Goal: Information Seeking & Learning: Compare options

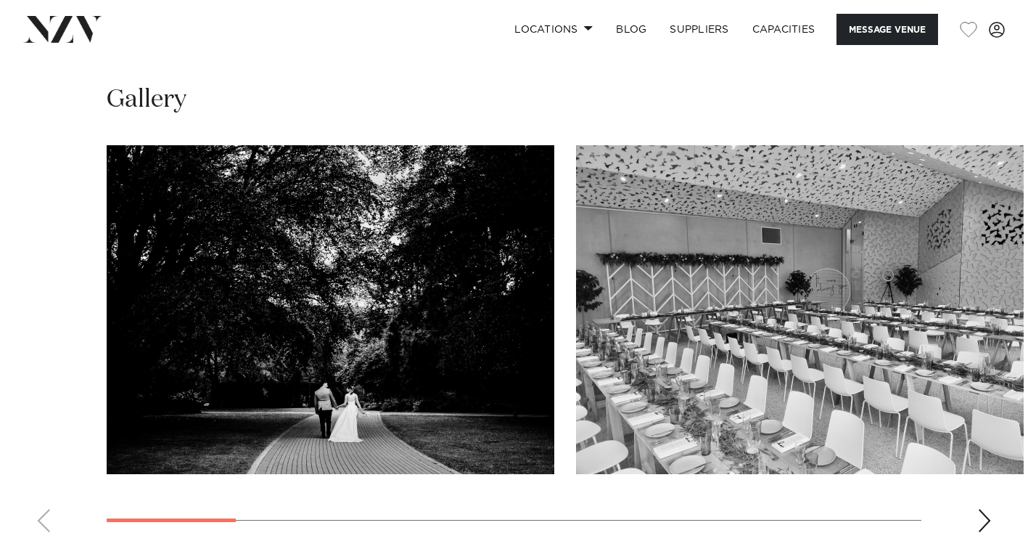
scroll to position [1329, 0]
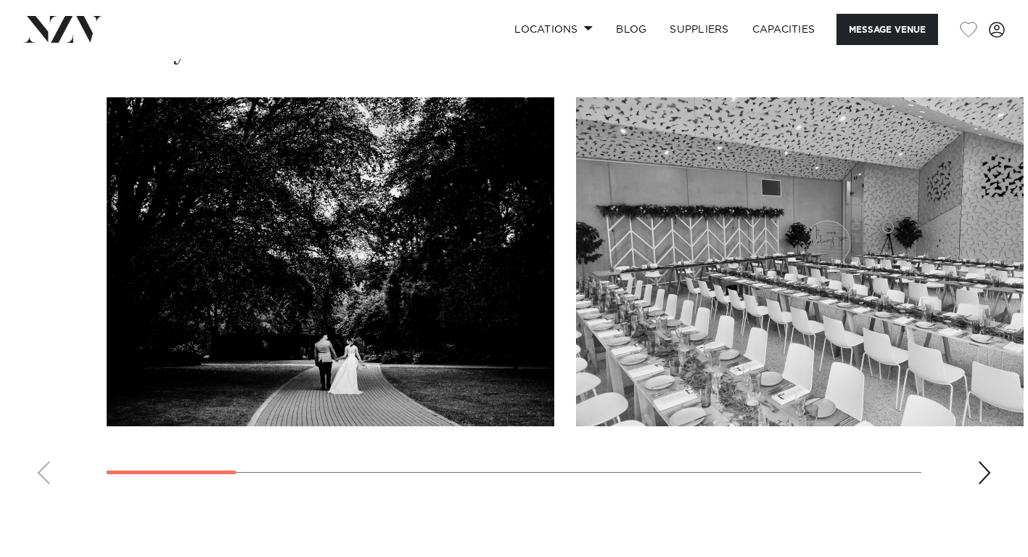
click at [989, 461] on div "Next slide" at bounding box center [985, 472] width 15 height 23
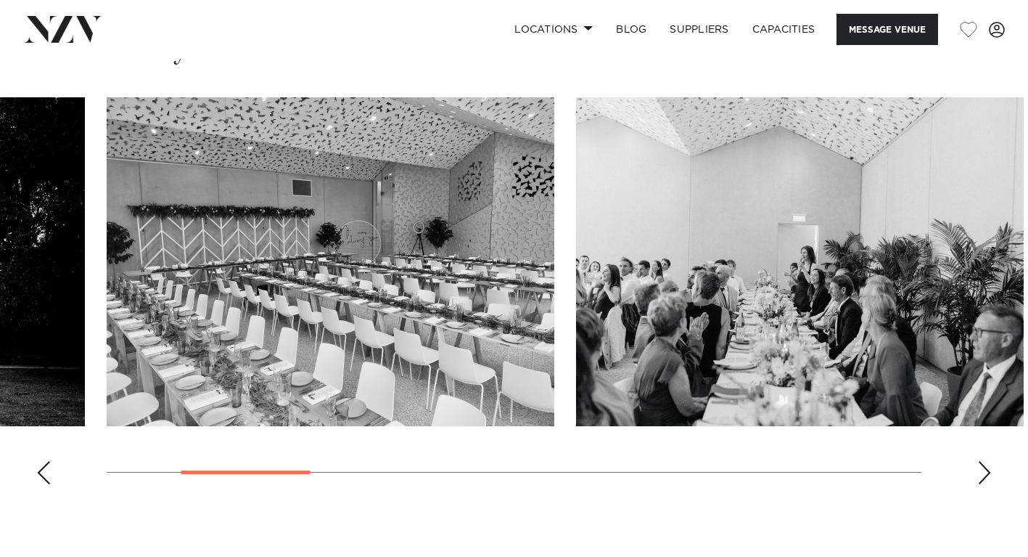
click at [989, 461] on div "Next slide" at bounding box center [985, 472] width 15 height 23
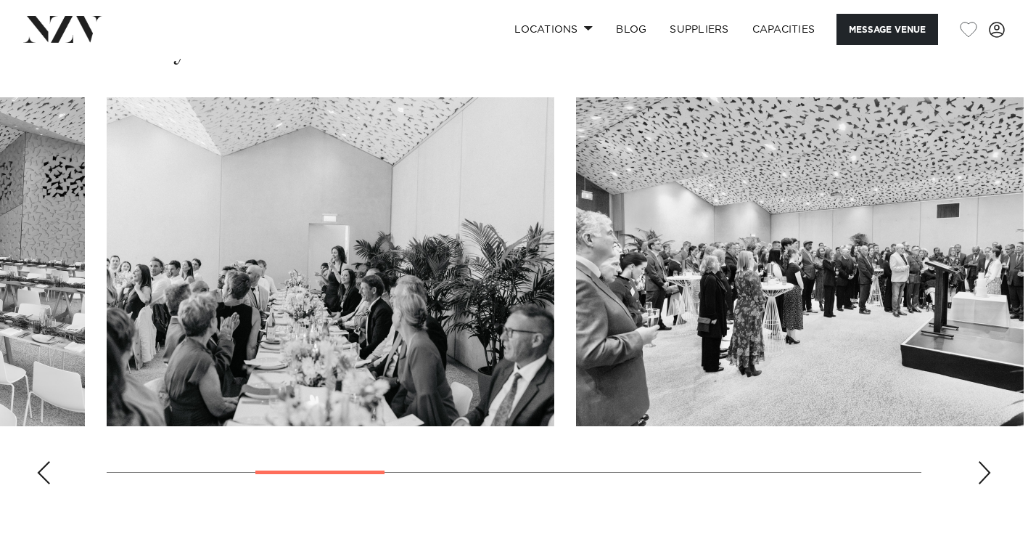
click at [989, 461] on div "Next slide" at bounding box center [985, 472] width 15 height 23
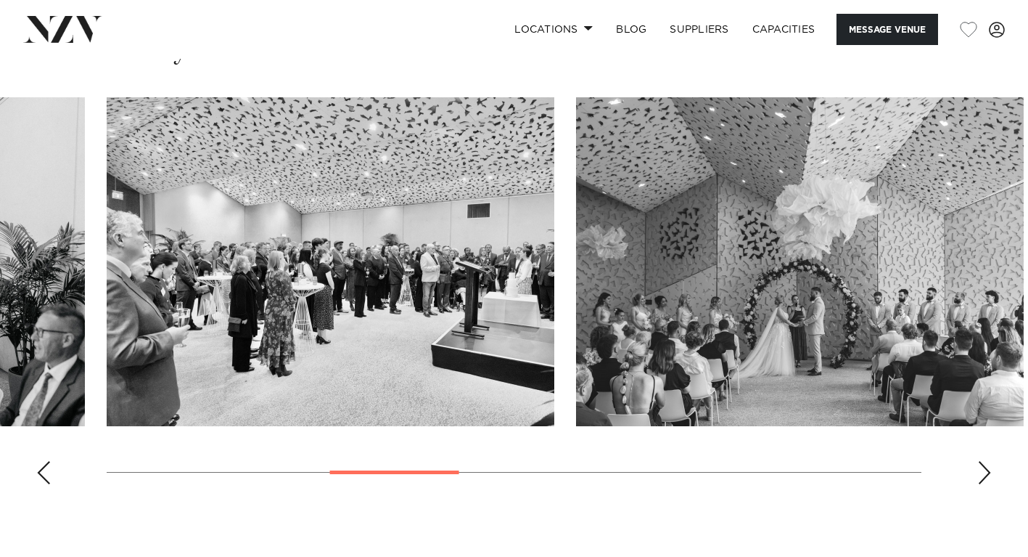
click at [989, 461] on div "Next slide" at bounding box center [985, 472] width 15 height 23
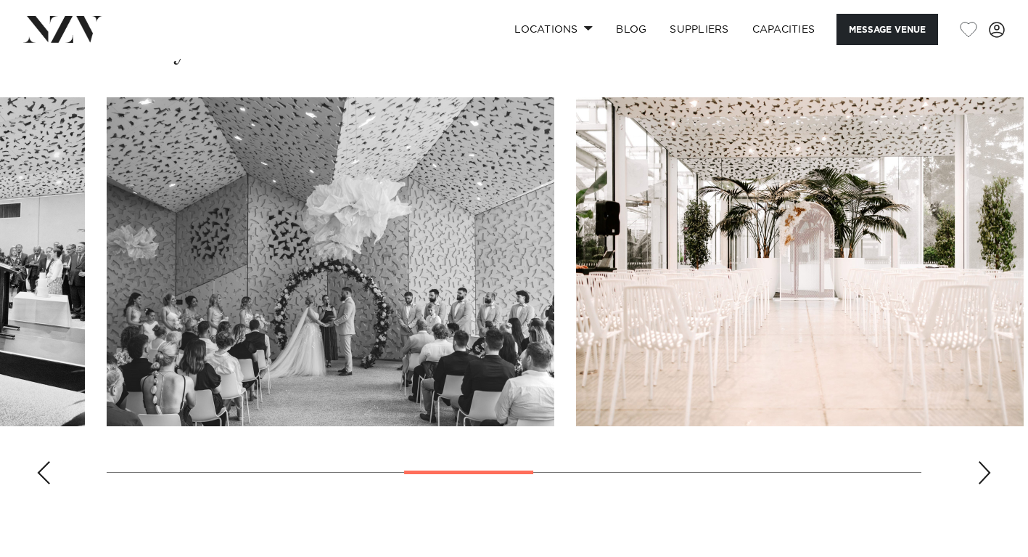
click at [989, 461] on div "Next slide" at bounding box center [985, 472] width 15 height 23
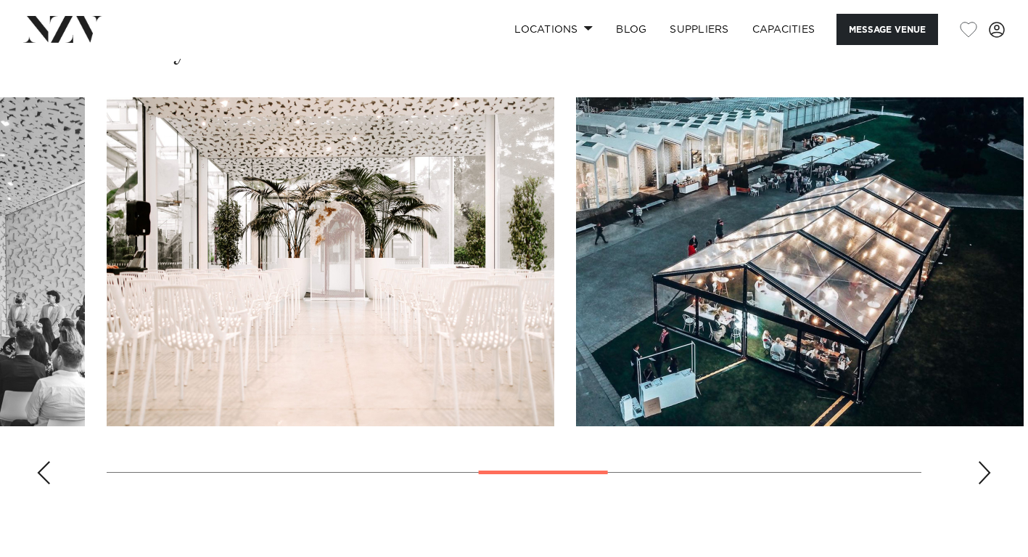
click at [989, 461] on div "Next slide" at bounding box center [985, 472] width 15 height 23
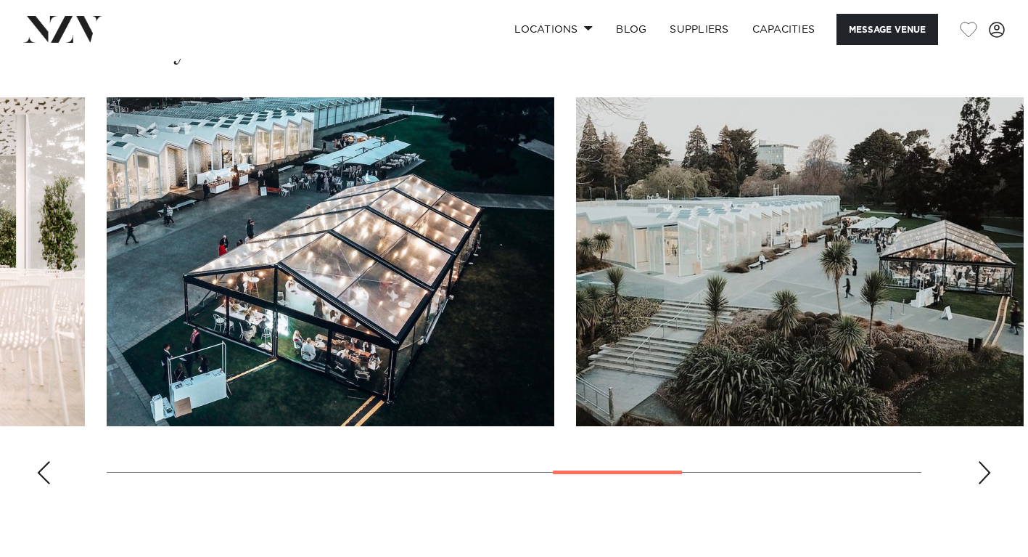
click at [989, 461] on div "Next slide" at bounding box center [985, 472] width 15 height 23
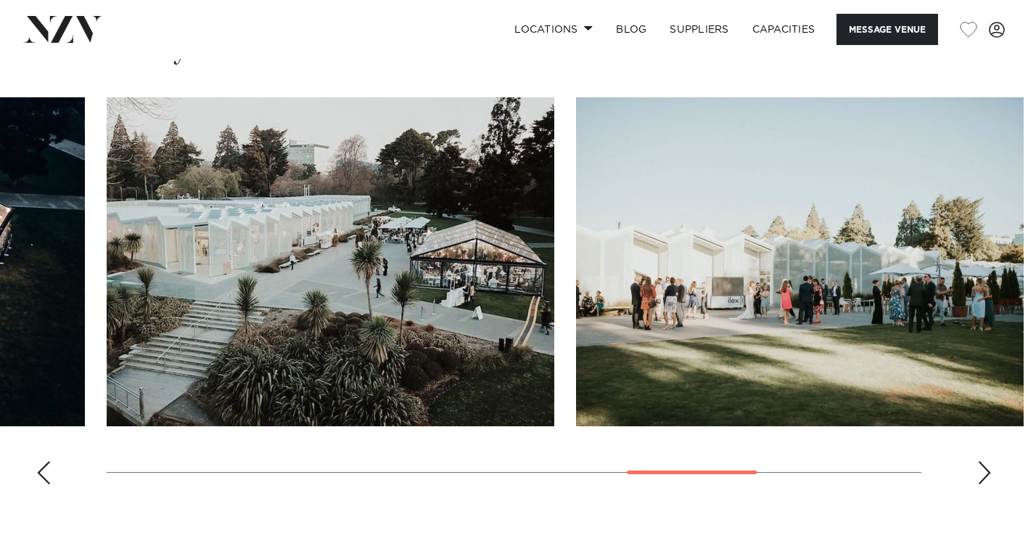
click at [989, 461] on div "Next slide" at bounding box center [985, 472] width 15 height 23
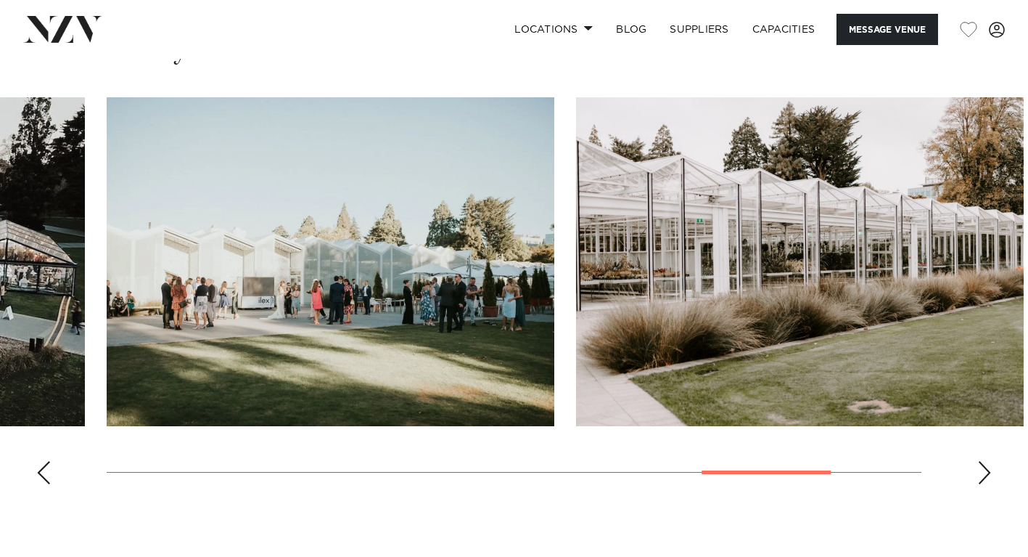
click at [981, 461] on div "Next slide" at bounding box center [985, 472] width 15 height 23
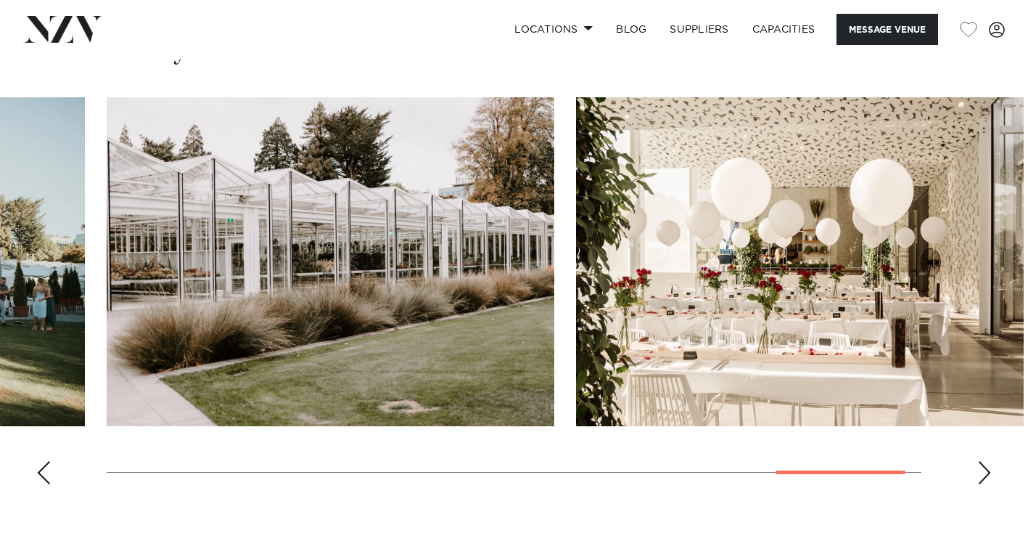
click at [981, 461] on div "Next slide" at bounding box center [985, 472] width 15 height 23
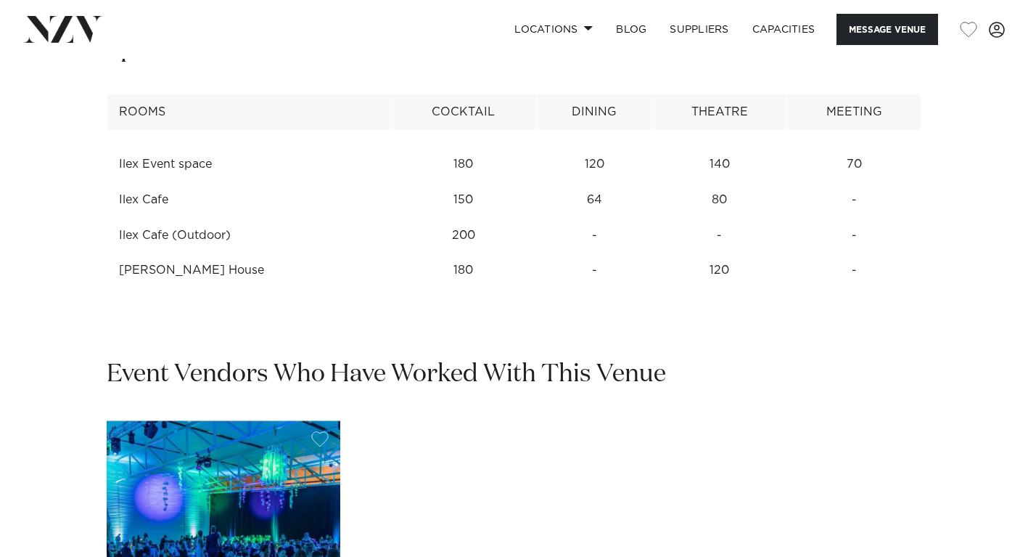
scroll to position [1853, 0]
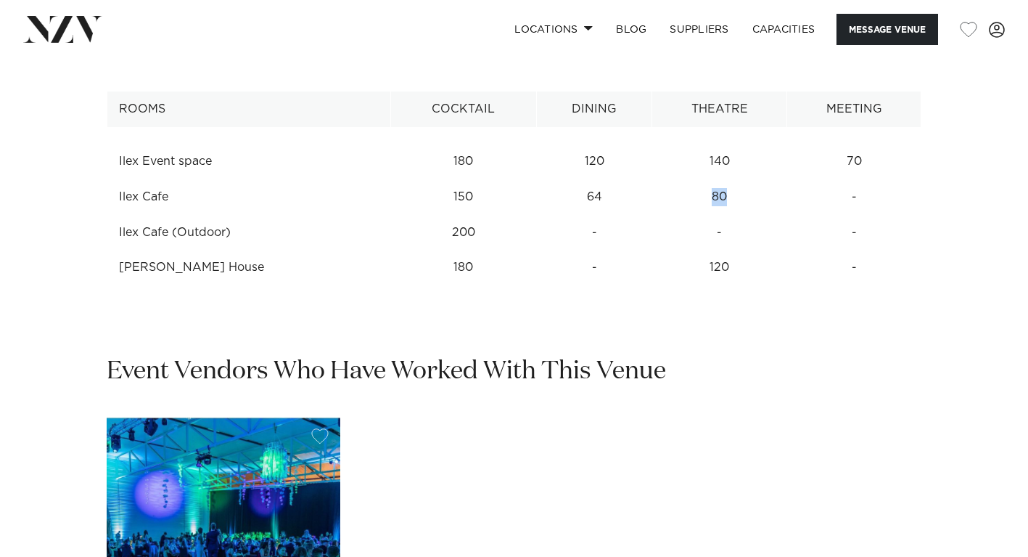
drag, startPoint x: 714, startPoint y: 175, endPoint x: 688, endPoint y: 172, distance: 26.3
click at [688, 173] on td "80" at bounding box center [719, 162] width 135 height 36
drag, startPoint x: 710, startPoint y: 246, endPoint x: 674, endPoint y: 242, distance: 35.8
click at [674, 179] on td "120" at bounding box center [719, 162] width 135 height 36
drag, startPoint x: 747, startPoint y: 247, endPoint x: 697, endPoint y: 243, distance: 50.2
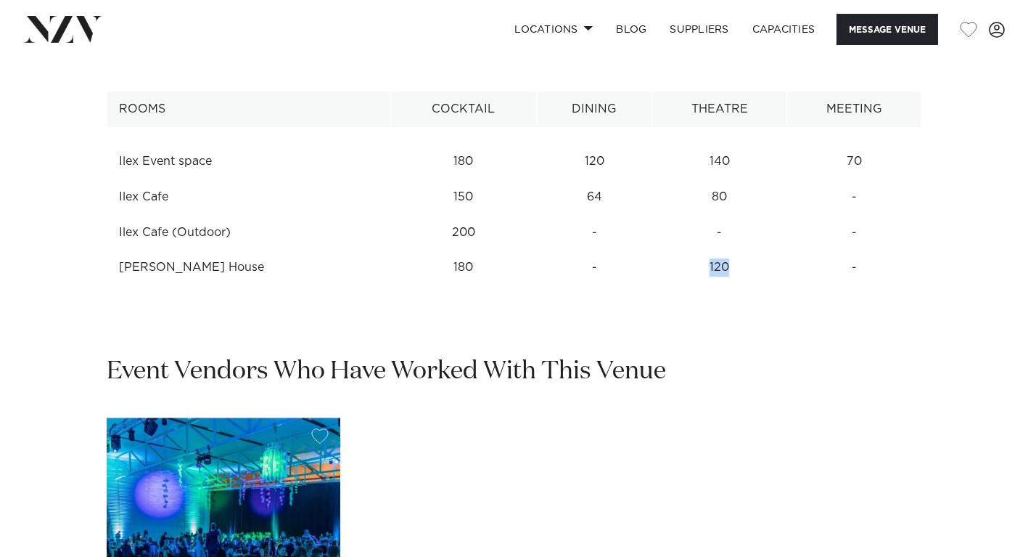
click at [697, 179] on td "120" at bounding box center [719, 162] width 135 height 36
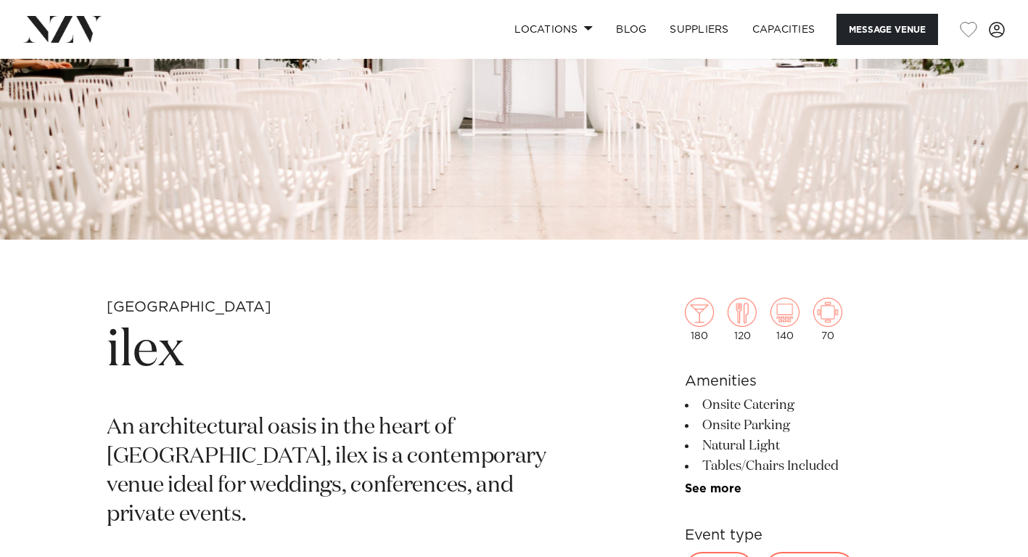
scroll to position [300, 0]
click at [721, 494] on link "See more" at bounding box center [741, 489] width 113 height 12
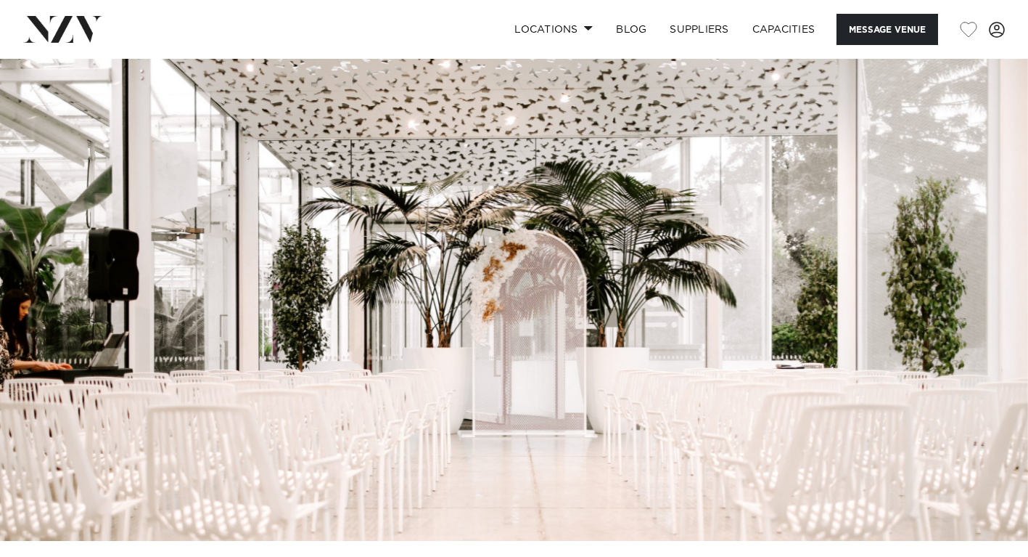
scroll to position [0, 0]
click at [589, 25] on link "Locations" at bounding box center [554, 29] width 102 height 31
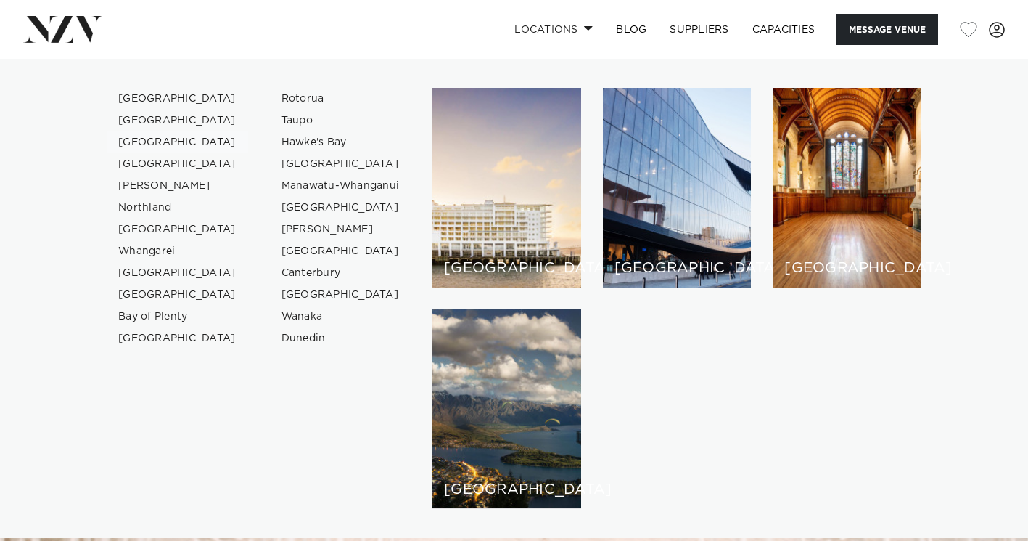
click at [168, 140] on link "[GEOGRAPHIC_DATA]" at bounding box center [178, 142] width 142 height 22
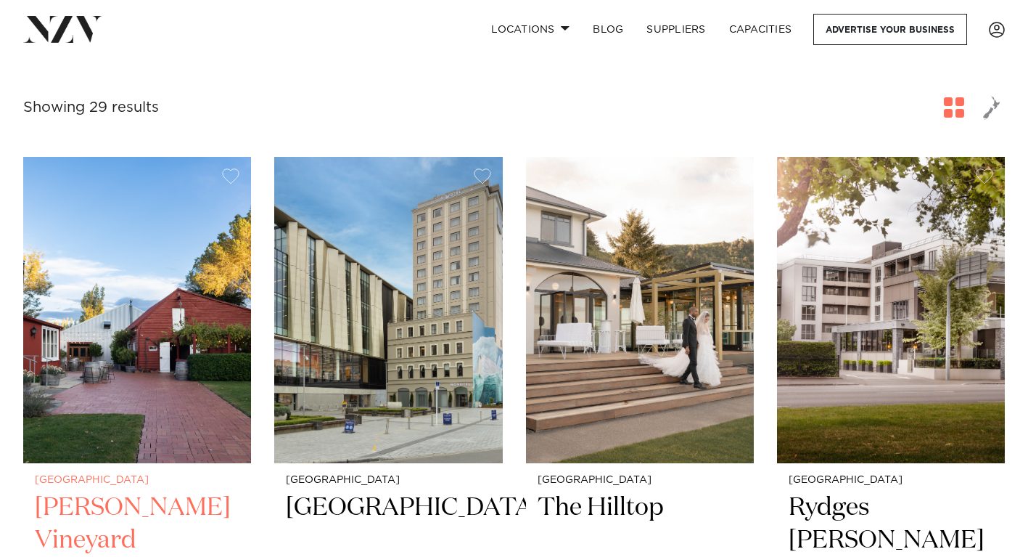
scroll to position [494, 0]
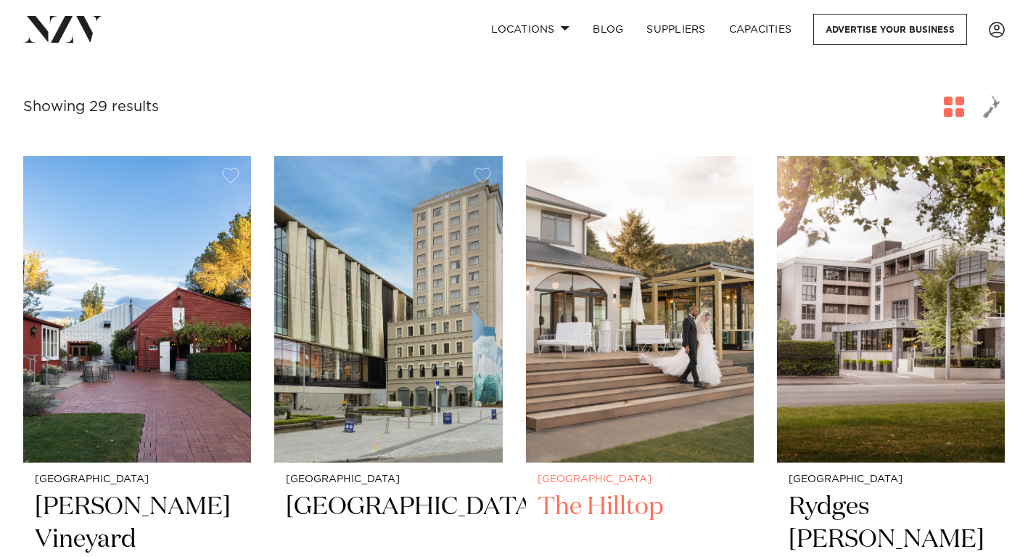
click at [660, 322] on img at bounding box center [640, 309] width 228 height 306
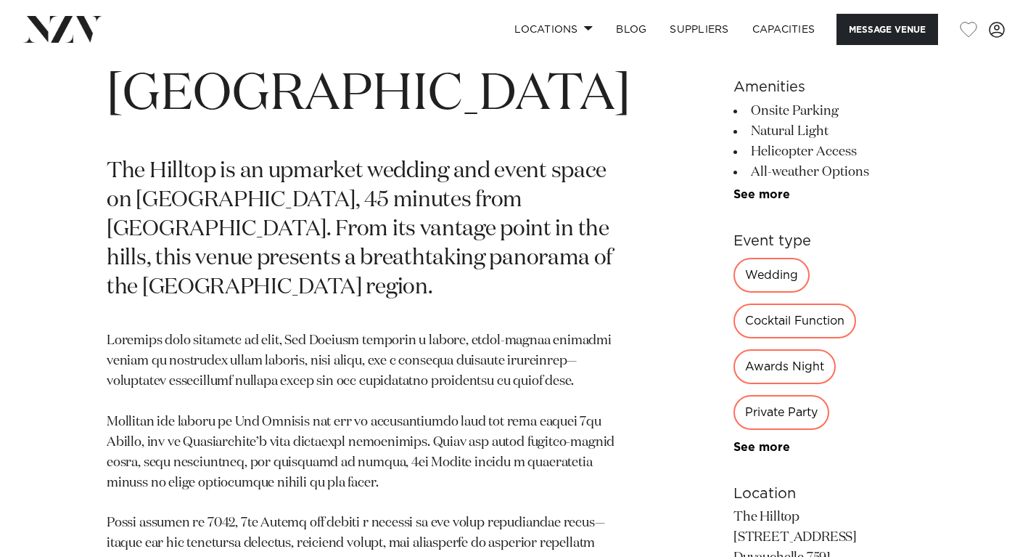
scroll to position [619, 0]
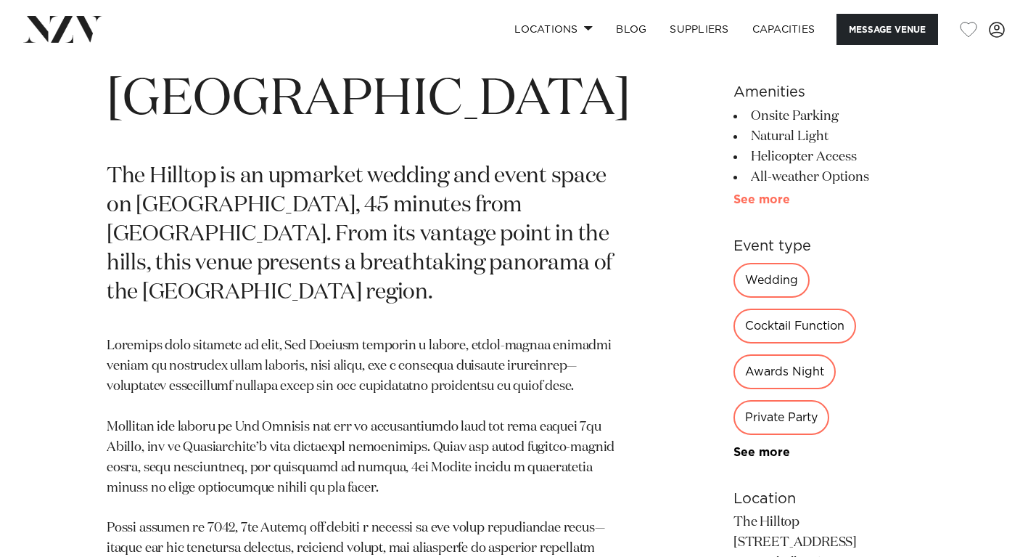
click at [734, 205] on link "See more" at bounding box center [790, 200] width 113 height 12
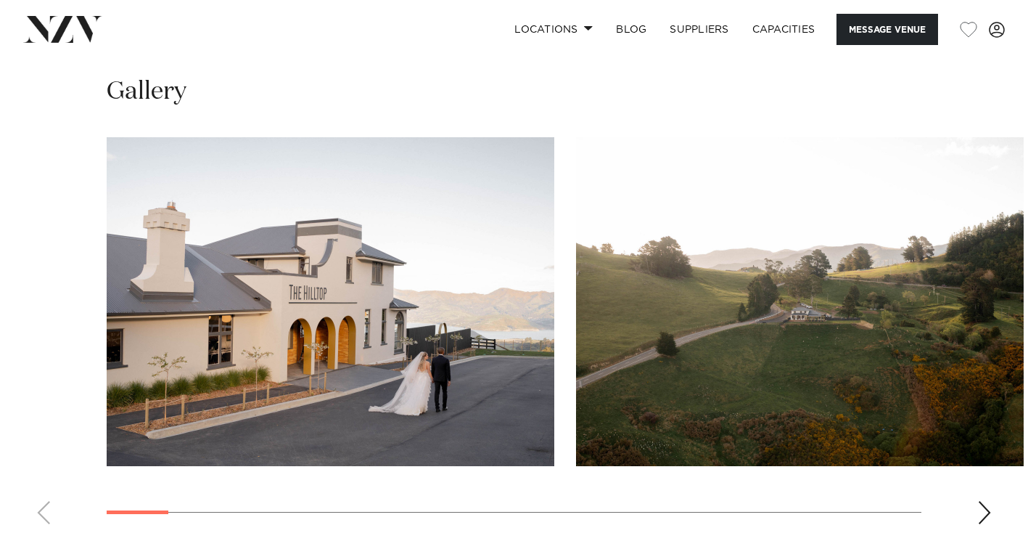
scroll to position [1642, 0]
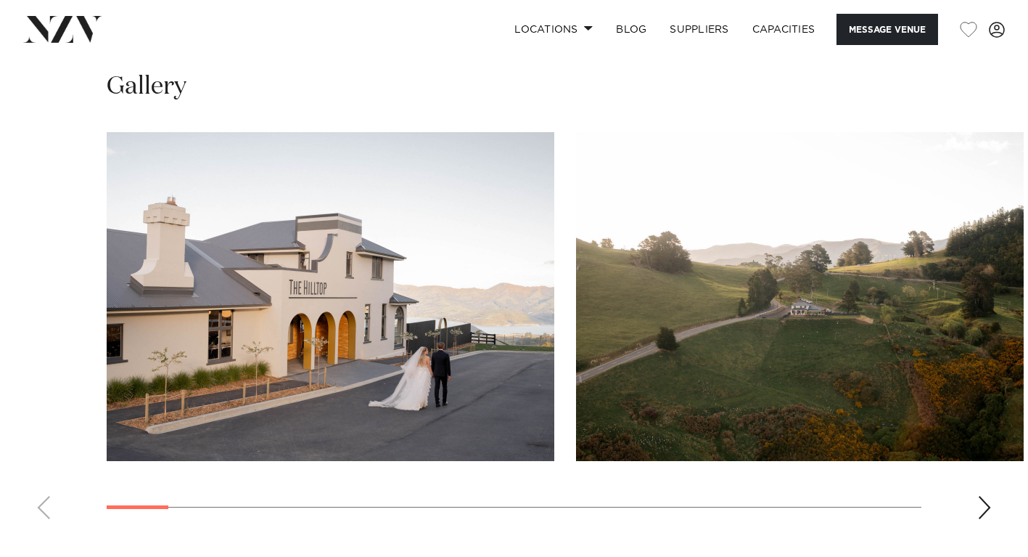
click at [987, 496] on div "Next slide" at bounding box center [985, 507] width 15 height 23
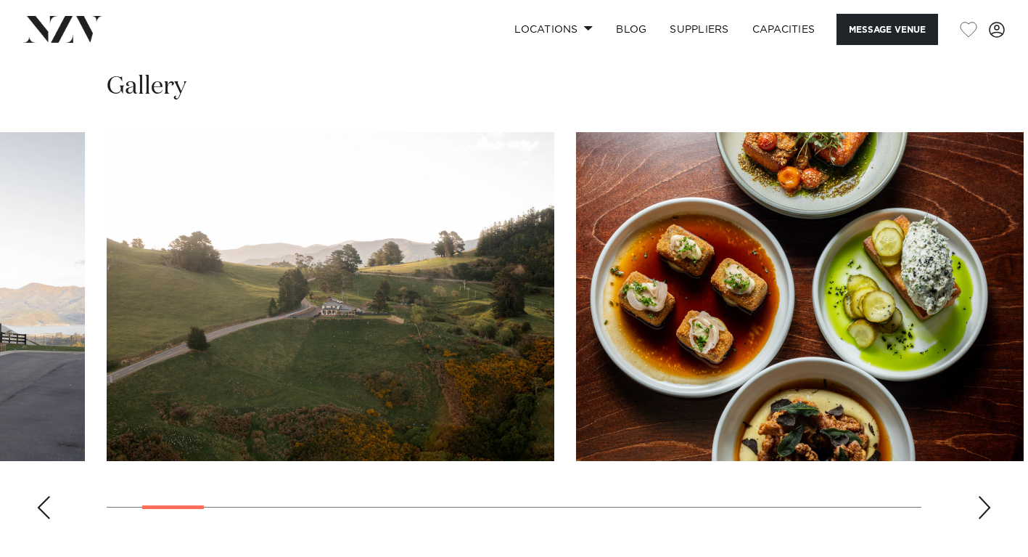
click at [987, 496] on div "Next slide" at bounding box center [985, 507] width 15 height 23
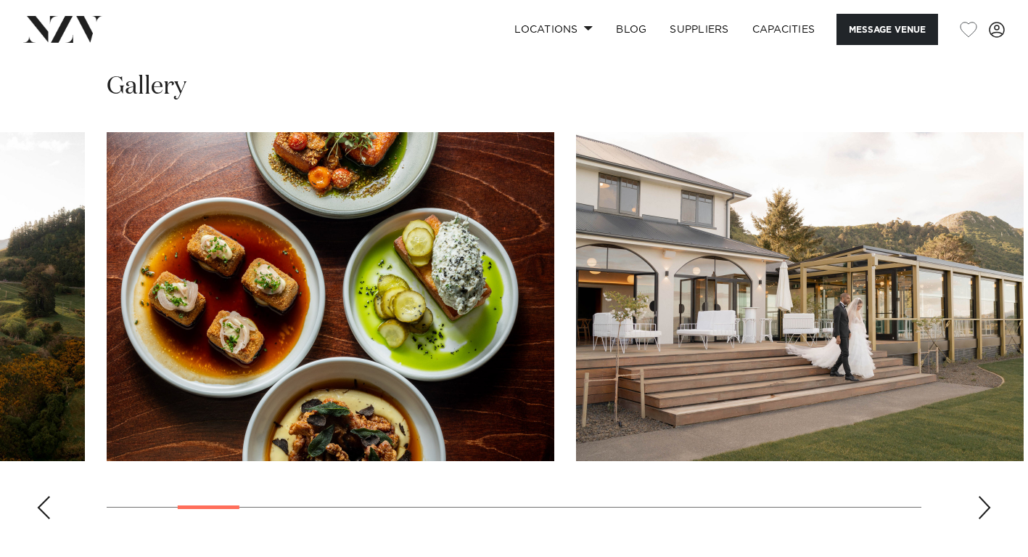
click at [987, 496] on div "Next slide" at bounding box center [985, 507] width 15 height 23
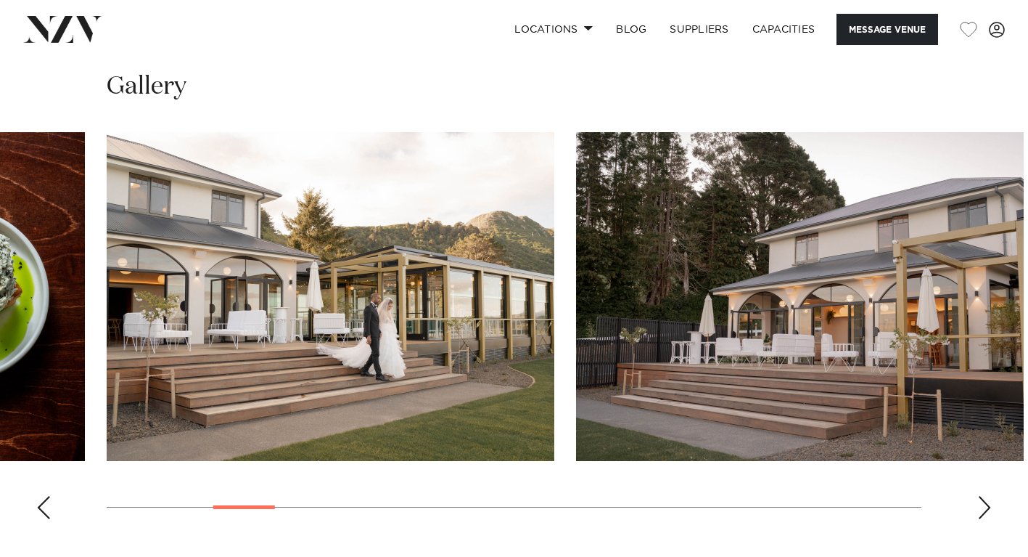
click at [987, 496] on div "Next slide" at bounding box center [985, 507] width 15 height 23
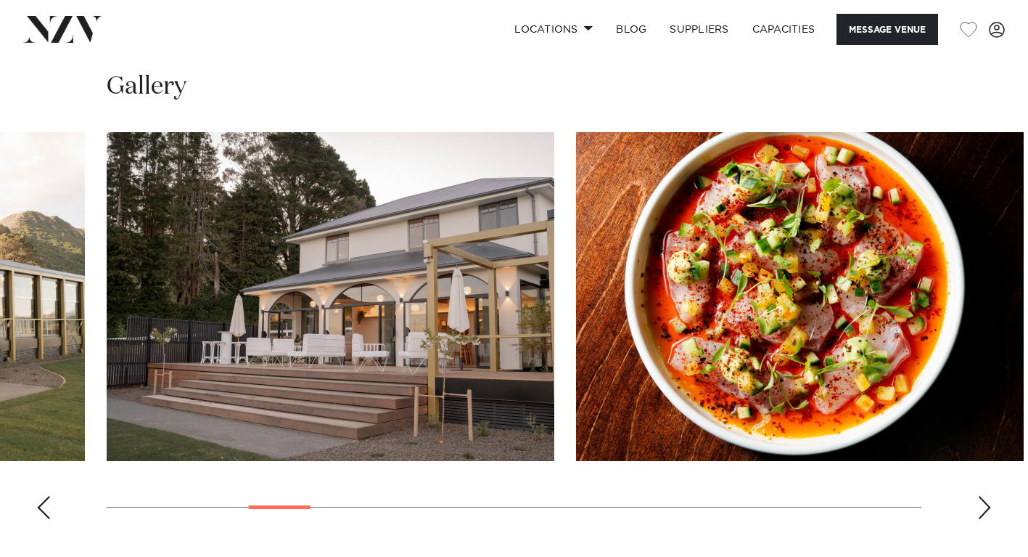
click at [44, 496] on div "Previous slide" at bounding box center [43, 507] width 15 height 23
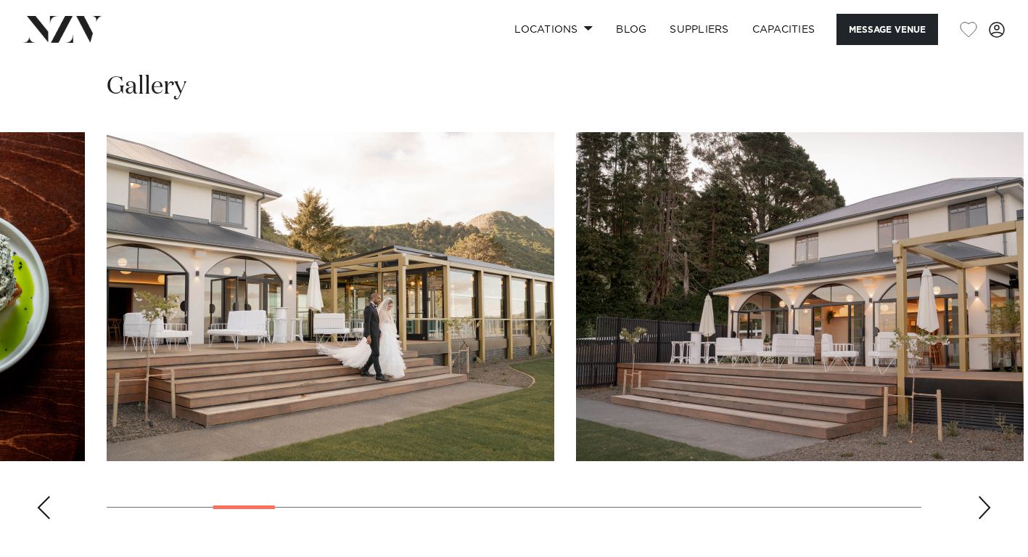
click at [44, 496] on div "Previous slide" at bounding box center [43, 507] width 15 height 23
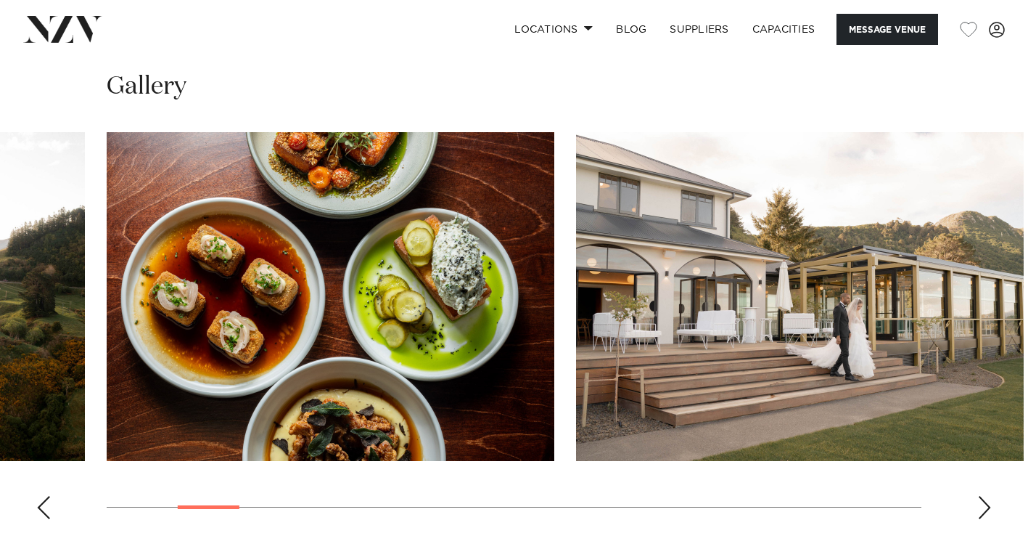
click at [44, 496] on div "Previous slide" at bounding box center [43, 507] width 15 height 23
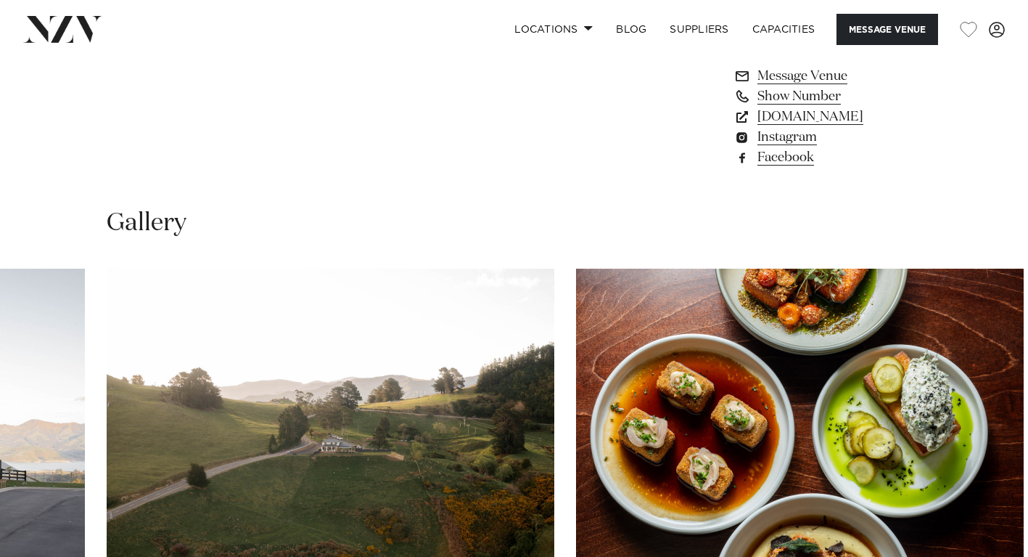
scroll to position [1510, 0]
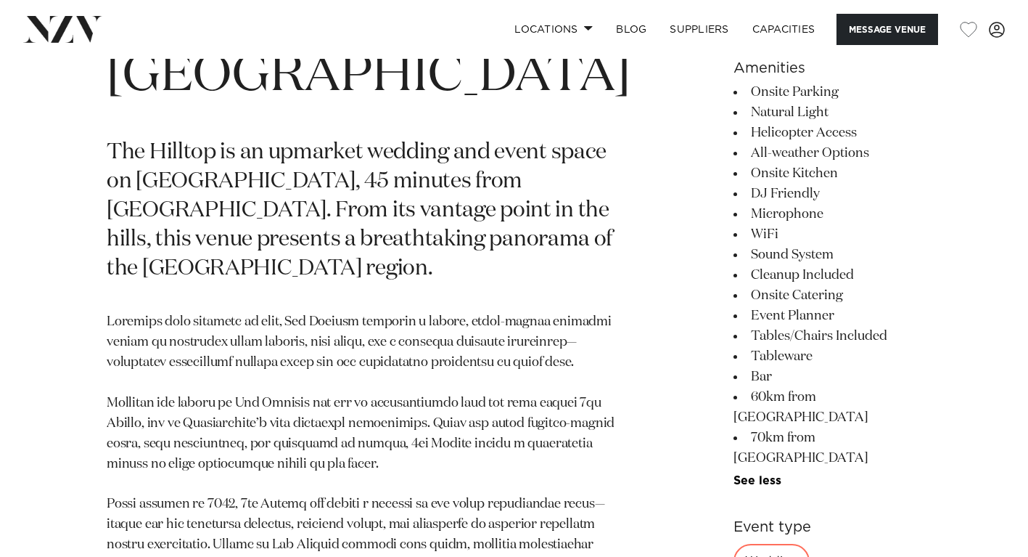
scroll to position [607, 0]
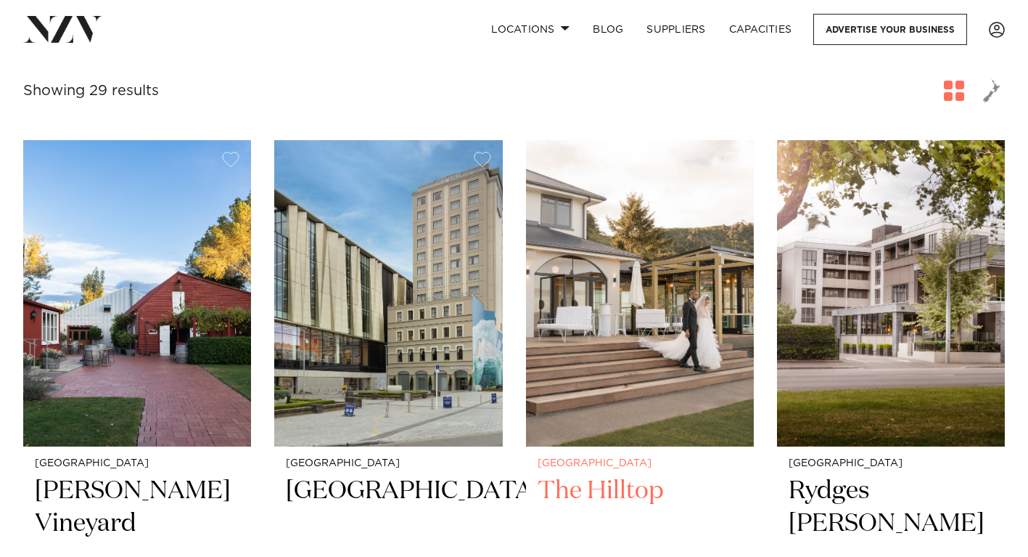
scroll to position [516, 0]
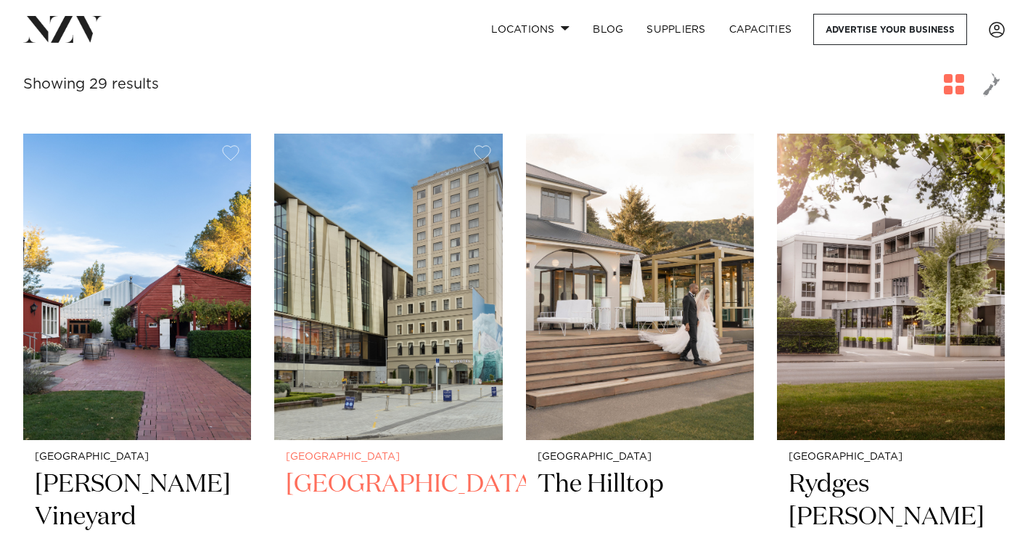
click at [330, 287] on img at bounding box center [388, 287] width 228 height 306
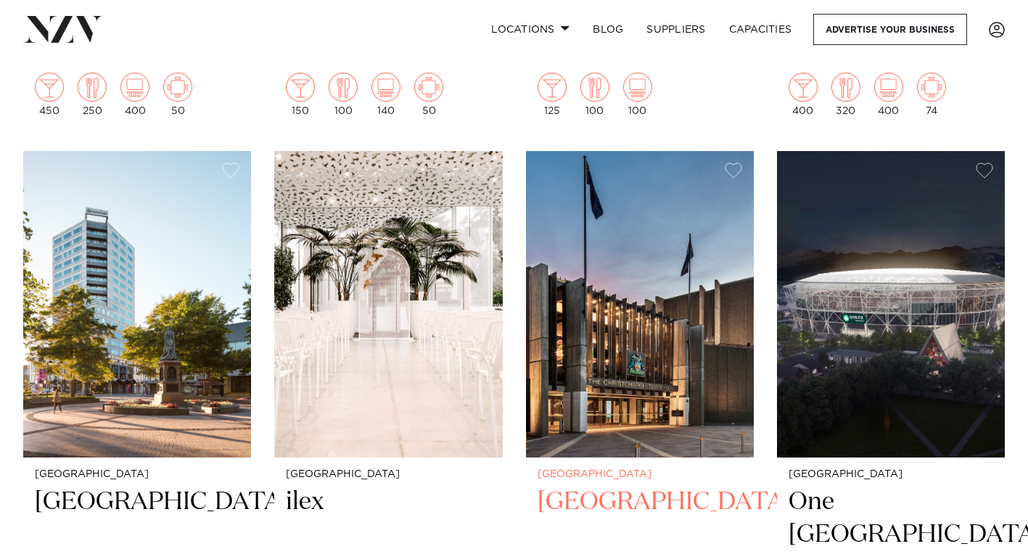
scroll to position [1120, 0]
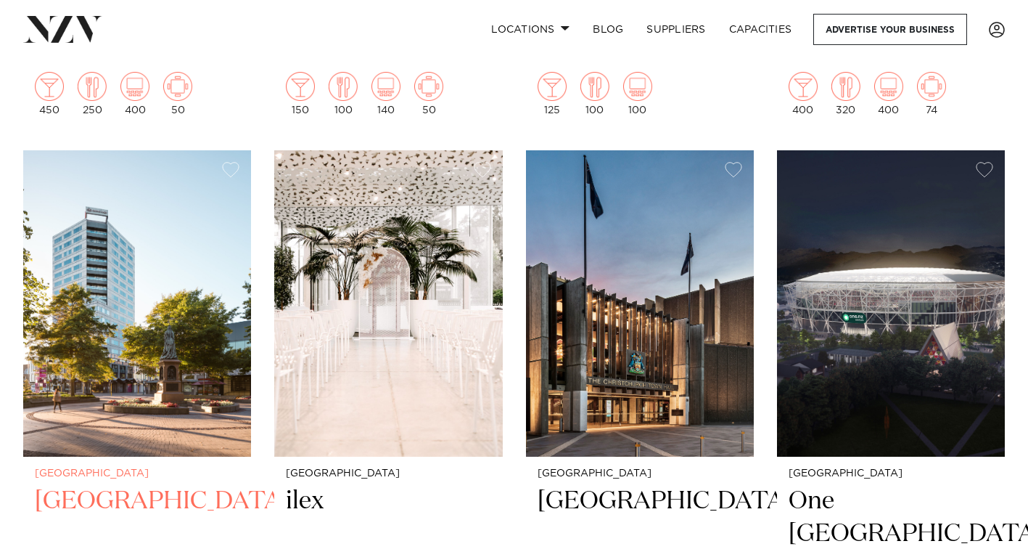
click at [87, 302] on img at bounding box center [137, 303] width 228 height 306
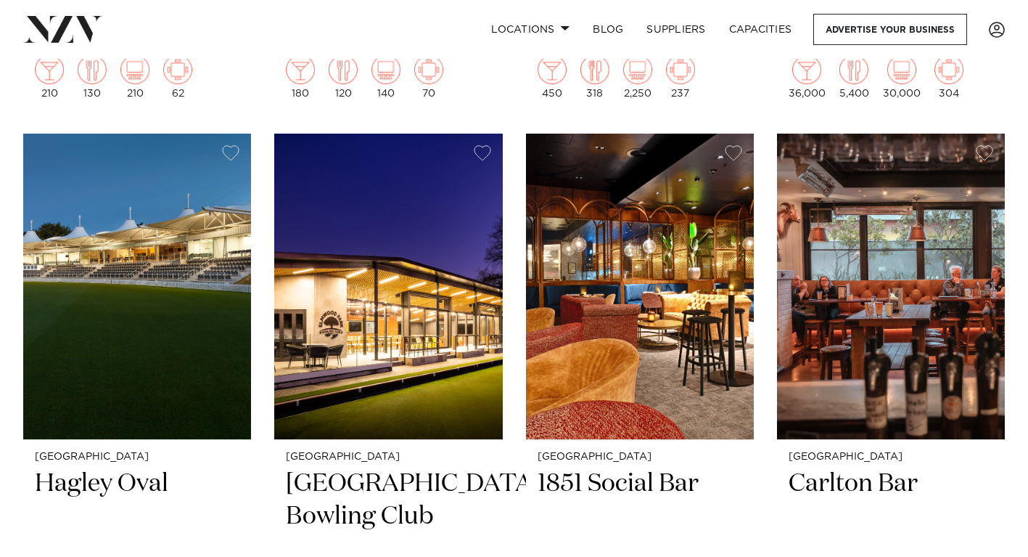
scroll to position [1759, 0]
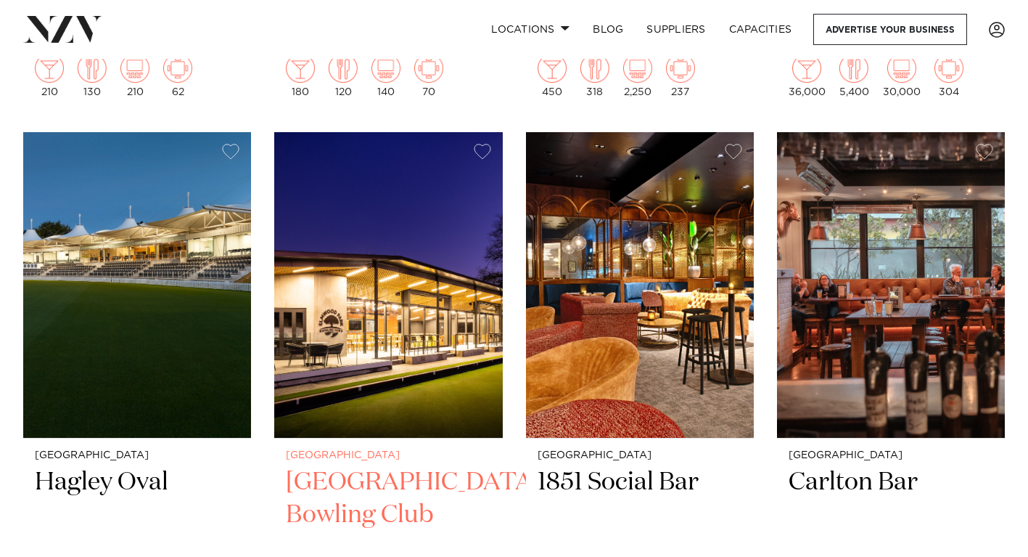
click at [408, 341] on img at bounding box center [388, 285] width 228 height 306
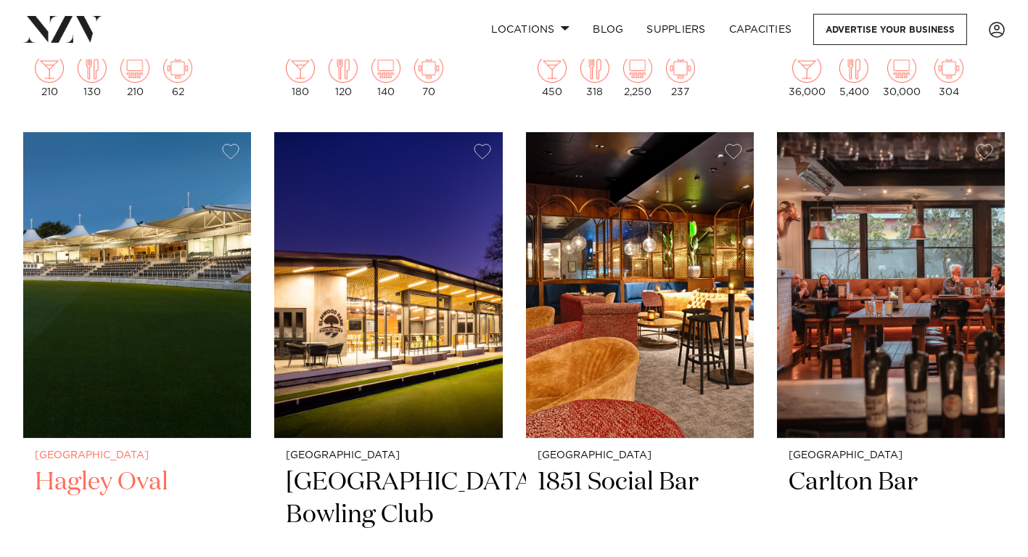
click at [178, 290] on img at bounding box center [137, 285] width 228 height 306
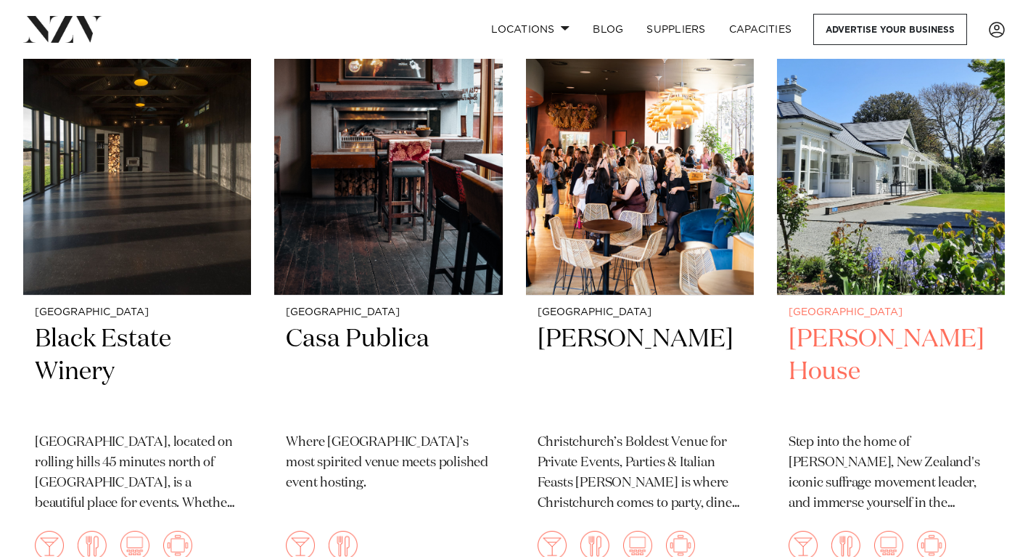
scroll to position [2524, 0]
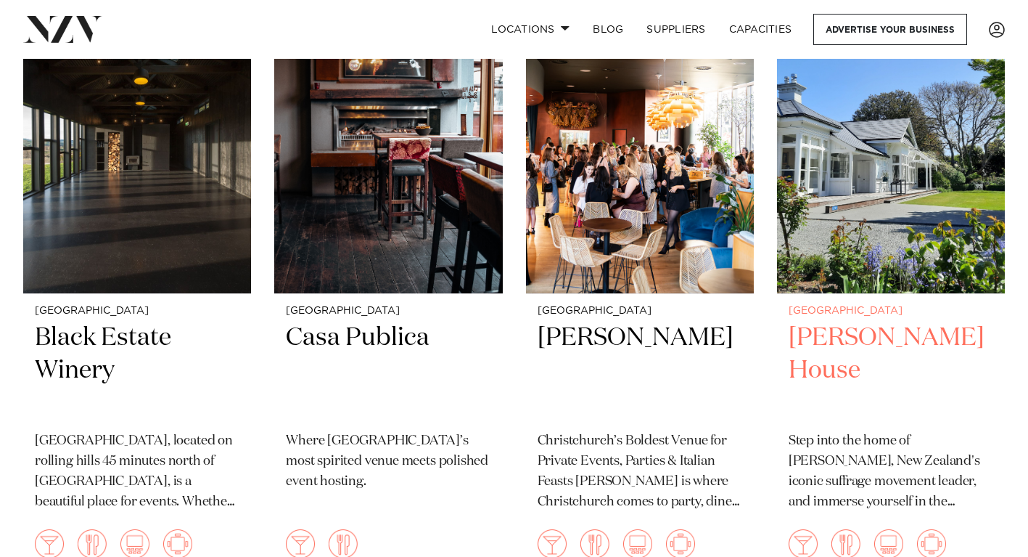
click at [952, 179] on img at bounding box center [891, 141] width 228 height 306
click at [863, 333] on h2 "Kate Sheppard House" at bounding box center [891, 371] width 205 height 98
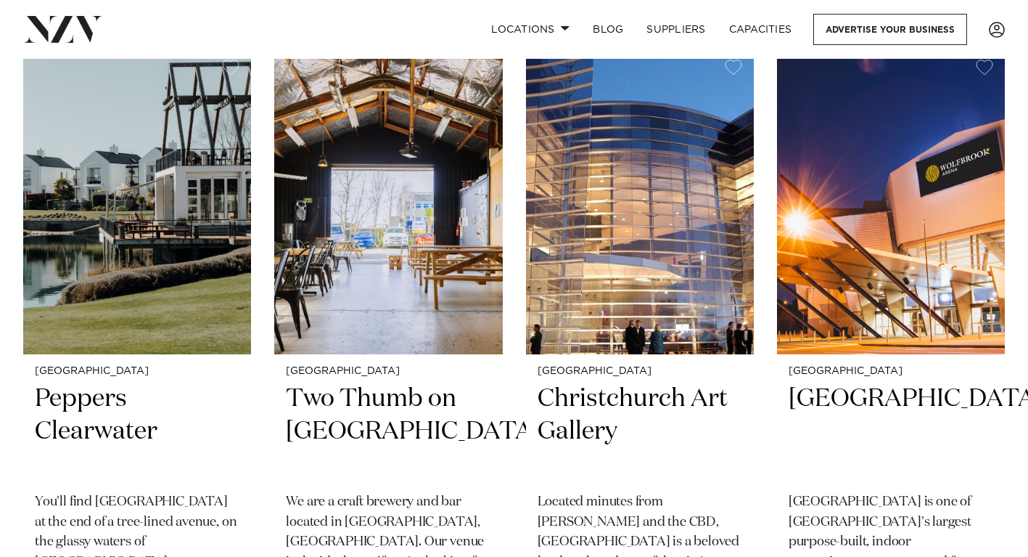
scroll to position [3093, 0]
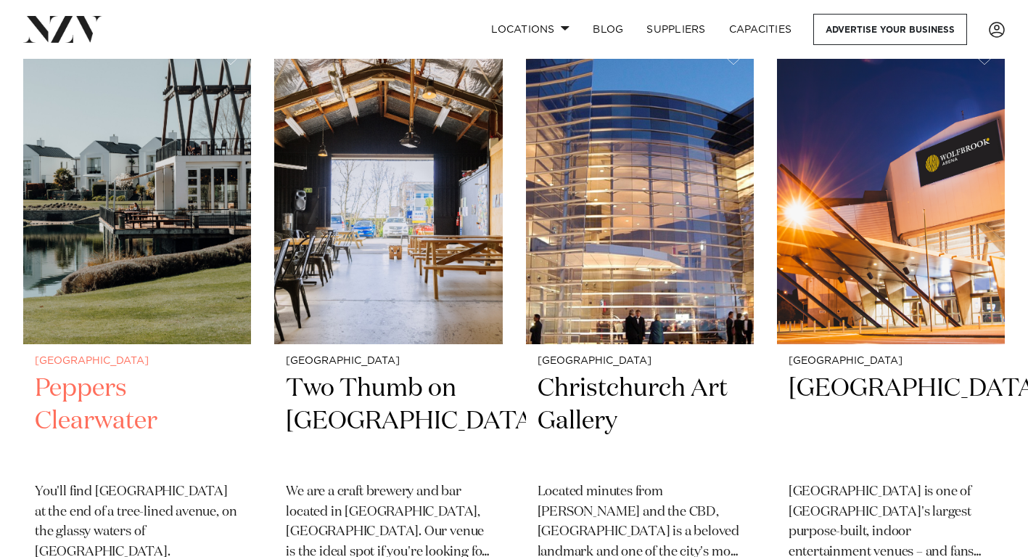
click at [192, 185] on img at bounding box center [137, 191] width 228 height 306
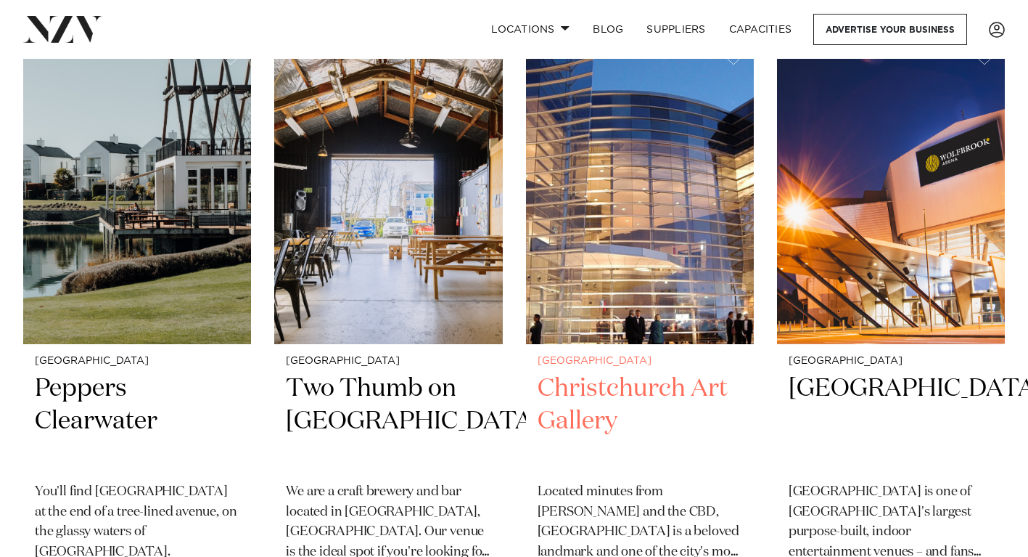
click at [639, 261] on img at bounding box center [640, 191] width 228 height 306
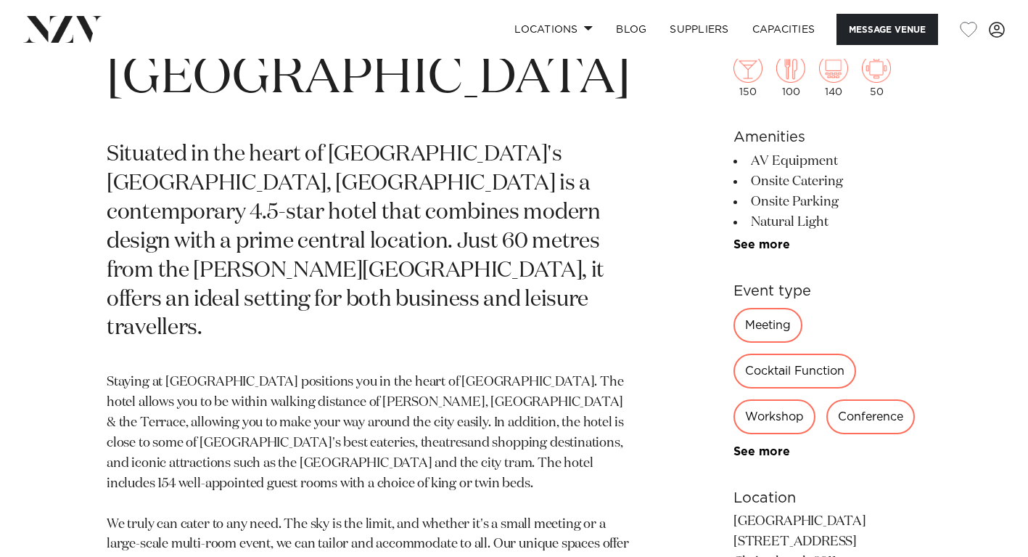
scroll to position [574, 0]
click at [734, 248] on link "See more" at bounding box center [790, 245] width 113 height 12
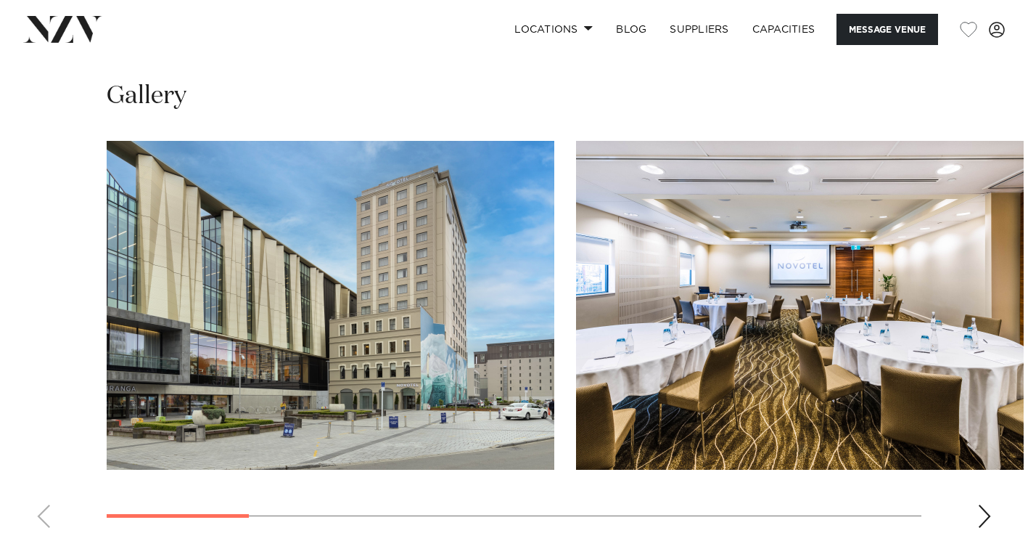
scroll to position [1766, 0]
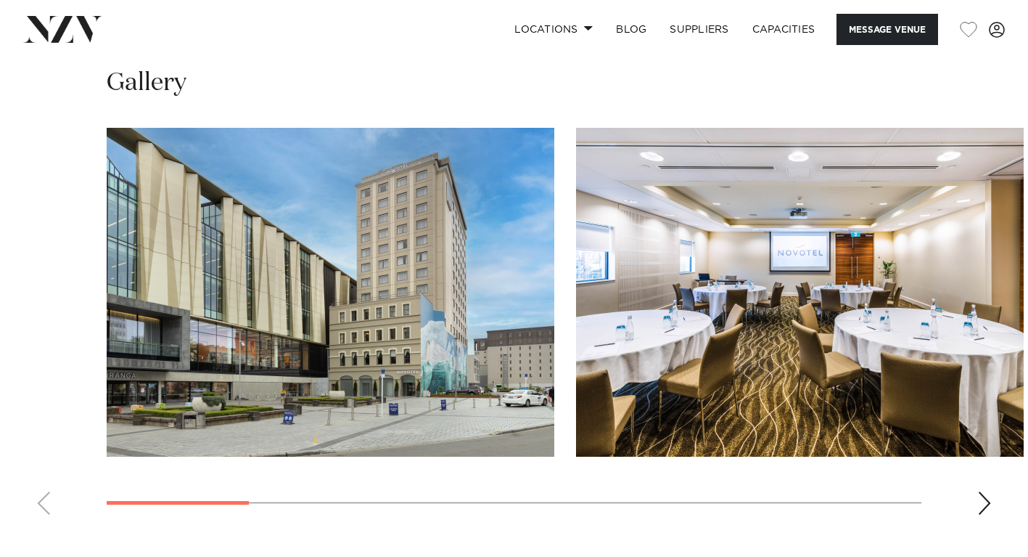
click at [982, 491] on div "Next slide" at bounding box center [985, 502] width 15 height 23
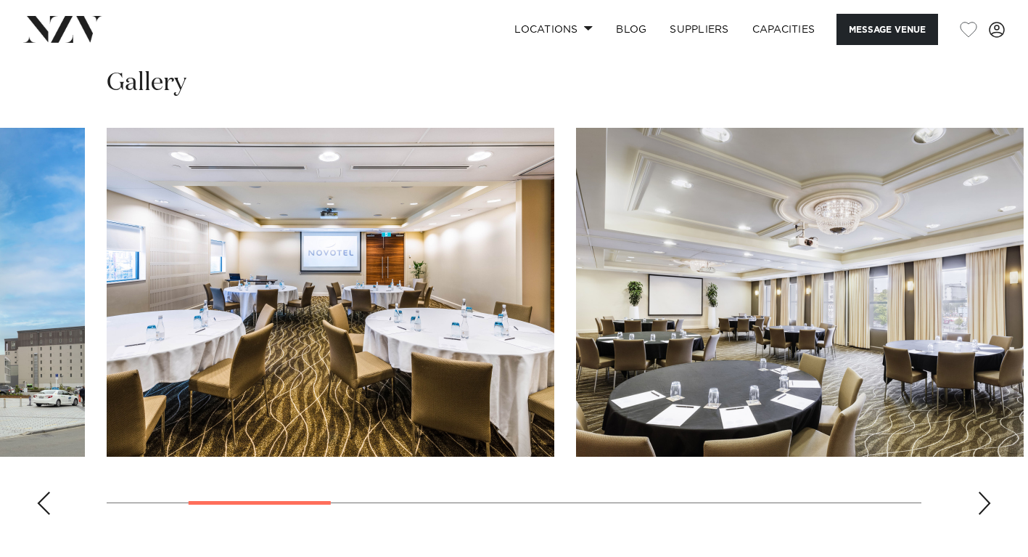
click at [982, 491] on div "Next slide" at bounding box center [985, 502] width 15 height 23
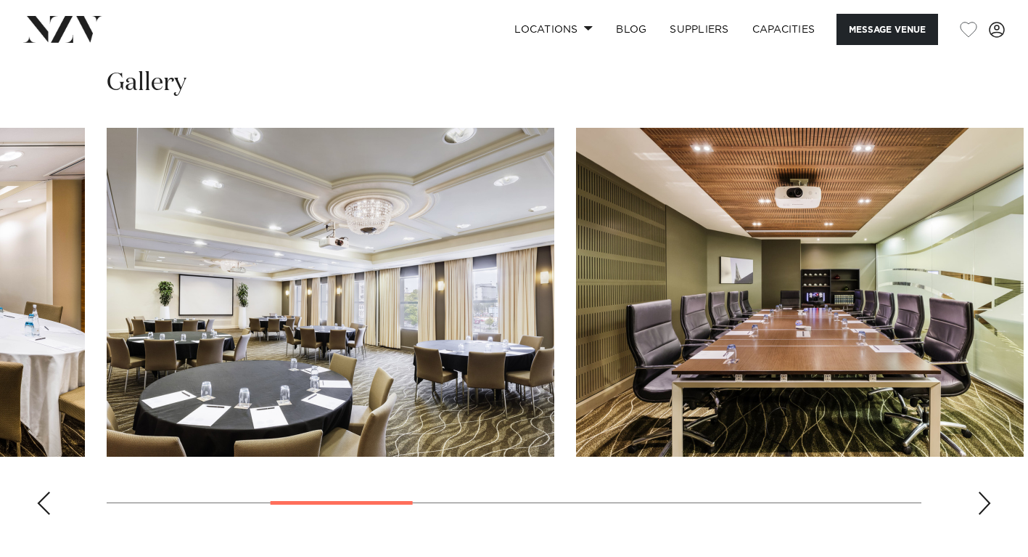
click at [983, 491] on div "Next slide" at bounding box center [985, 502] width 15 height 23
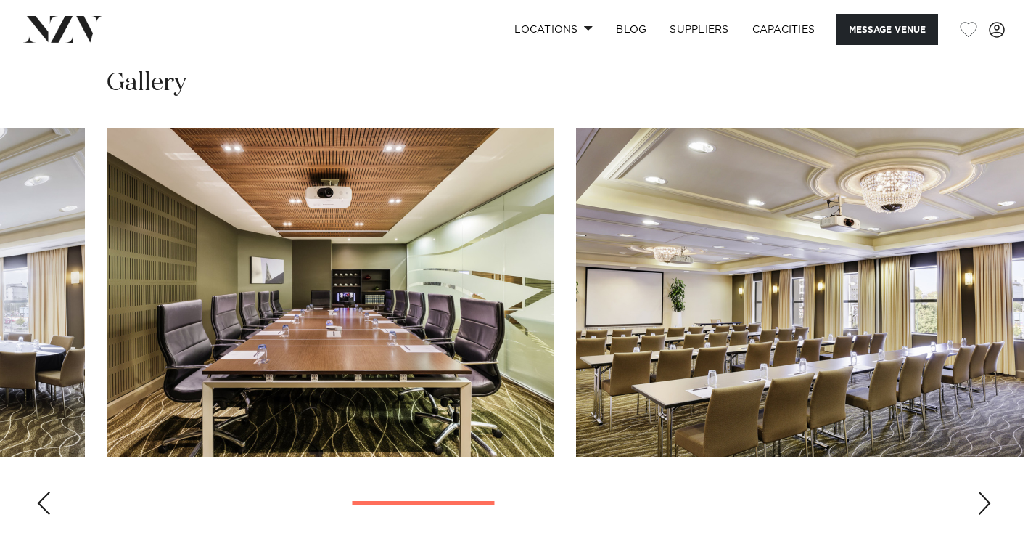
click at [983, 491] on div "Next slide" at bounding box center [985, 502] width 15 height 23
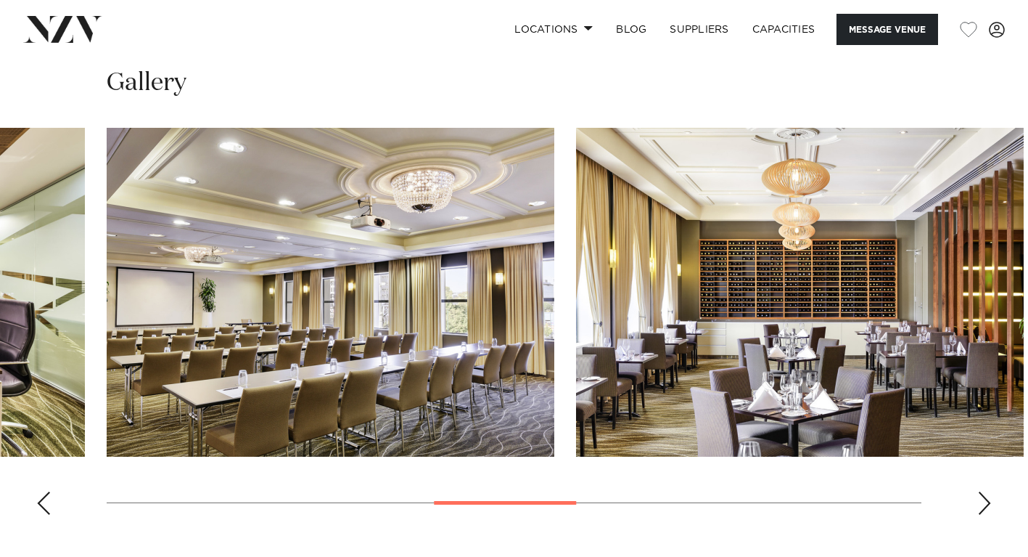
click at [983, 491] on div "Next slide" at bounding box center [985, 502] width 15 height 23
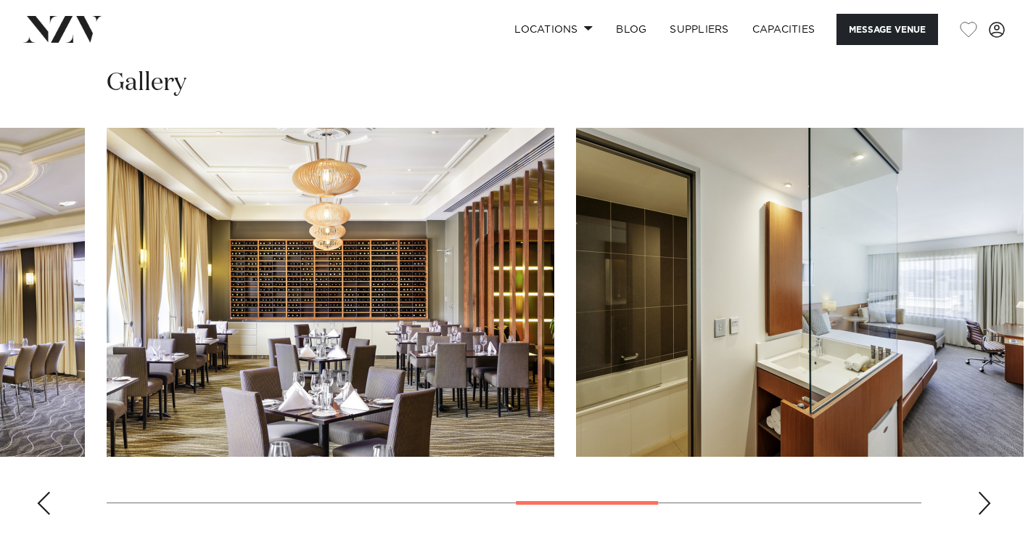
click at [983, 491] on div "Next slide" at bounding box center [985, 502] width 15 height 23
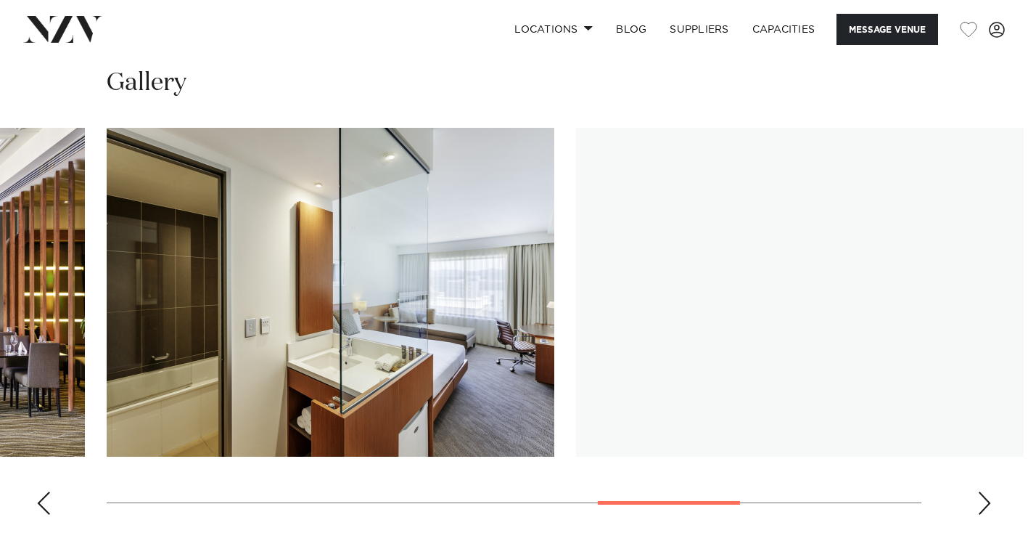
click at [983, 491] on div "Next slide" at bounding box center [985, 502] width 15 height 23
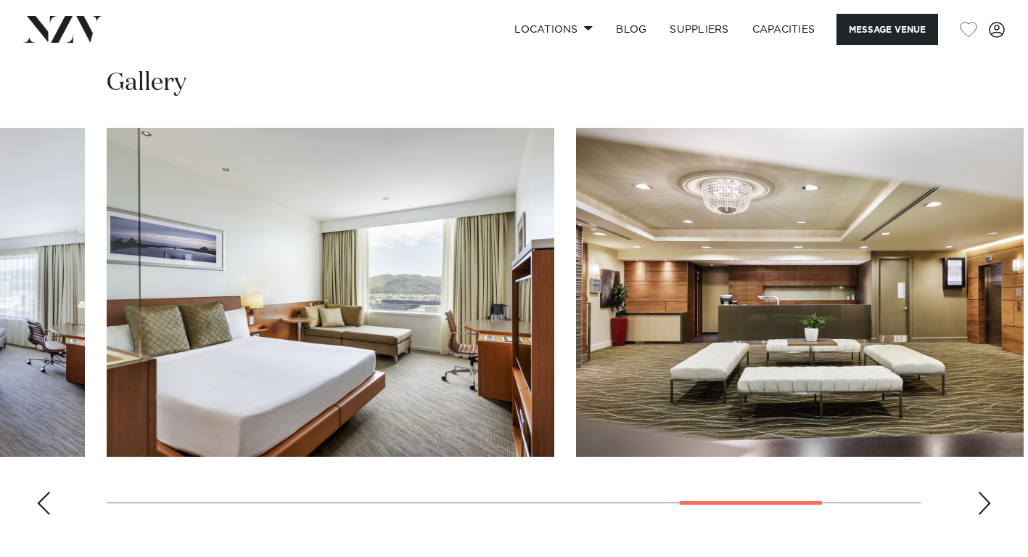
click at [983, 491] on div "Next slide" at bounding box center [985, 502] width 15 height 23
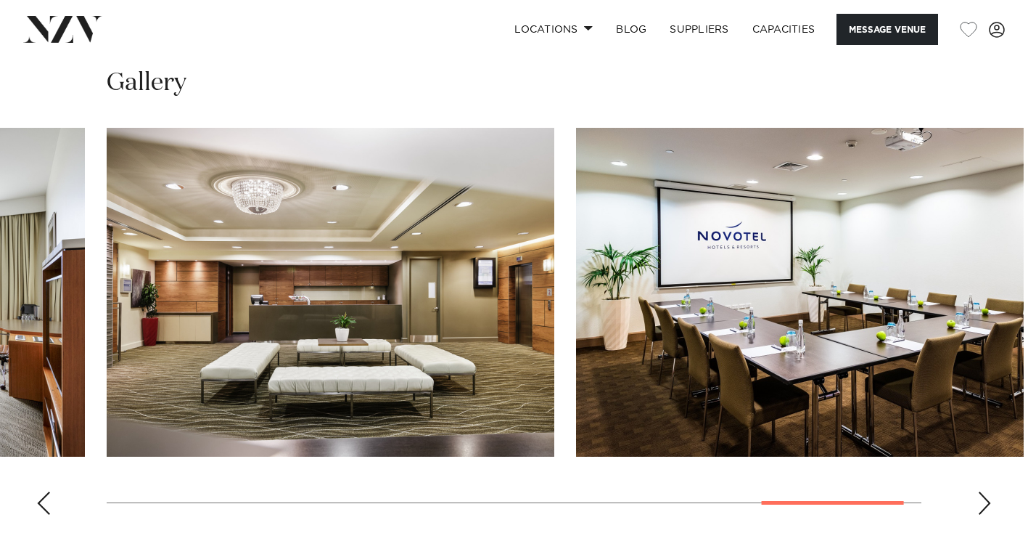
click at [983, 491] on div "Next slide" at bounding box center [985, 502] width 15 height 23
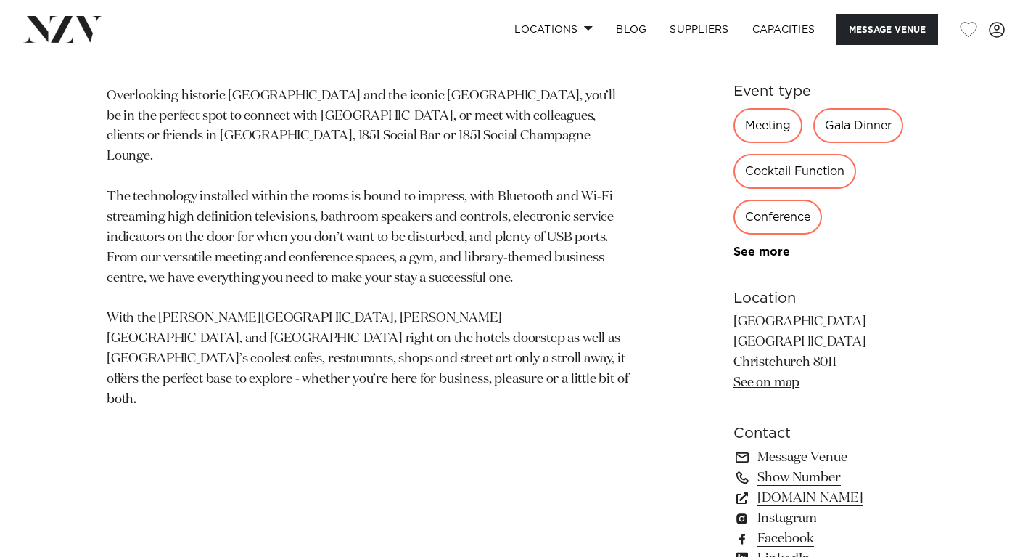
scroll to position [757, 0]
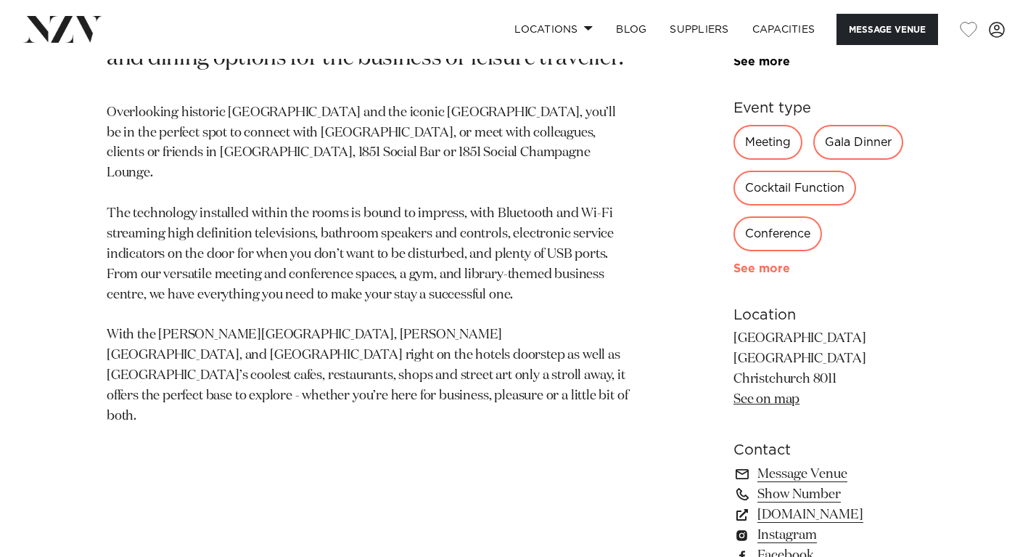
click at [734, 263] on link "See more" at bounding box center [790, 269] width 113 height 12
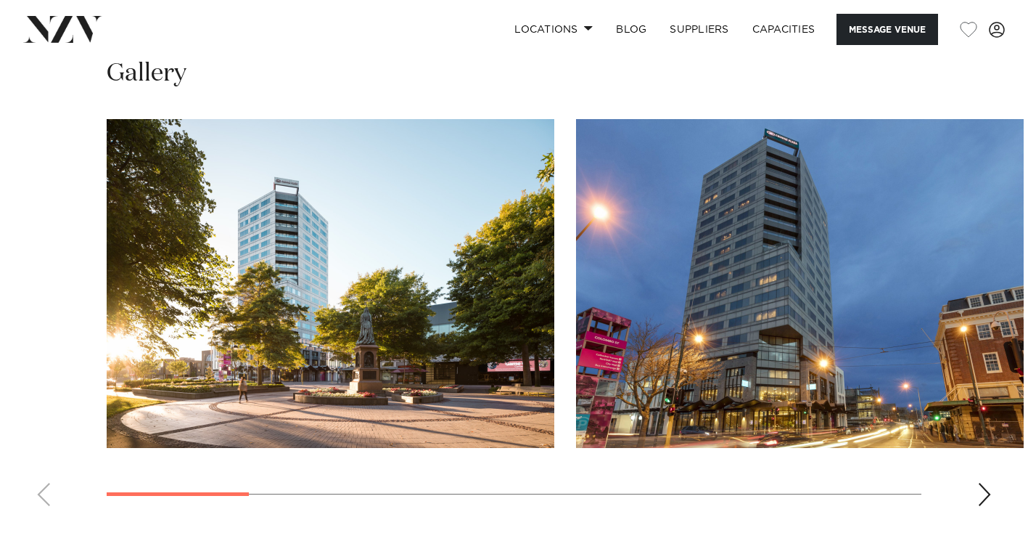
scroll to position [1611, 0]
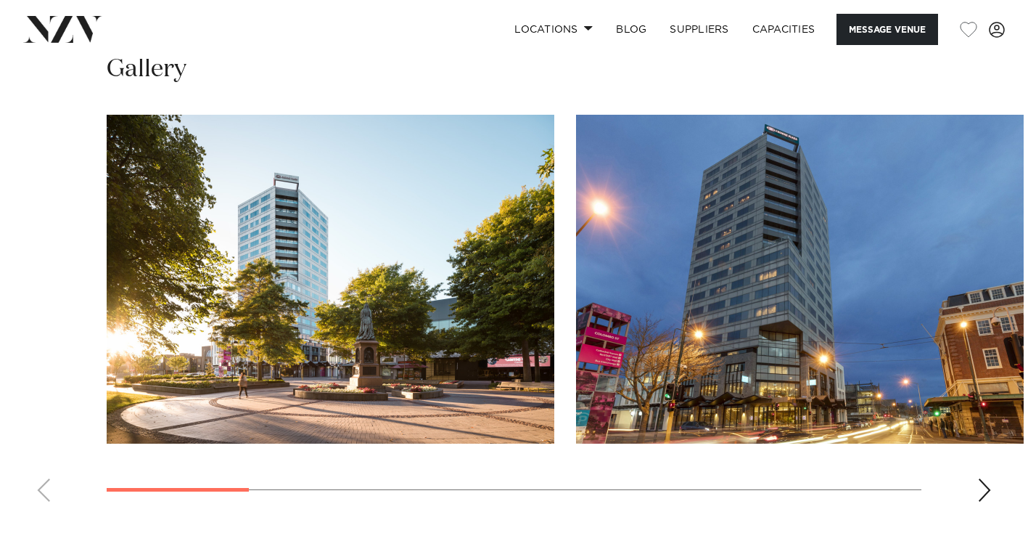
click at [981, 478] on div "Next slide" at bounding box center [985, 489] width 15 height 23
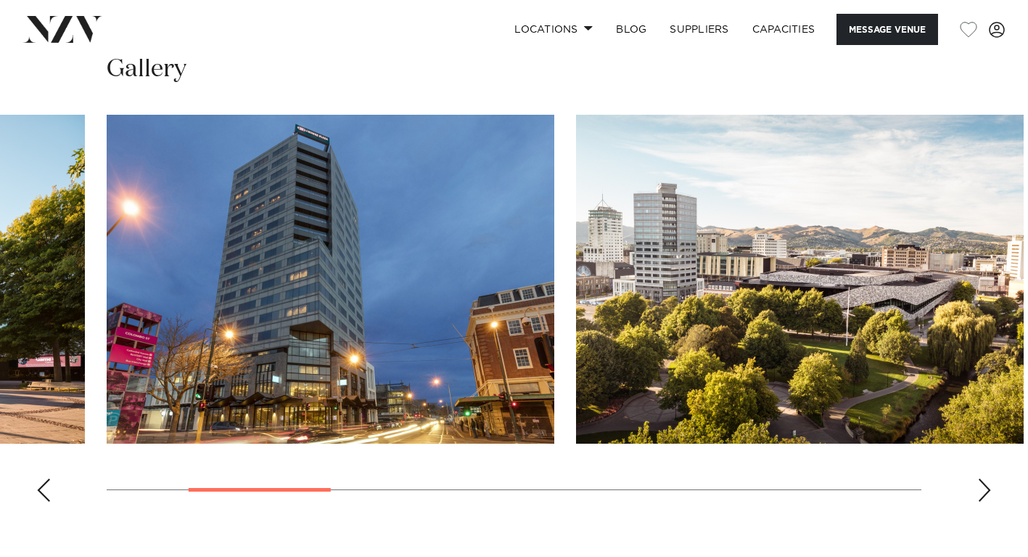
click at [981, 478] on div "Next slide" at bounding box center [985, 489] width 15 height 23
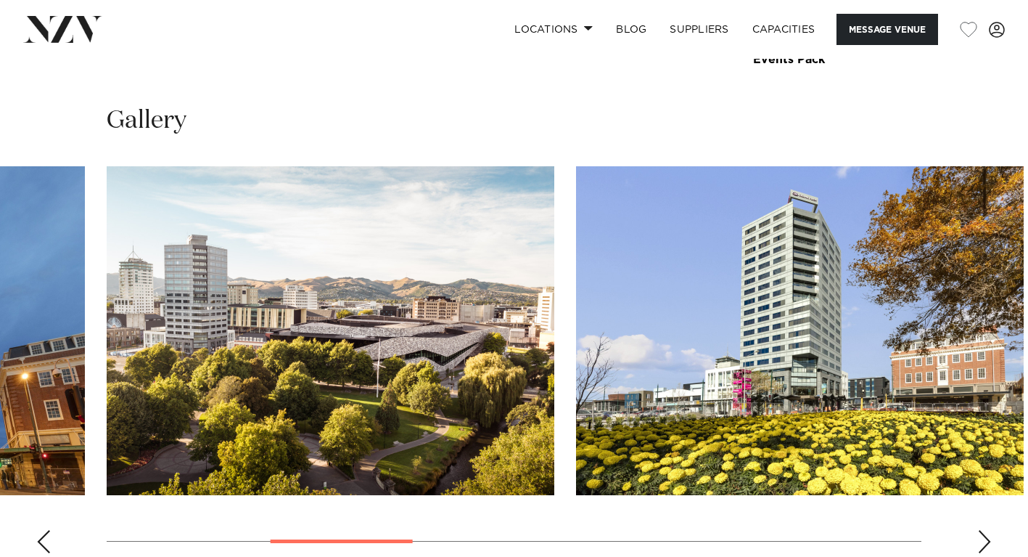
scroll to position [1559, 0]
click at [987, 530] on div "Next slide" at bounding box center [985, 541] width 15 height 23
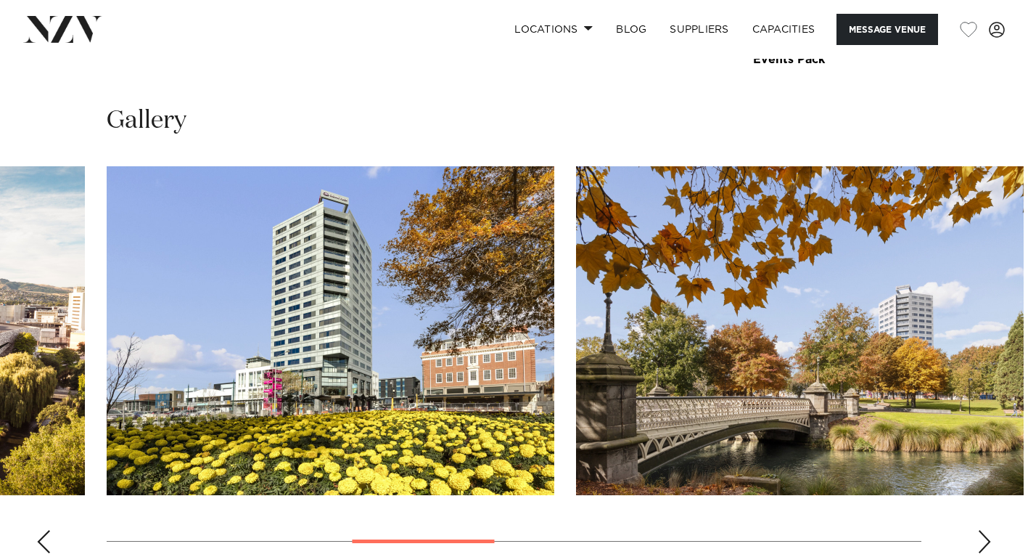
click at [987, 530] on div "Next slide" at bounding box center [985, 541] width 15 height 23
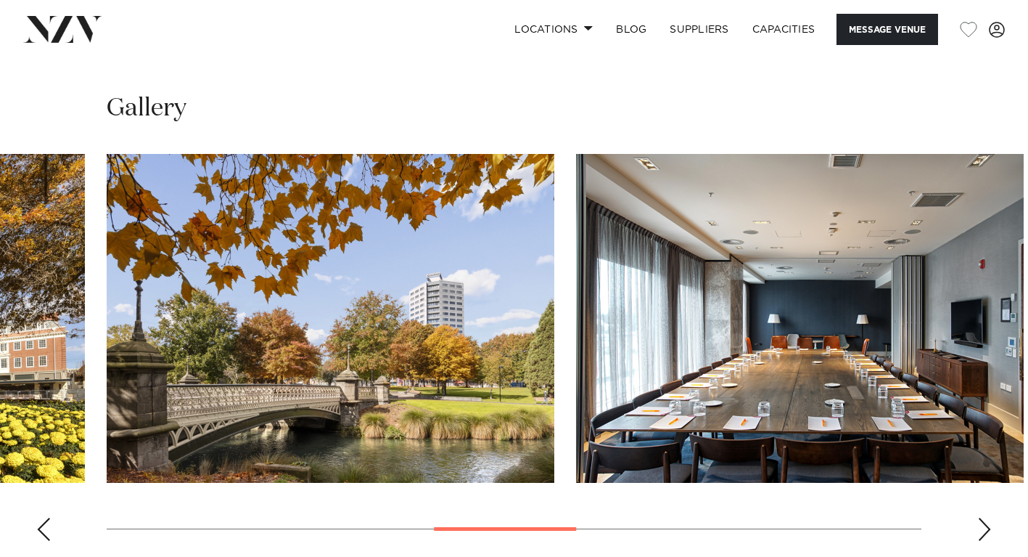
scroll to position [1490, 0]
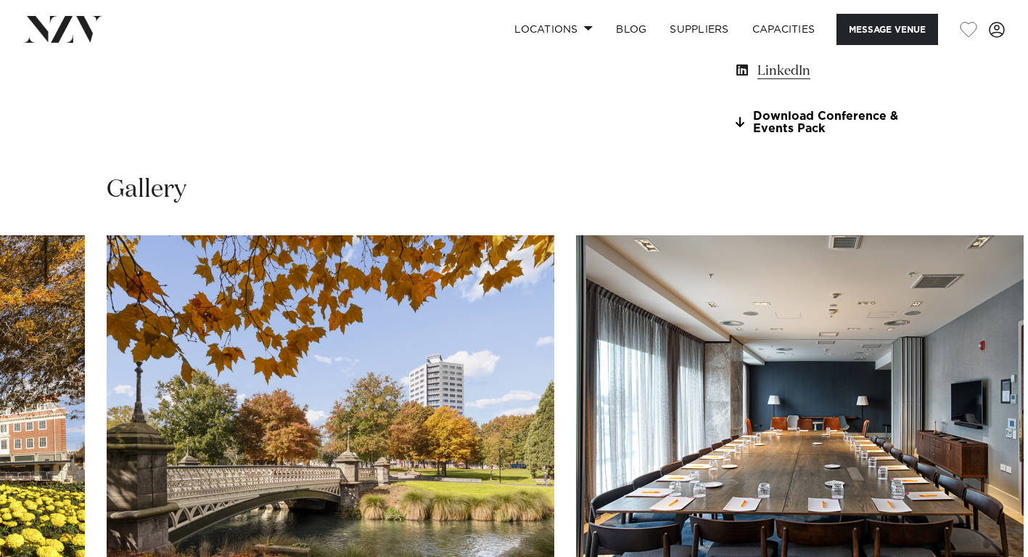
click at [982, 457] on swiper-container at bounding box center [514, 434] width 1028 height 398
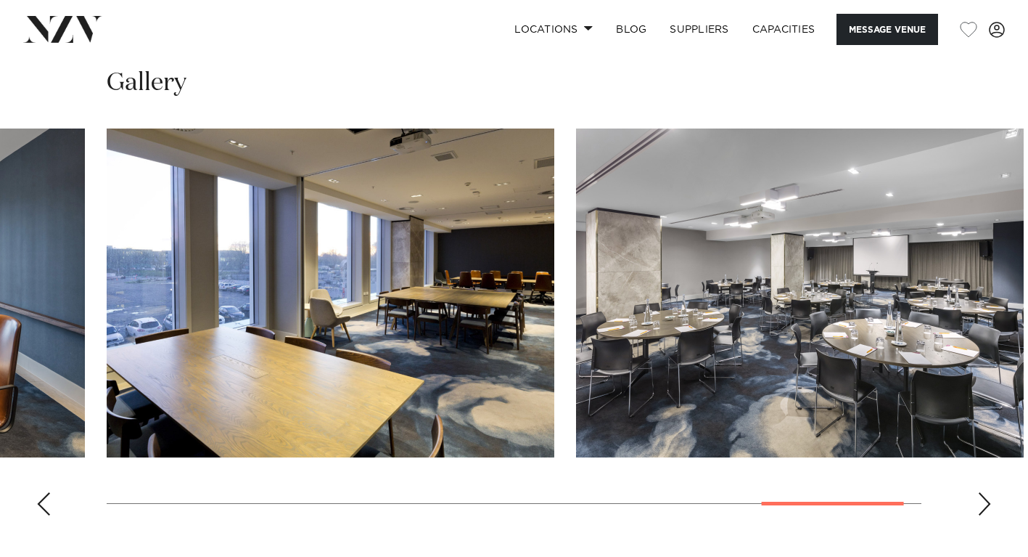
scroll to position [1632, 0]
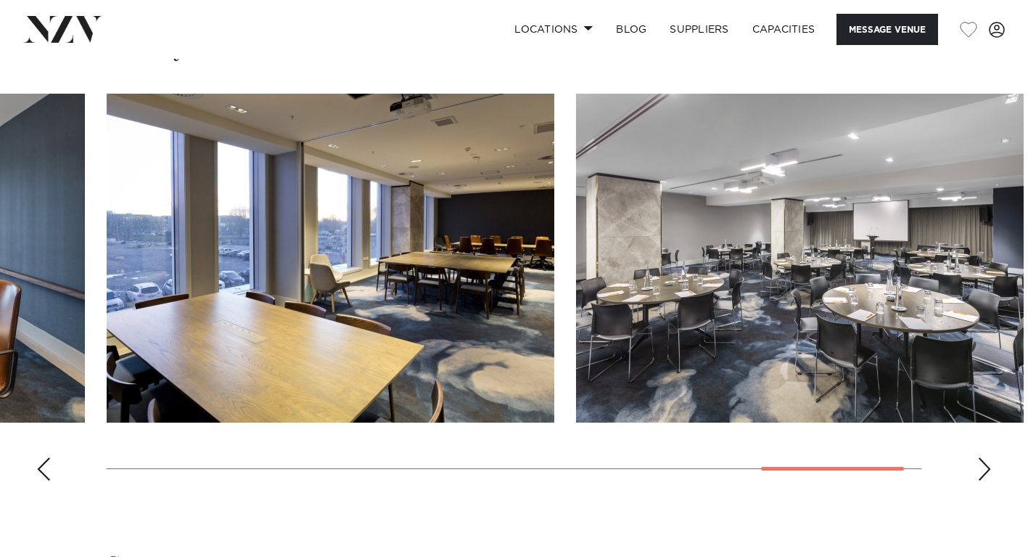
click at [991, 457] on div "Next slide" at bounding box center [985, 468] width 15 height 23
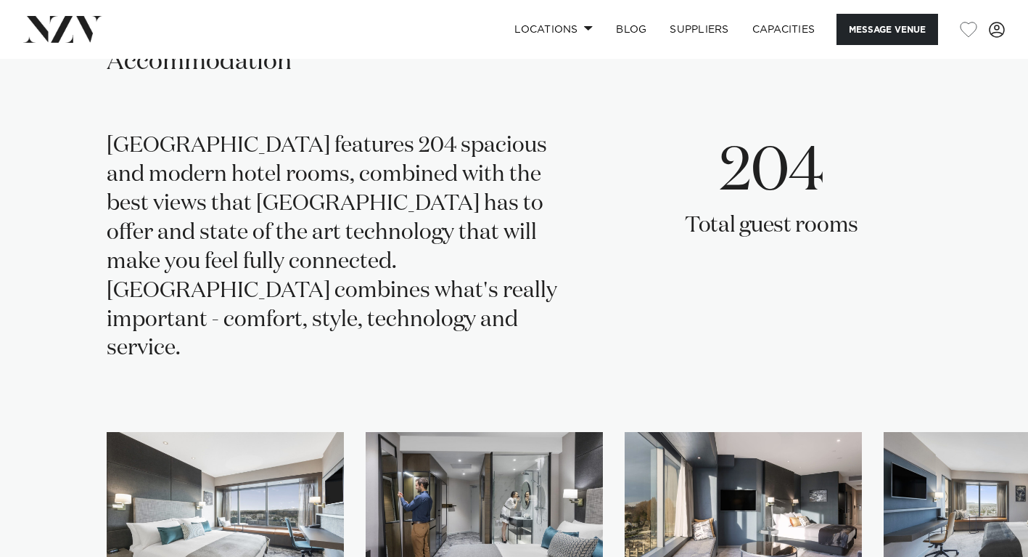
scroll to position [2560, 0]
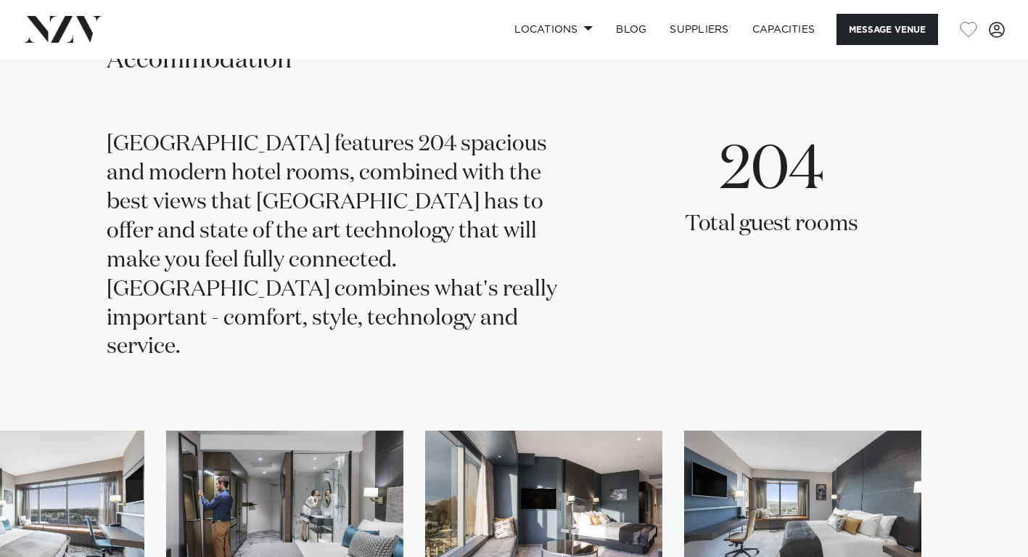
click at [986, 459] on swiper-container at bounding box center [514, 545] width 1028 height 230
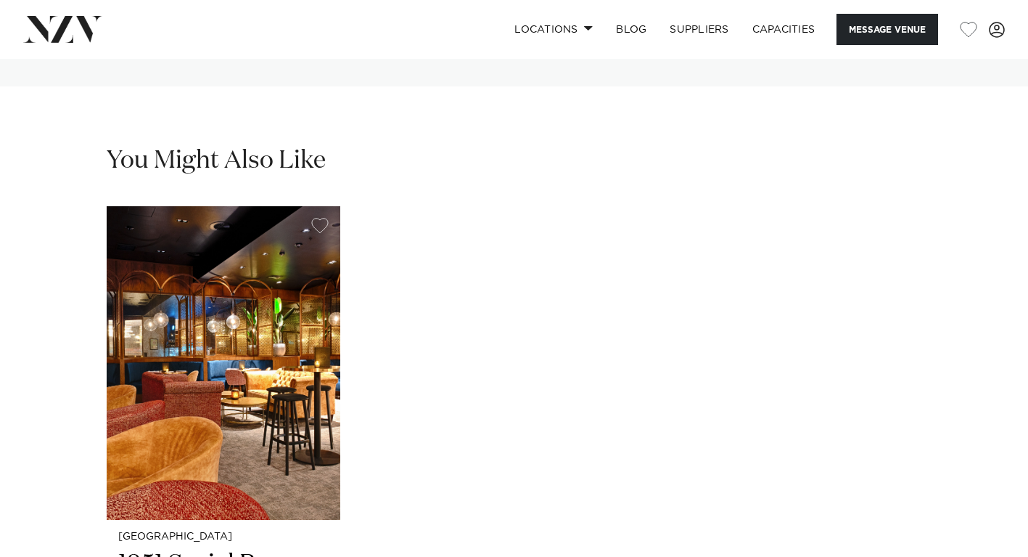
scroll to position [3198, 0]
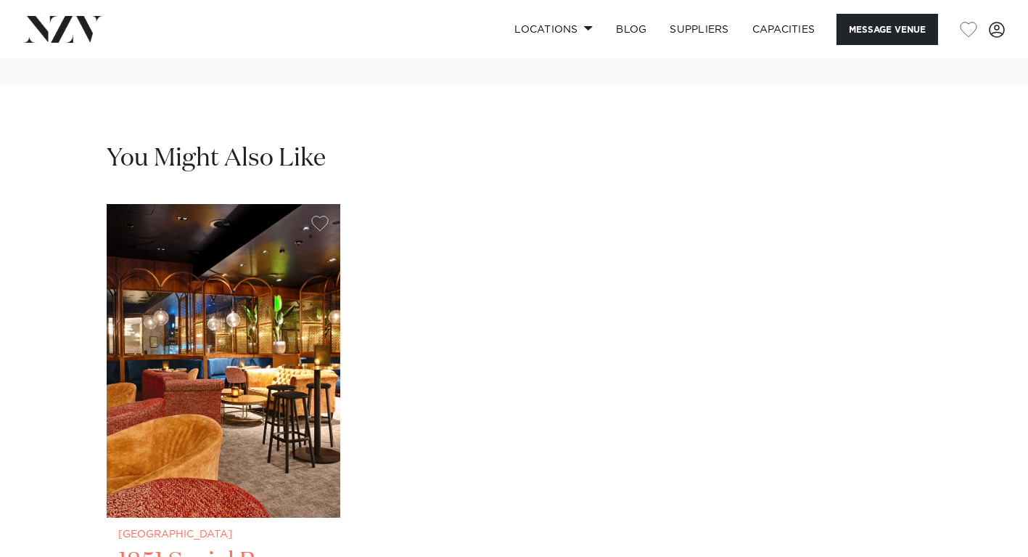
click at [265, 243] on img "1 / 1" at bounding box center [224, 361] width 234 height 314
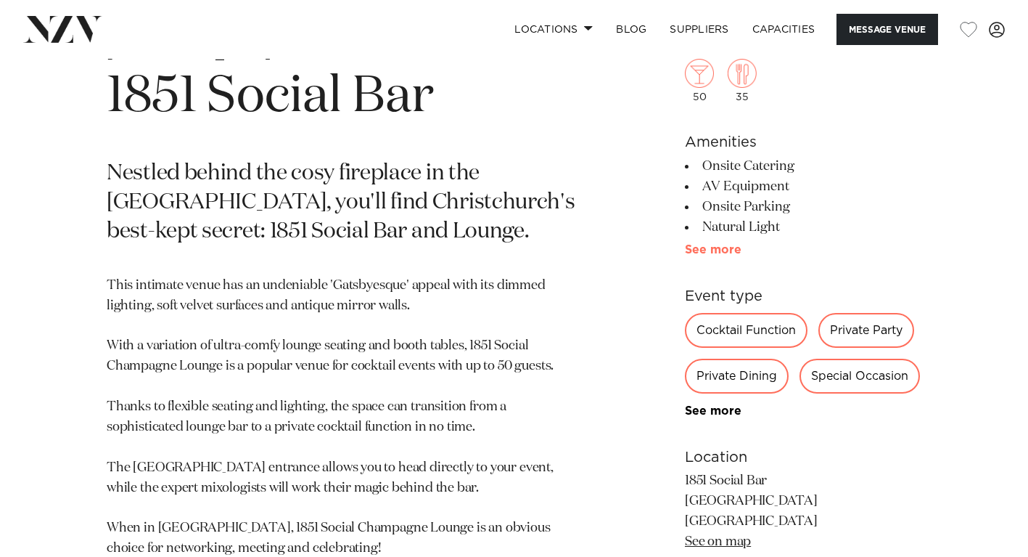
scroll to position [566, 0]
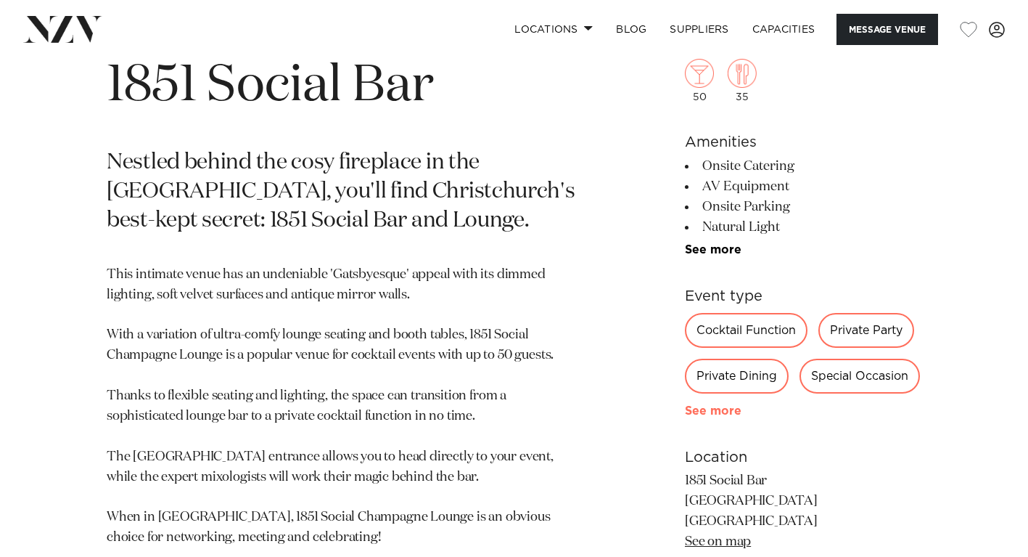
click at [724, 409] on link "See more" at bounding box center [741, 411] width 113 height 12
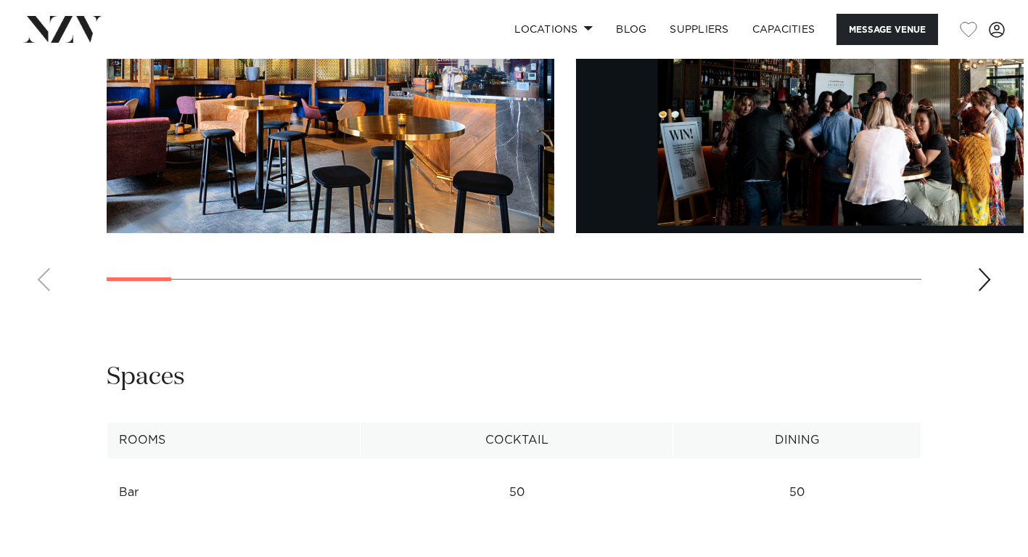
scroll to position [1634, 0]
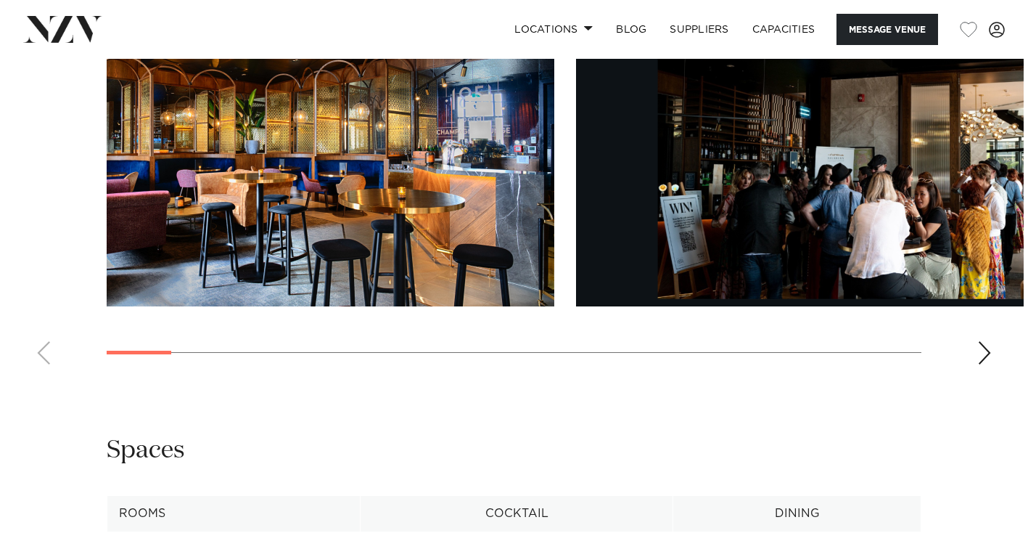
click at [988, 341] on div "Next slide" at bounding box center [985, 352] width 15 height 23
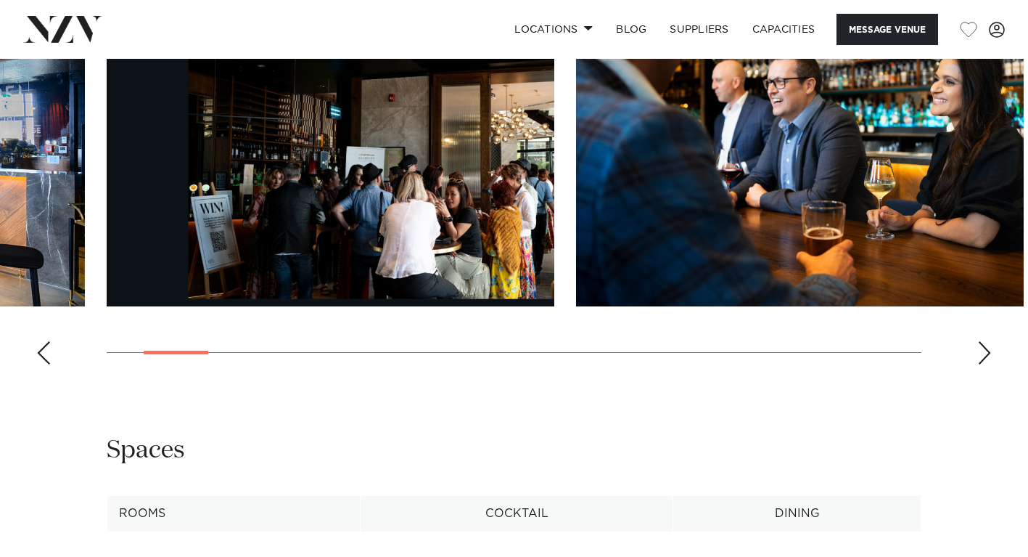
click at [989, 341] on div "Next slide" at bounding box center [985, 352] width 15 height 23
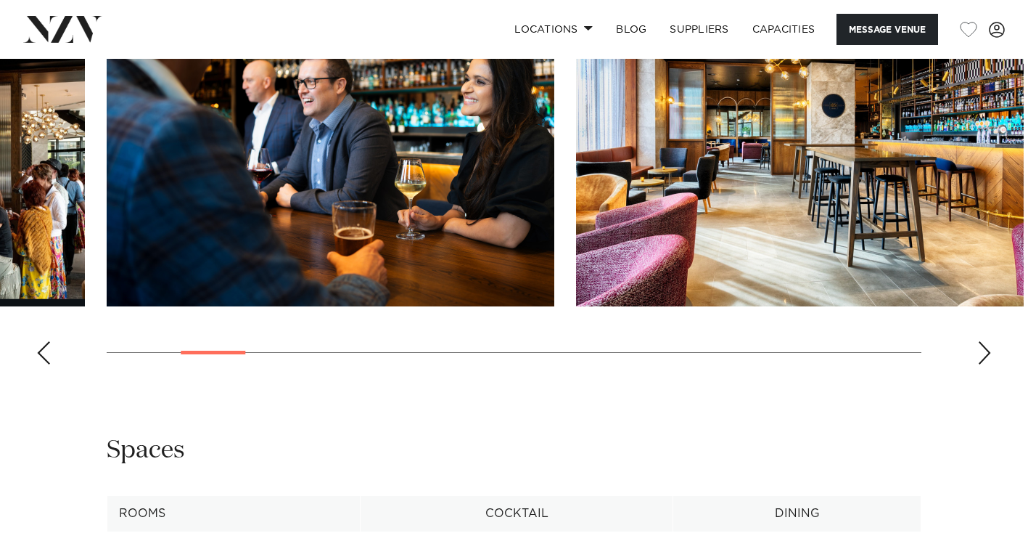
click at [989, 342] on div "Next slide" at bounding box center [985, 352] width 15 height 23
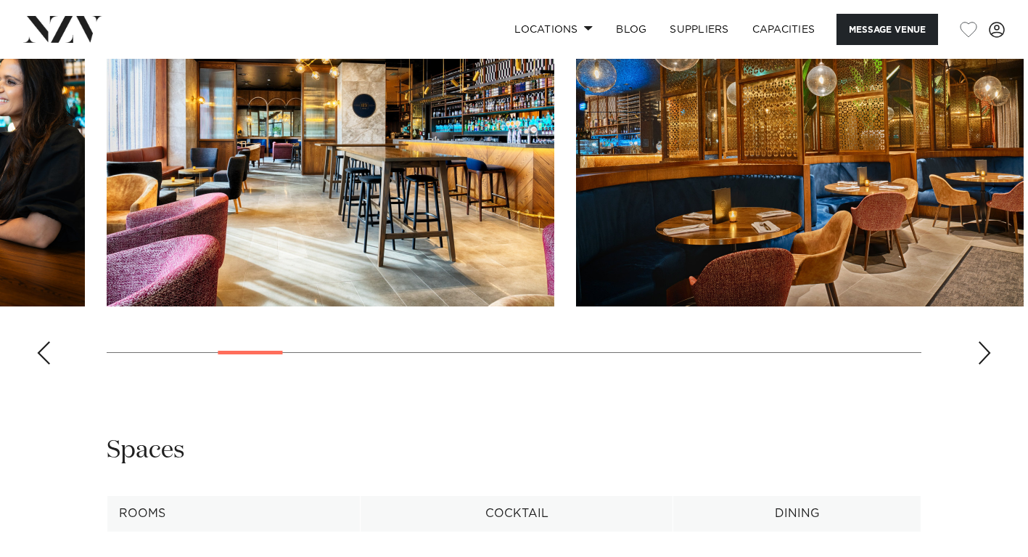
click at [989, 342] on div "Next slide" at bounding box center [985, 352] width 15 height 23
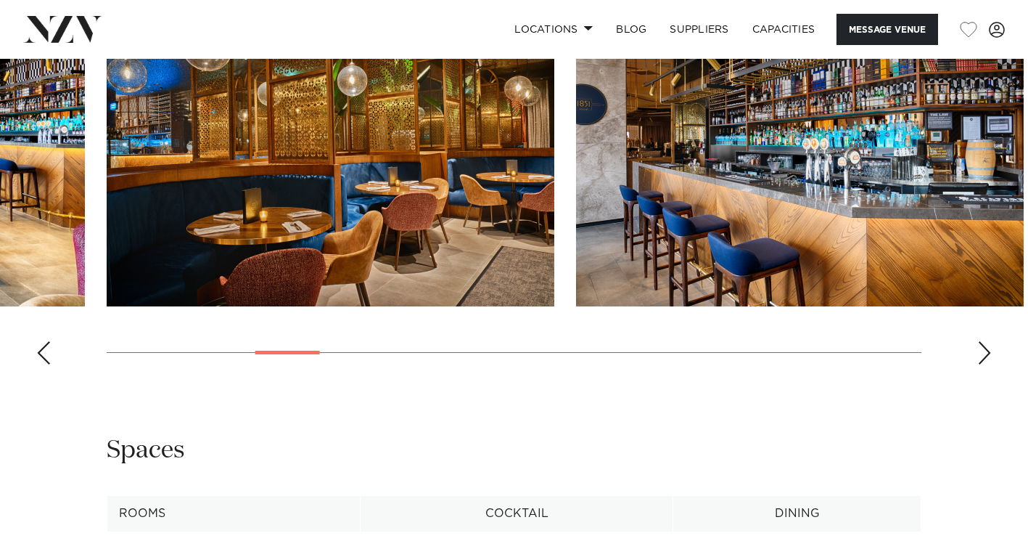
click at [989, 343] on div "Next slide" at bounding box center [985, 352] width 15 height 23
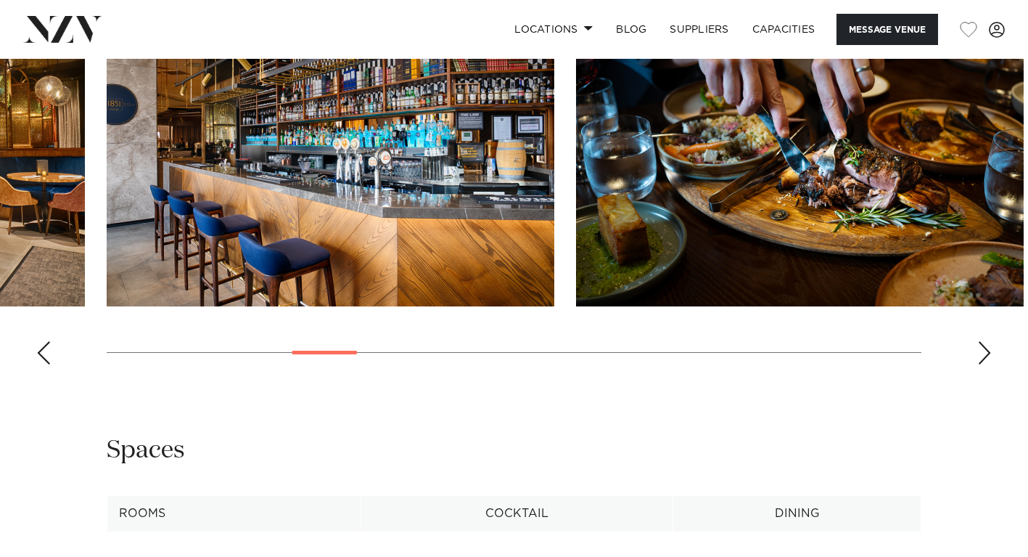
click at [989, 343] on div "Next slide" at bounding box center [985, 352] width 15 height 23
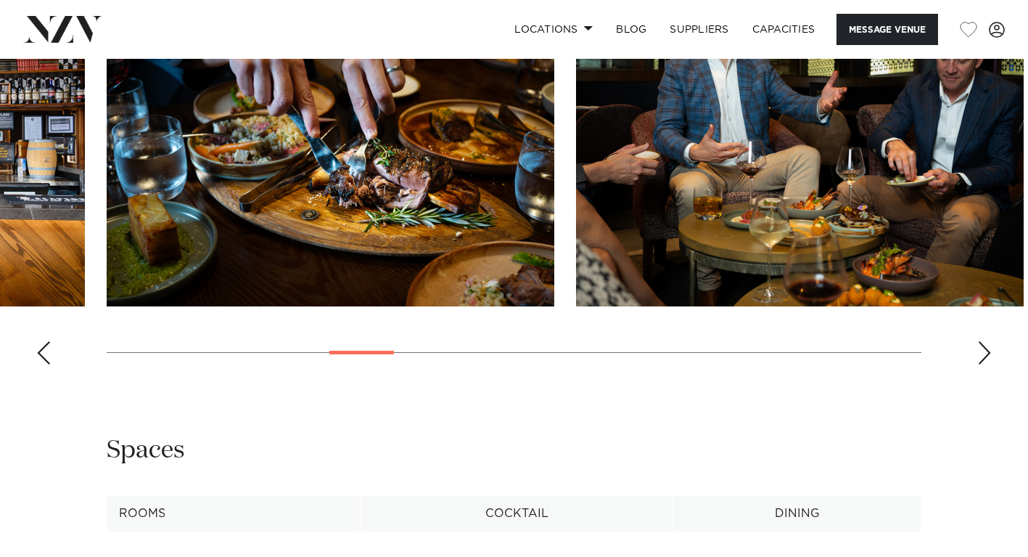
click at [989, 343] on div "Next slide" at bounding box center [985, 352] width 15 height 23
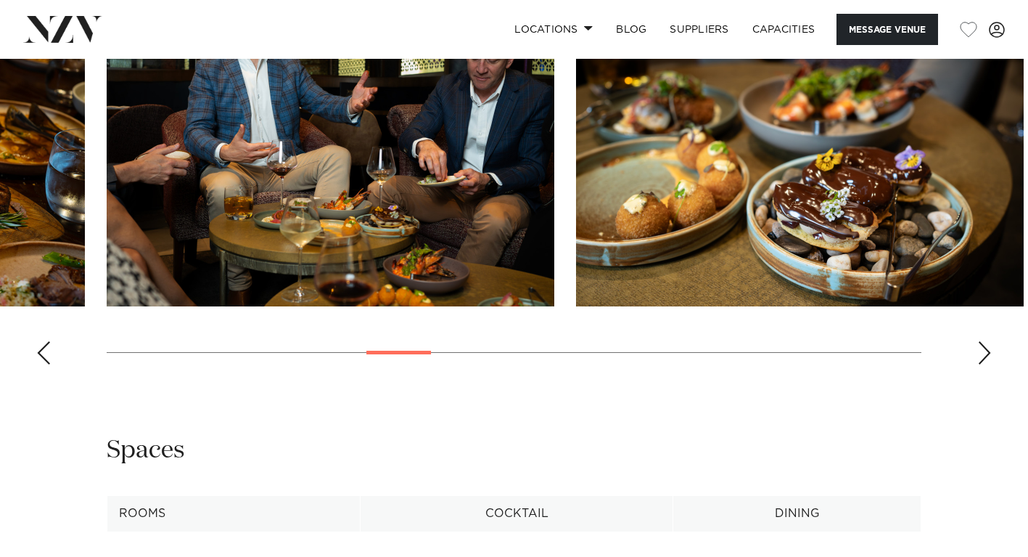
click at [989, 343] on div "Next slide" at bounding box center [985, 352] width 15 height 23
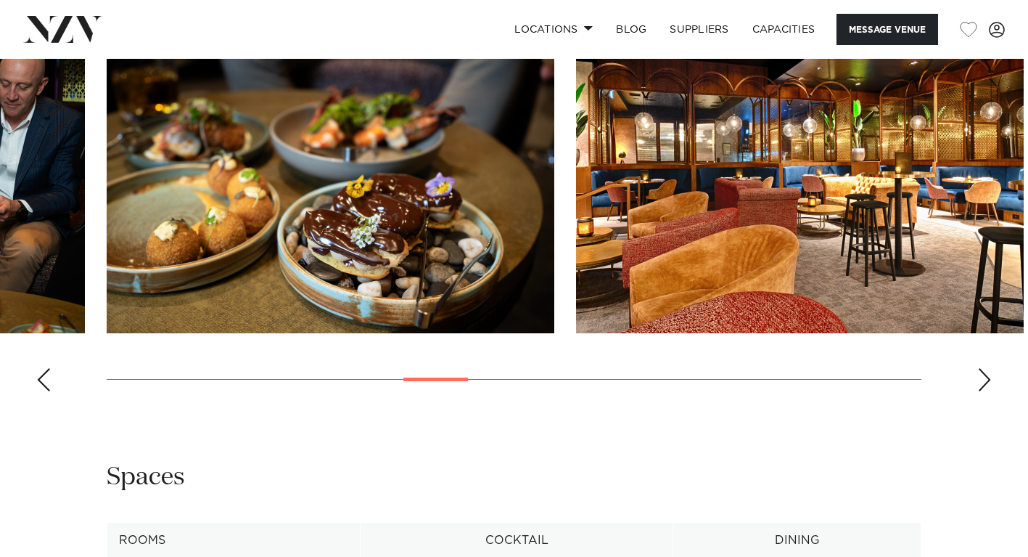
scroll to position [1602, 0]
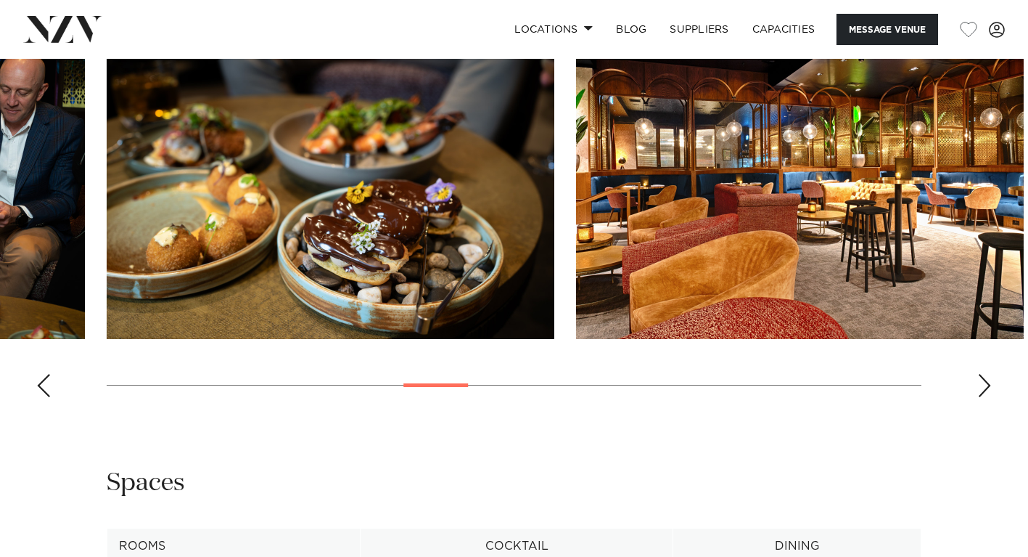
click at [989, 378] on div "Next slide" at bounding box center [985, 385] width 15 height 23
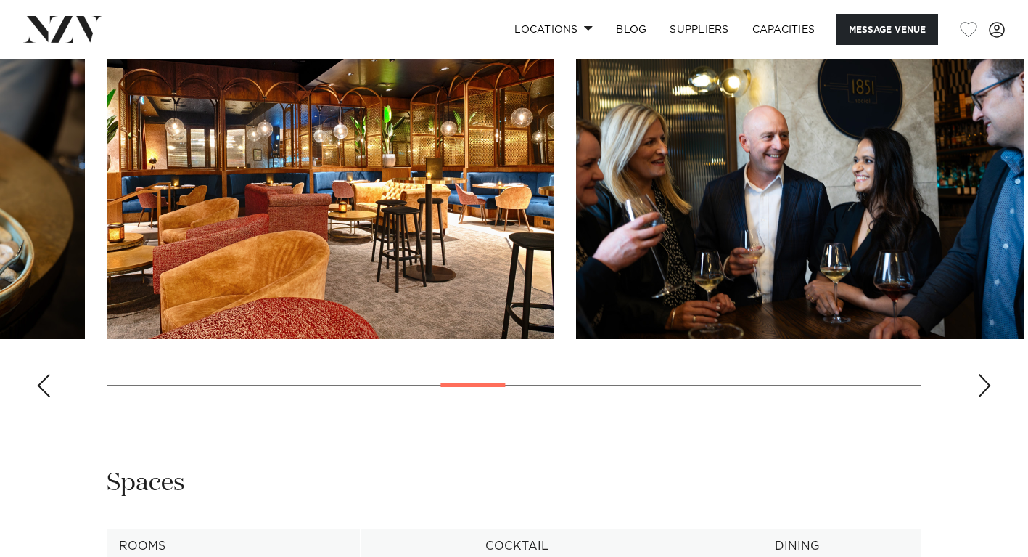
click at [989, 378] on div "Next slide" at bounding box center [985, 385] width 15 height 23
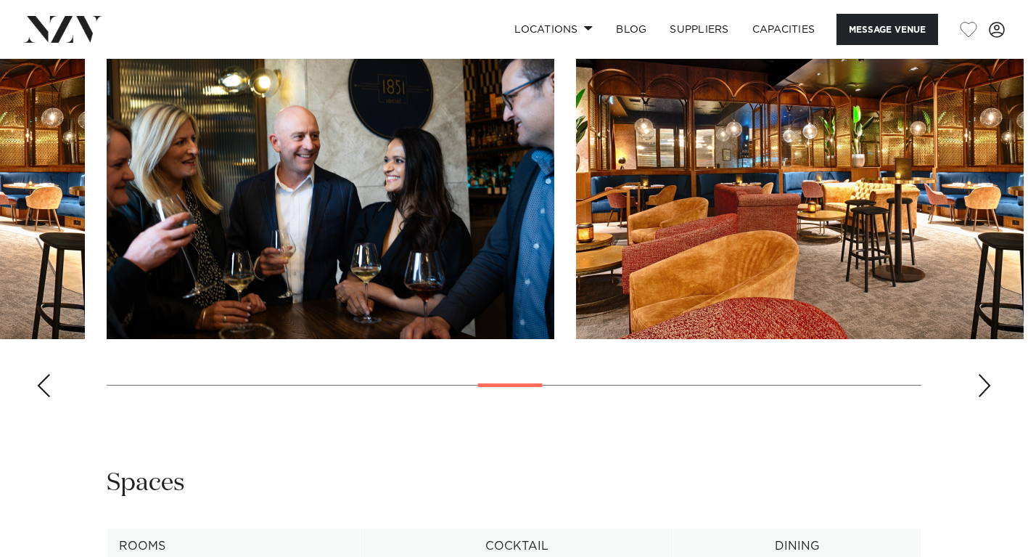
click at [989, 378] on div "Next slide" at bounding box center [985, 385] width 15 height 23
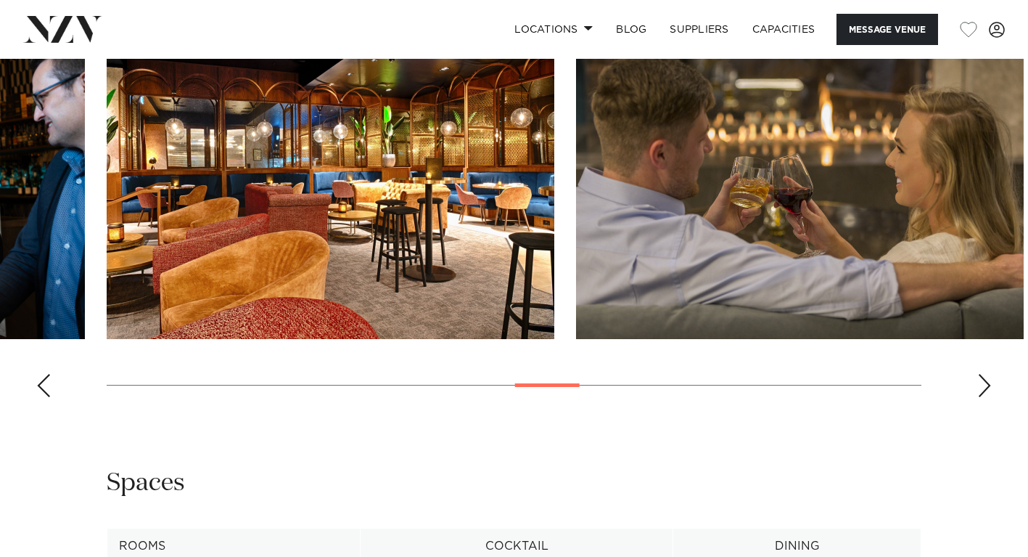
click at [989, 379] on div "Next slide" at bounding box center [985, 385] width 15 height 23
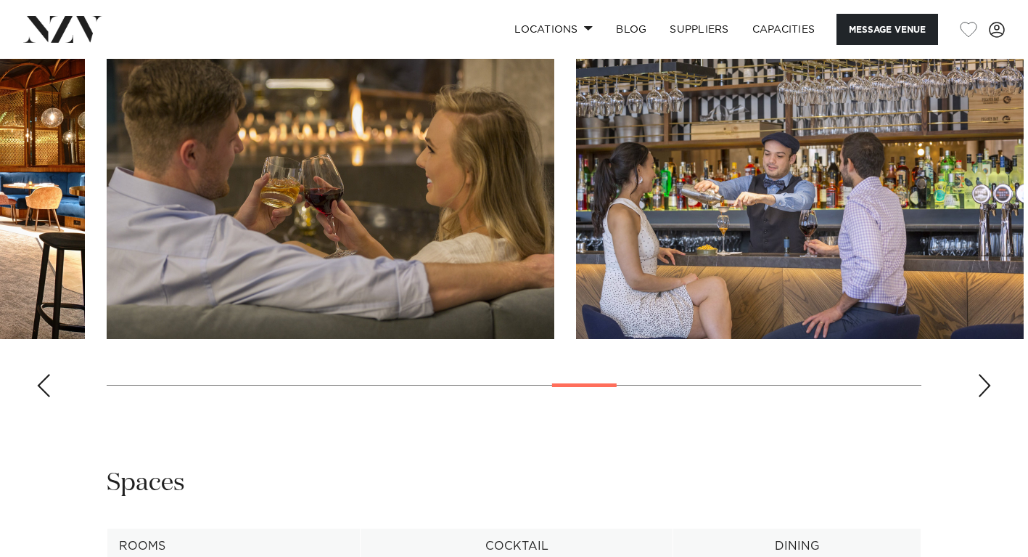
click at [989, 379] on div "Next slide" at bounding box center [985, 385] width 15 height 23
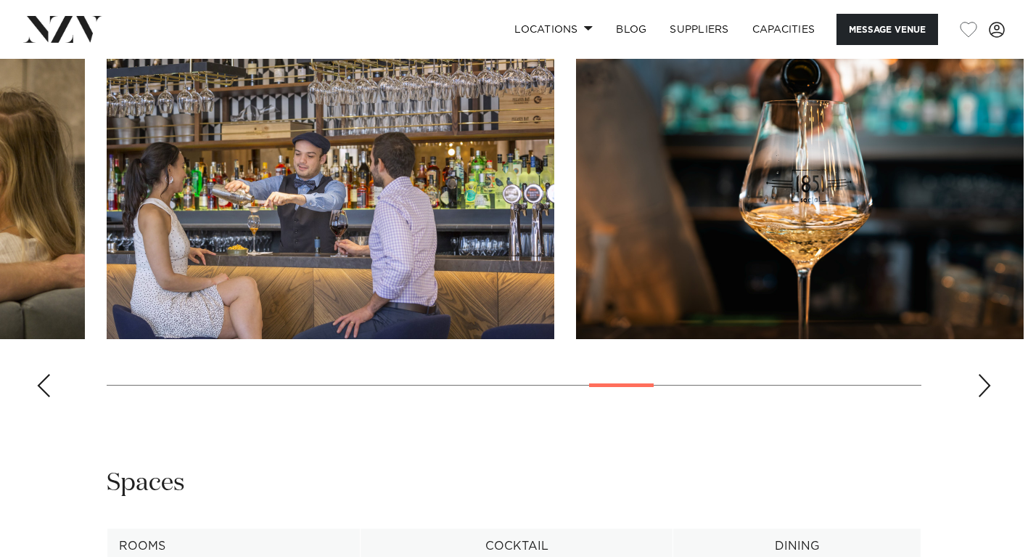
click at [989, 379] on div "Next slide" at bounding box center [985, 385] width 15 height 23
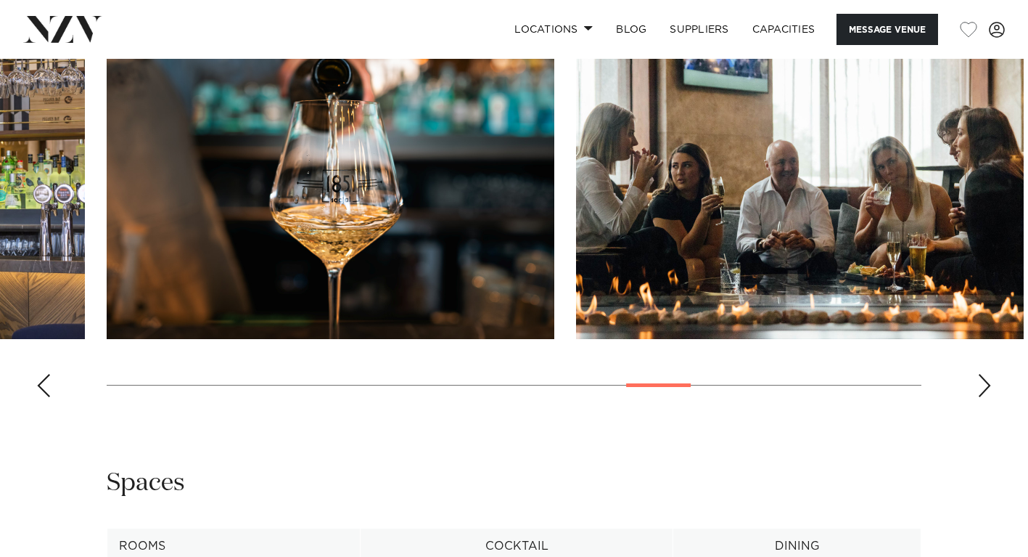
click at [989, 379] on div "Next slide" at bounding box center [985, 385] width 15 height 23
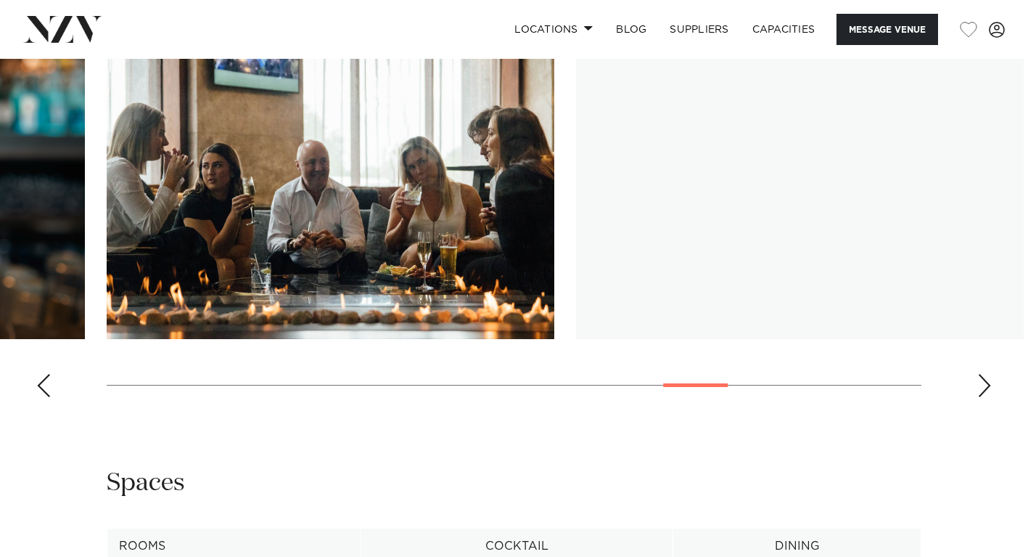
click at [989, 379] on div "Next slide" at bounding box center [985, 385] width 15 height 23
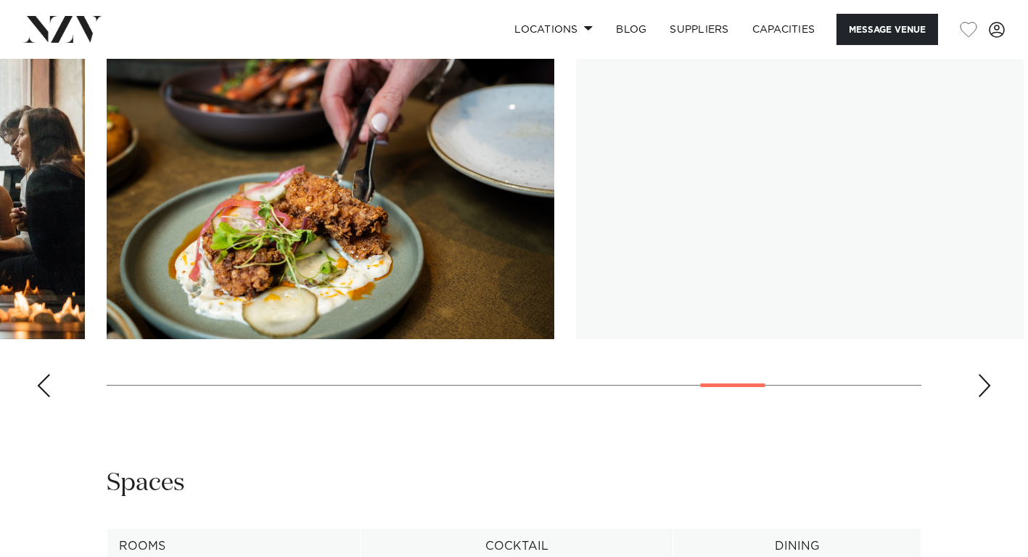
click at [989, 379] on div "Next slide" at bounding box center [985, 385] width 15 height 23
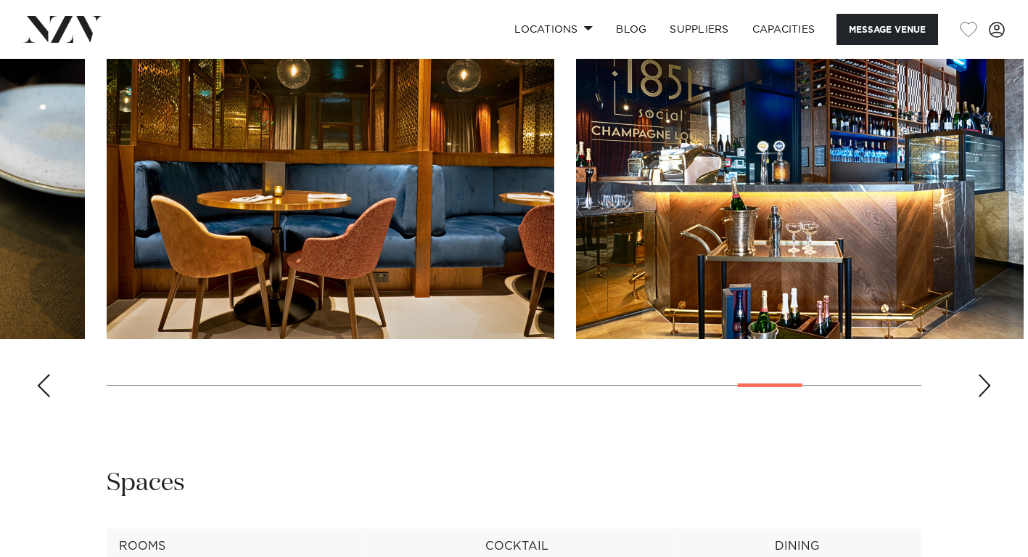
click at [989, 379] on div "Next slide" at bounding box center [985, 385] width 15 height 23
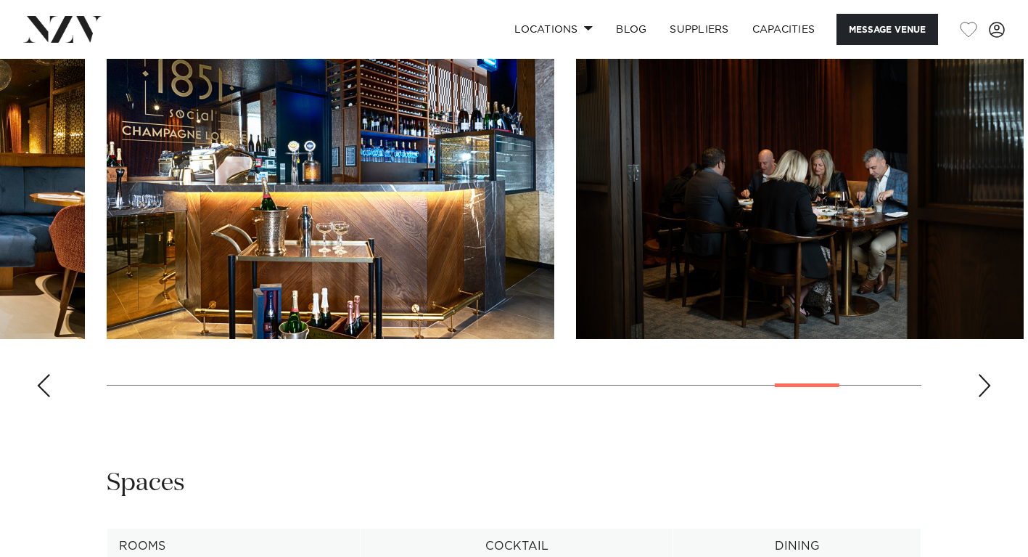
click at [990, 379] on div "Next slide" at bounding box center [985, 385] width 15 height 23
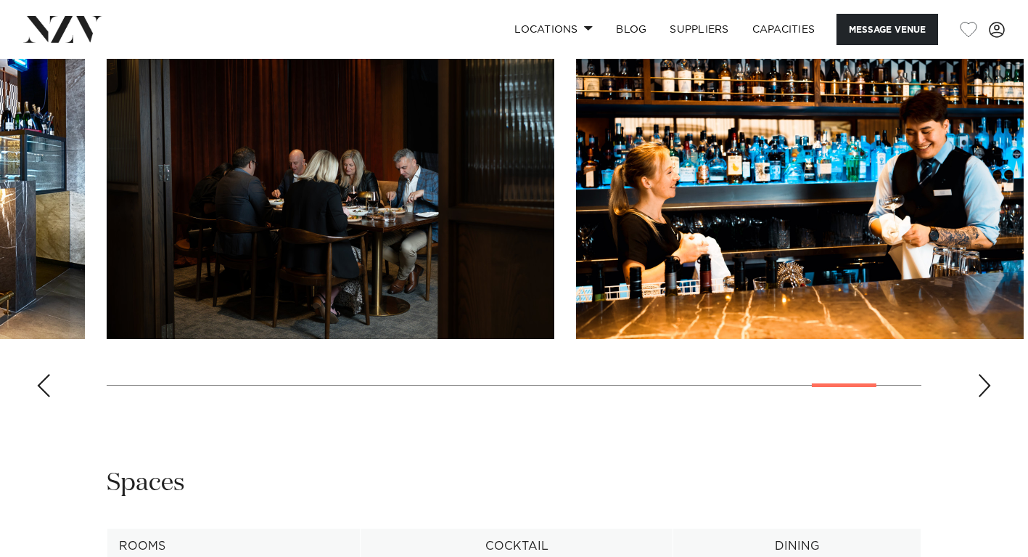
click at [990, 379] on div "Next slide" at bounding box center [985, 385] width 15 height 23
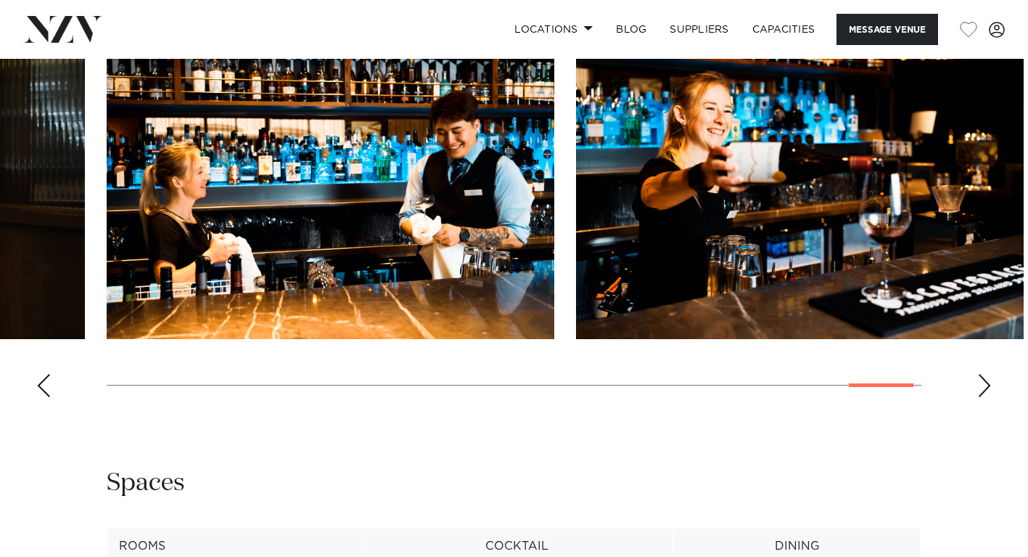
click at [990, 379] on div "Next slide" at bounding box center [985, 385] width 15 height 23
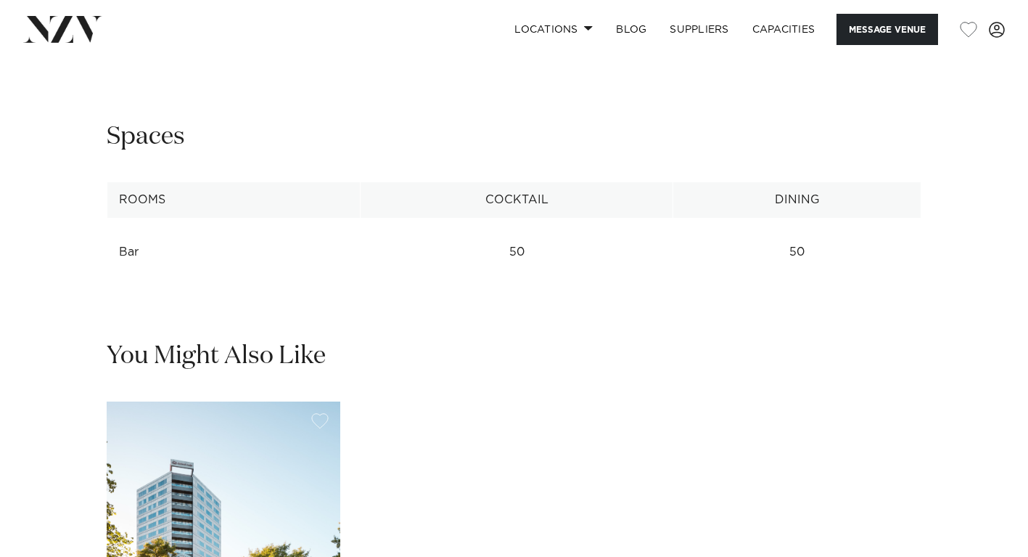
scroll to position [1928, 0]
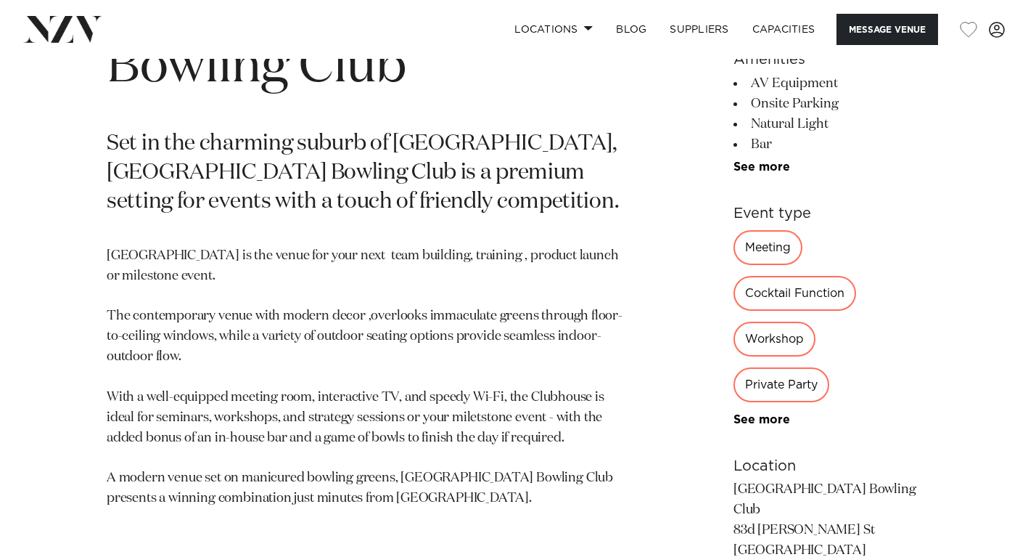
scroll to position [654, 0]
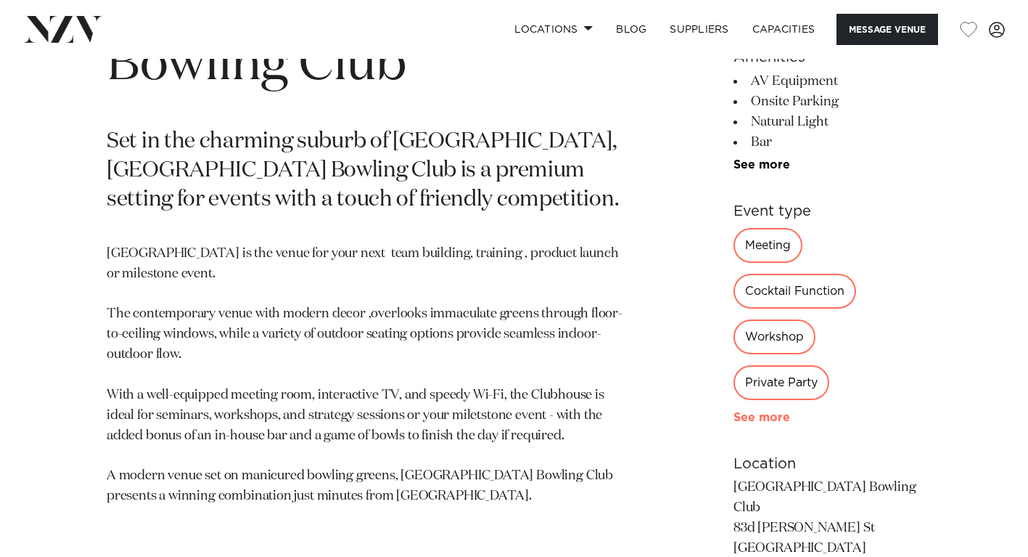
click at [734, 412] on link "See more" at bounding box center [790, 418] width 113 height 12
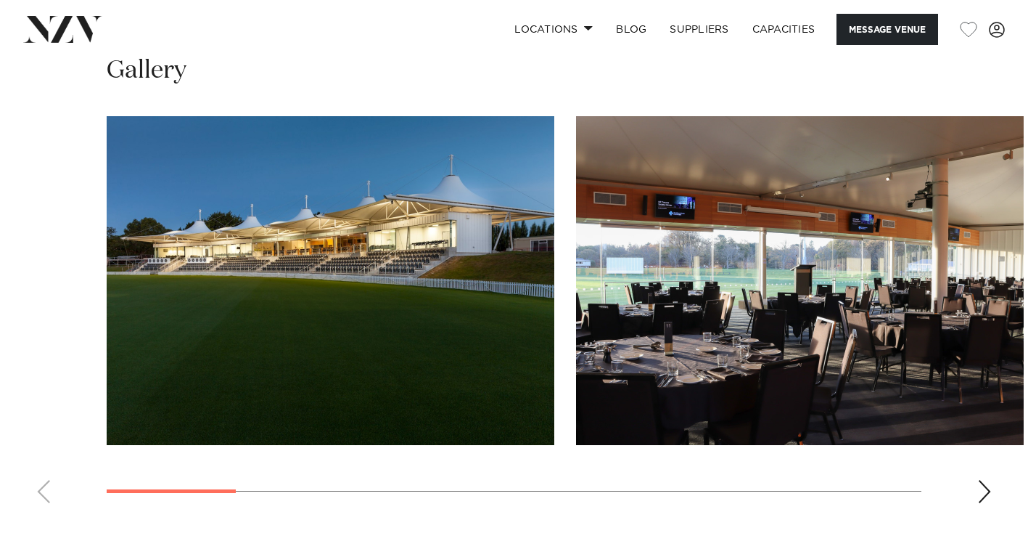
scroll to position [1453, 0]
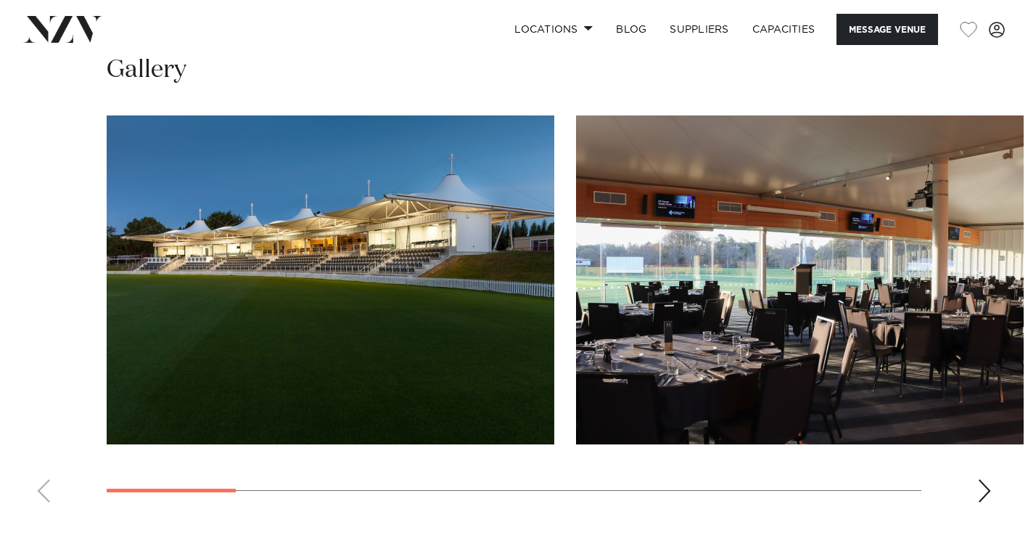
click at [1007, 287] on img "2 / 11" at bounding box center [800, 279] width 448 height 329
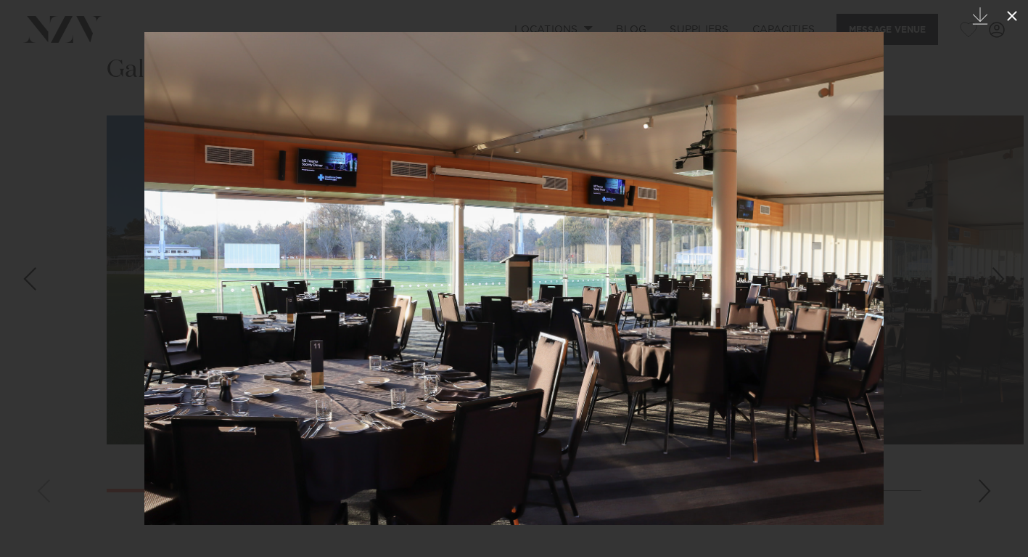
click at [1010, 13] on icon at bounding box center [1012, 16] width 10 height 10
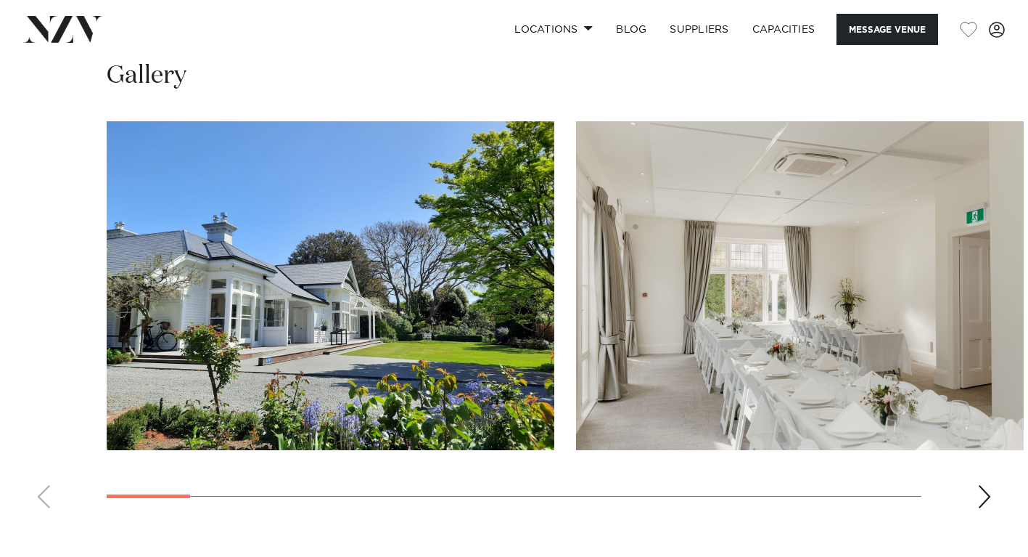
scroll to position [1378, 0]
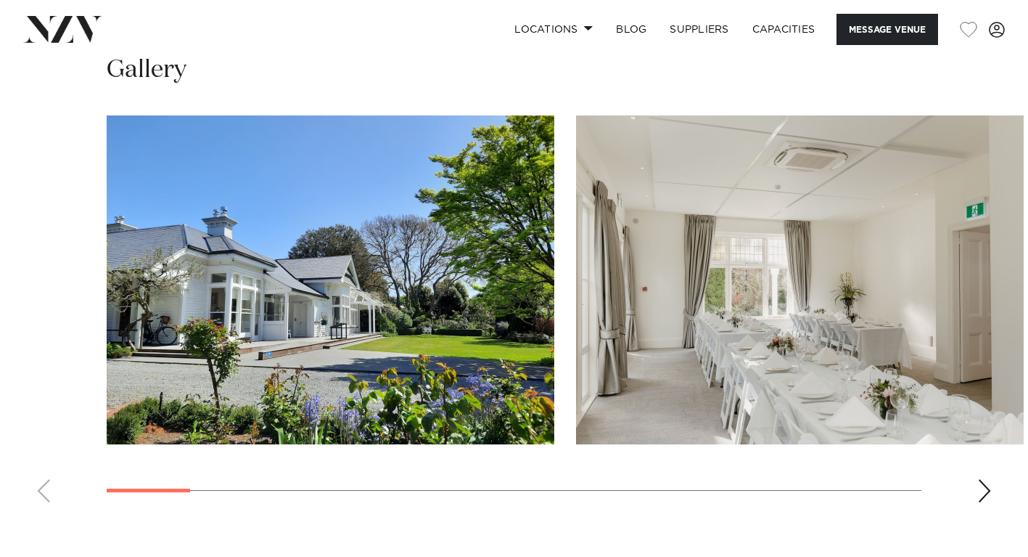
click at [986, 479] on div "Next slide" at bounding box center [985, 490] width 15 height 23
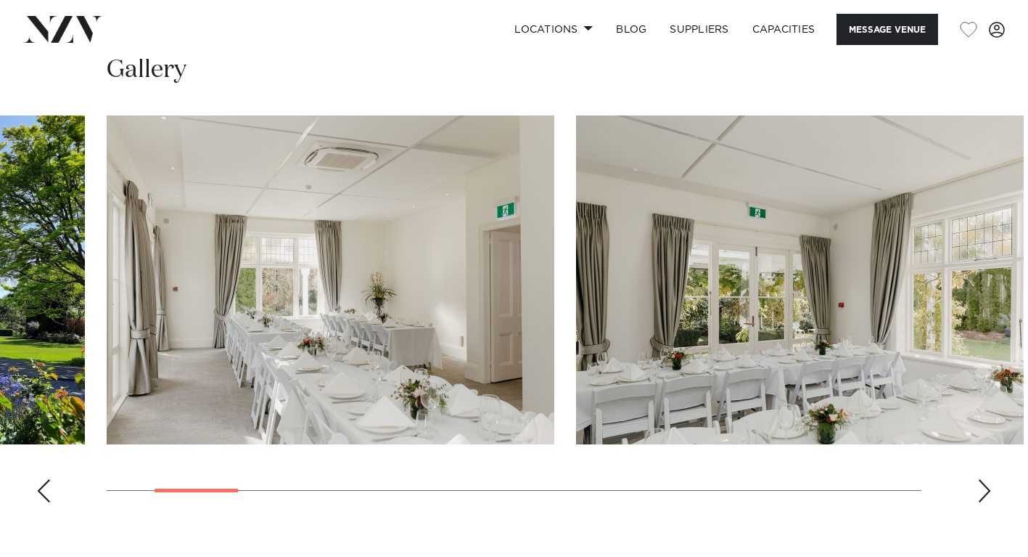
click at [986, 479] on div "Next slide" at bounding box center [985, 490] width 15 height 23
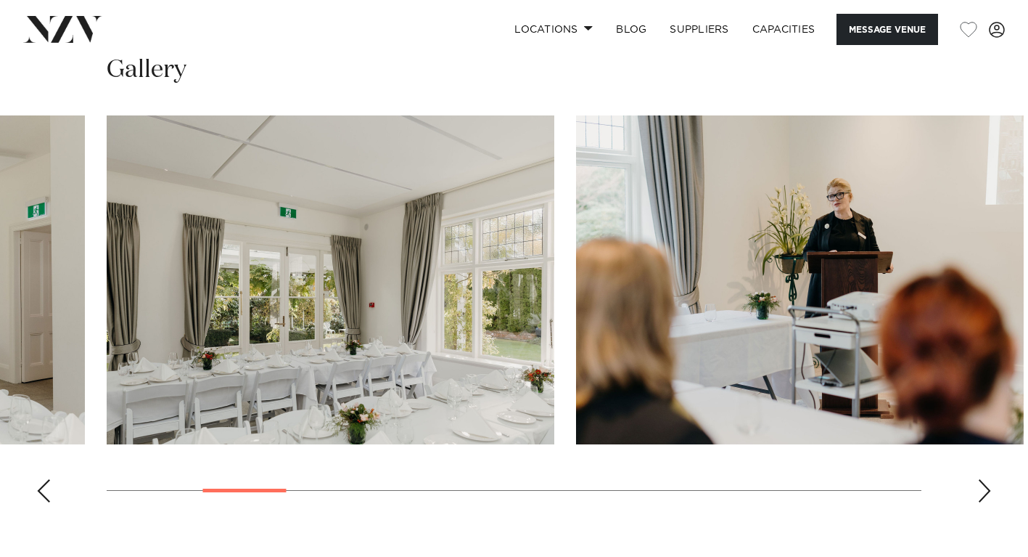
click at [986, 479] on div "Next slide" at bounding box center [985, 490] width 15 height 23
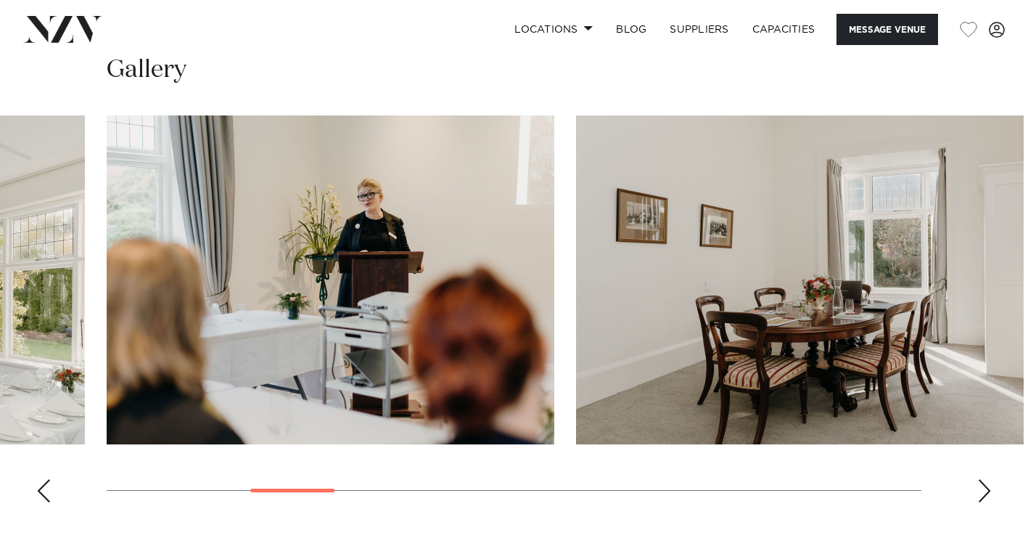
click at [986, 479] on div "Next slide" at bounding box center [985, 490] width 15 height 23
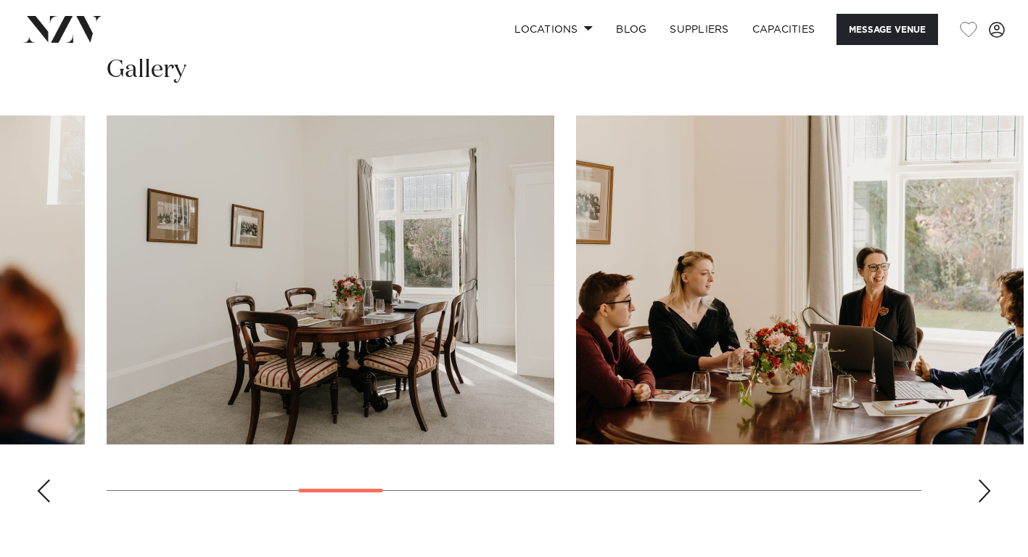
click at [986, 479] on div "Next slide" at bounding box center [985, 490] width 15 height 23
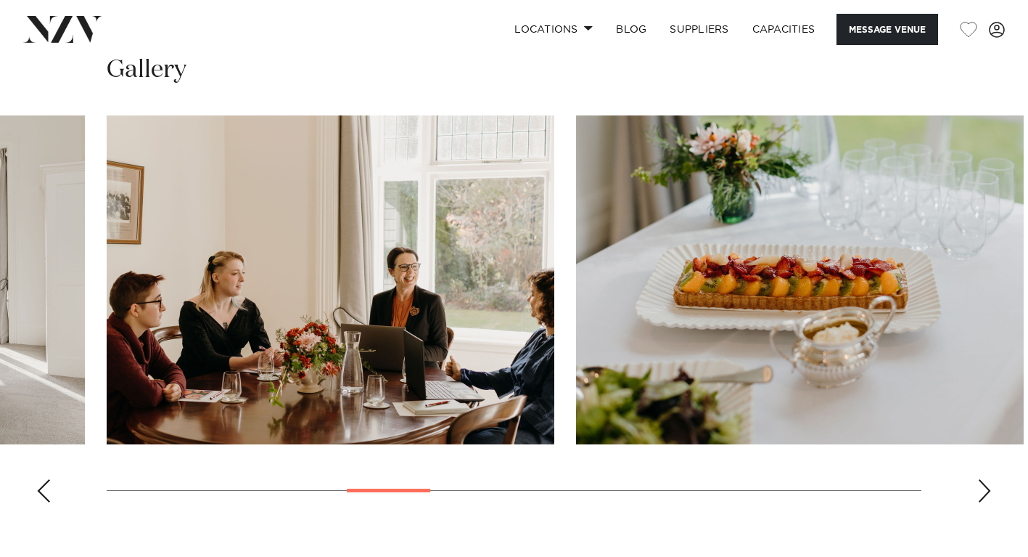
click at [986, 479] on div "Next slide" at bounding box center [985, 490] width 15 height 23
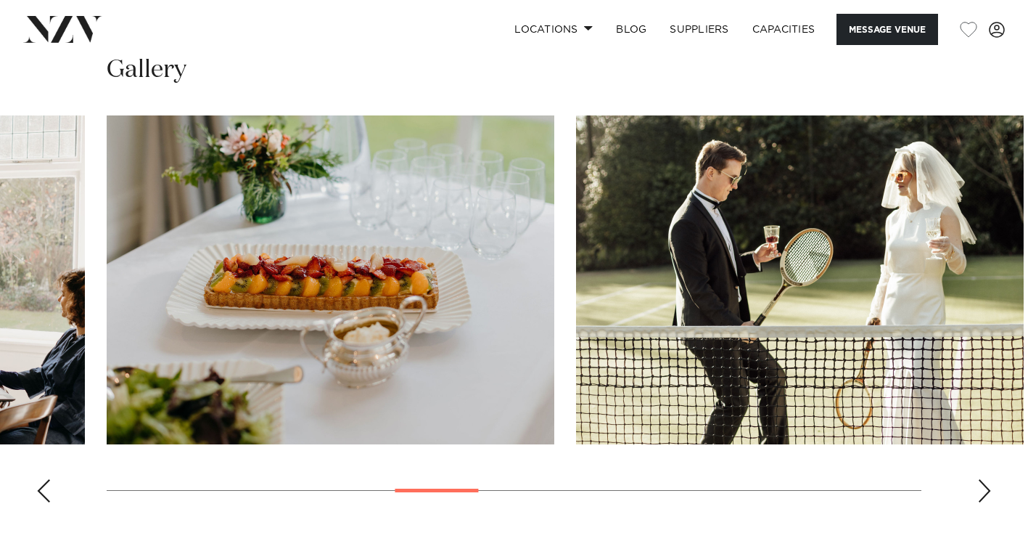
click at [986, 479] on div "Next slide" at bounding box center [985, 490] width 15 height 23
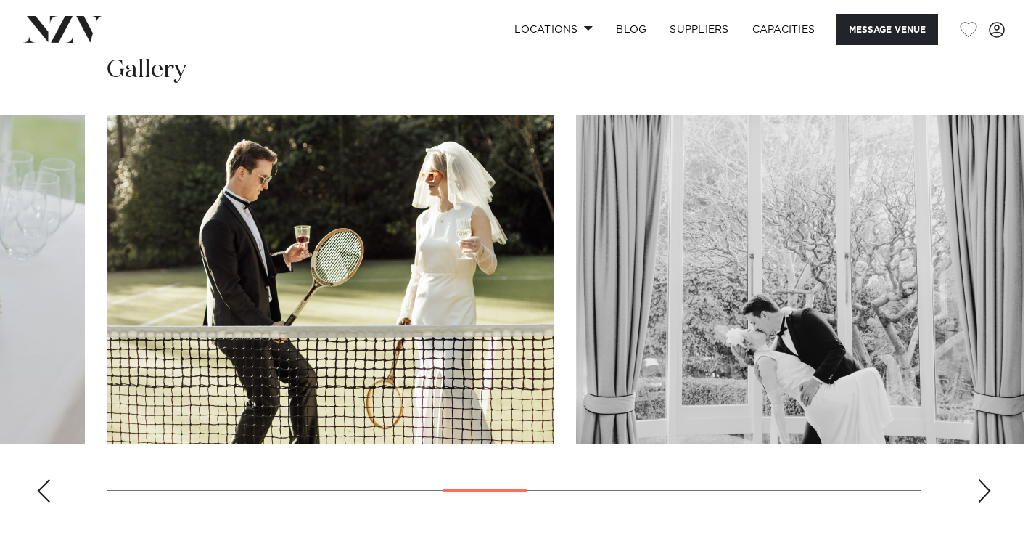
click at [986, 479] on div "Next slide" at bounding box center [985, 490] width 15 height 23
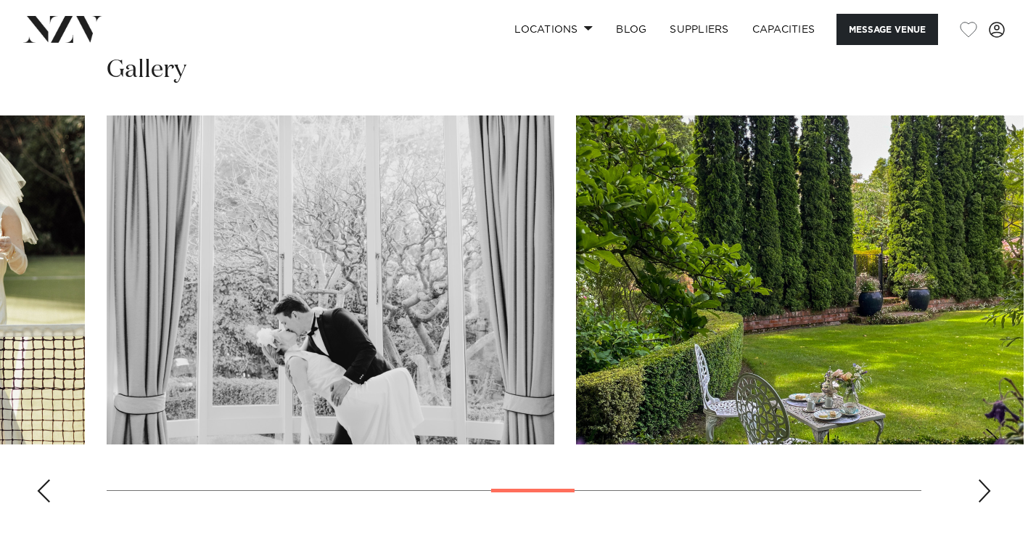
click at [986, 479] on div "Next slide" at bounding box center [985, 490] width 15 height 23
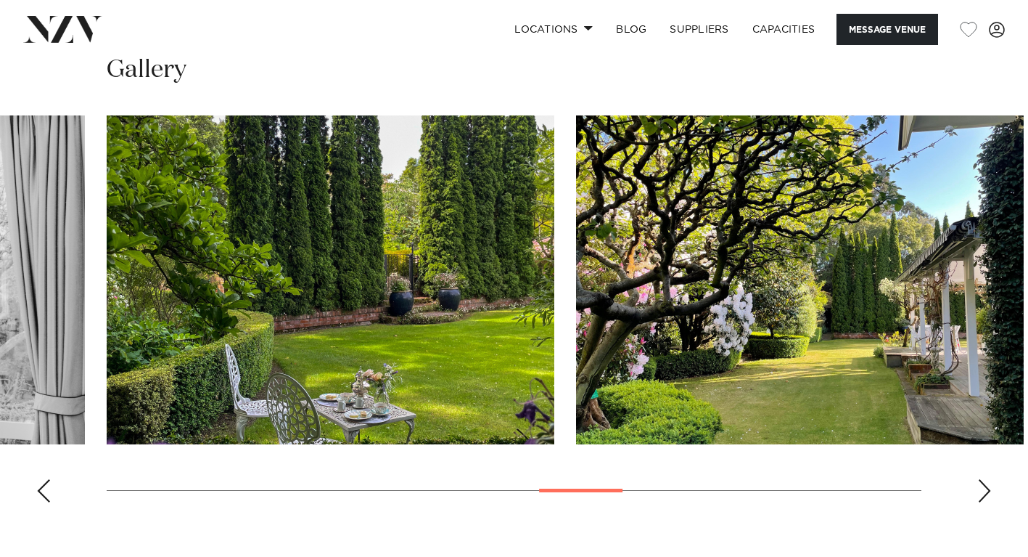
click at [986, 479] on div "Next slide" at bounding box center [985, 490] width 15 height 23
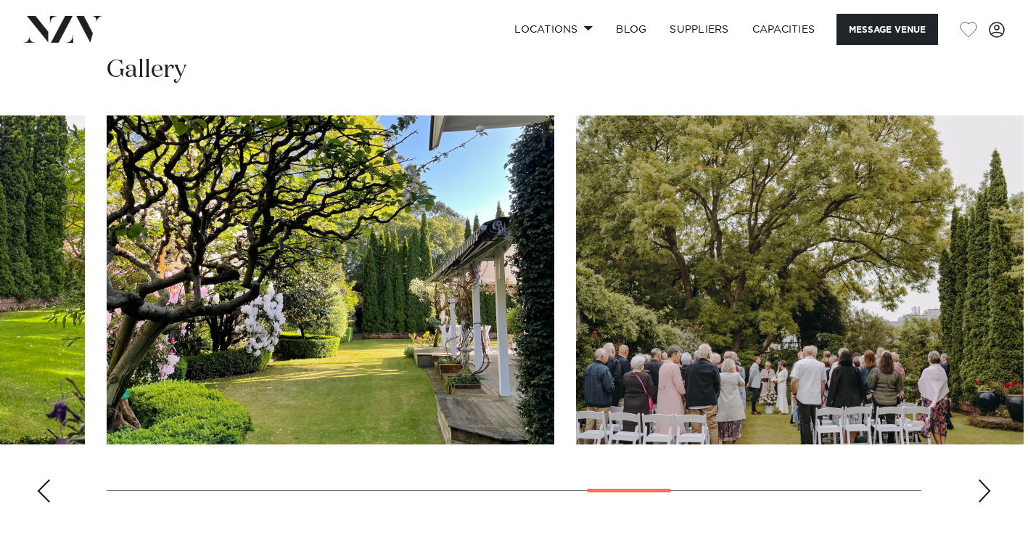
click at [986, 479] on div "Next slide" at bounding box center [985, 490] width 15 height 23
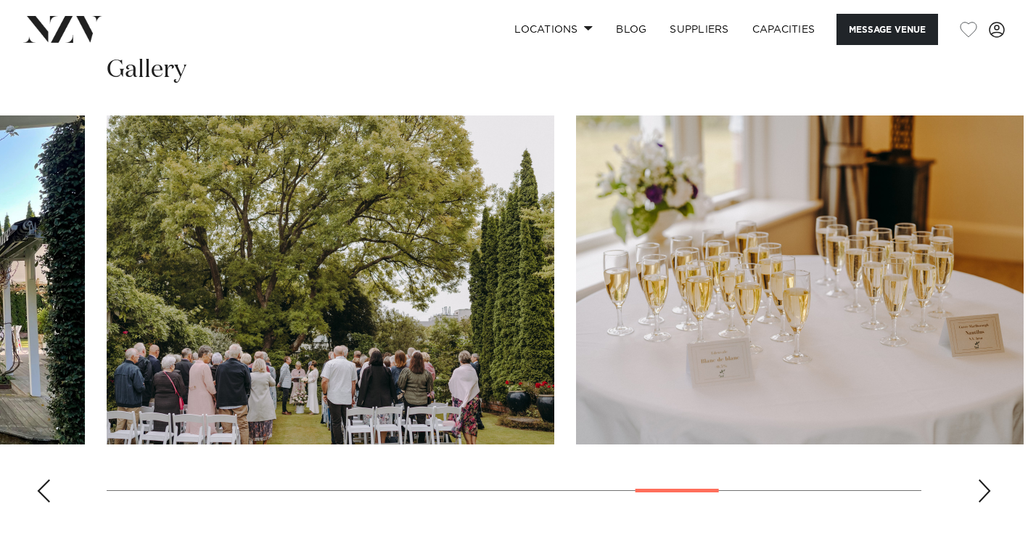
click at [986, 479] on div "Next slide" at bounding box center [985, 490] width 15 height 23
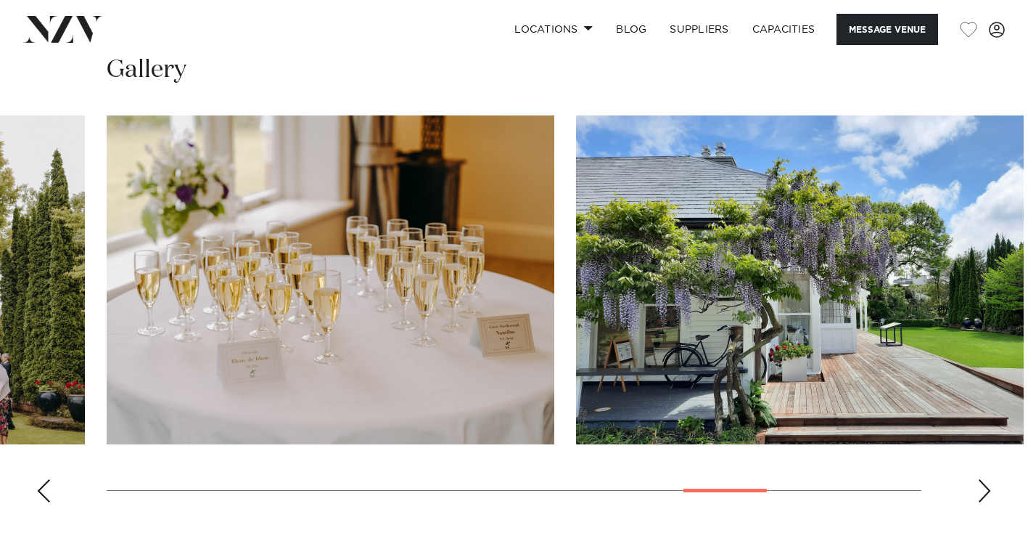
click at [986, 479] on div "Next slide" at bounding box center [985, 490] width 15 height 23
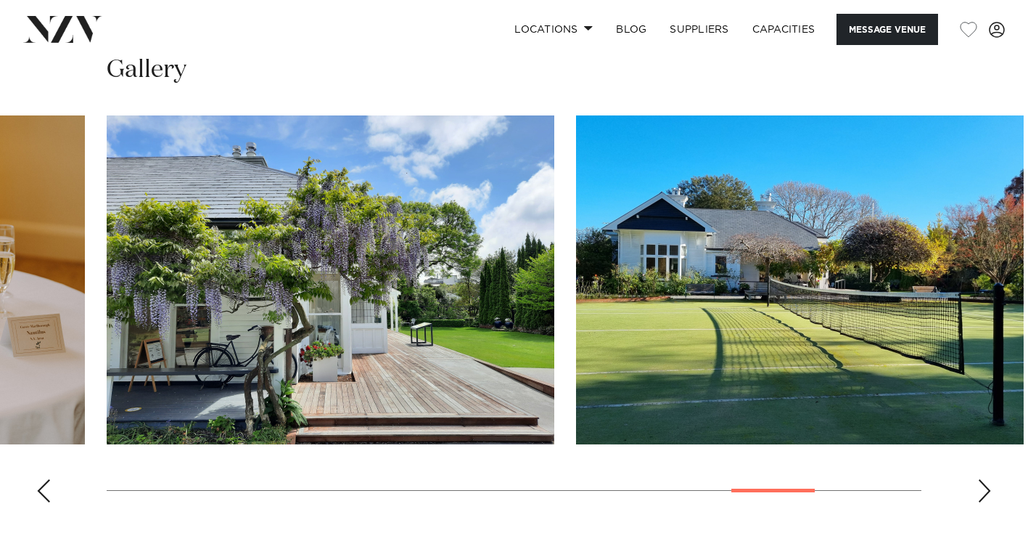
click at [986, 479] on div "Next slide" at bounding box center [985, 490] width 15 height 23
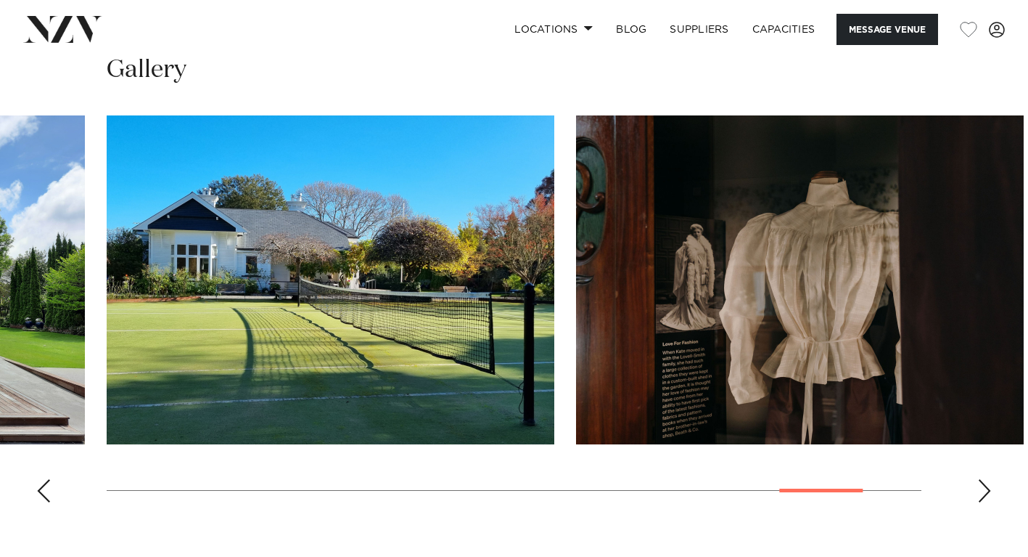
click at [986, 479] on div "Next slide" at bounding box center [985, 490] width 15 height 23
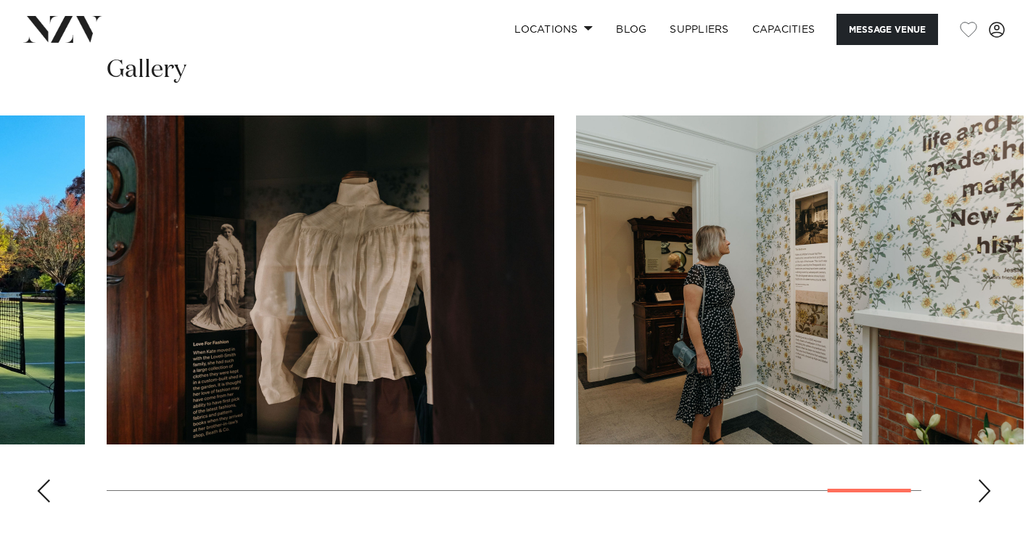
click at [986, 479] on div "Next slide" at bounding box center [985, 490] width 15 height 23
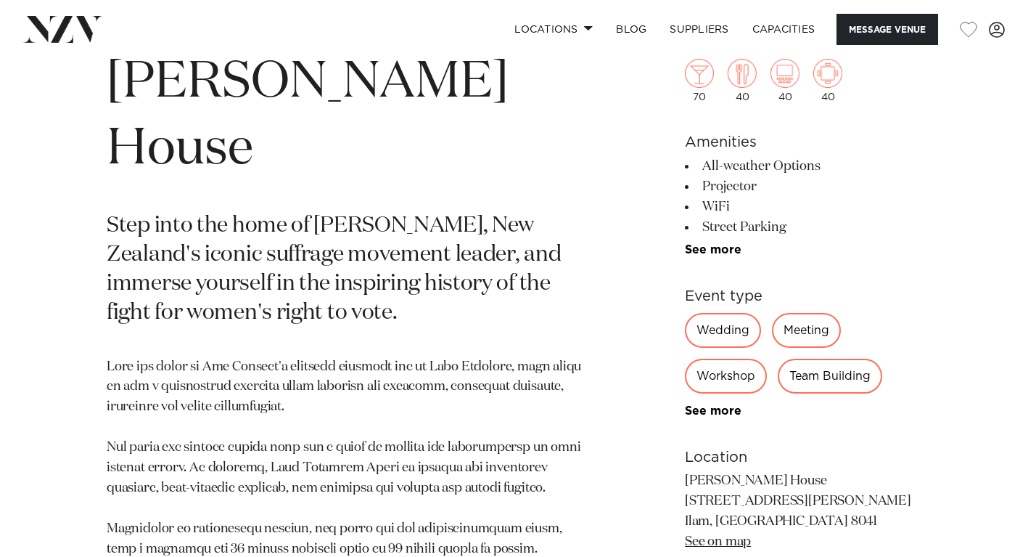
scroll to position [570, 0]
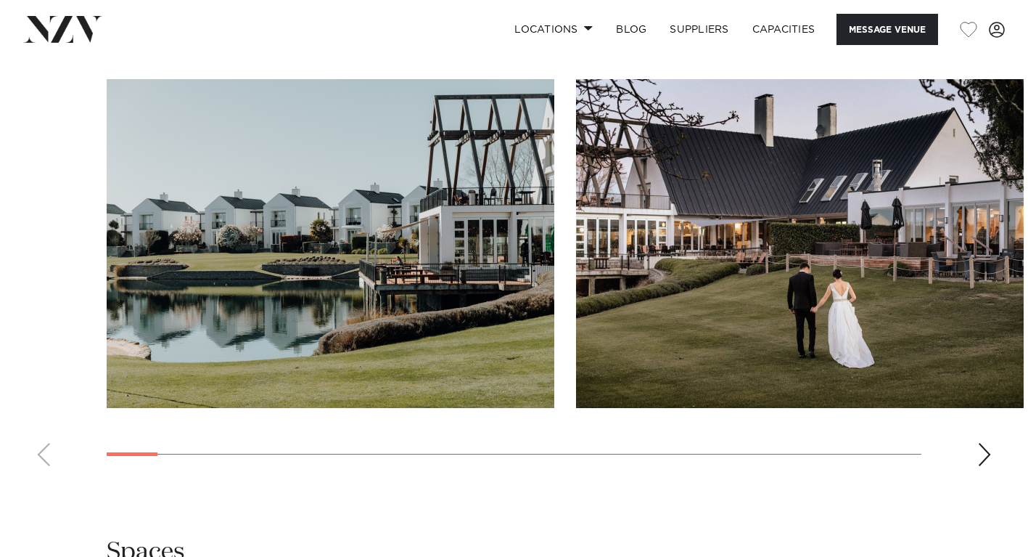
scroll to position [1301, 0]
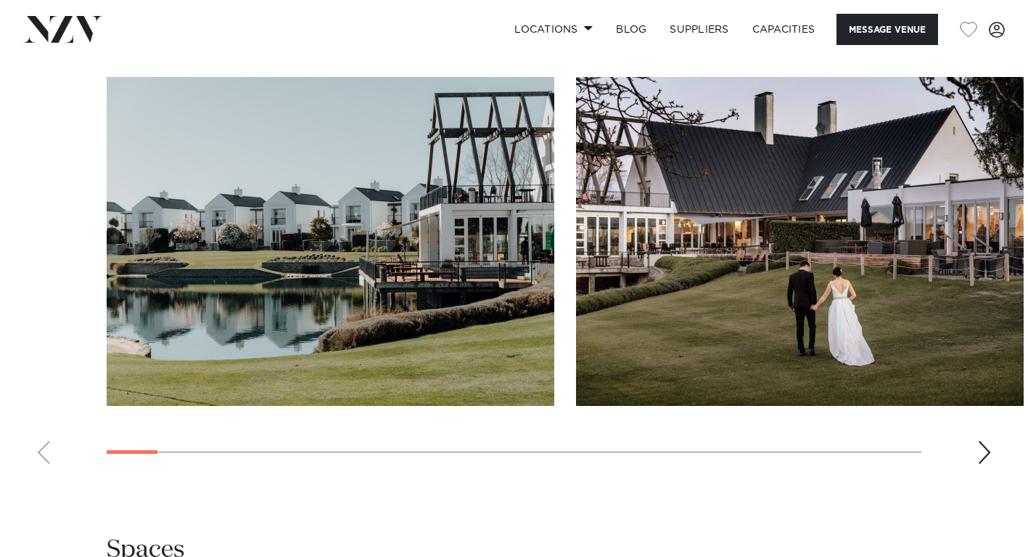
click at [987, 446] on div "Next slide" at bounding box center [985, 452] width 15 height 23
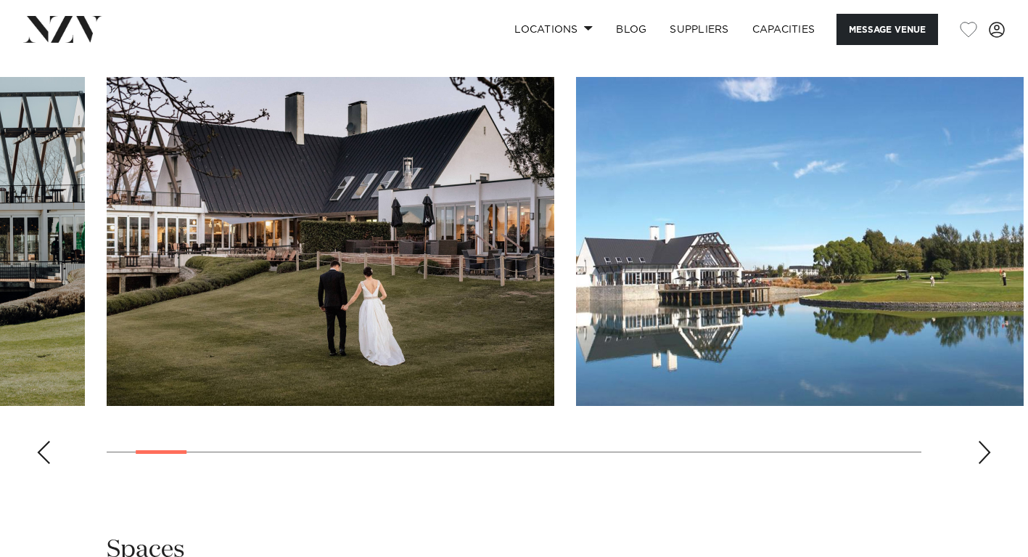
click at [987, 446] on div "Next slide" at bounding box center [985, 452] width 15 height 23
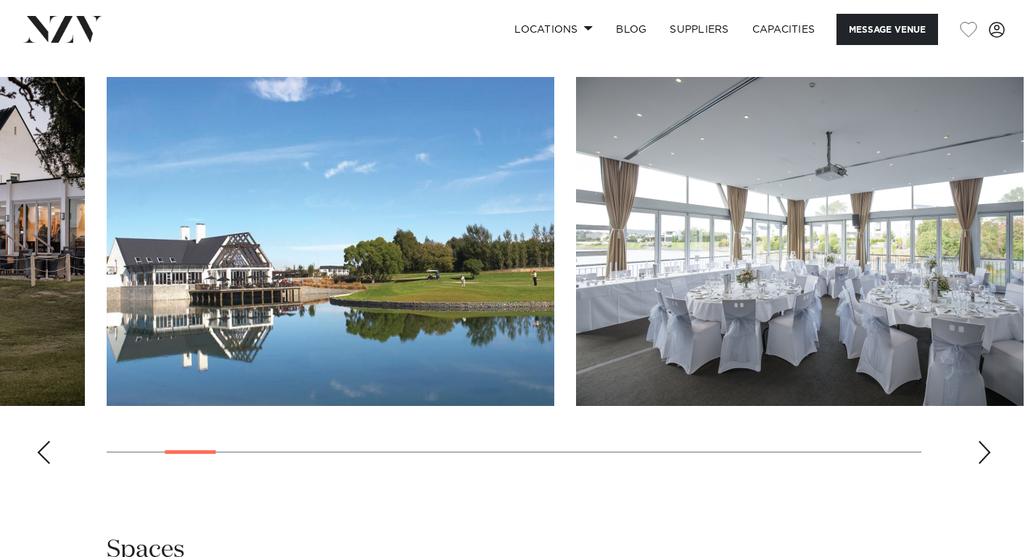
click at [987, 446] on div "Next slide" at bounding box center [985, 452] width 15 height 23
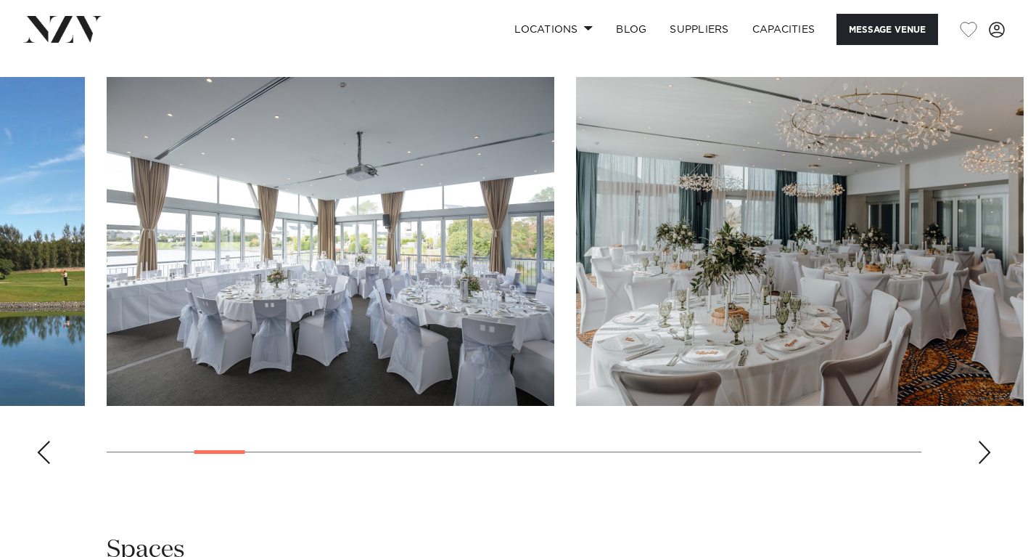
click at [989, 453] on div "Next slide" at bounding box center [985, 452] width 15 height 23
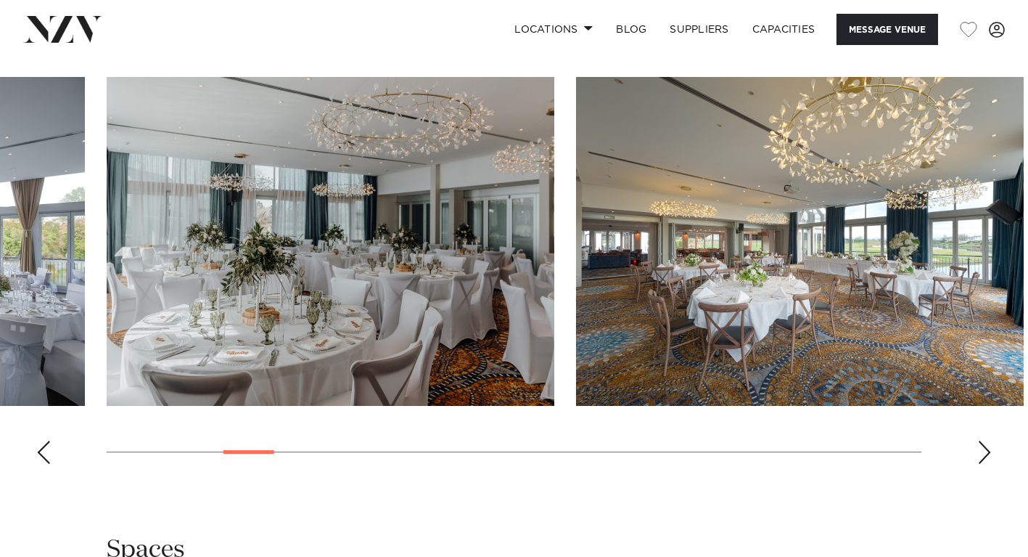
click at [986, 446] on div "Next slide" at bounding box center [985, 452] width 15 height 23
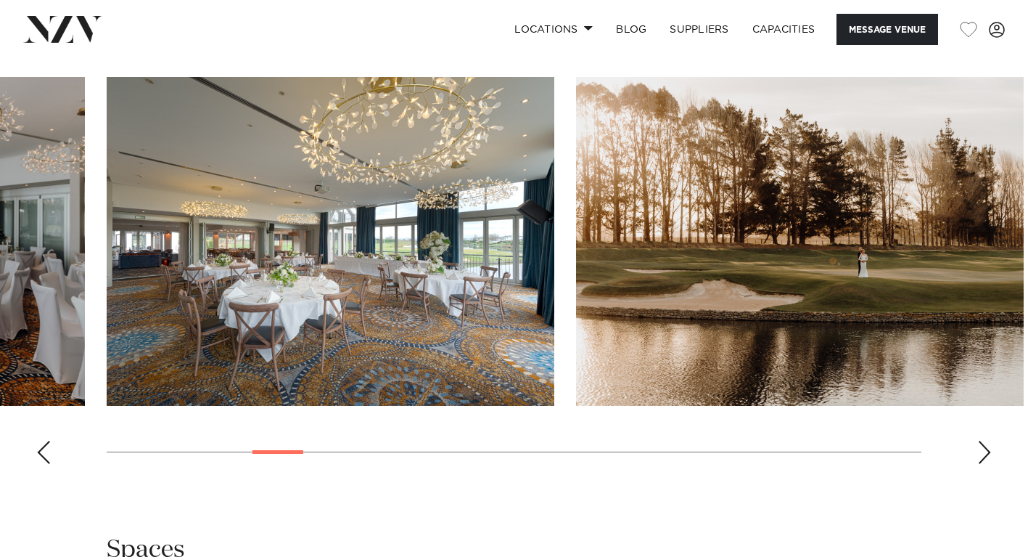
click at [984, 445] on div "Next slide" at bounding box center [985, 452] width 15 height 23
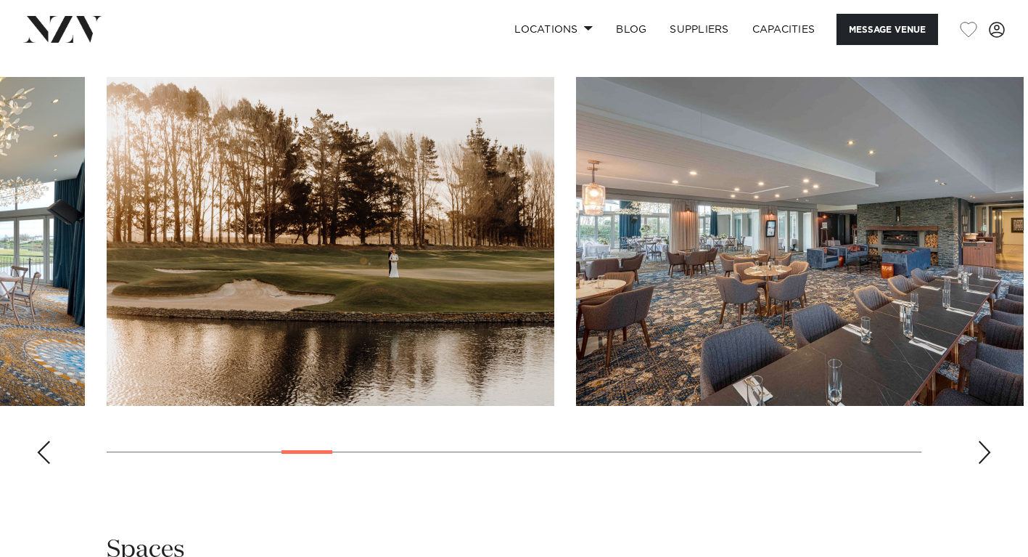
click at [986, 443] on div "Next slide" at bounding box center [985, 452] width 15 height 23
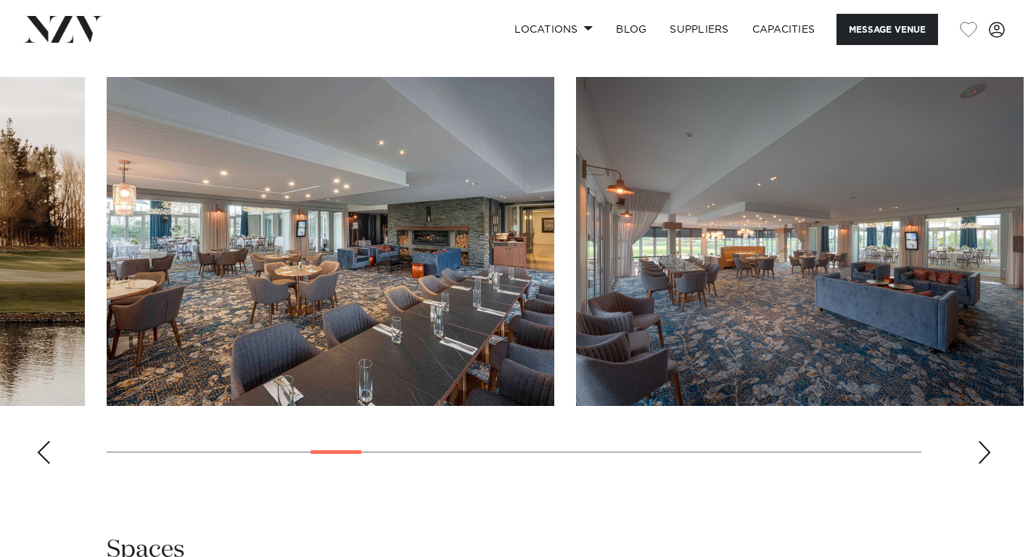
click at [986, 443] on div "Next slide" at bounding box center [985, 452] width 15 height 23
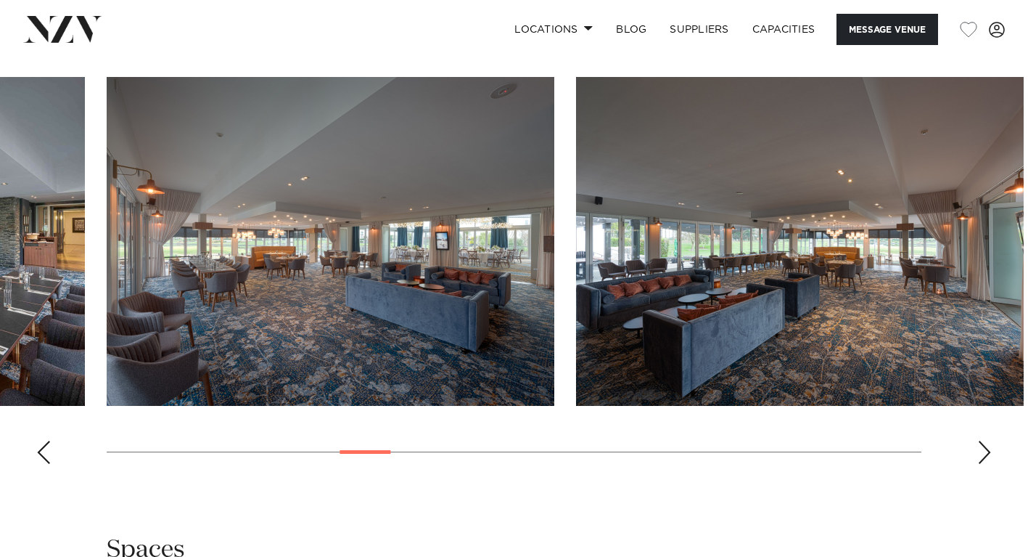
click at [986, 443] on div "Next slide" at bounding box center [985, 452] width 15 height 23
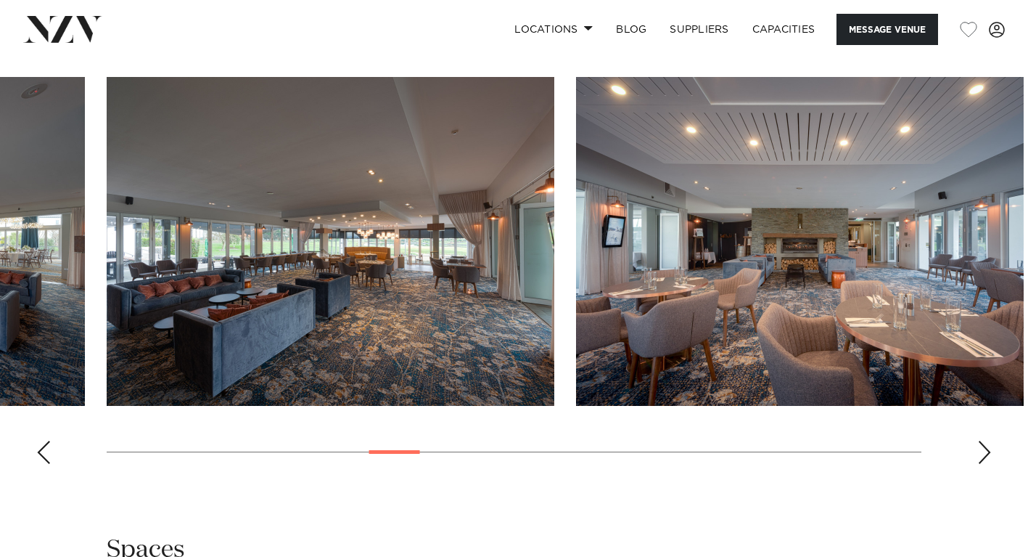
click at [986, 443] on div "Next slide" at bounding box center [985, 452] width 15 height 23
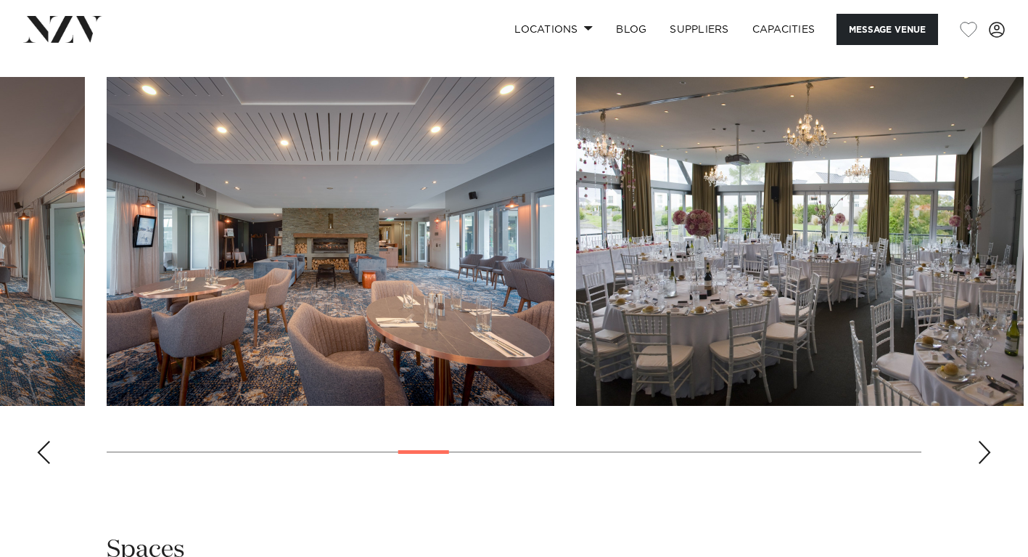
click at [983, 447] on div "Next slide" at bounding box center [985, 452] width 15 height 23
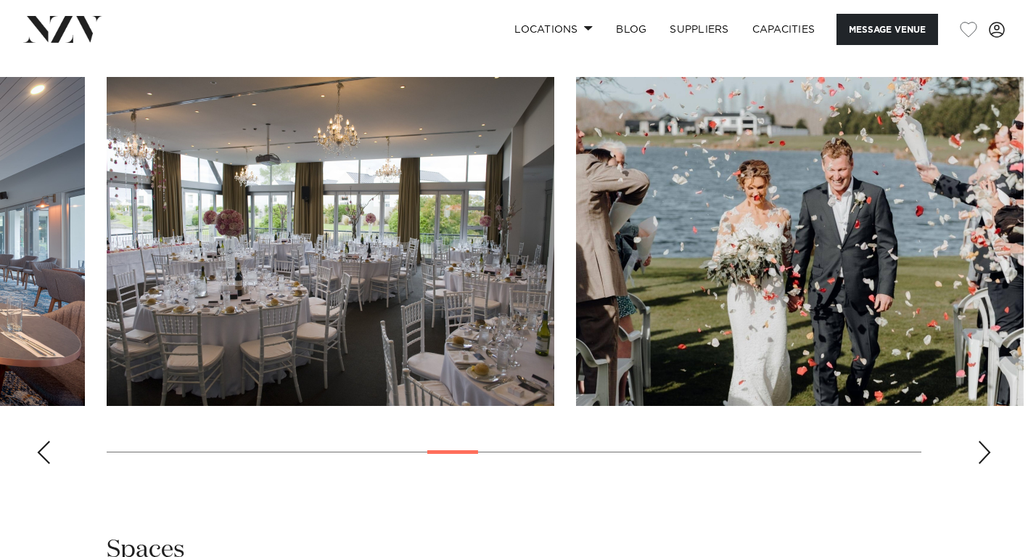
click at [983, 447] on div "Next slide" at bounding box center [985, 452] width 15 height 23
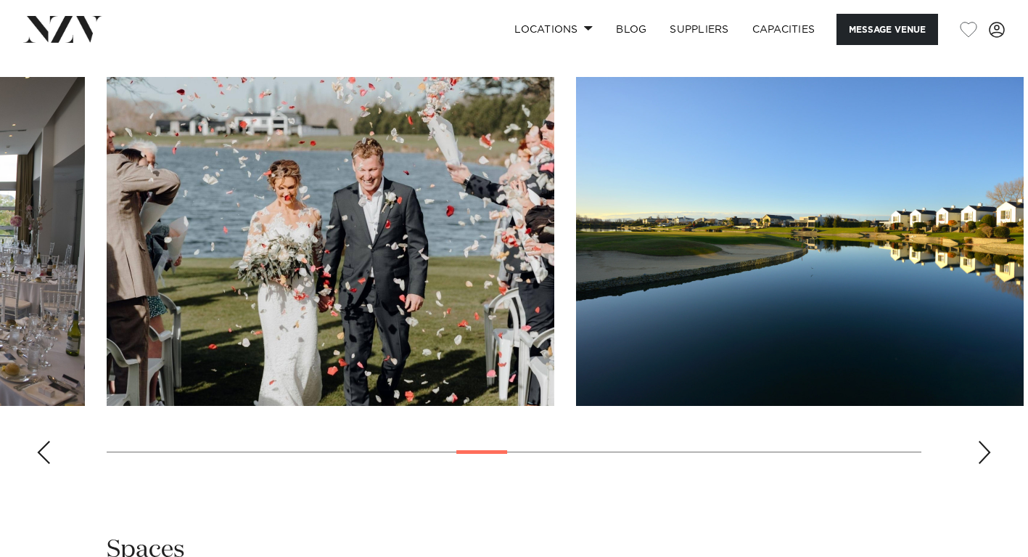
click at [983, 447] on div "Next slide" at bounding box center [985, 452] width 15 height 23
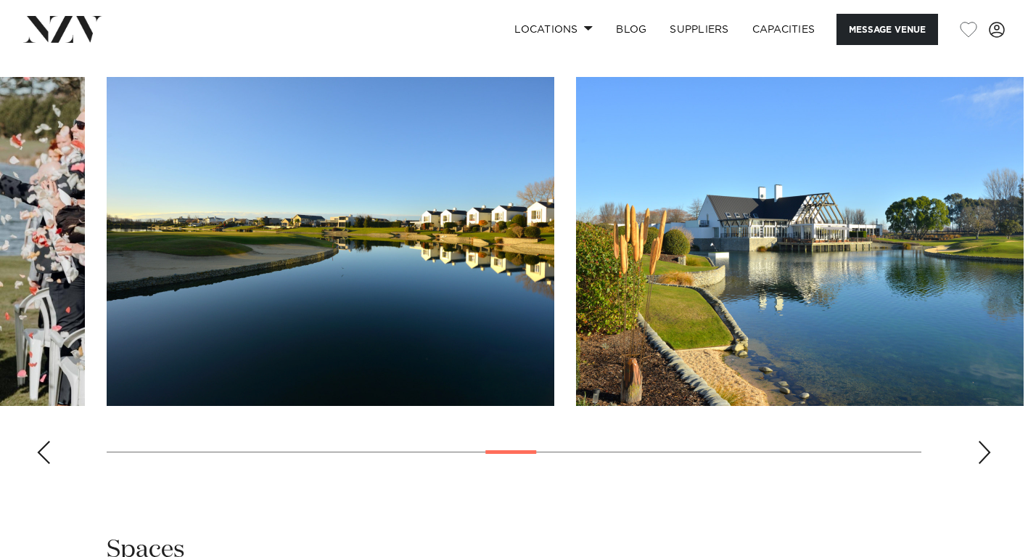
click at [983, 448] on div "Next slide" at bounding box center [985, 452] width 15 height 23
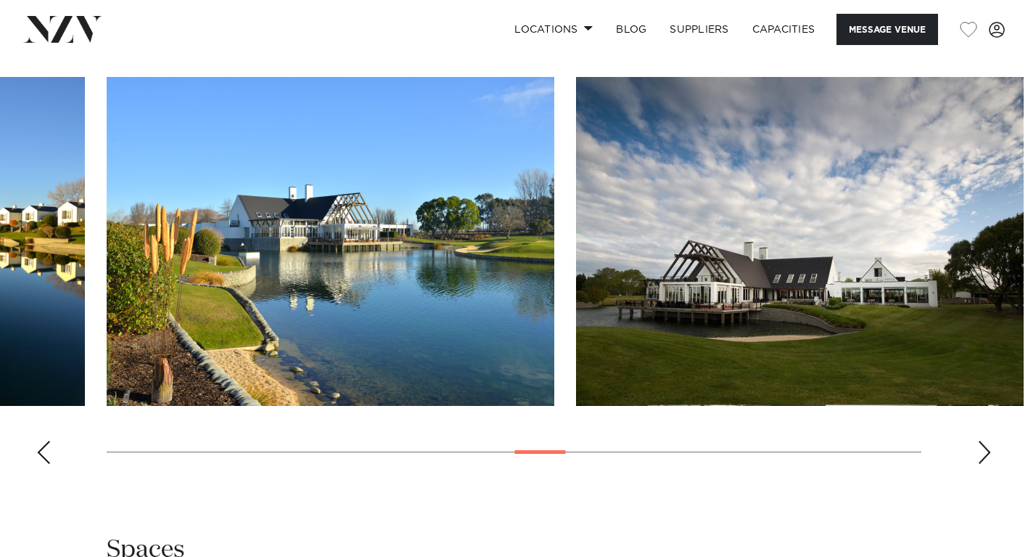
click at [983, 448] on div "Next slide" at bounding box center [985, 452] width 15 height 23
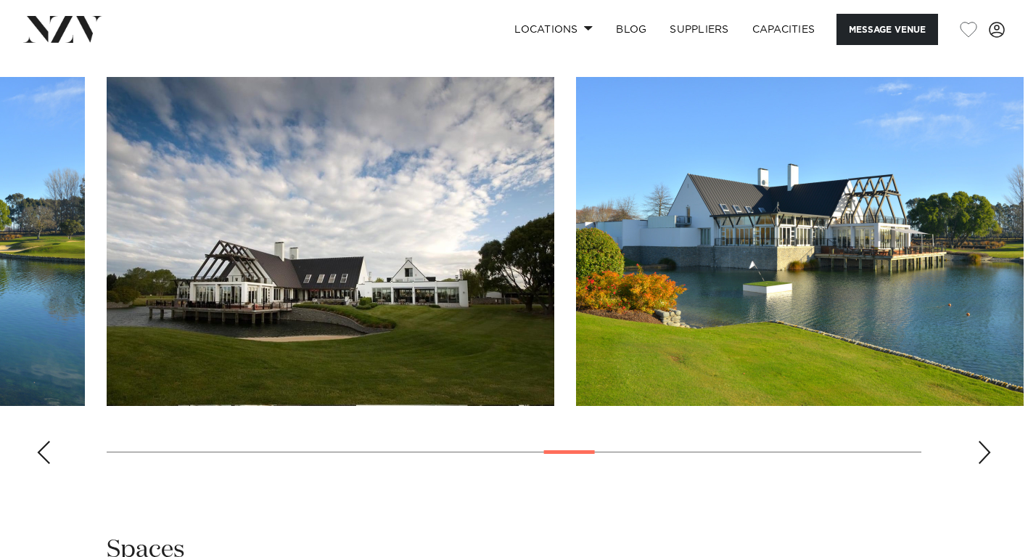
click at [983, 448] on div "Next slide" at bounding box center [985, 452] width 15 height 23
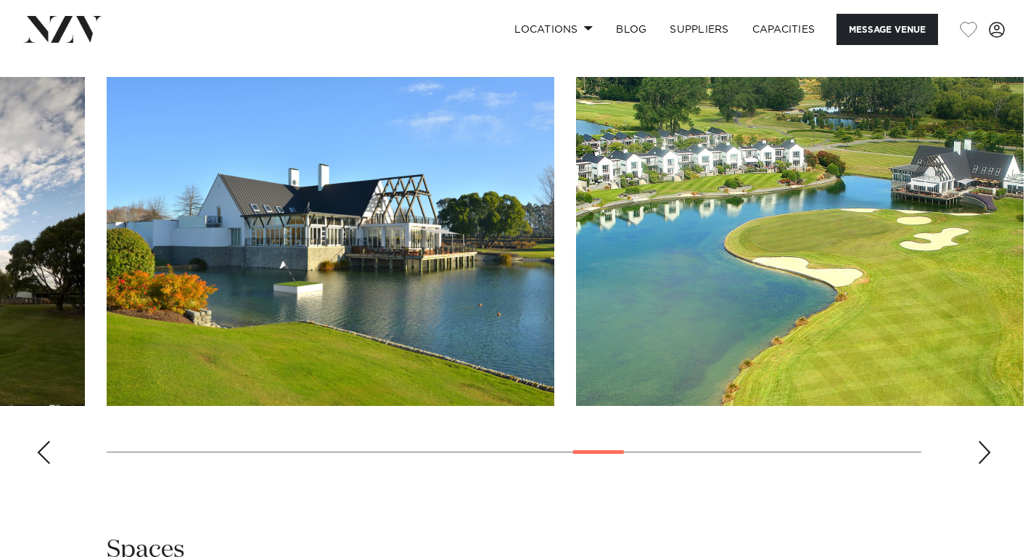
click at [987, 447] on div "Next slide" at bounding box center [985, 452] width 15 height 23
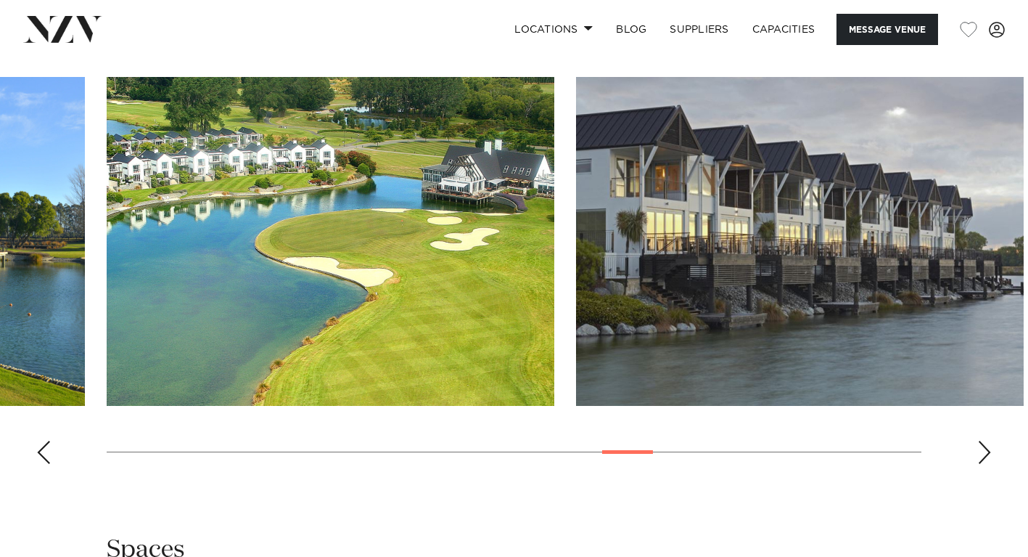
click at [989, 449] on div "Next slide" at bounding box center [985, 452] width 15 height 23
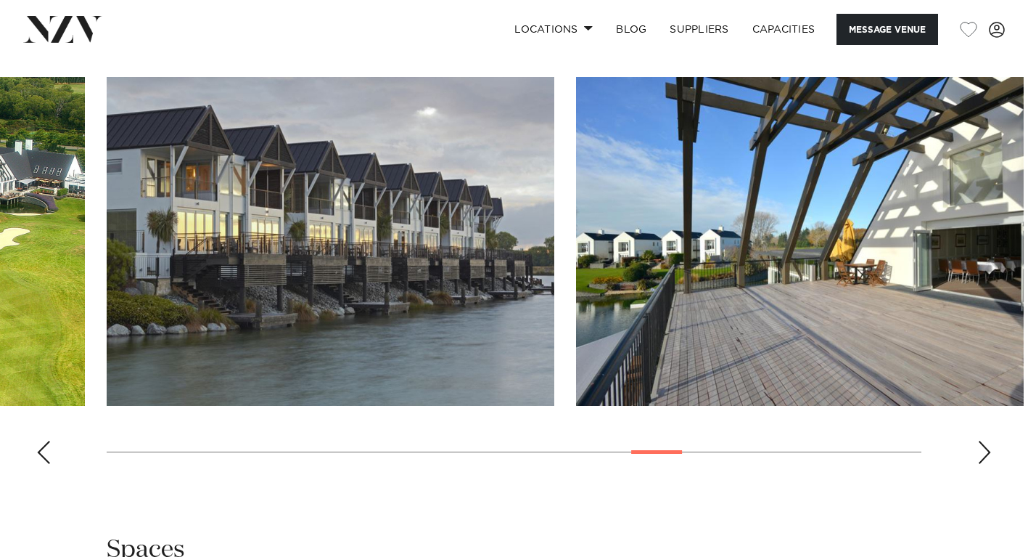
scroll to position [1308, 0]
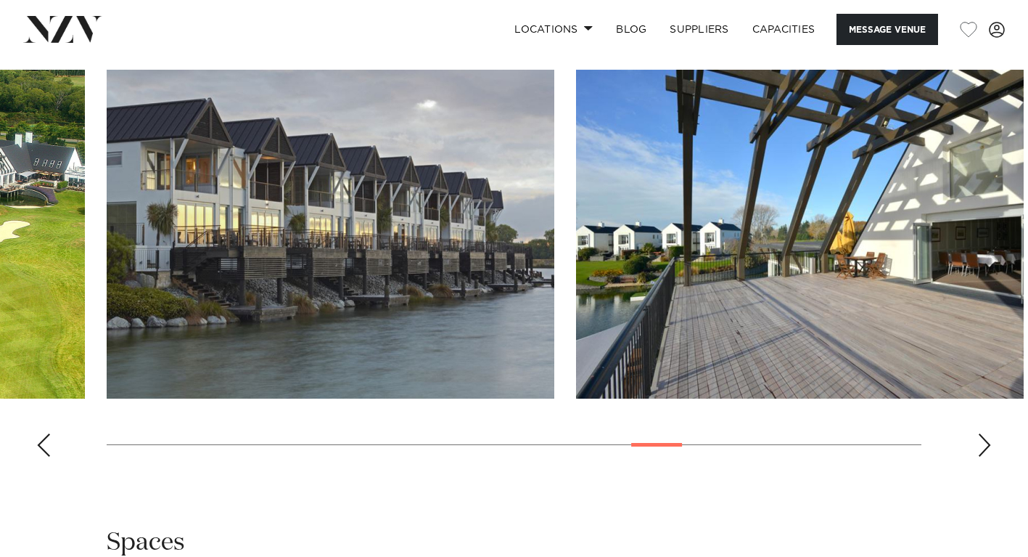
click at [990, 435] on div "Next slide" at bounding box center [985, 444] width 15 height 23
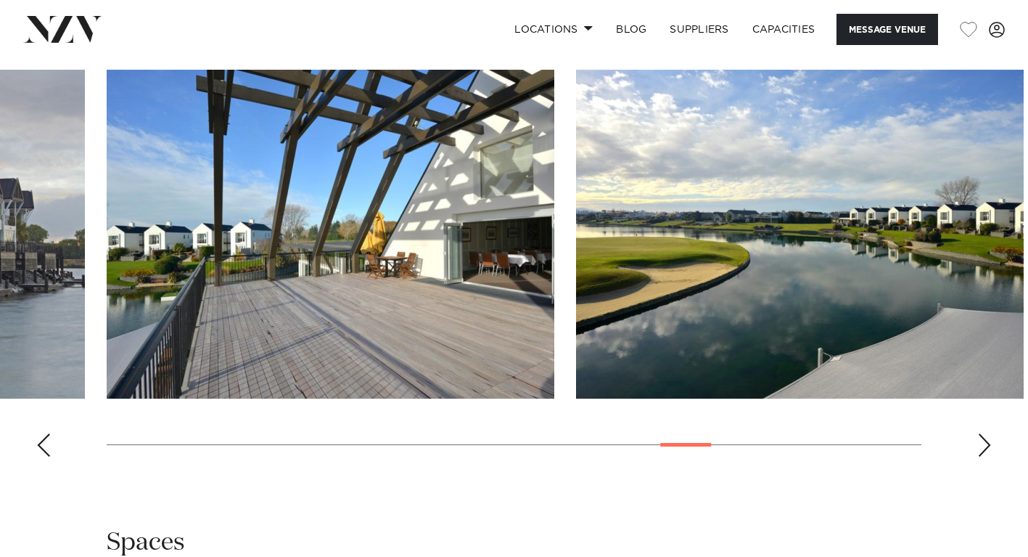
click at [989, 435] on div "Next slide" at bounding box center [985, 444] width 15 height 23
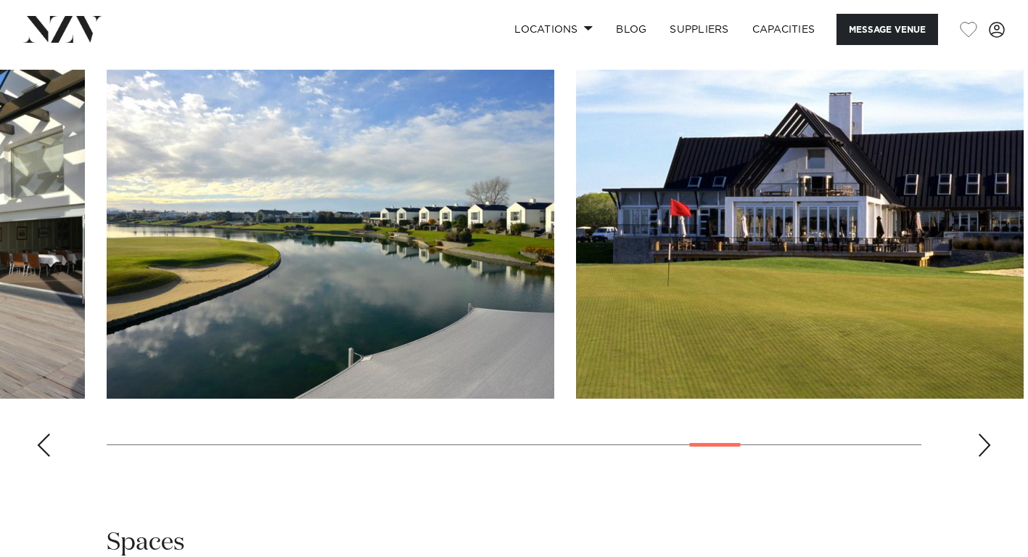
click at [991, 435] on div "Next slide" at bounding box center [985, 444] width 15 height 23
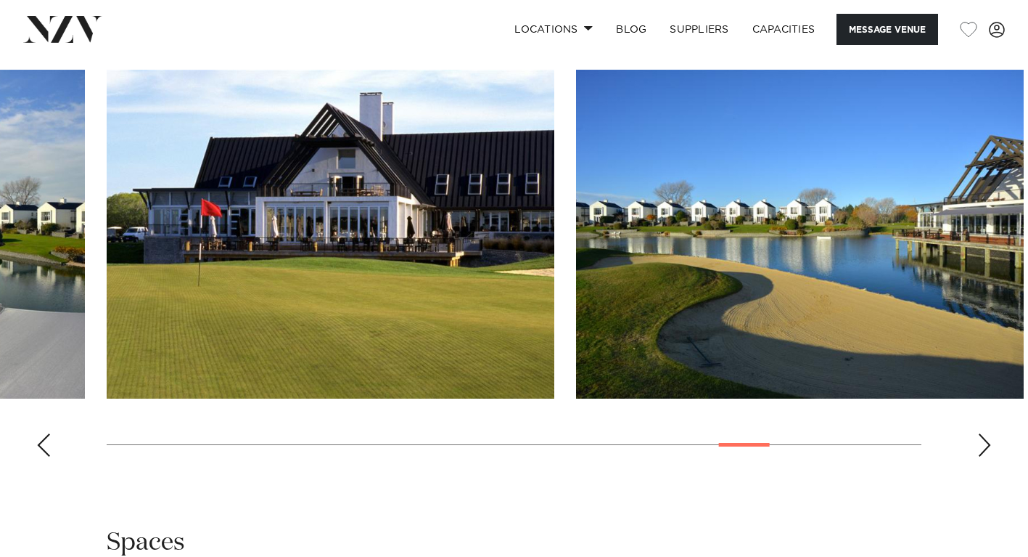
click at [991, 435] on div "Next slide" at bounding box center [985, 444] width 15 height 23
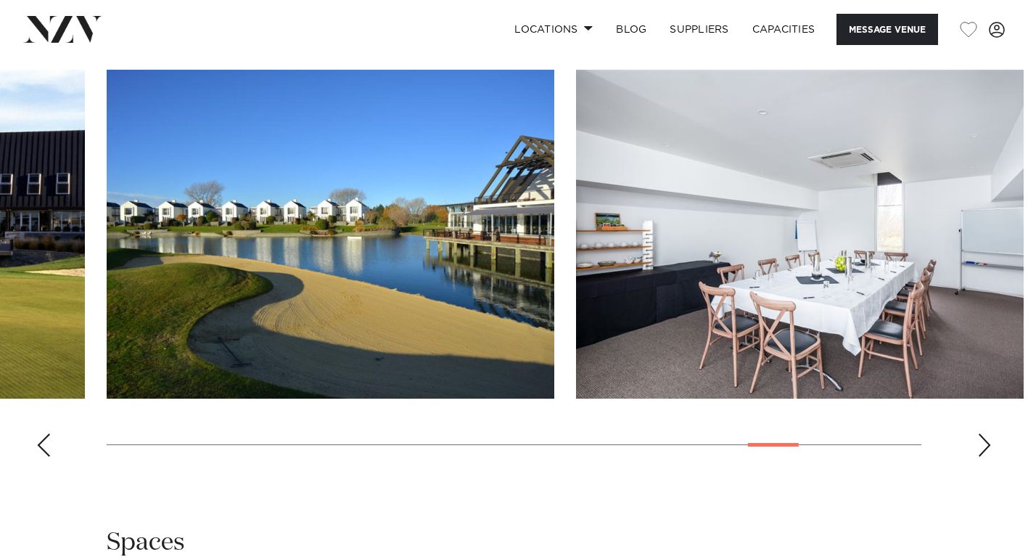
click at [991, 435] on div "Next slide" at bounding box center [985, 444] width 15 height 23
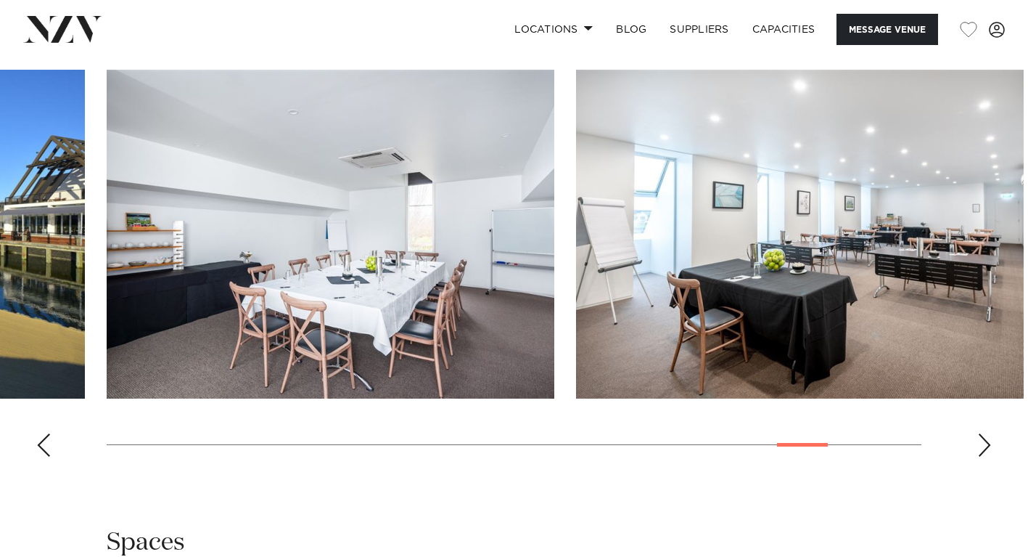
click at [992, 435] on swiper-container at bounding box center [514, 269] width 1028 height 398
click at [986, 438] on div "Next slide" at bounding box center [985, 444] width 15 height 23
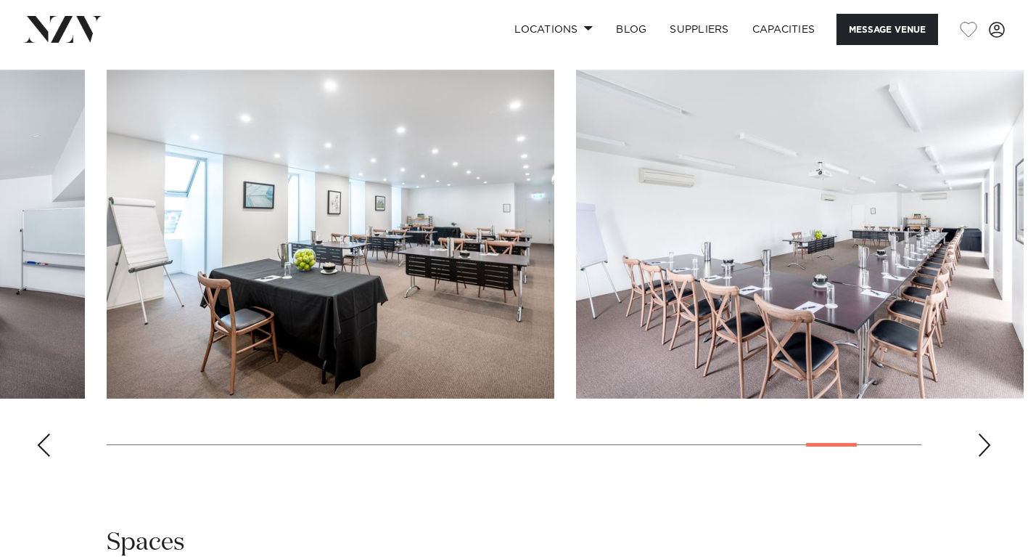
click at [986, 438] on div "Next slide" at bounding box center [985, 444] width 15 height 23
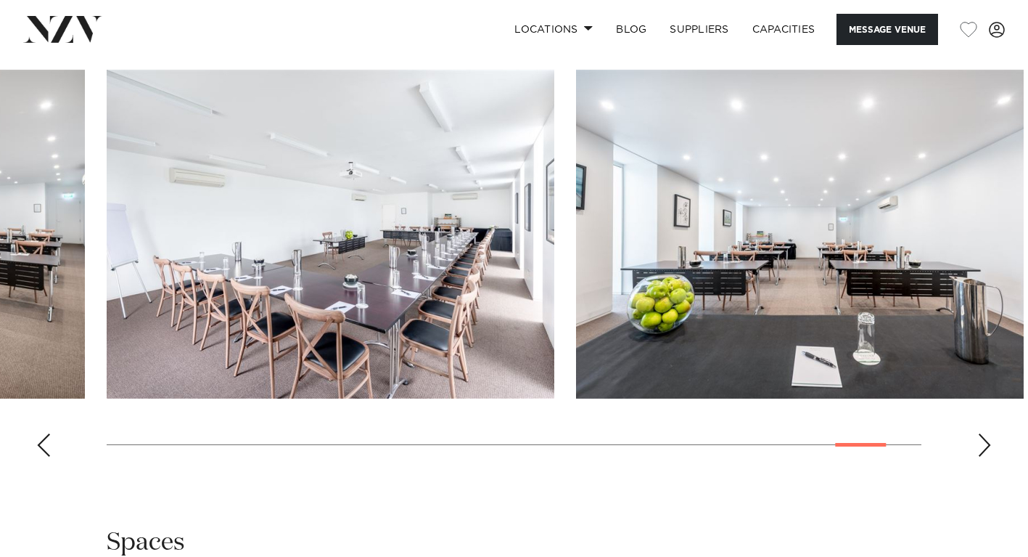
click at [986, 437] on div "Next slide" at bounding box center [985, 444] width 15 height 23
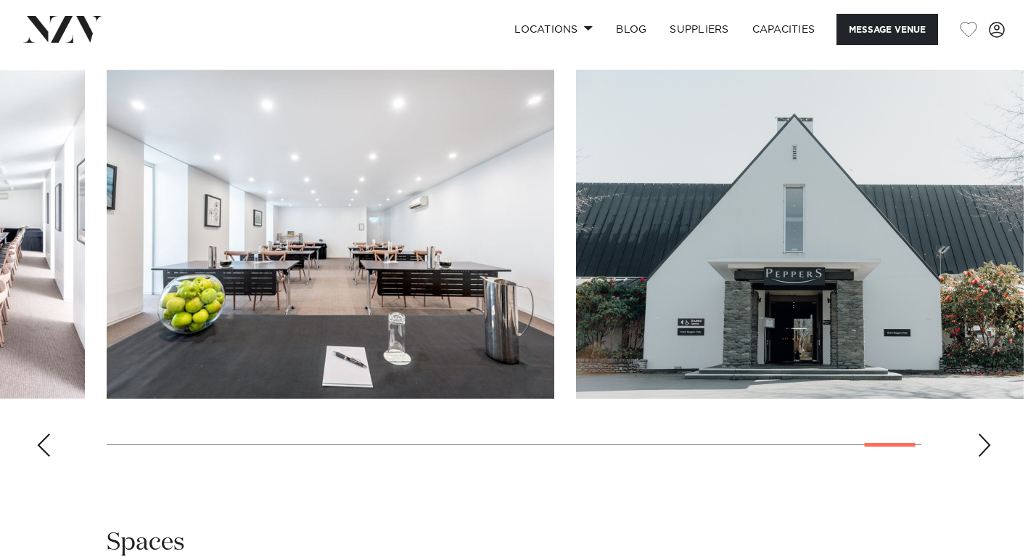
click at [987, 437] on div "Next slide" at bounding box center [985, 444] width 15 height 23
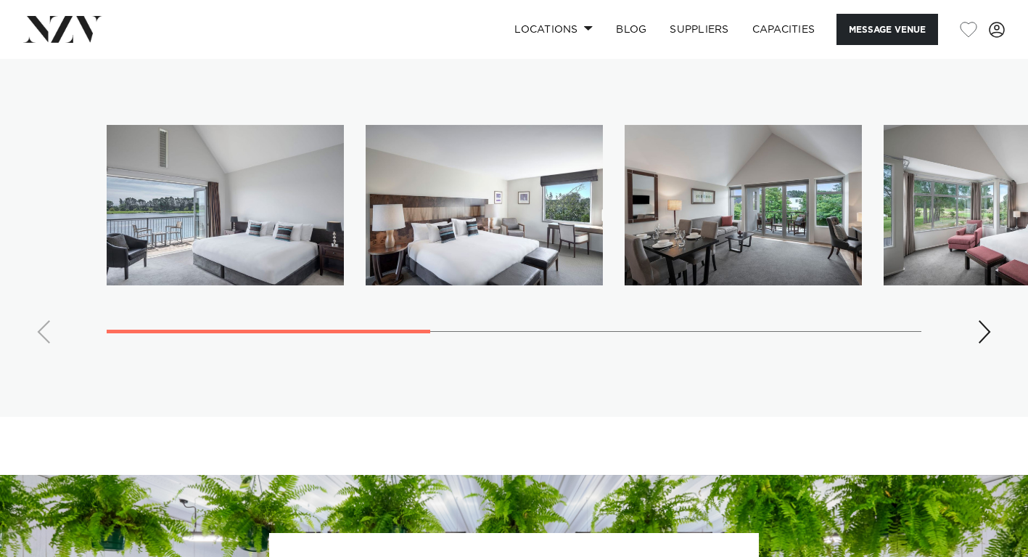
scroll to position [2460, 0]
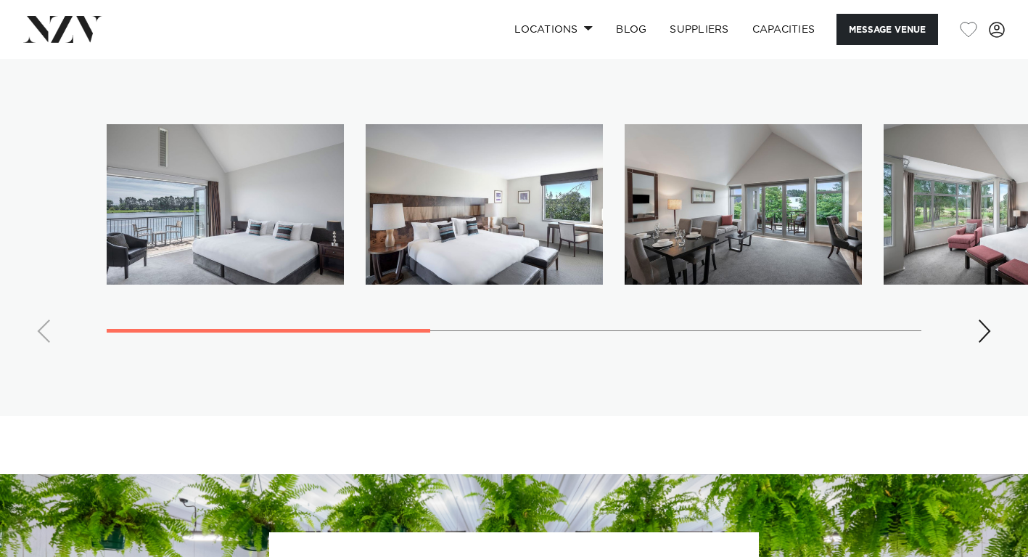
click at [983, 319] on div "Next slide" at bounding box center [985, 330] width 15 height 23
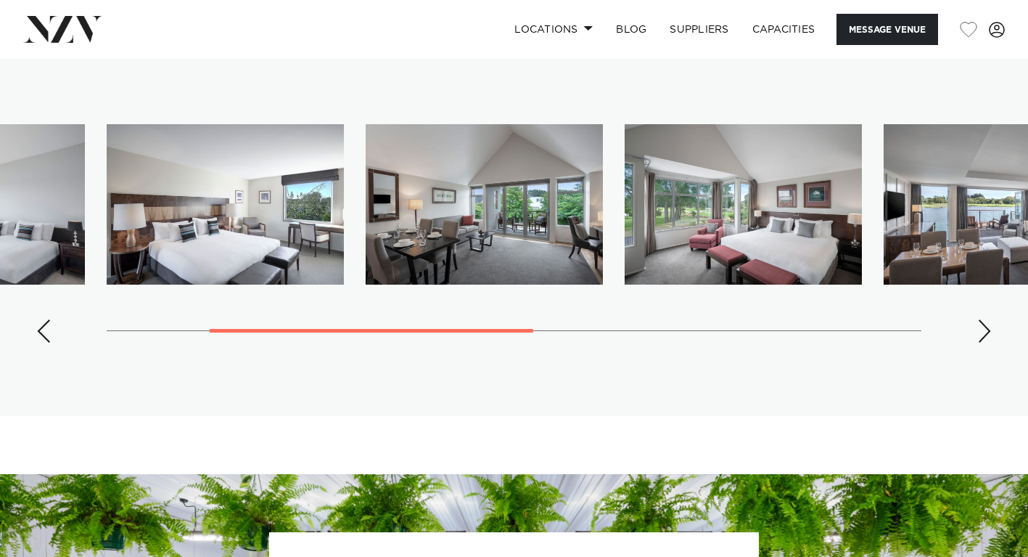
click at [983, 319] on div "Next slide" at bounding box center [985, 330] width 15 height 23
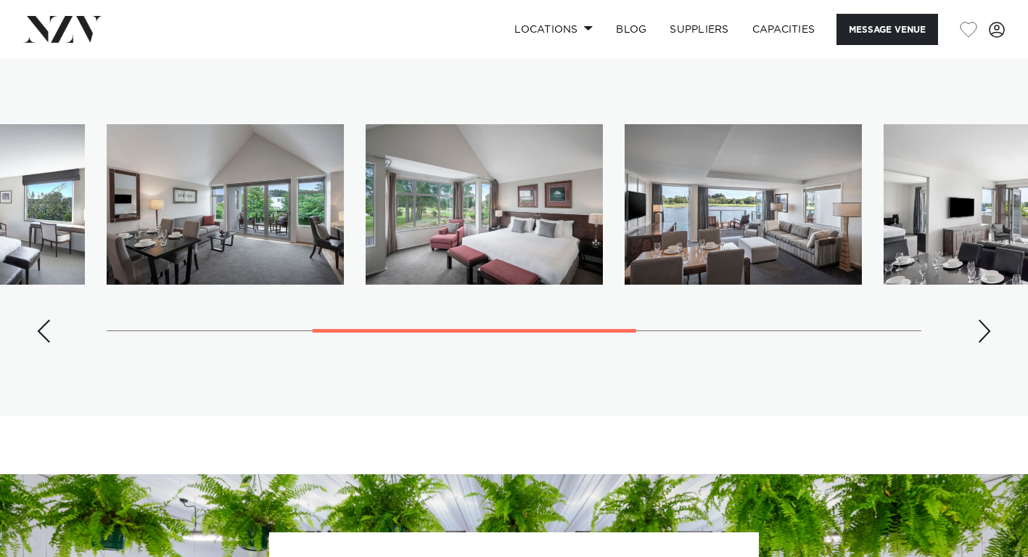
click at [983, 319] on div "Next slide" at bounding box center [985, 330] width 15 height 23
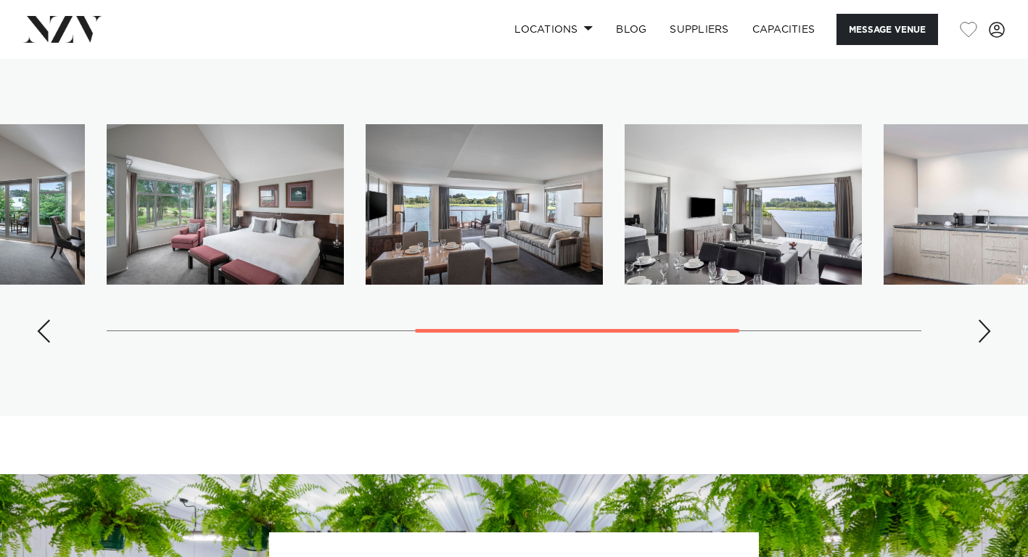
click at [983, 319] on div "Next slide" at bounding box center [985, 330] width 15 height 23
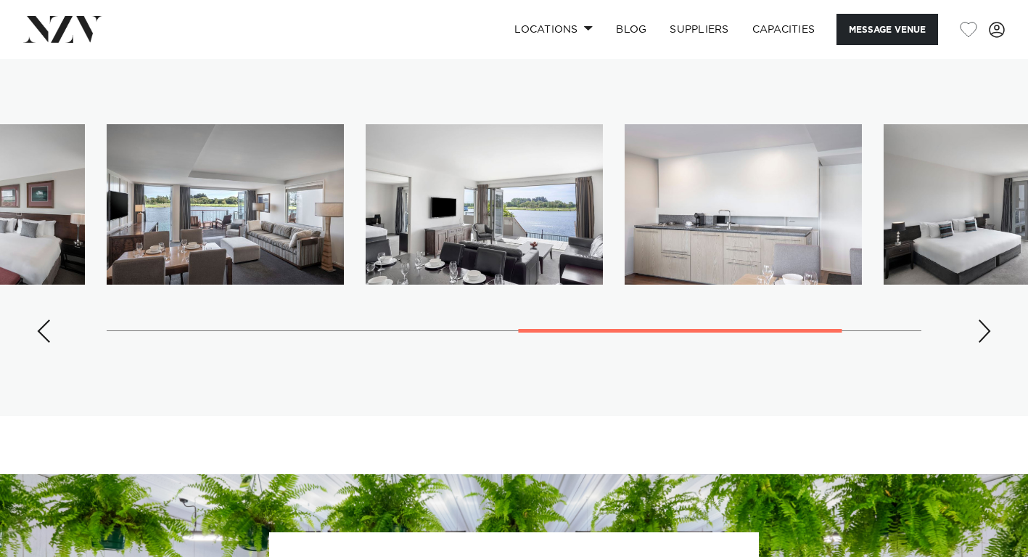
click at [983, 319] on div "Next slide" at bounding box center [985, 330] width 15 height 23
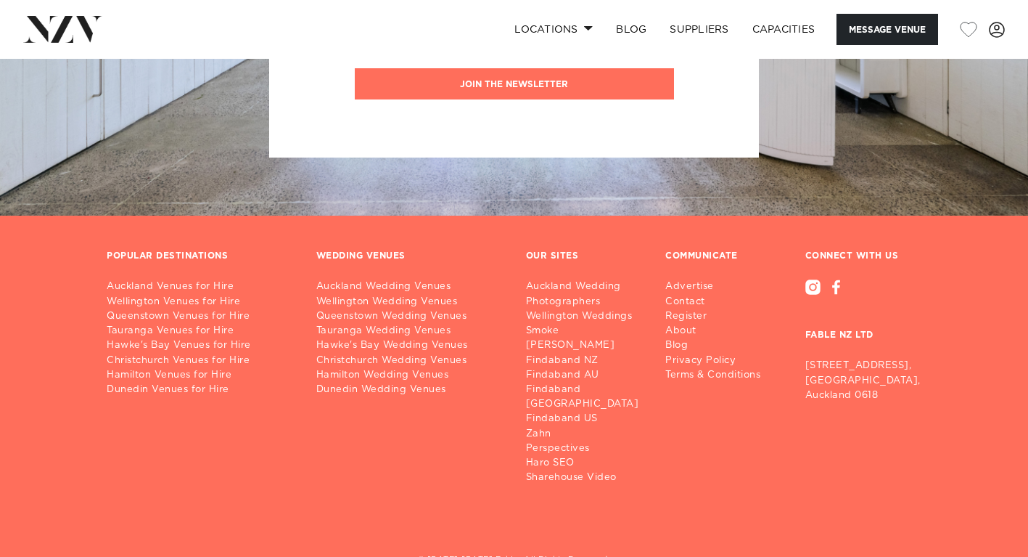
scroll to position [3165, 0]
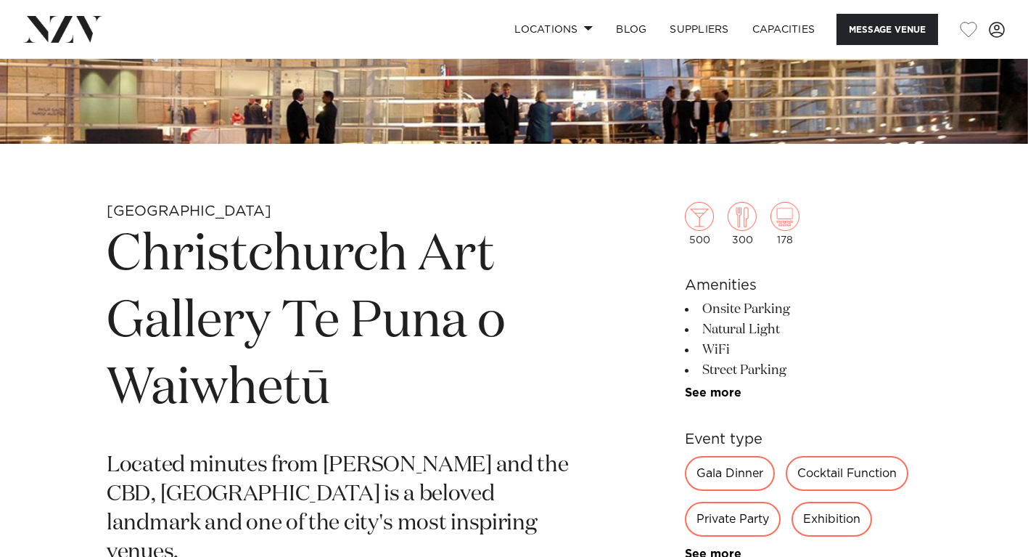
scroll to position [414, 0]
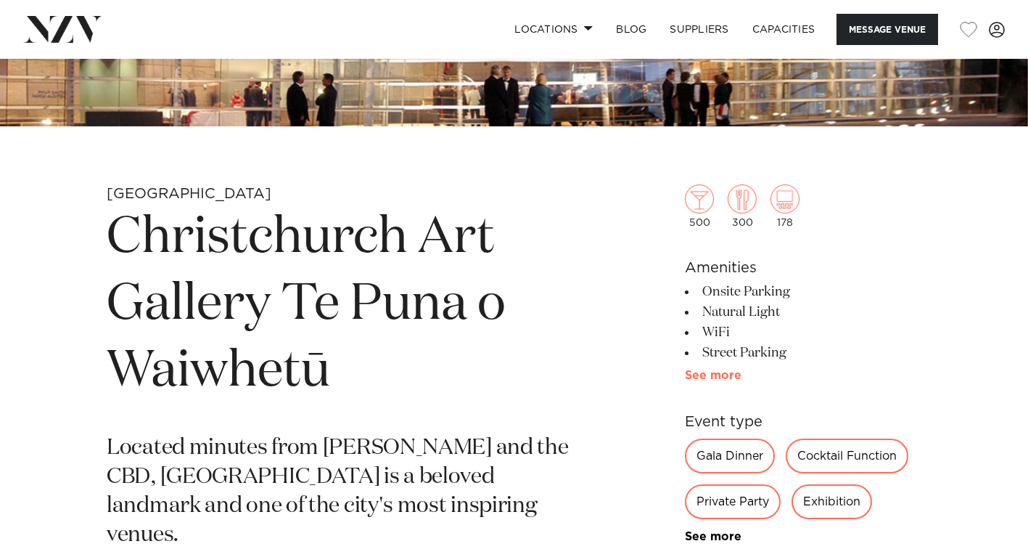
click at [730, 379] on link "See more" at bounding box center [741, 375] width 113 height 12
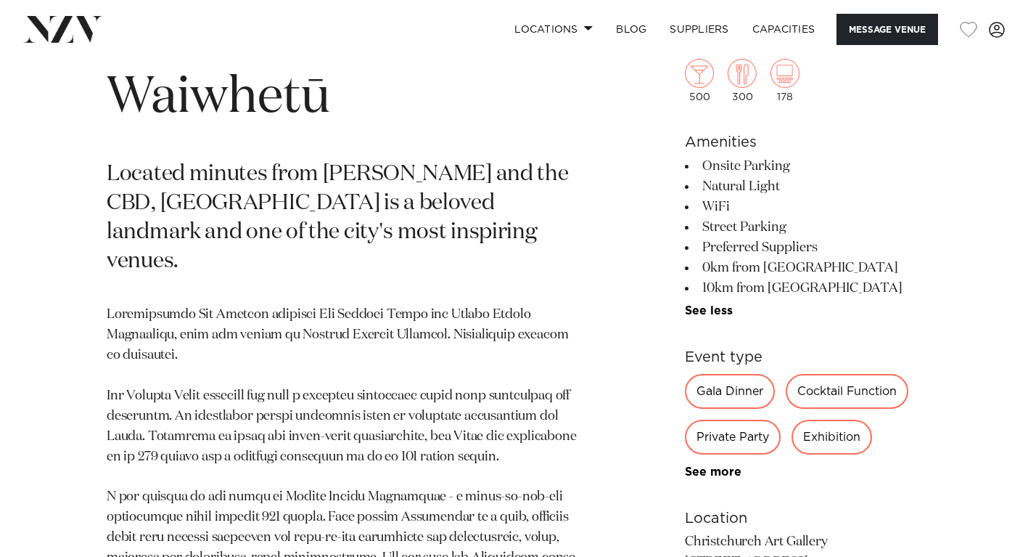
scroll to position [690, 0]
click at [737, 477] on link "See more" at bounding box center [741, 472] width 113 height 12
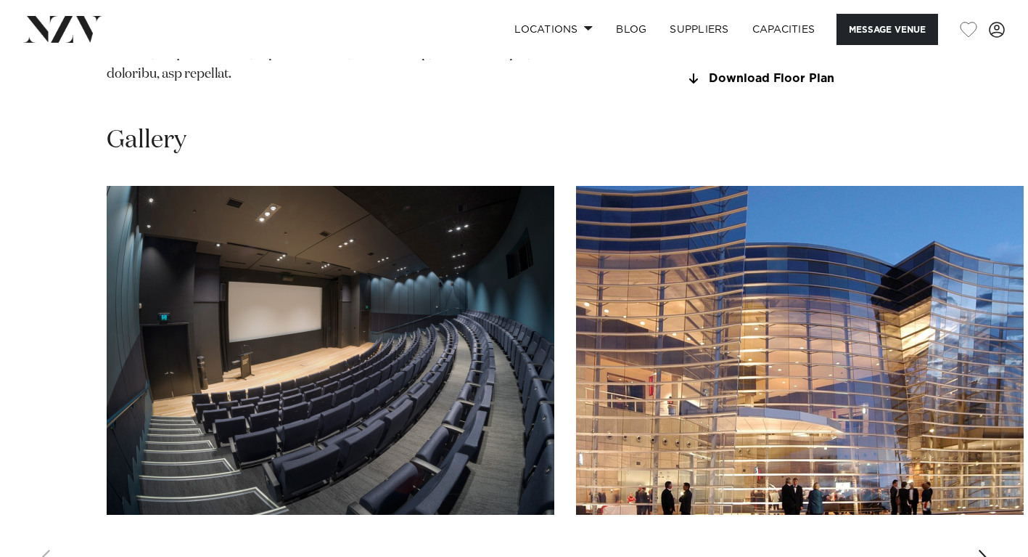
scroll to position [1499, 0]
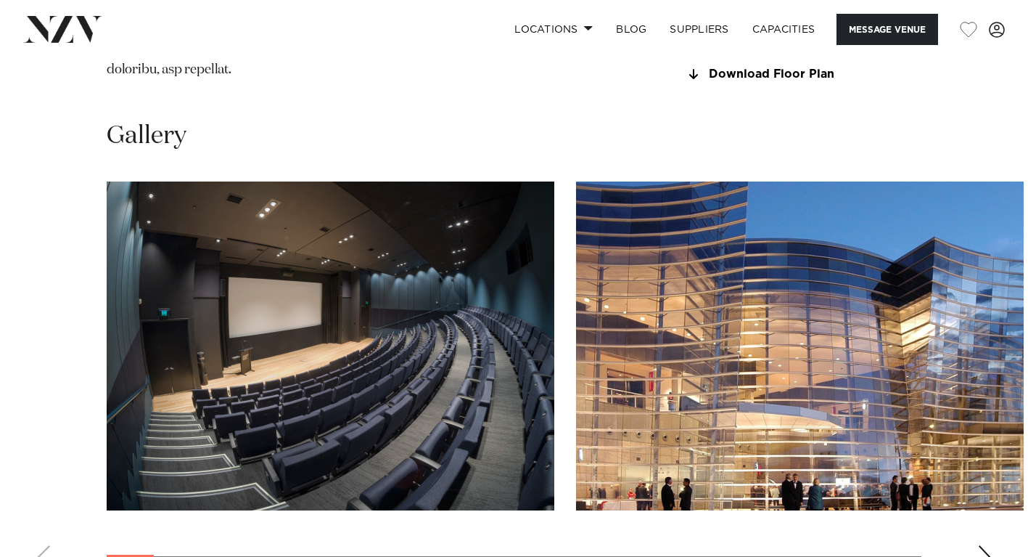
click at [987, 545] on div "Next slide" at bounding box center [985, 556] width 15 height 23
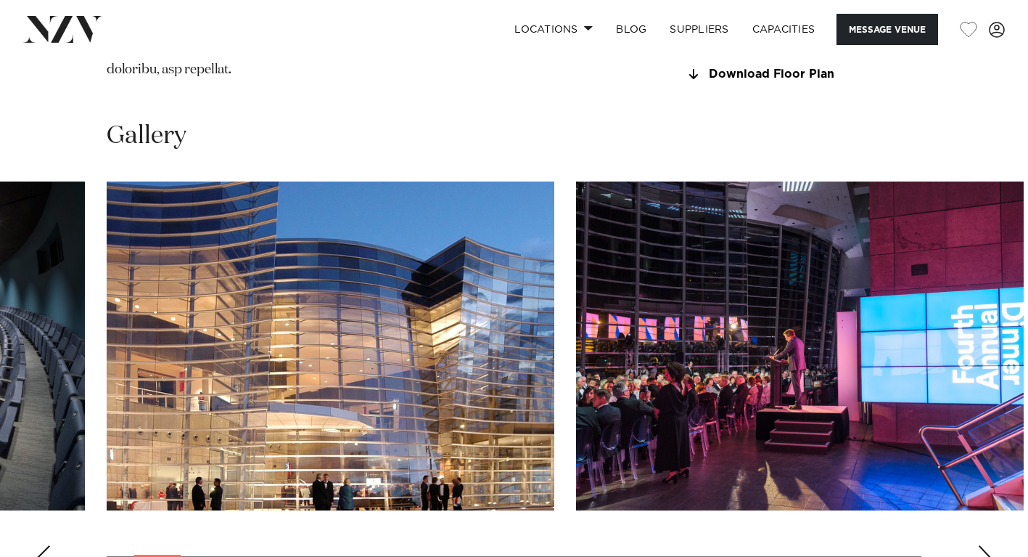
click at [987, 545] on div "Next slide" at bounding box center [985, 556] width 15 height 23
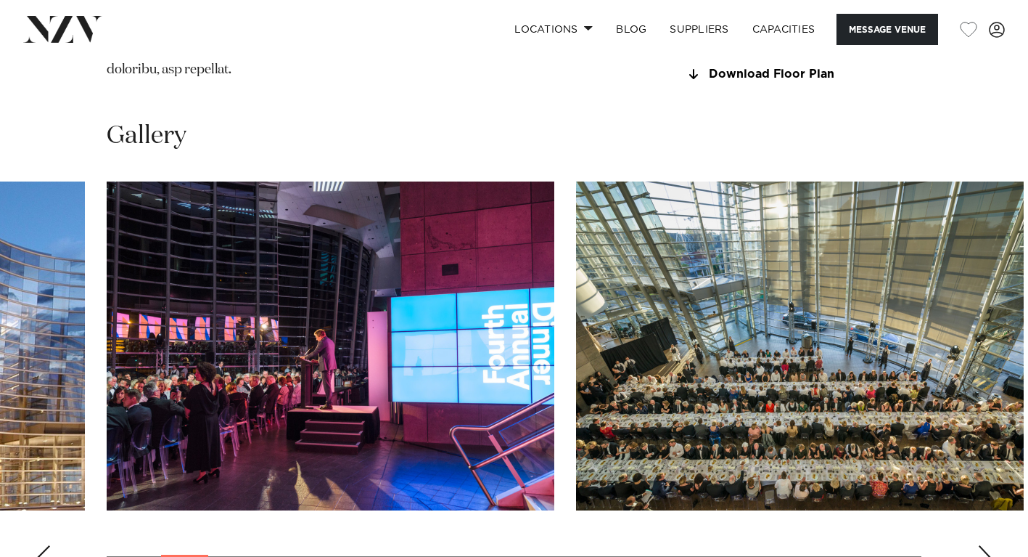
click at [989, 545] on div "Next slide" at bounding box center [985, 556] width 15 height 23
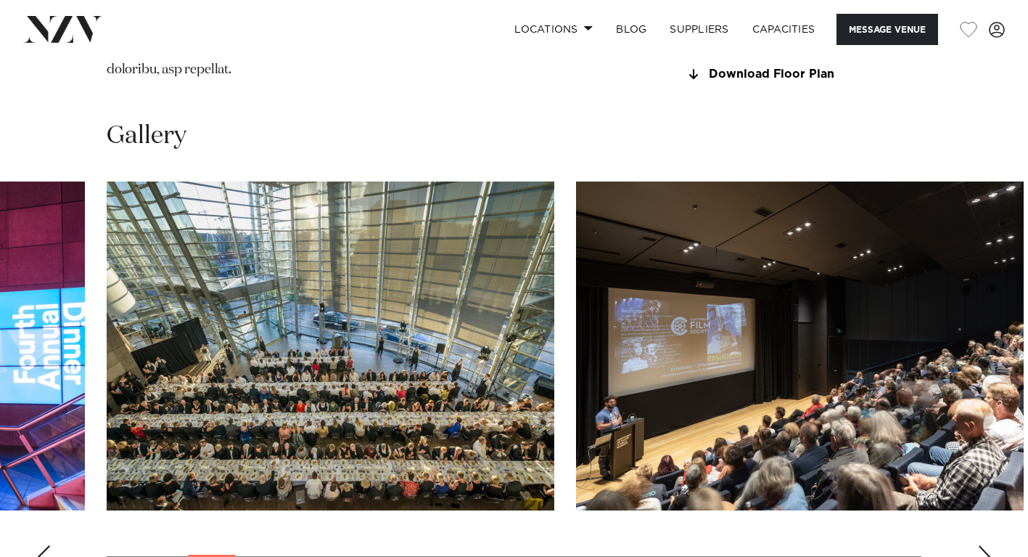
click at [989, 545] on div "Next slide" at bounding box center [985, 556] width 15 height 23
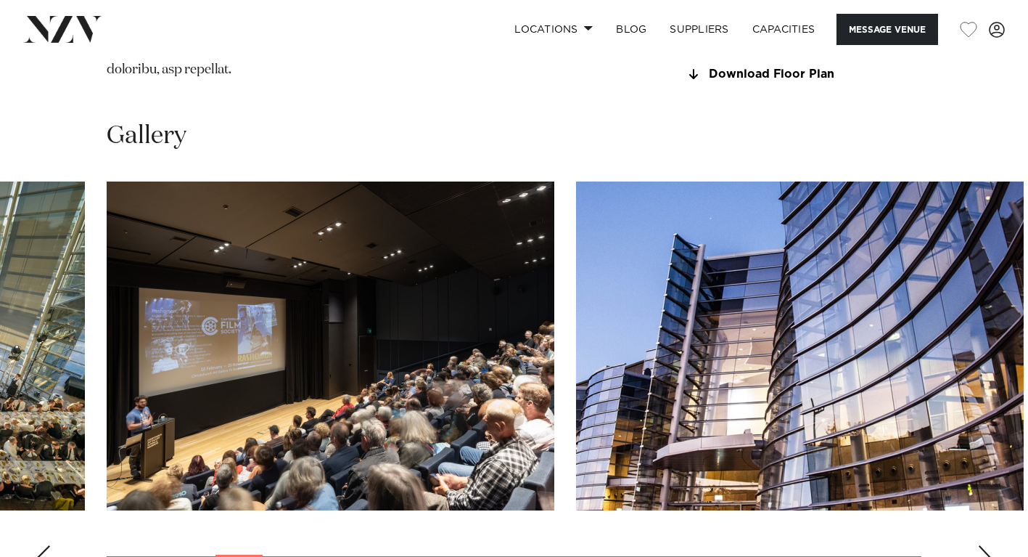
click at [989, 545] on div "Next slide" at bounding box center [985, 556] width 15 height 23
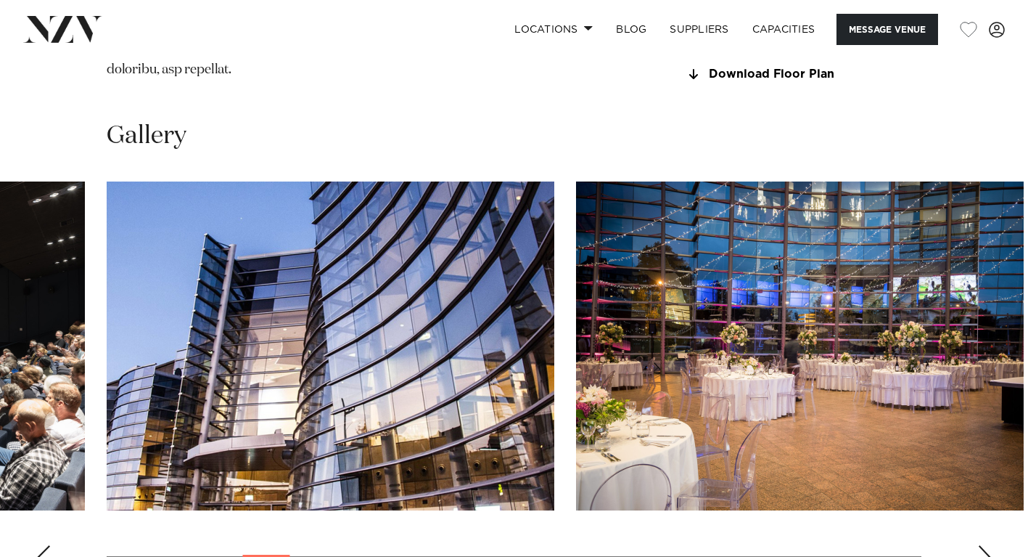
click at [989, 545] on div "Next slide" at bounding box center [985, 556] width 15 height 23
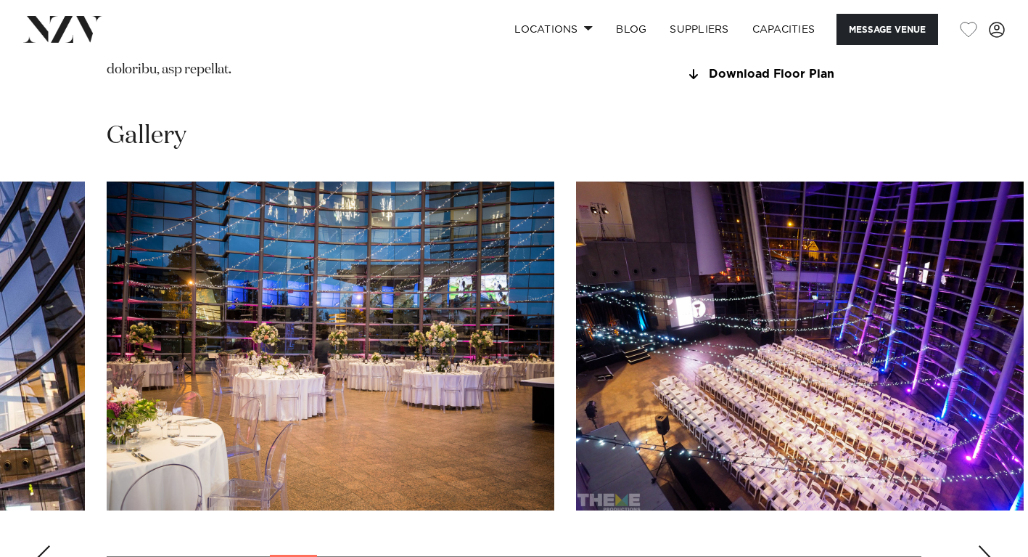
click at [989, 545] on div "Next slide" at bounding box center [985, 556] width 15 height 23
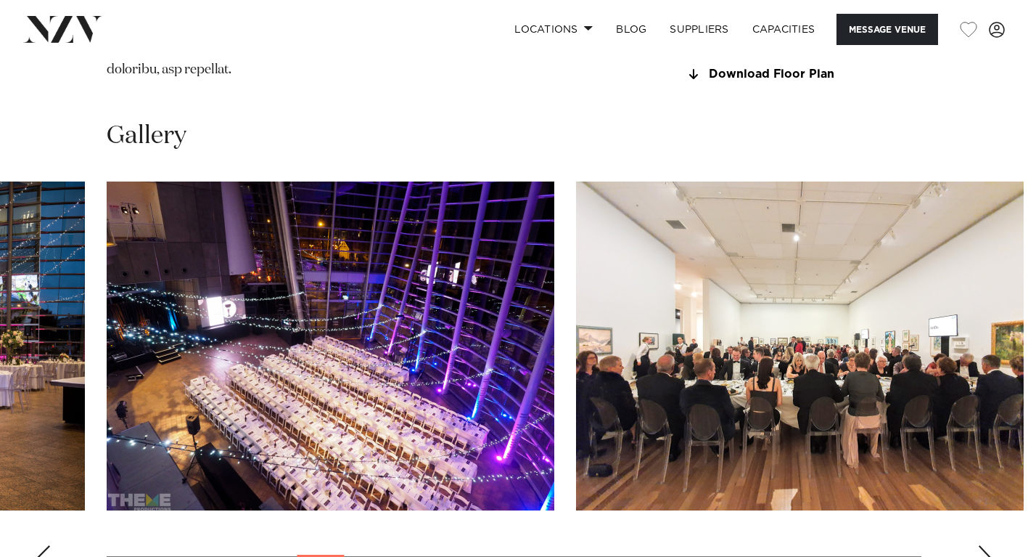
click at [989, 545] on div "Next slide" at bounding box center [985, 556] width 15 height 23
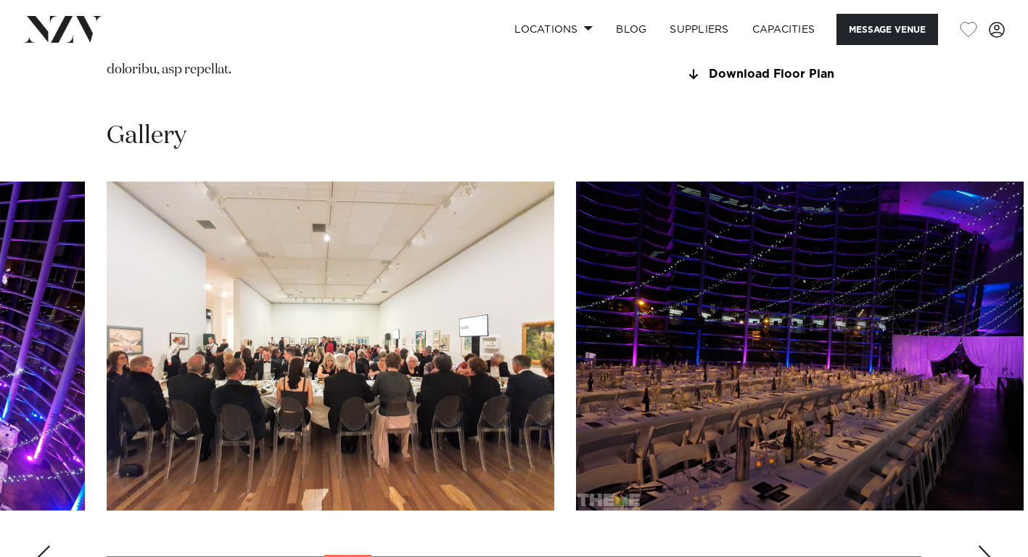
click at [989, 545] on div "Next slide" at bounding box center [985, 556] width 15 height 23
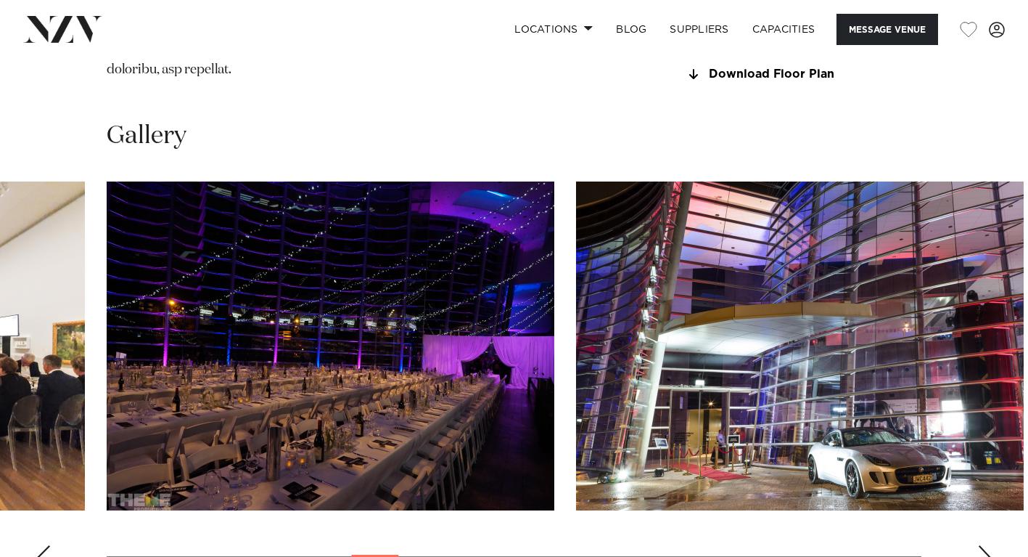
click at [989, 545] on div "Next slide" at bounding box center [985, 556] width 15 height 23
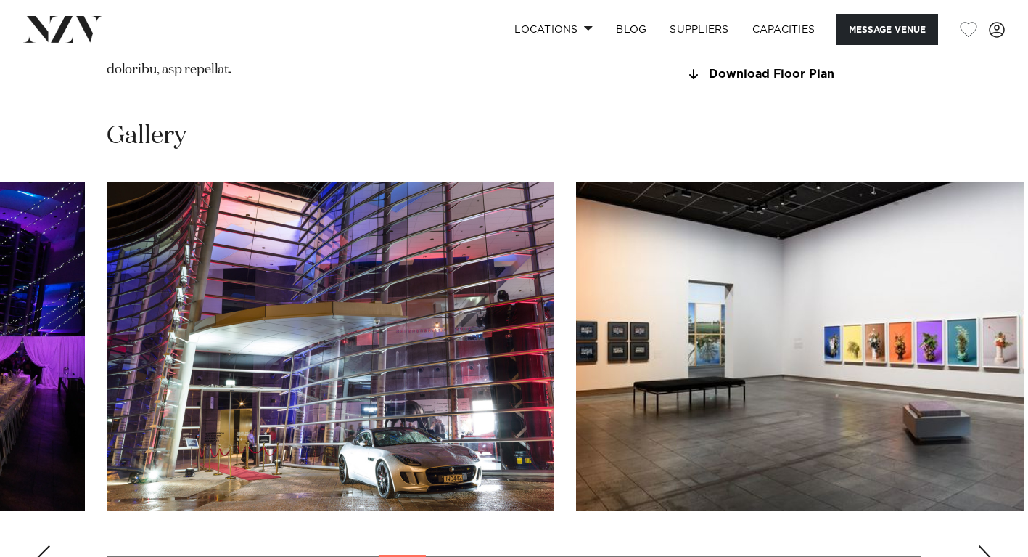
click at [989, 545] on div "Next slide" at bounding box center [985, 556] width 15 height 23
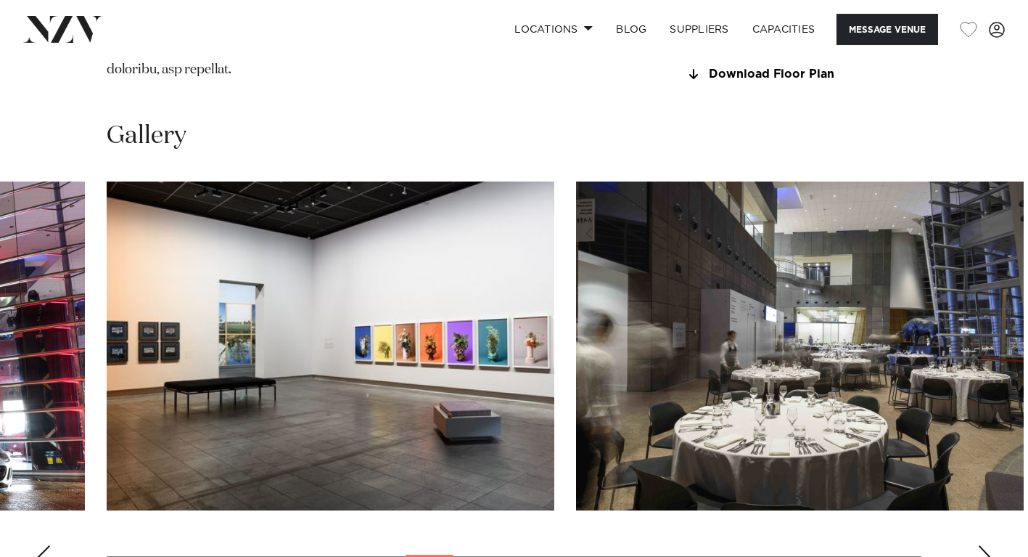
click at [989, 545] on div "Next slide" at bounding box center [985, 556] width 15 height 23
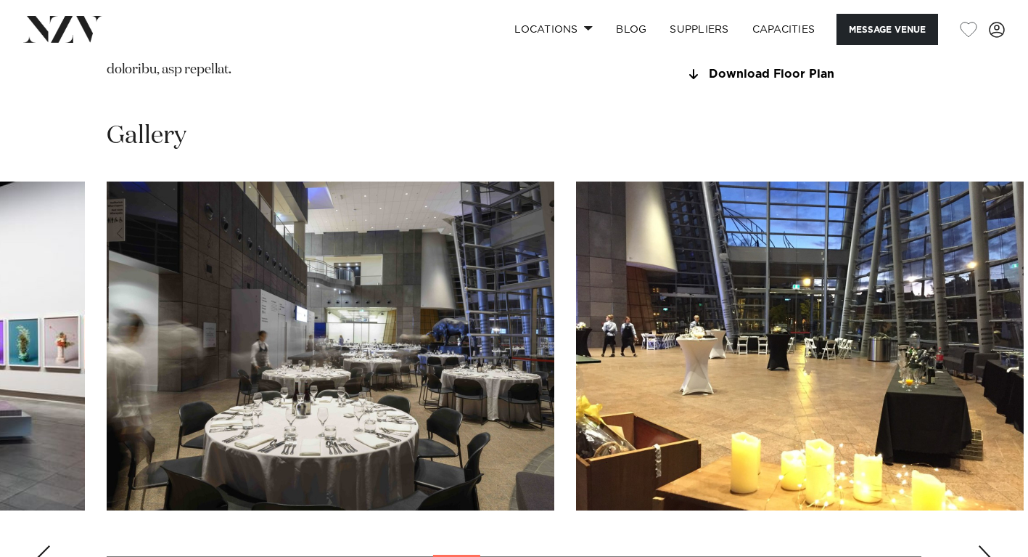
click at [990, 545] on div "Next slide" at bounding box center [985, 556] width 15 height 23
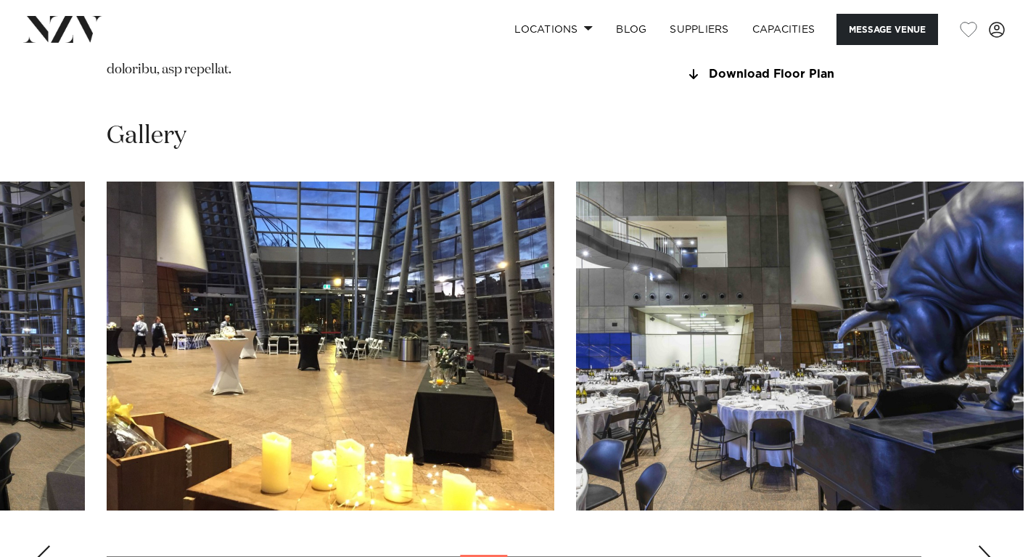
click at [990, 545] on div "Next slide" at bounding box center [985, 556] width 15 height 23
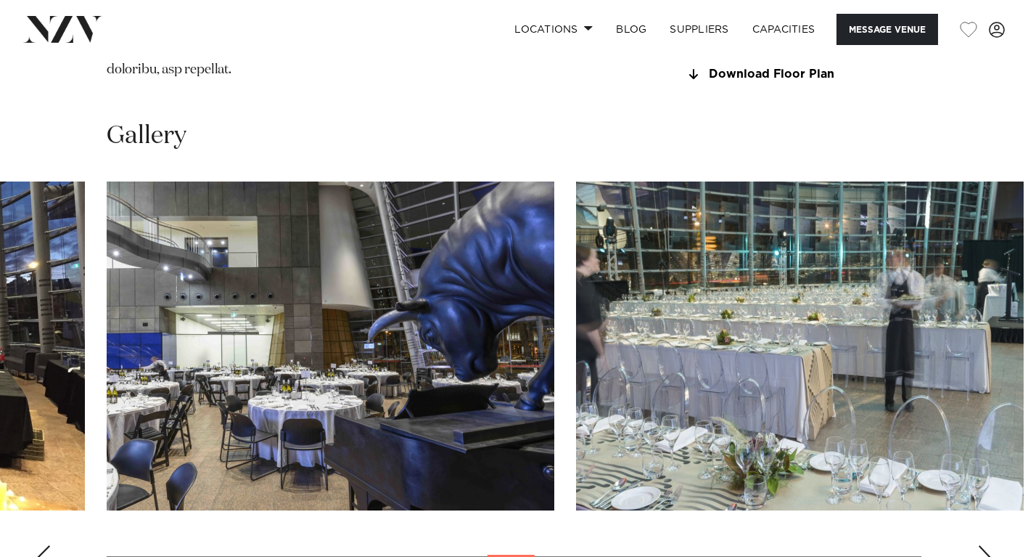
click at [990, 545] on div "Next slide" at bounding box center [985, 556] width 15 height 23
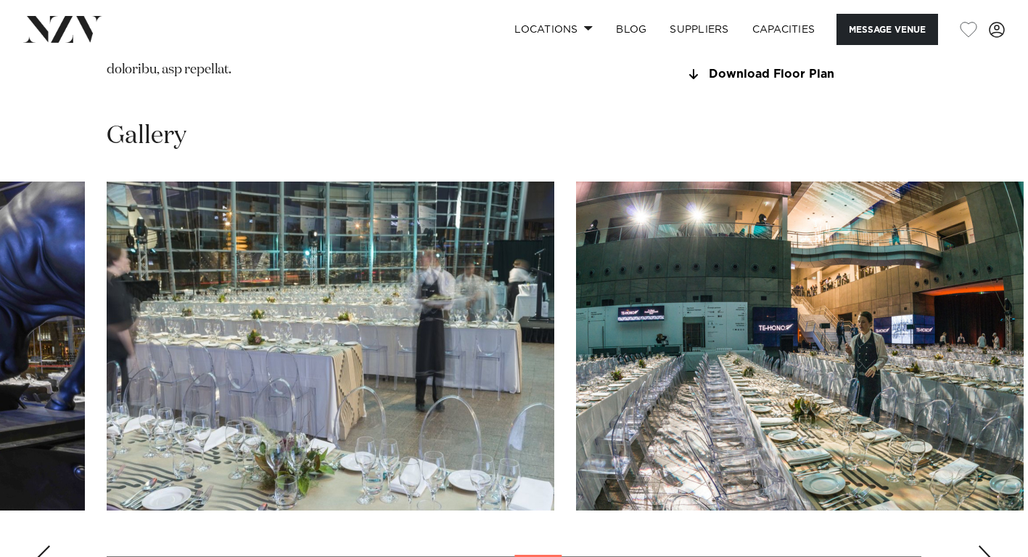
click at [991, 545] on div "Next slide" at bounding box center [985, 556] width 15 height 23
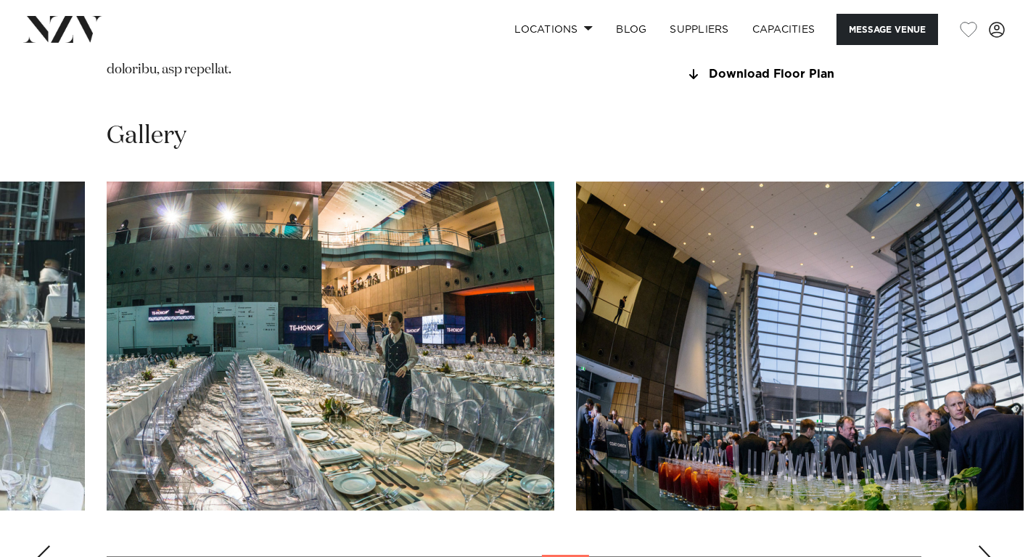
click at [991, 545] on div "Next slide" at bounding box center [985, 556] width 15 height 23
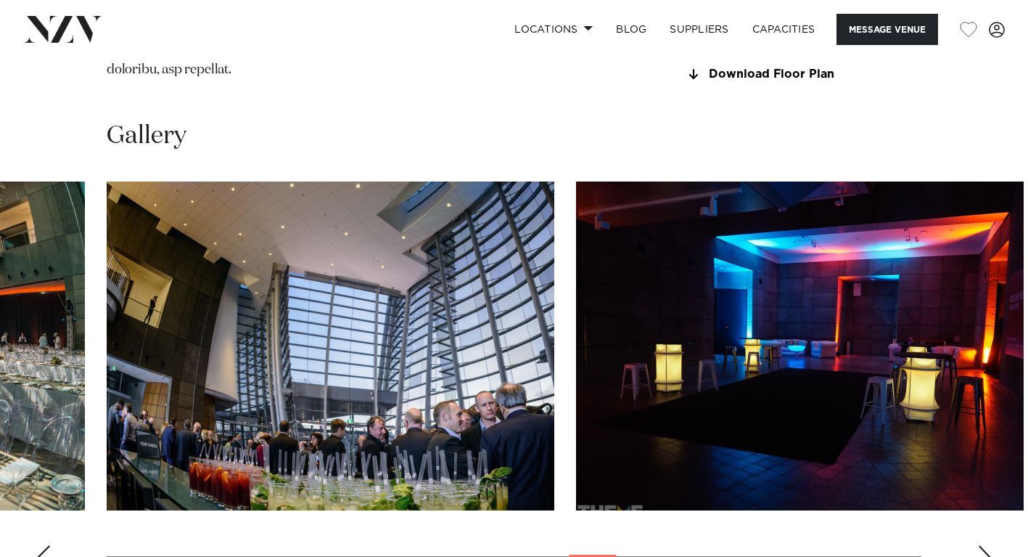
click at [991, 545] on div "Next slide" at bounding box center [985, 556] width 15 height 23
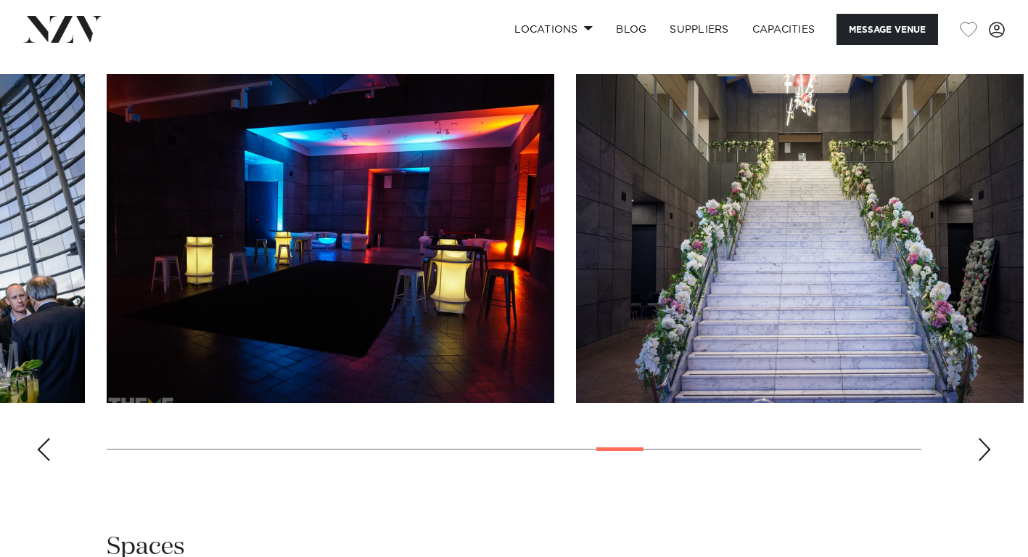
scroll to position [1661, 0]
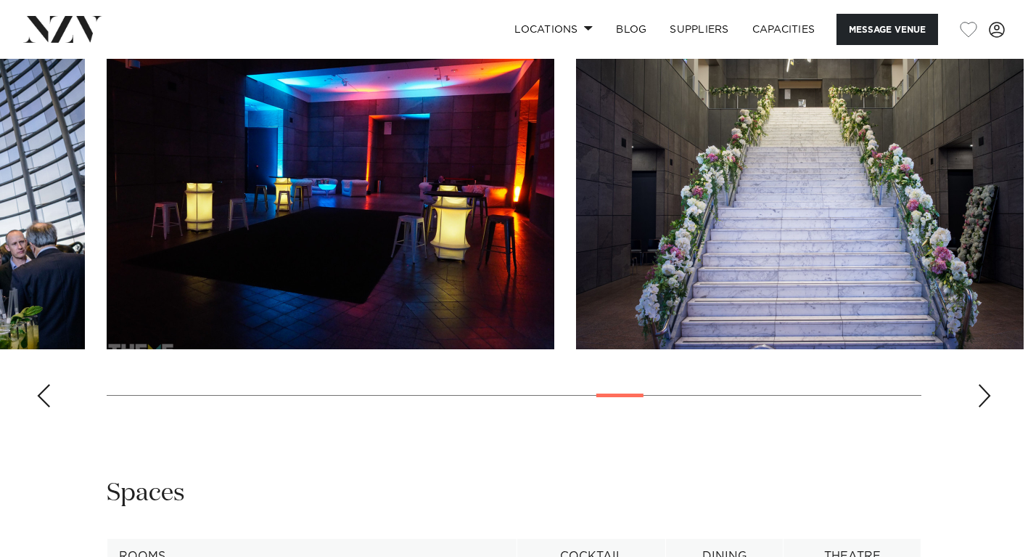
click at [981, 384] on div "Next slide" at bounding box center [985, 395] width 15 height 23
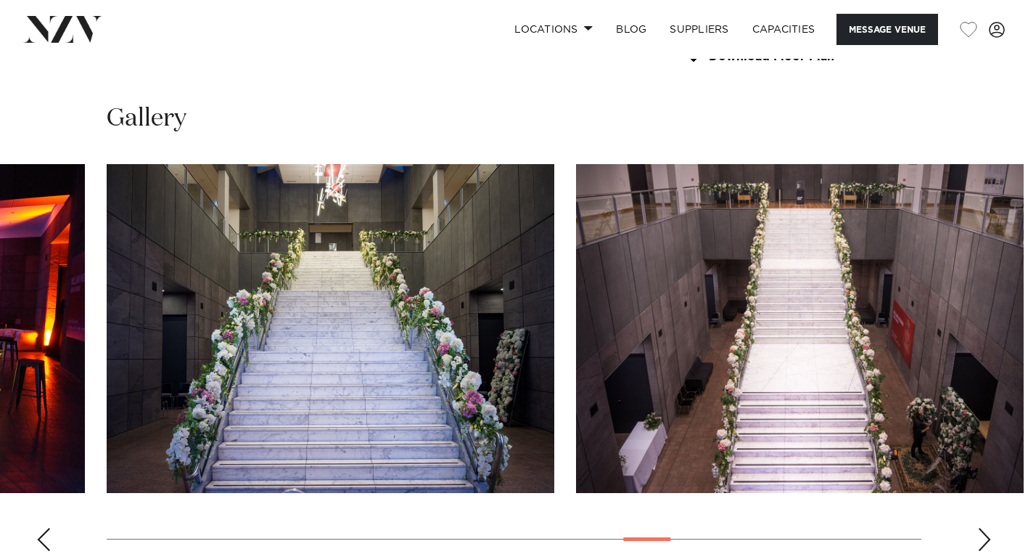
scroll to position [1517, 0]
click at [987, 528] on div "Next slide" at bounding box center [985, 539] width 15 height 23
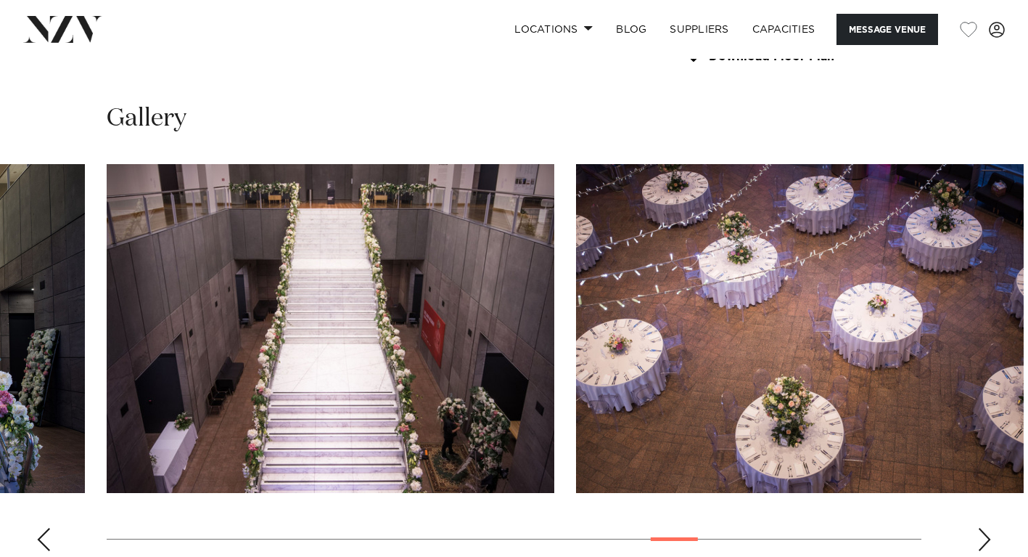
click at [988, 528] on div "Next slide" at bounding box center [985, 539] width 15 height 23
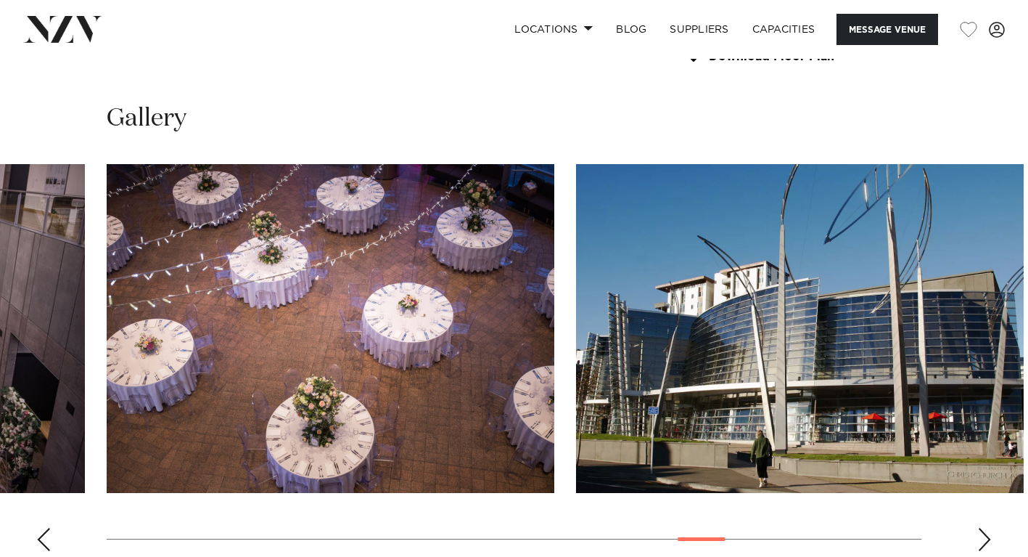
click at [988, 528] on div "Next slide" at bounding box center [985, 539] width 15 height 23
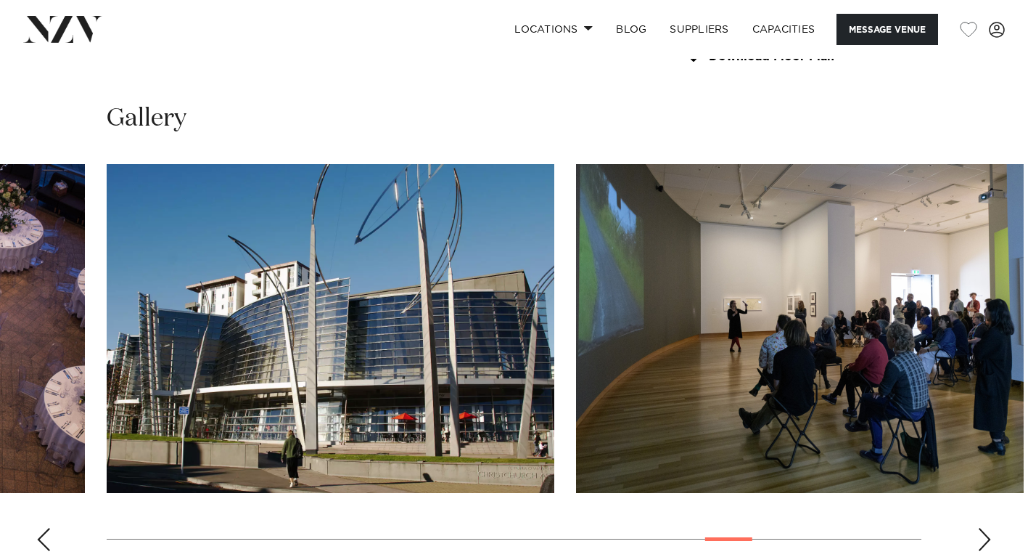
click at [990, 528] on div "Next slide" at bounding box center [985, 539] width 15 height 23
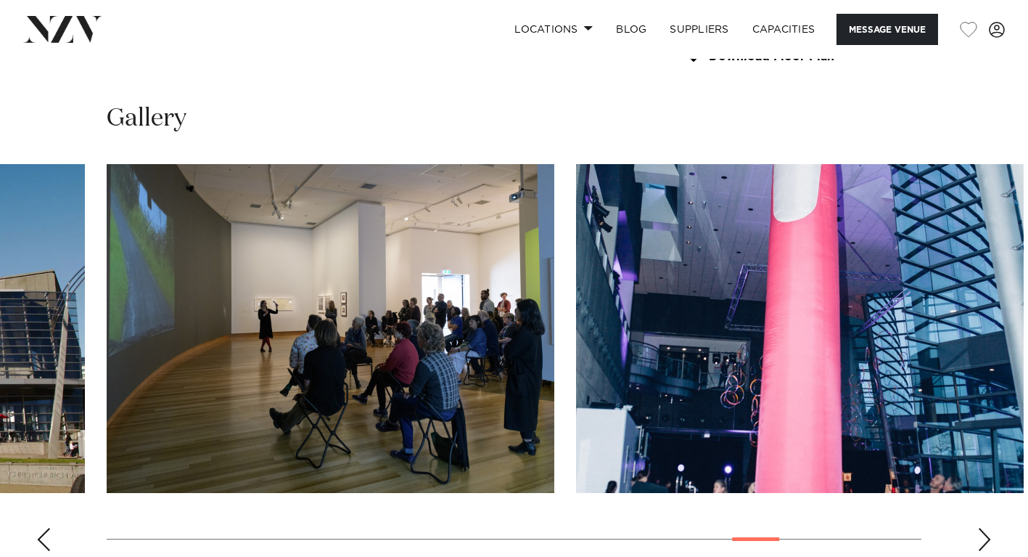
click at [990, 528] on div "Next slide" at bounding box center [985, 539] width 15 height 23
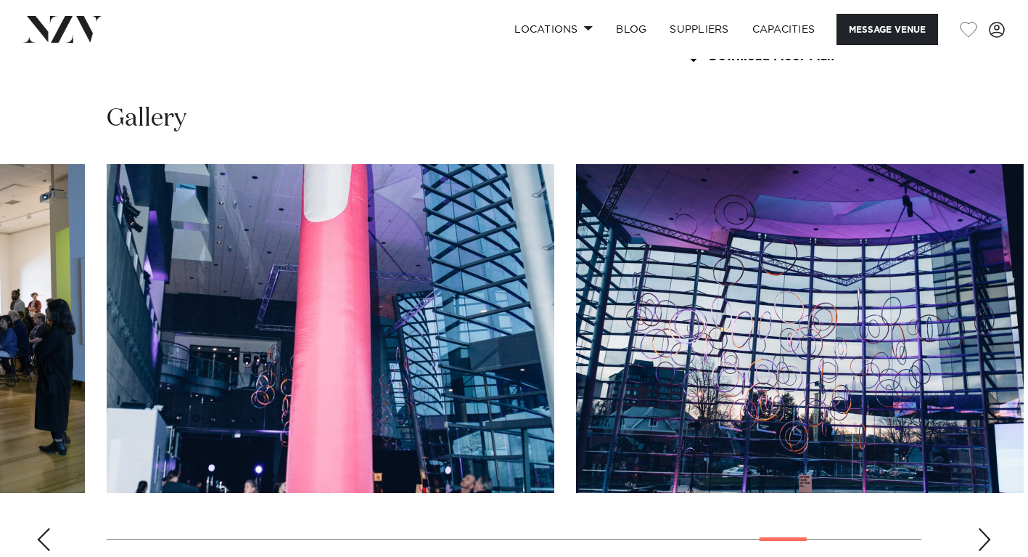
click at [991, 528] on div "Next slide" at bounding box center [985, 539] width 15 height 23
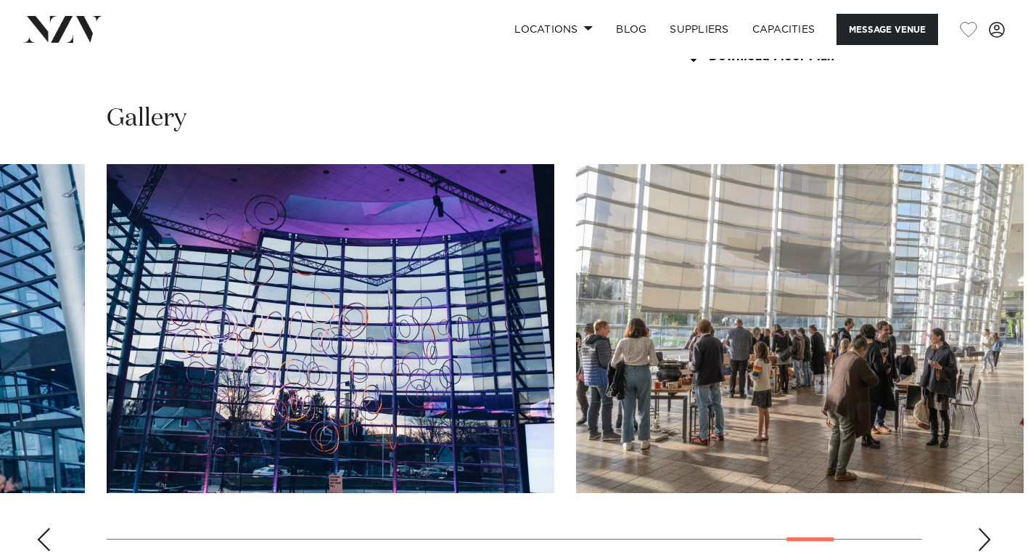
click at [991, 528] on div "Next slide" at bounding box center [985, 539] width 15 height 23
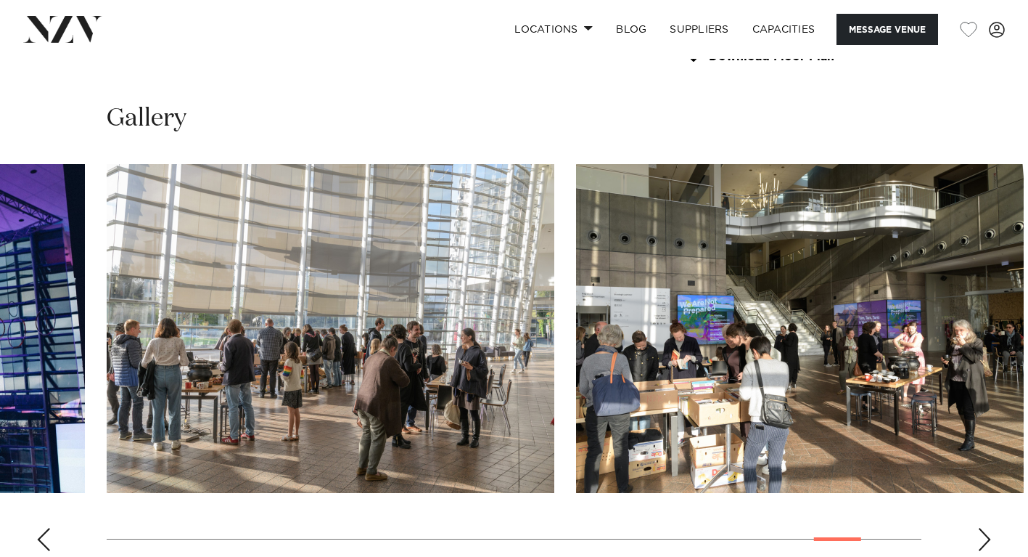
click at [991, 528] on div "Next slide" at bounding box center [985, 539] width 15 height 23
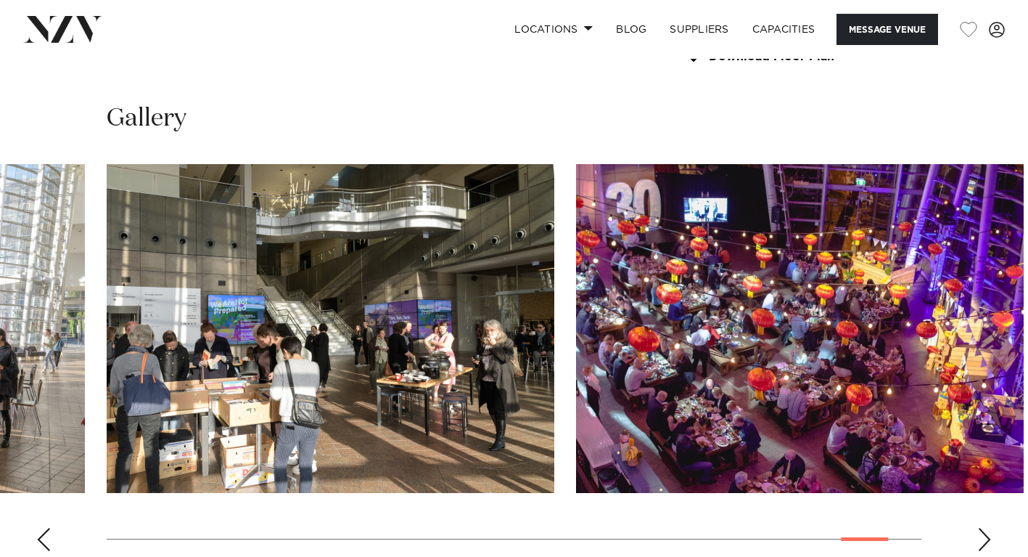
click at [991, 528] on div "Next slide" at bounding box center [985, 539] width 15 height 23
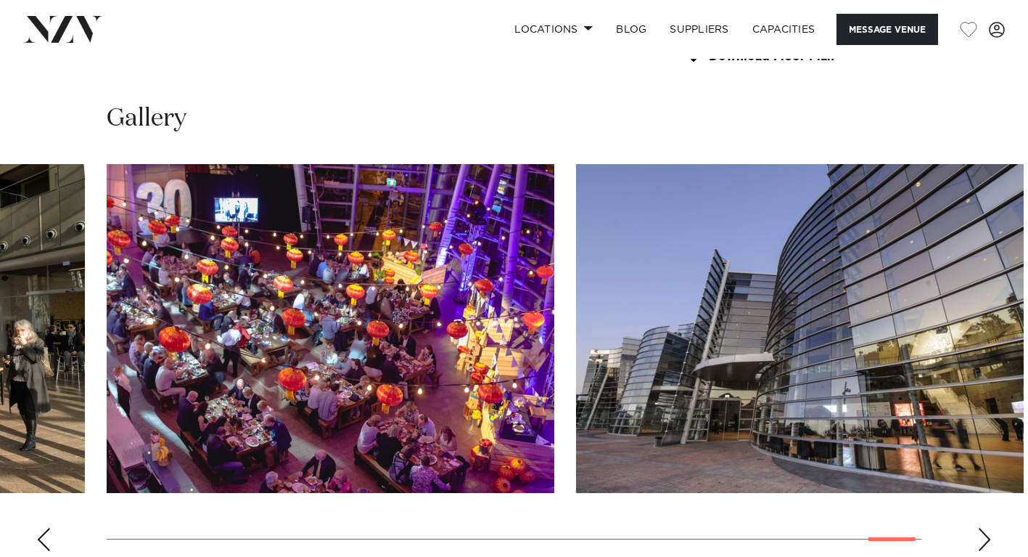
click at [991, 528] on div "Next slide" at bounding box center [985, 539] width 15 height 23
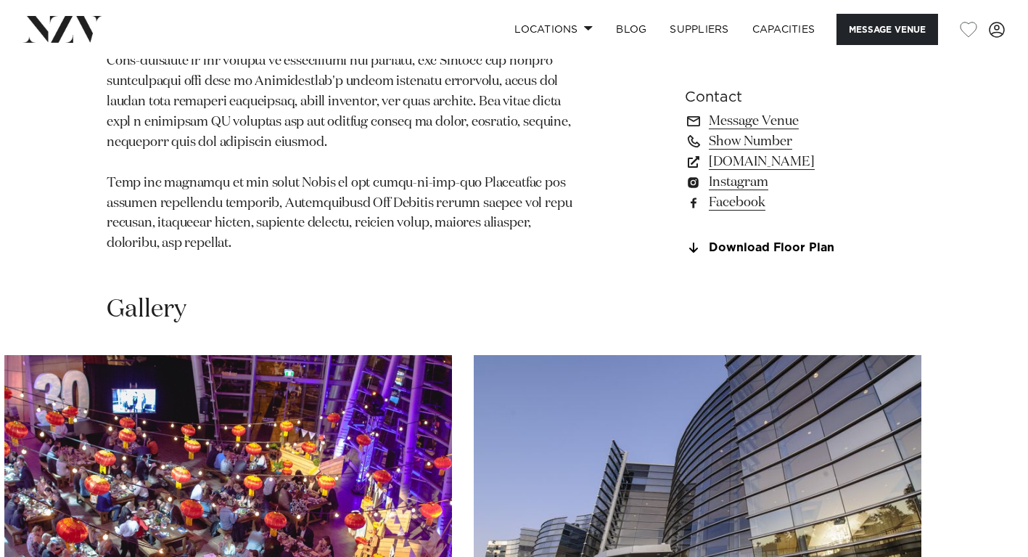
scroll to position [1211, 0]
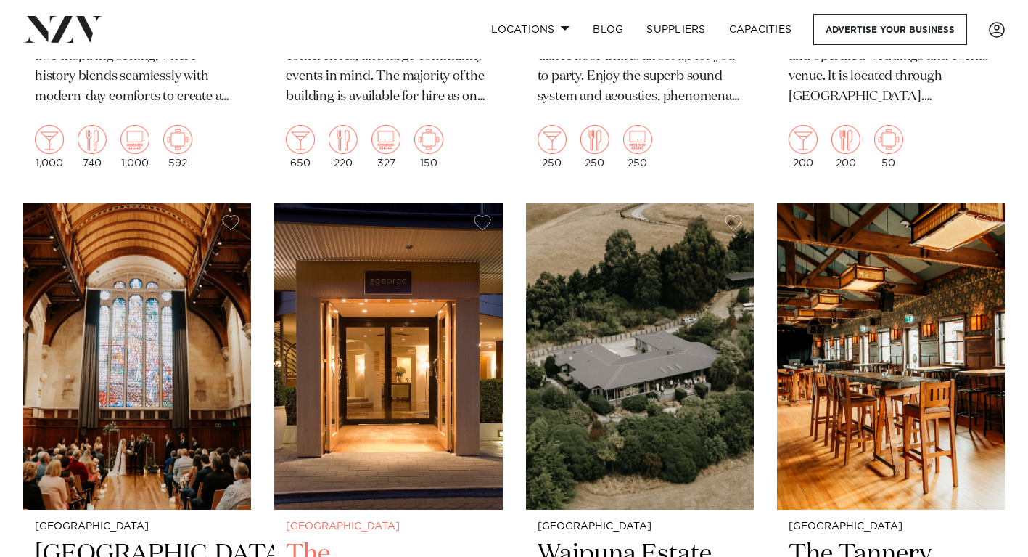
scroll to position [4203, 0]
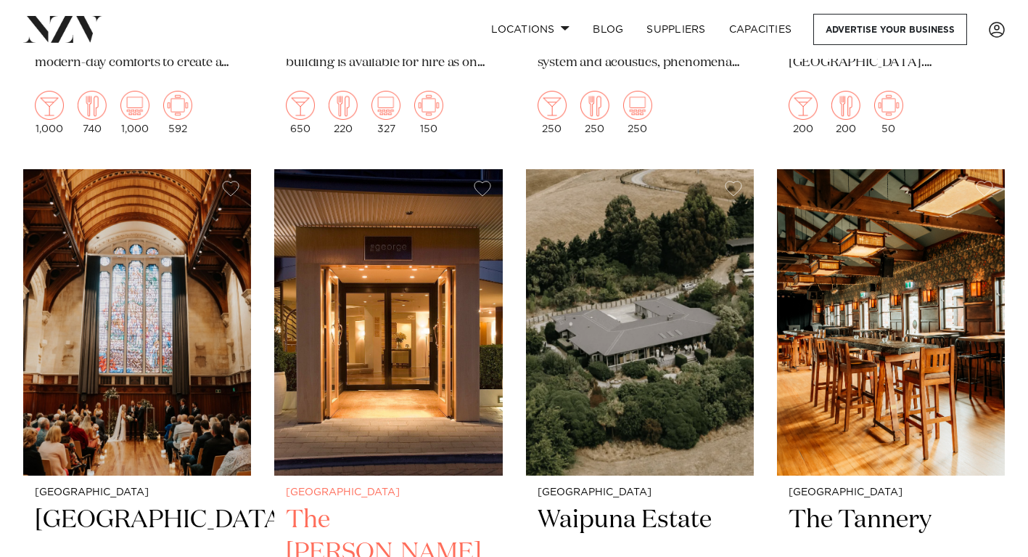
click at [460, 340] on img at bounding box center [388, 322] width 228 height 306
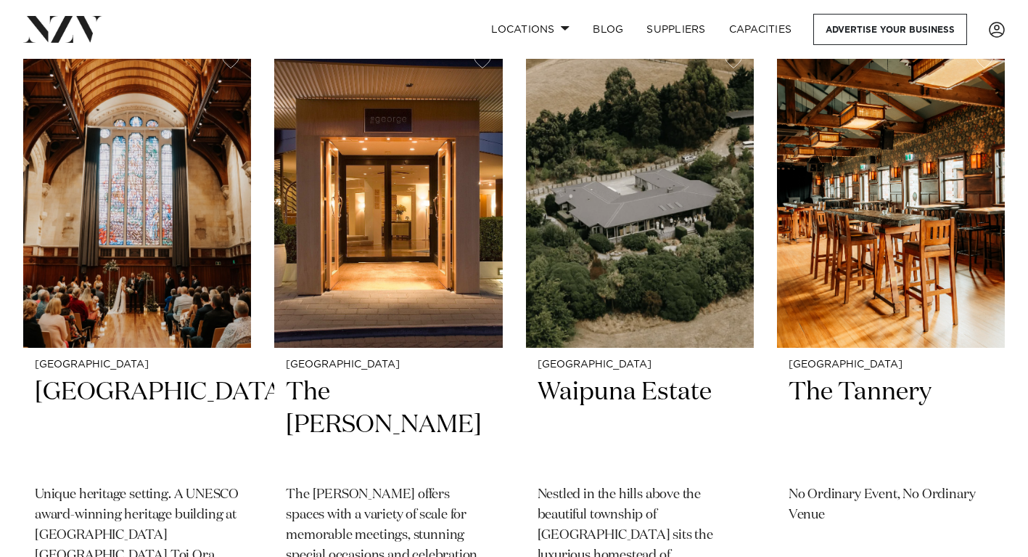
scroll to position [4324, 0]
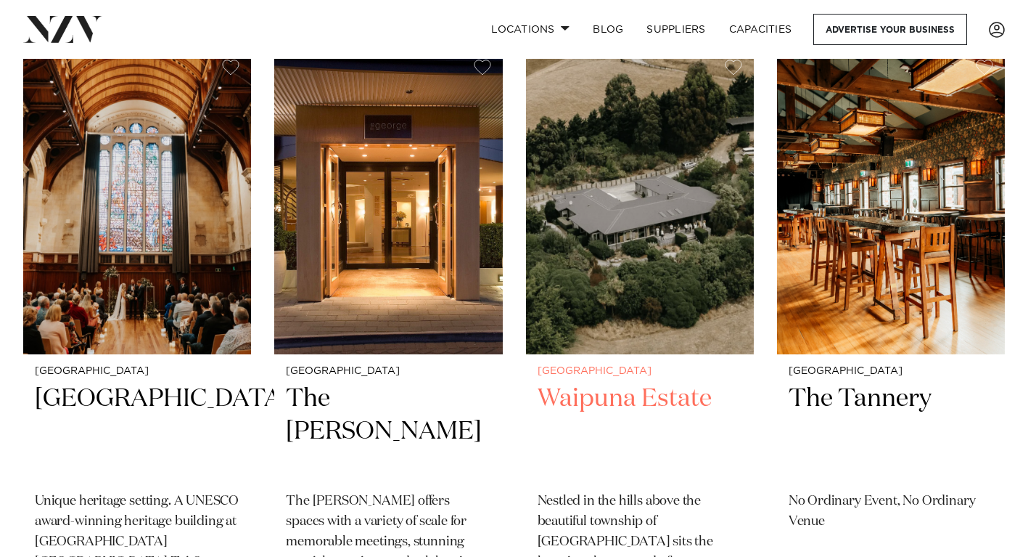
click at [565, 308] on img at bounding box center [640, 201] width 228 height 306
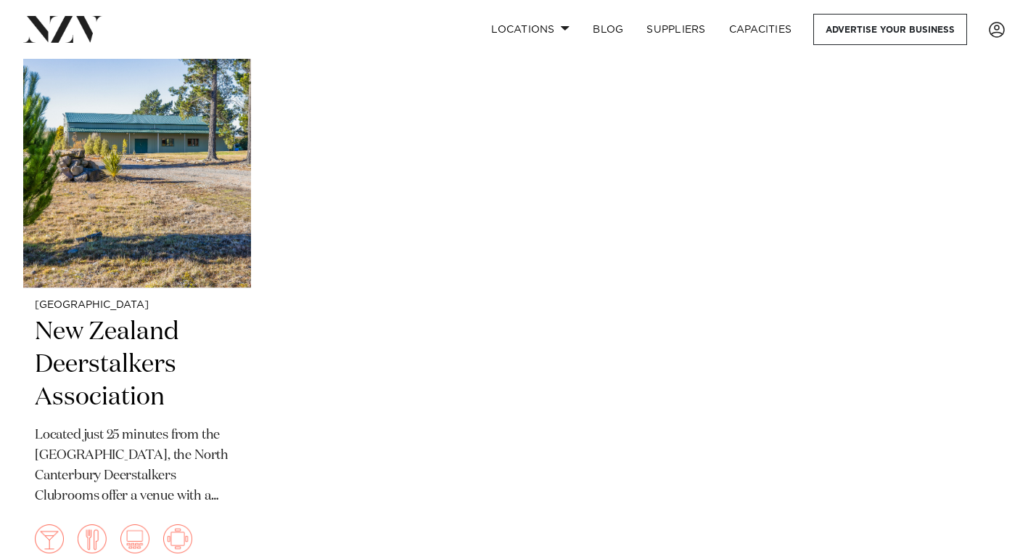
scroll to position [5012, 0]
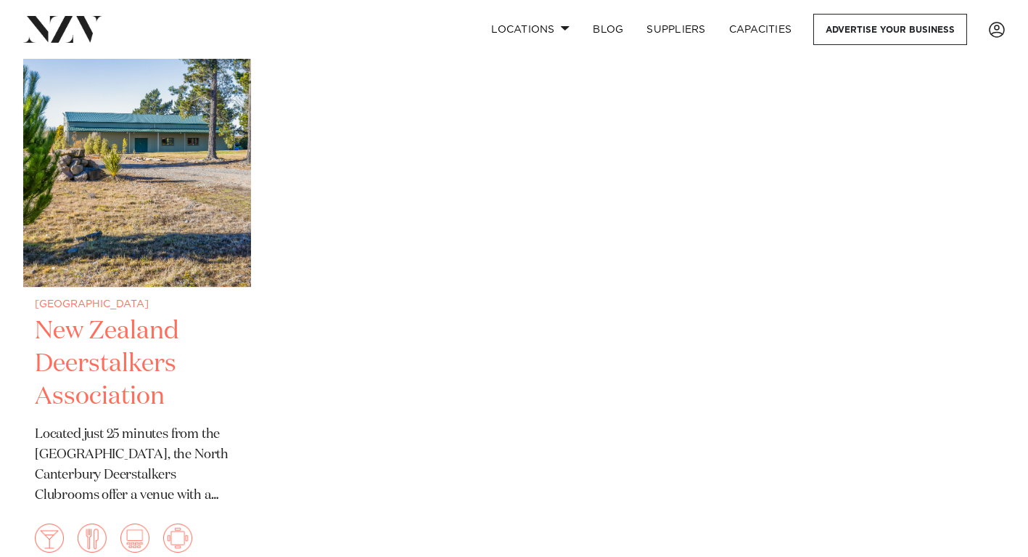
click at [176, 142] on img at bounding box center [137, 134] width 228 height 306
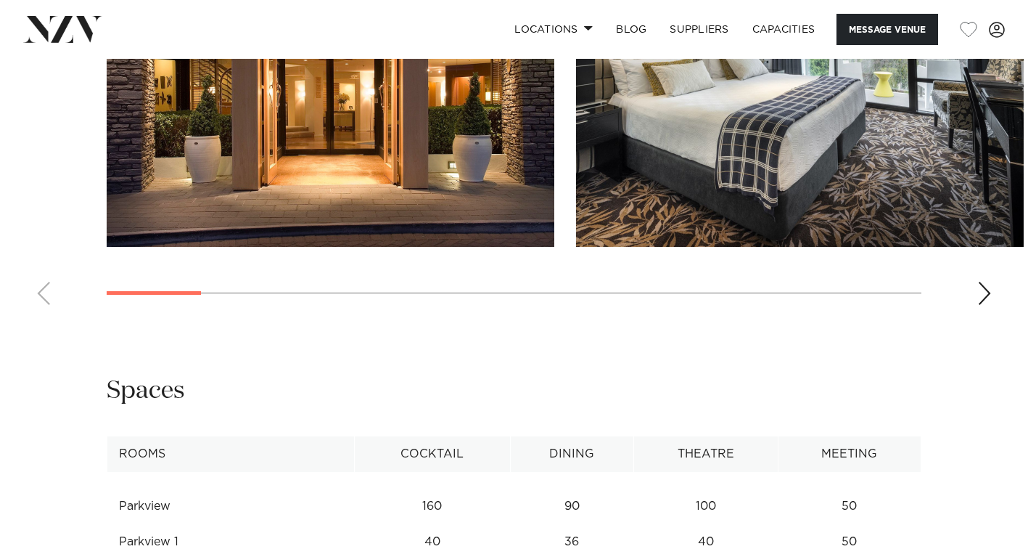
scroll to position [1431, 0]
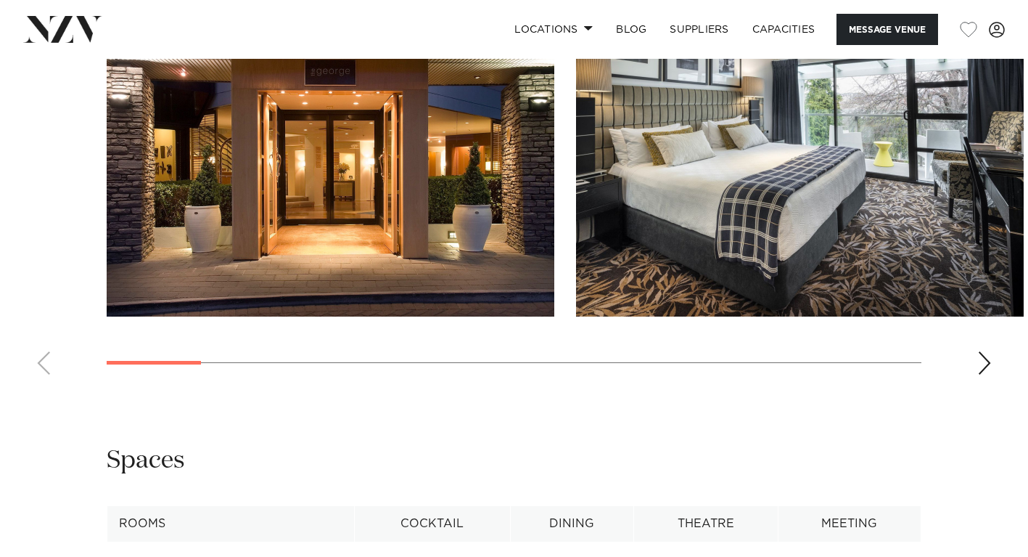
click at [985, 375] on div "Next slide" at bounding box center [985, 362] width 15 height 23
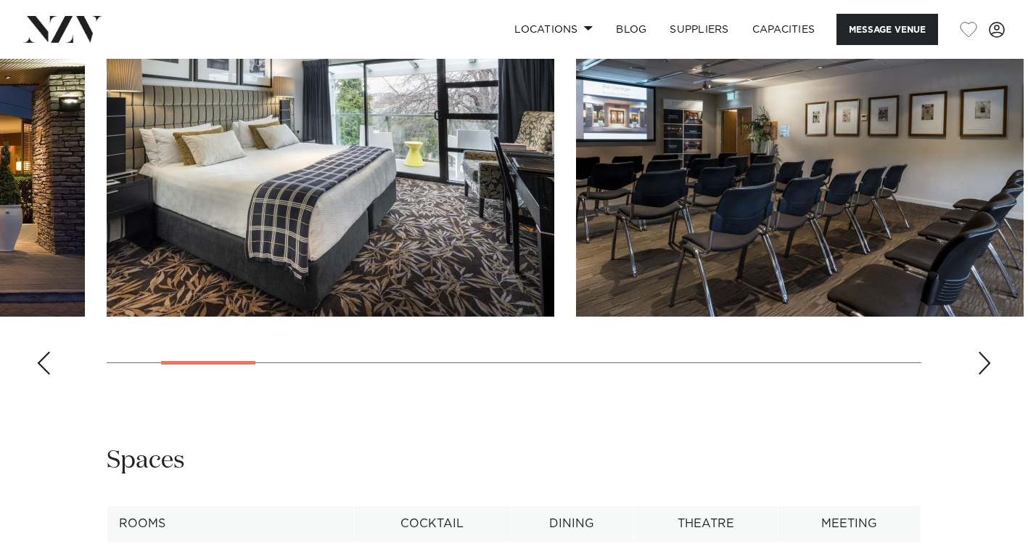
click at [985, 375] on div "Next slide" at bounding box center [985, 362] width 15 height 23
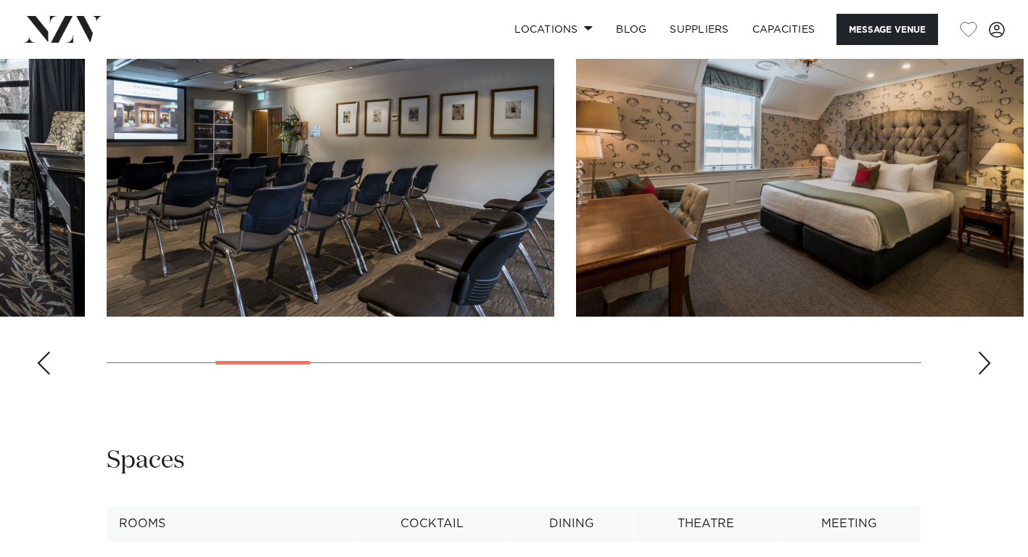
click at [985, 375] on div "Next slide" at bounding box center [985, 362] width 15 height 23
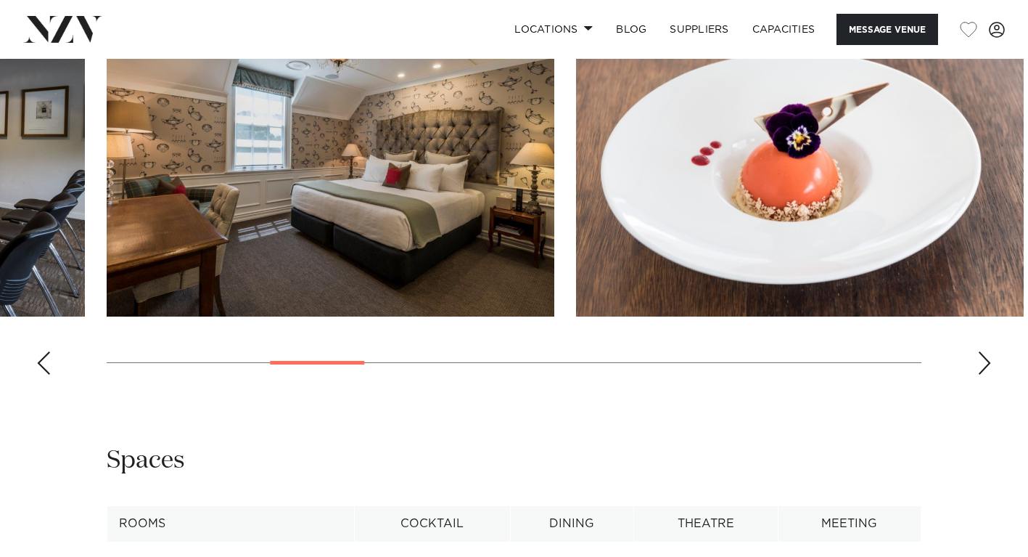
click at [985, 375] on div "Next slide" at bounding box center [985, 362] width 15 height 23
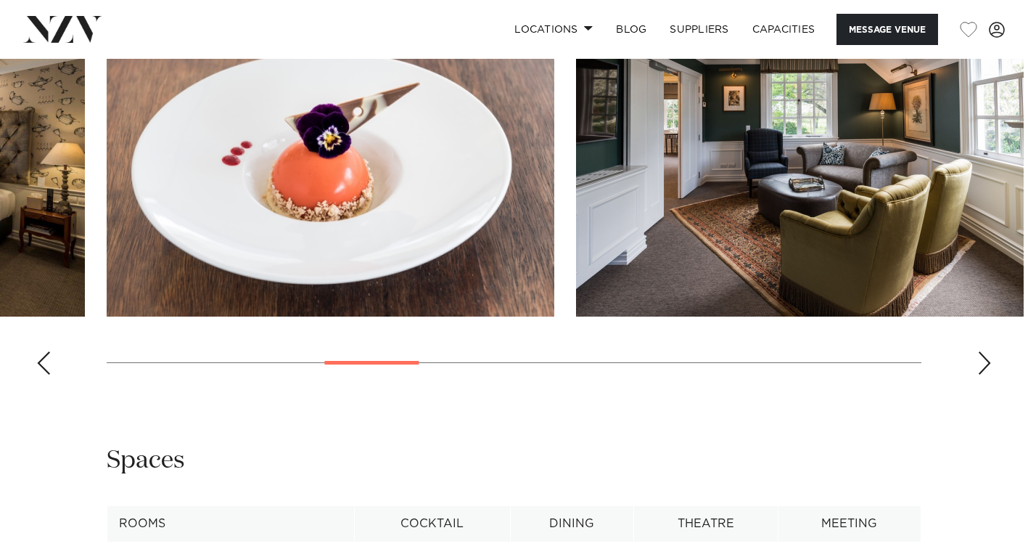
click at [985, 375] on div "Next slide" at bounding box center [985, 362] width 15 height 23
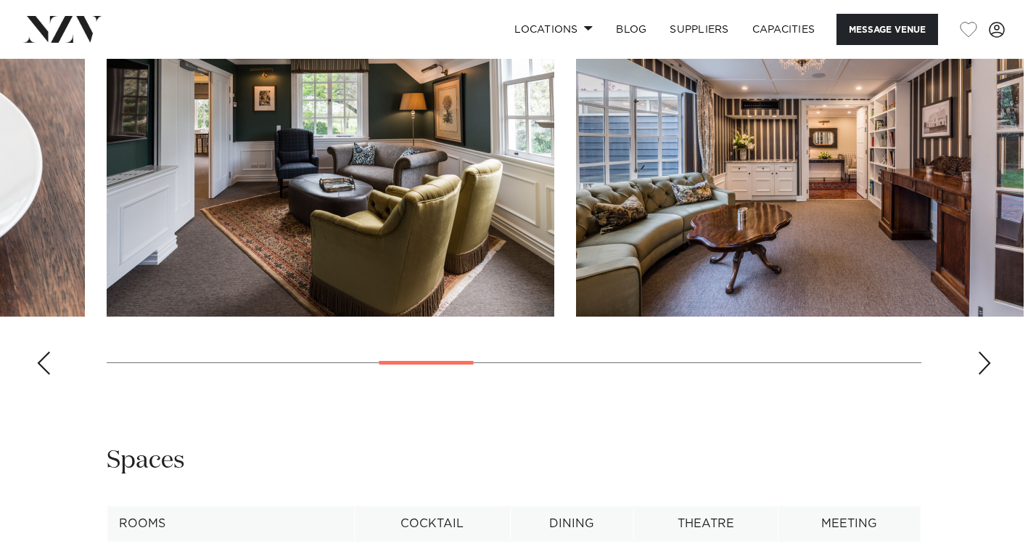
click at [985, 375] on div "Next slide" at bounding box center [985, 362] width 15 height 23
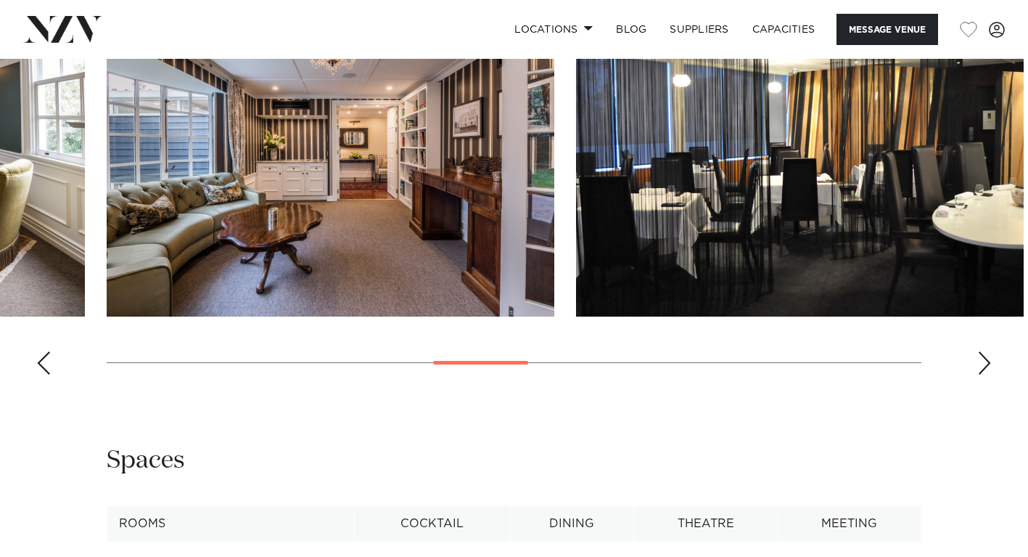
click at [985, 375] on div "Next slide" at bounding box center [985, 362] width 15 height 23
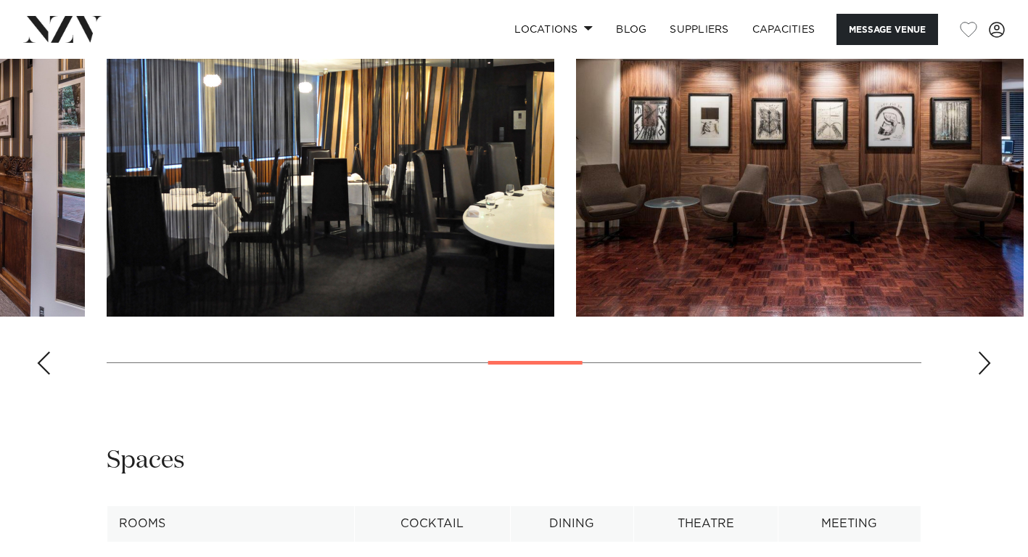
click at [985, 375] on div "Next slide" at bounding box center [985, 362] width 15 height 23
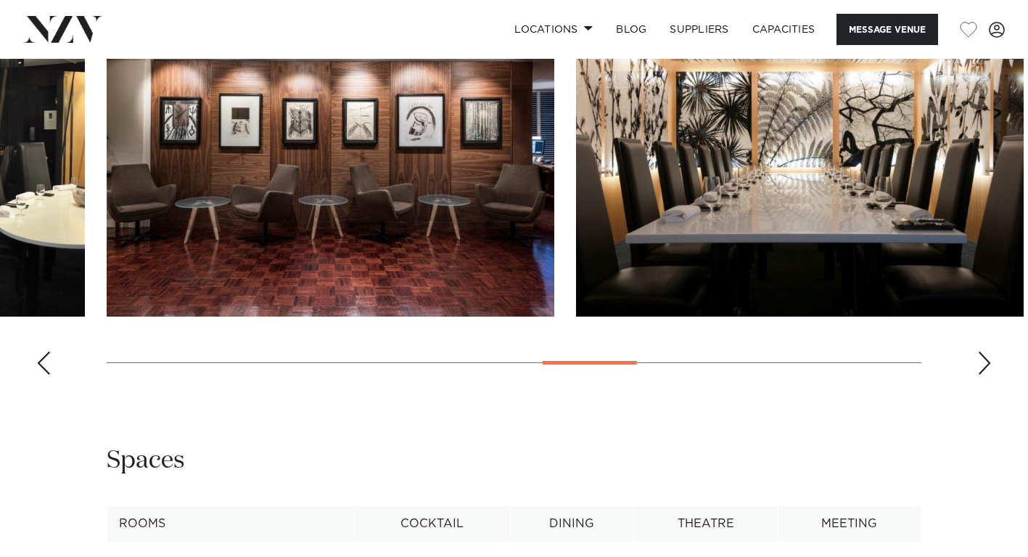
click at [985, 375] on div "Next slide" at bounding box center [985, 362] width 15 height 23
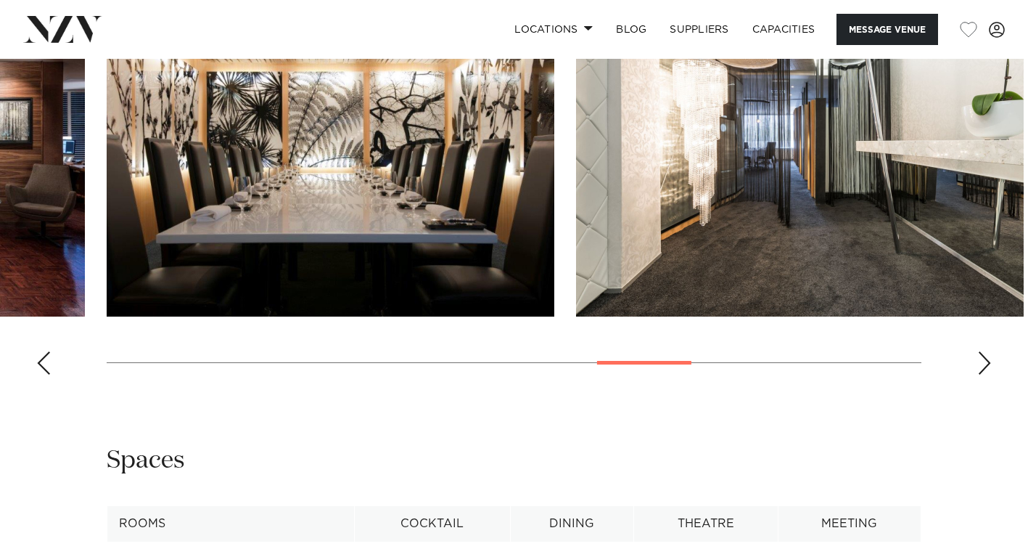
click at [985, 375] on div "Next slide" at bounding box center [985, 362] width 15 height 23
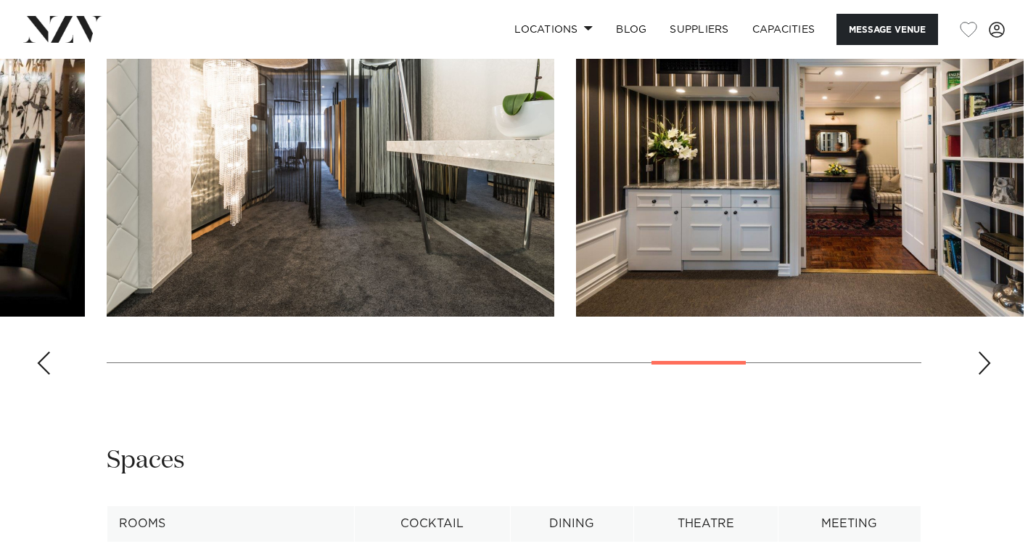
click at [985, 375] on div "Next slide" at bounding box center [985, 362] width 15 height 23
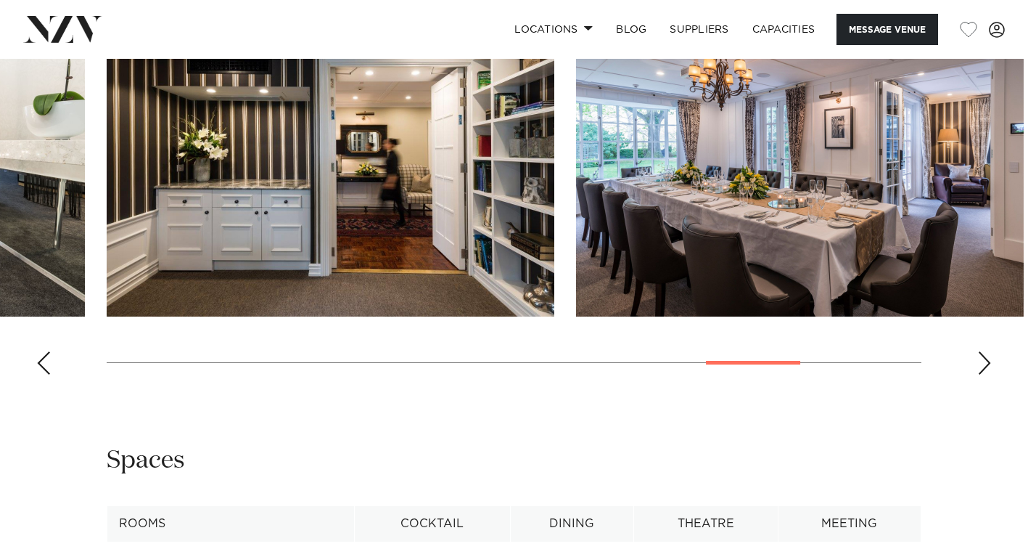
click at [985, 375] on div "Next slide" at bounding box center [985, 362] width 15 height 23
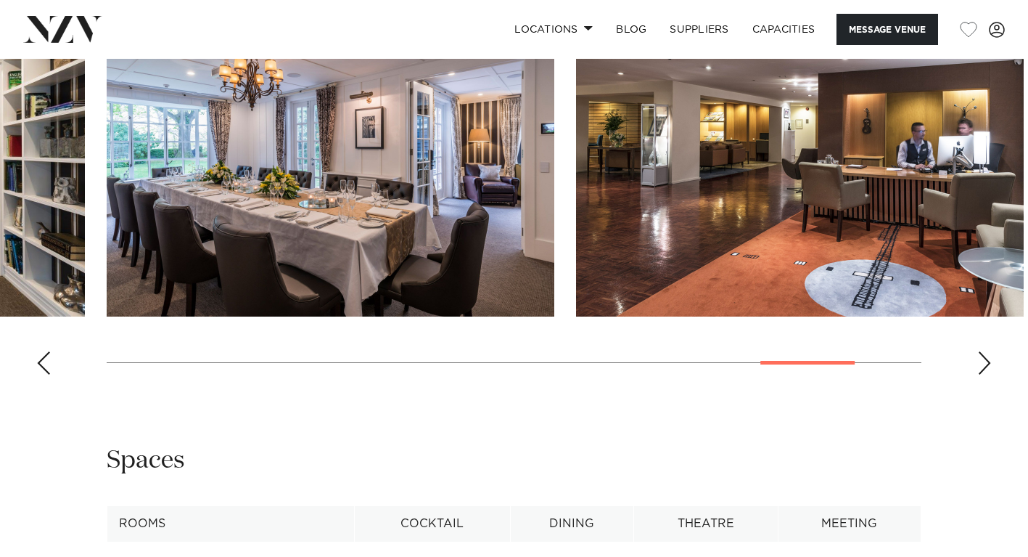
click at [985, 375] on div "Next slide" at bounding box center [985, 362] width 15 height 23
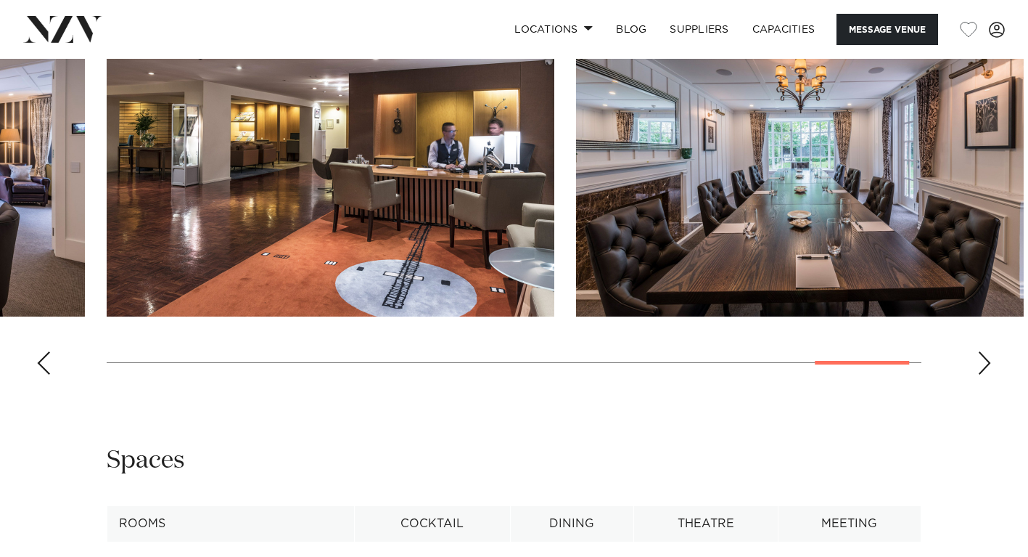
click at [985, 375] on div "Next slide" at bounding box center [985, 362] width 15 height 23
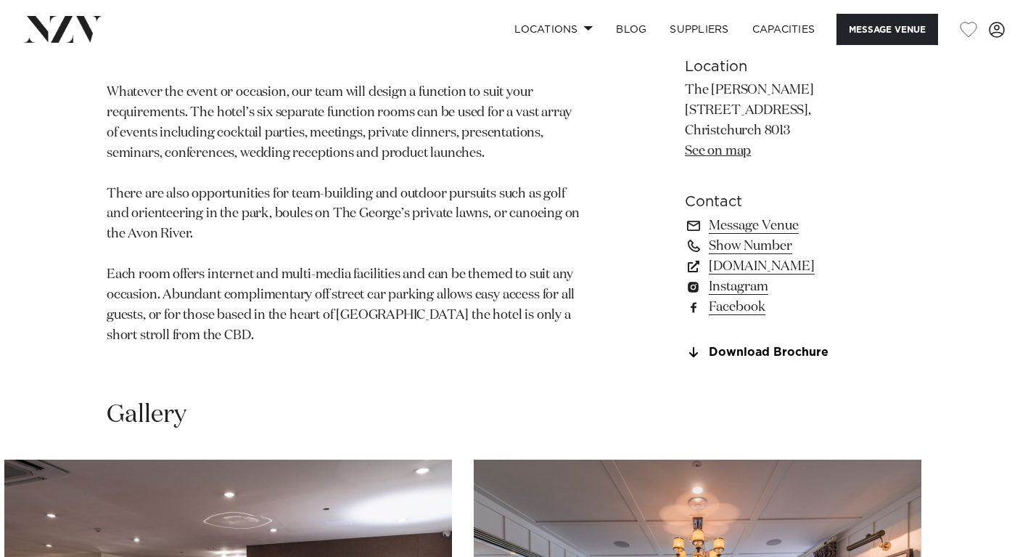
scroll to position [858, 0]
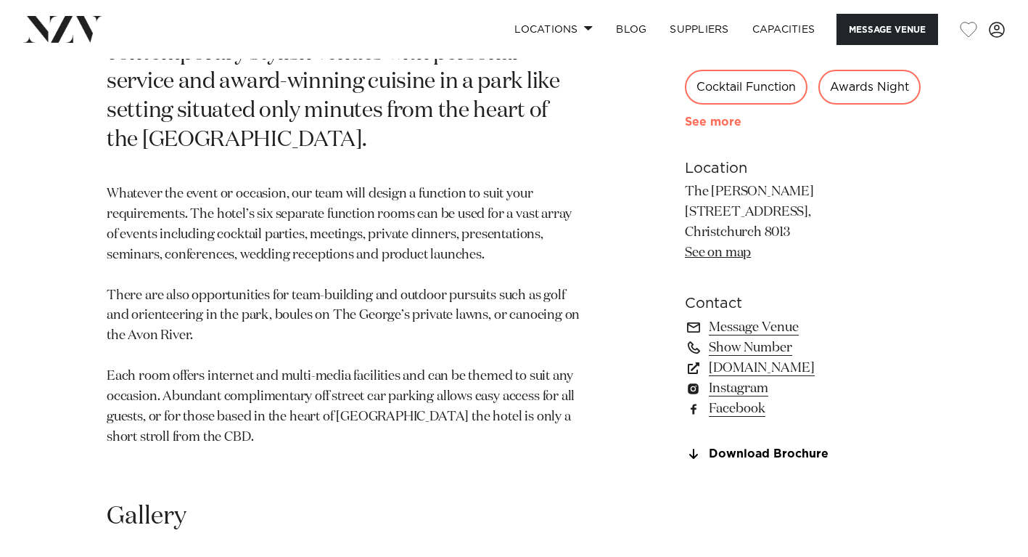
click at [726, 128] on link "See more" at bounding box center [741, 122] width 113 height 12
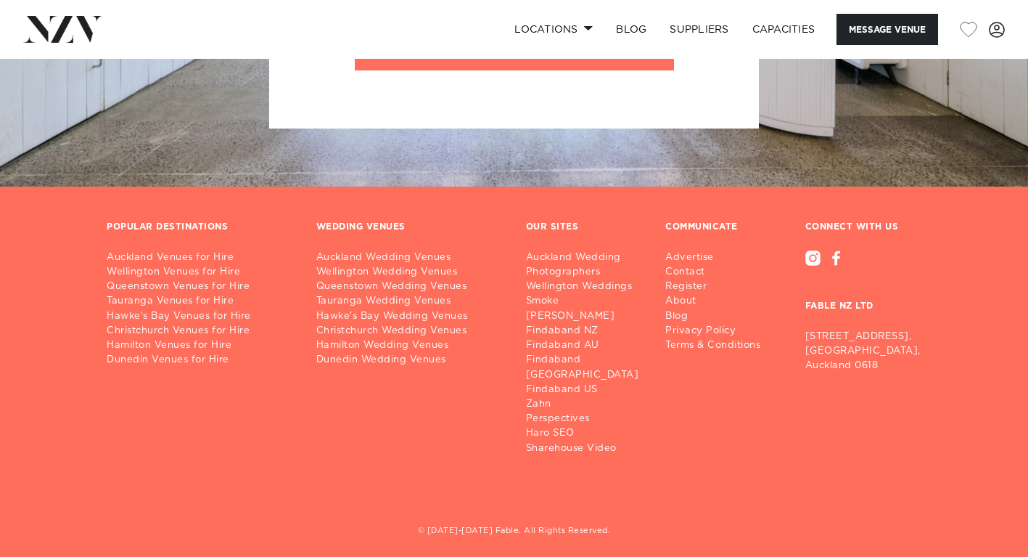
scroll to position [3324, 0]
click at [813, 251] on div at bounding box center [813, 258] width 15 height 15
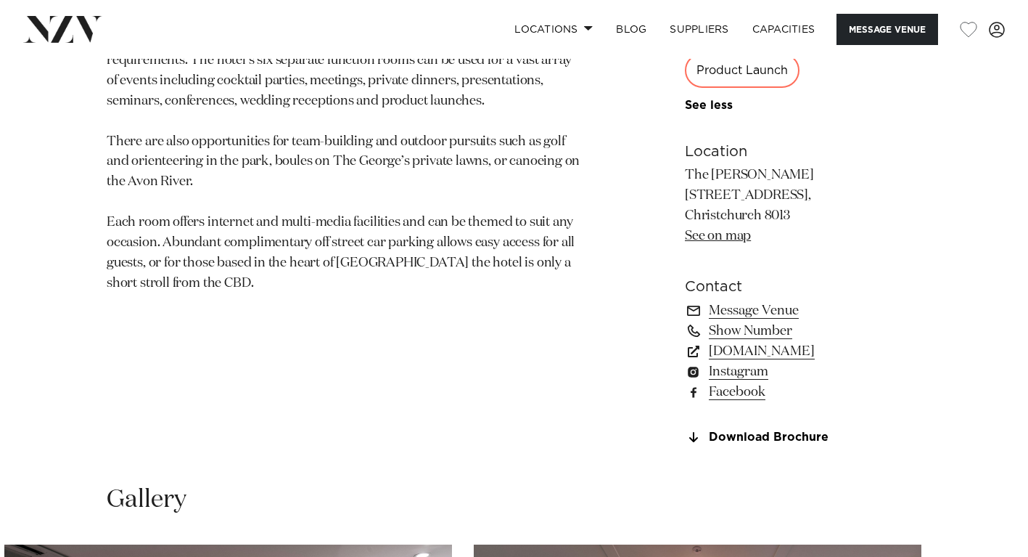
scroll to position [1015, 0]
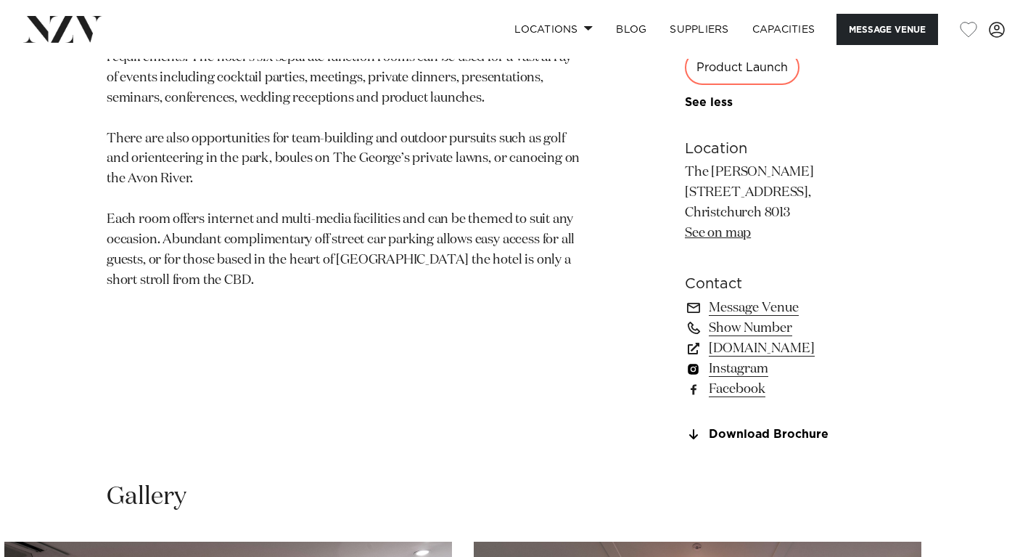
click at [742, 368] on link "Instagram" at bounding box center [803, 369] width 237 height 20
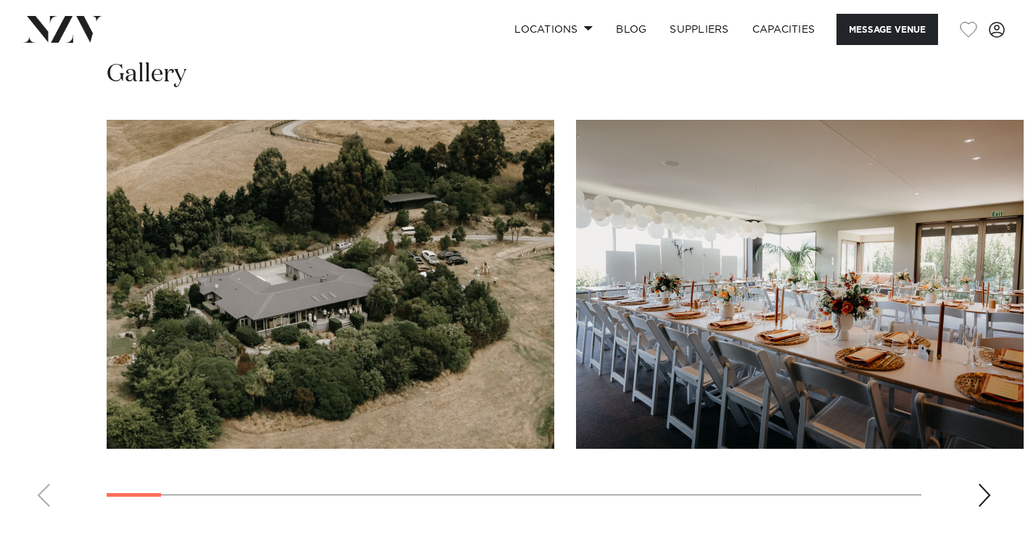
scroll to position [1352, 0]
click at [928, 390] on img "2 / 26" at bounding box center [800, 283] width 448 height 329
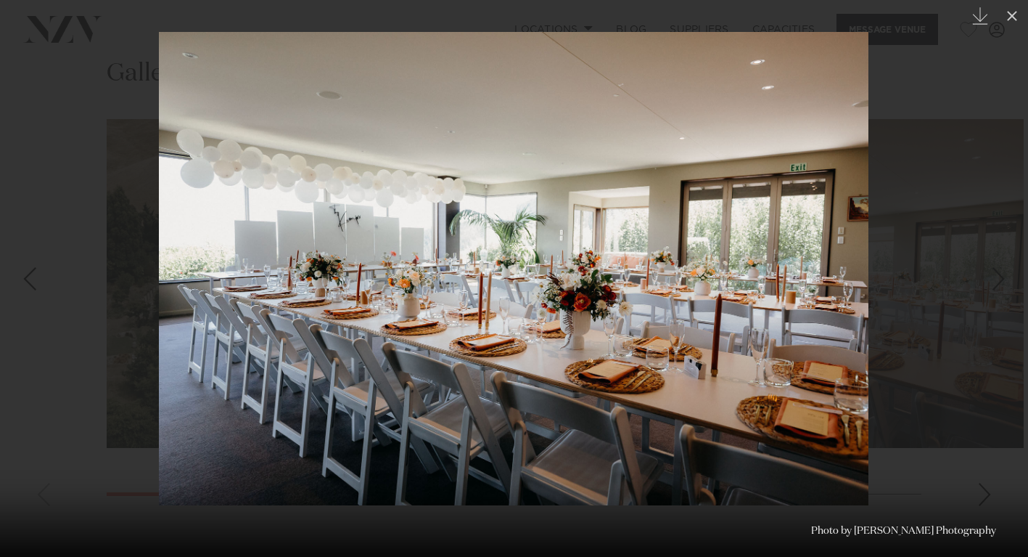
click at [991, 495] on div at bounding box center [514, 278] width 1028 height 557
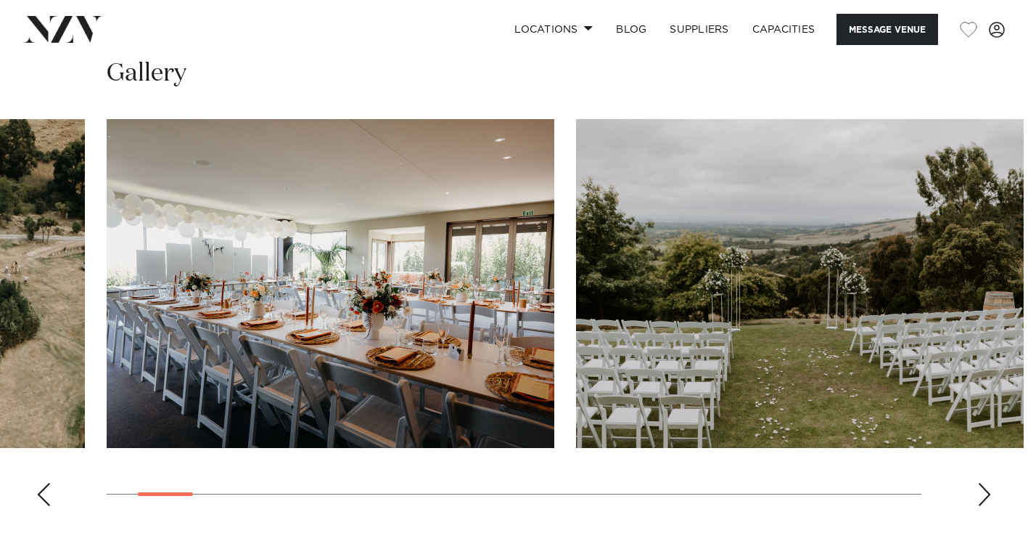
click at [985, 487] on div "Next slide" at bounding box center [985, 494] width 15 height 23
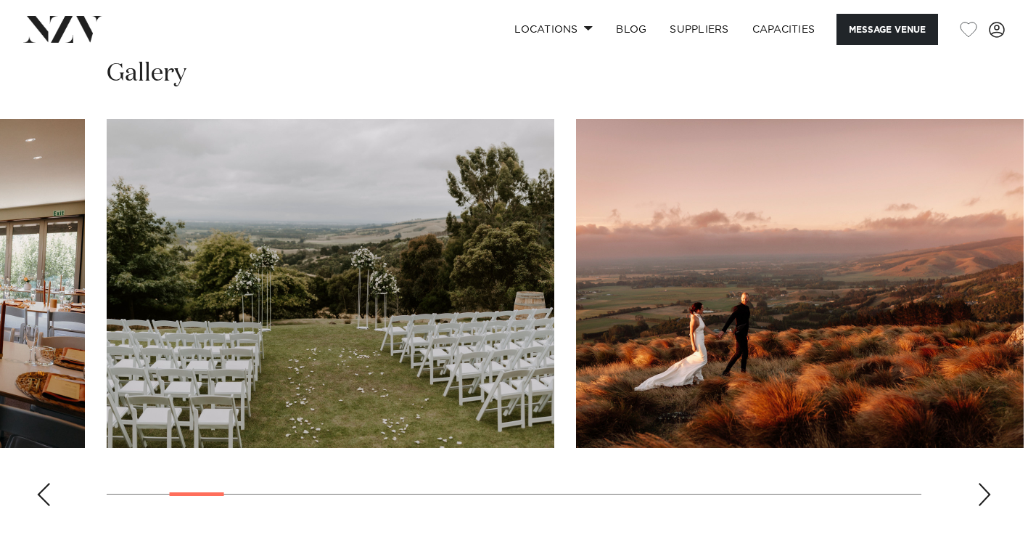
click at [985, 487] on div "Next slide" at bounding box center [985, 494] width 15 height 23
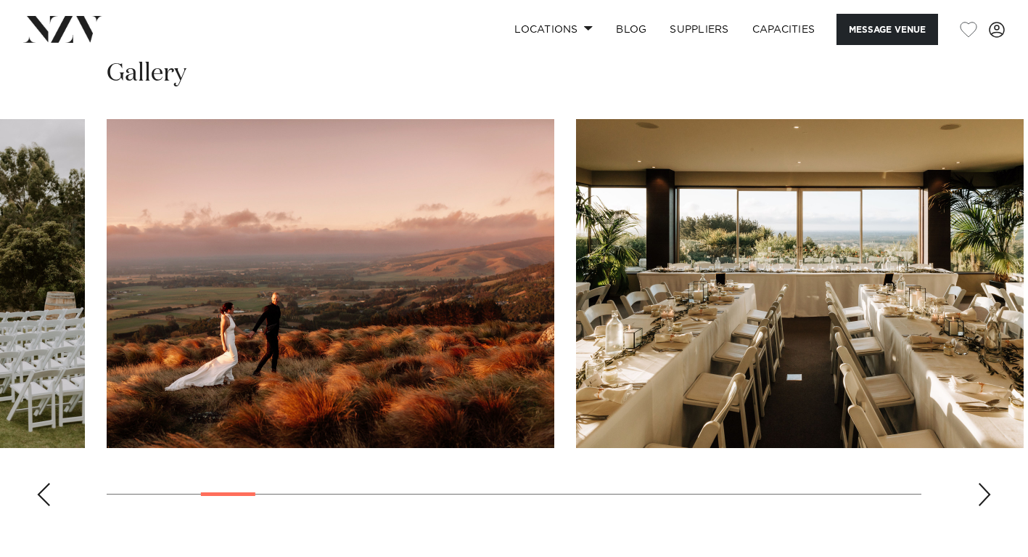
click at [985, 487] on div "Next slide" at bounding box center [985, 494] width 15 height 23
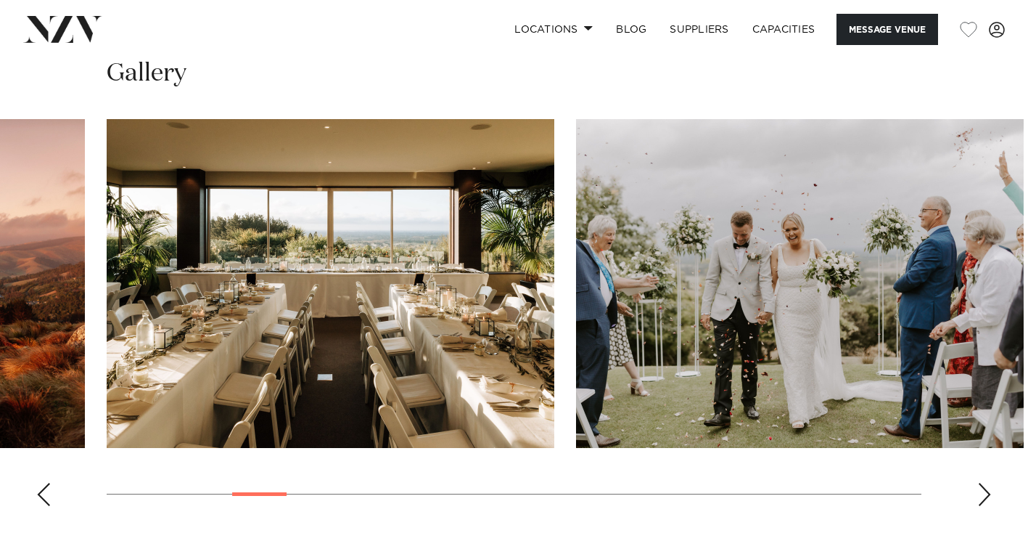
click at [985, 488] on div "Next slide" at bounding box center [985, 494] width 15 height 23
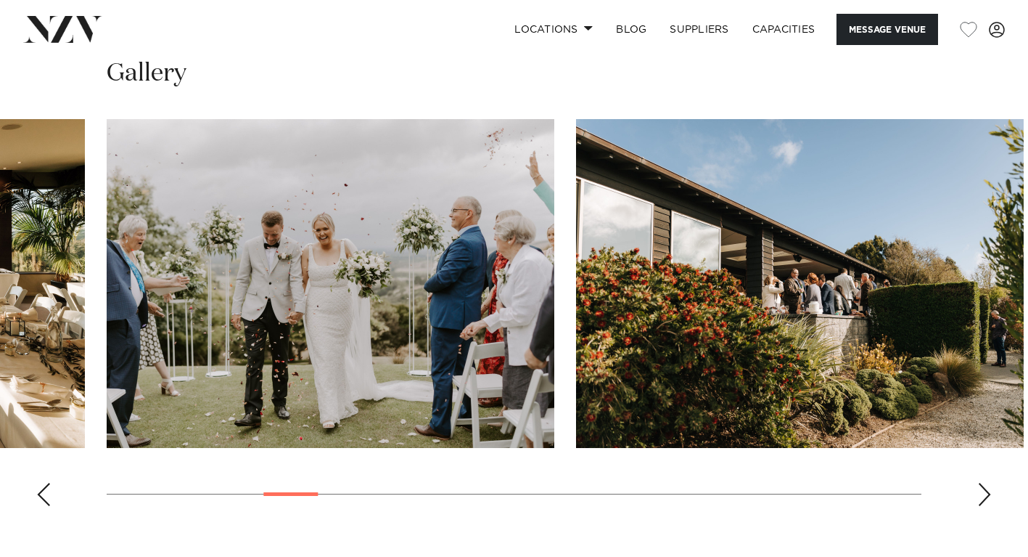
click at [985, 488] on div "Next slide" at bounding box center [985, 494] width 15 height 23
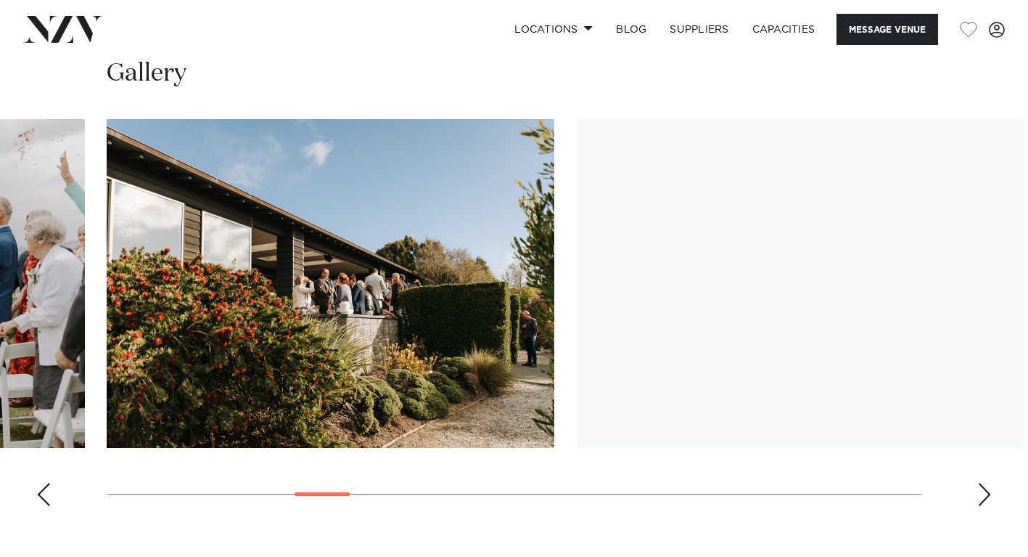
click at [986, 489] on div "Next slide" at bounding box center [985, 494] width 15 height 23
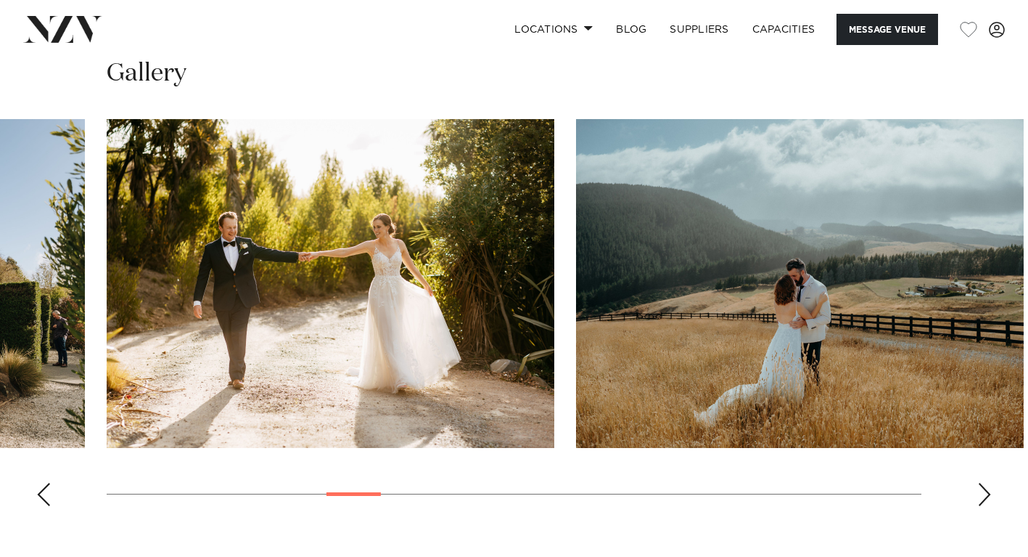
click at [983, 492] on div "Next slide" at bounding box center [985, 494] width 15 height 23
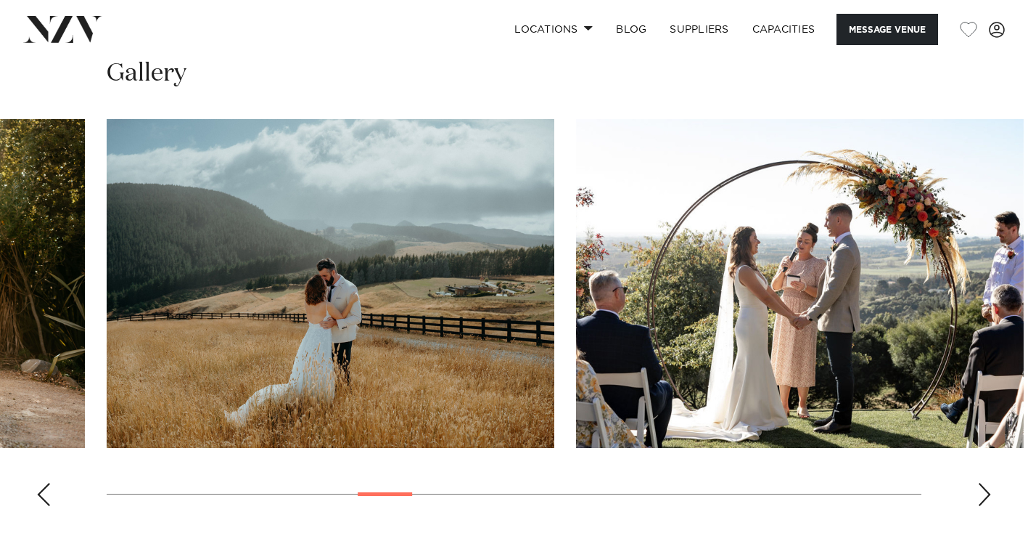
click at [985, 493] on div "Next slide" at bounding box center [985, 494] width 15 height 23
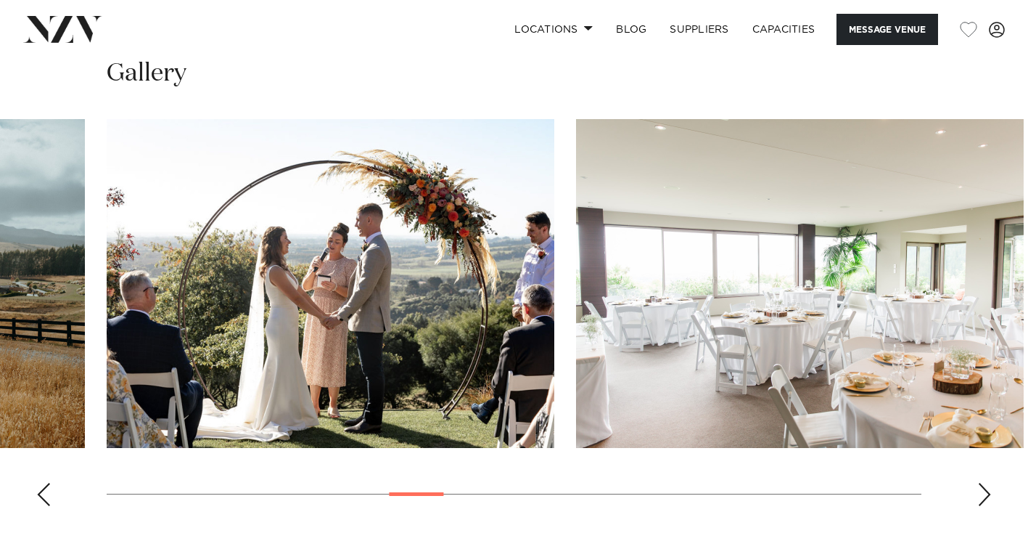
click at [984, 493] on div "Next slide" at bounding box center [985, 494] width 15 height 23
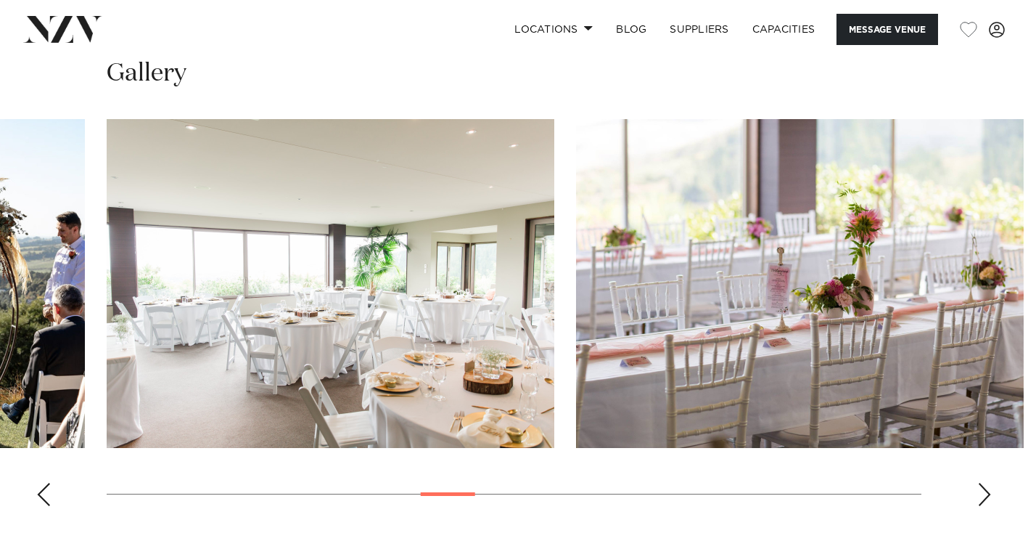
click at [984, 493] on div "Next slide" at bounding box center [985, 494] width 15 height 23
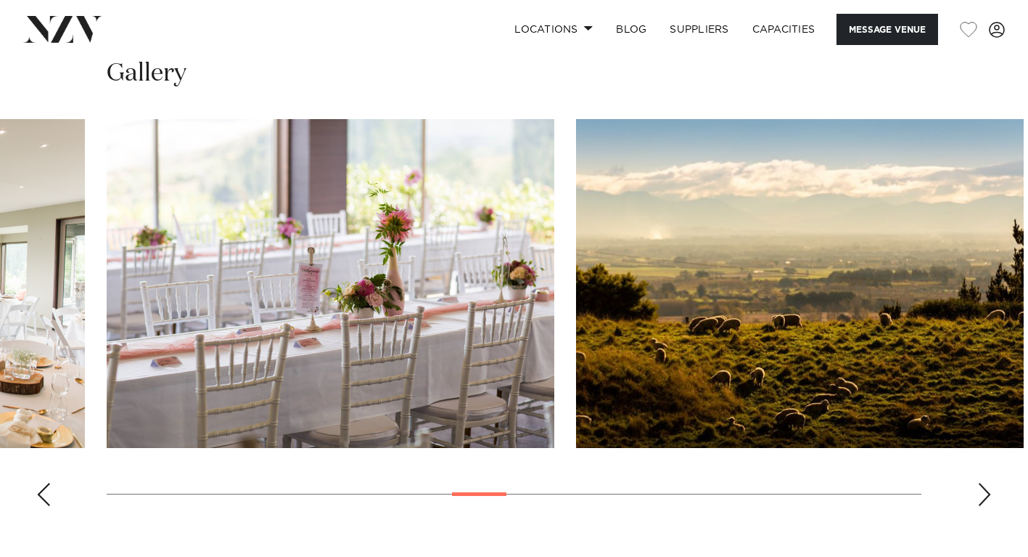
click at [985, 494] on div "Next slide" at bounding box center [985, 494] width 15 height 23
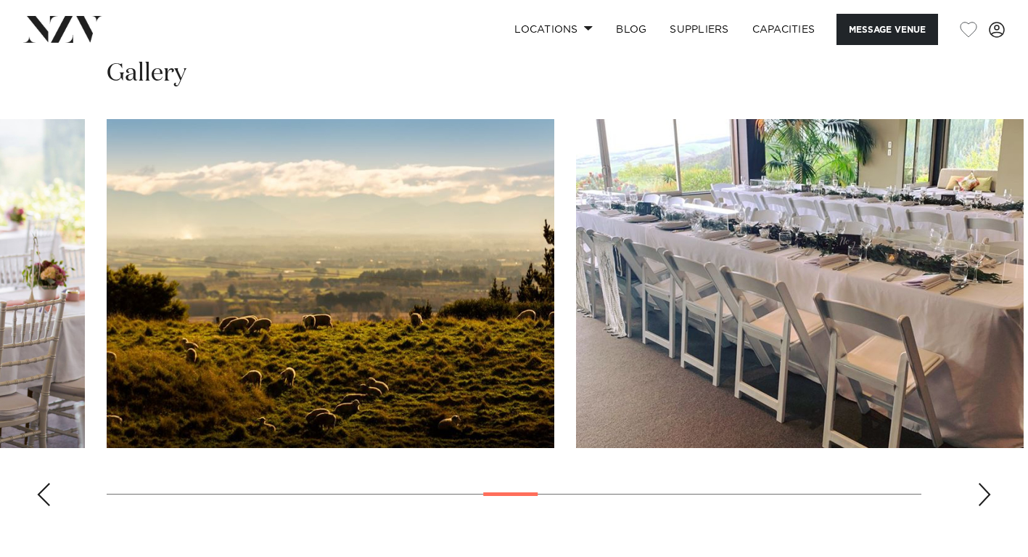
click at [985, 494] on div "Next slide" at bounding box center [985, 494] width 15 height 23
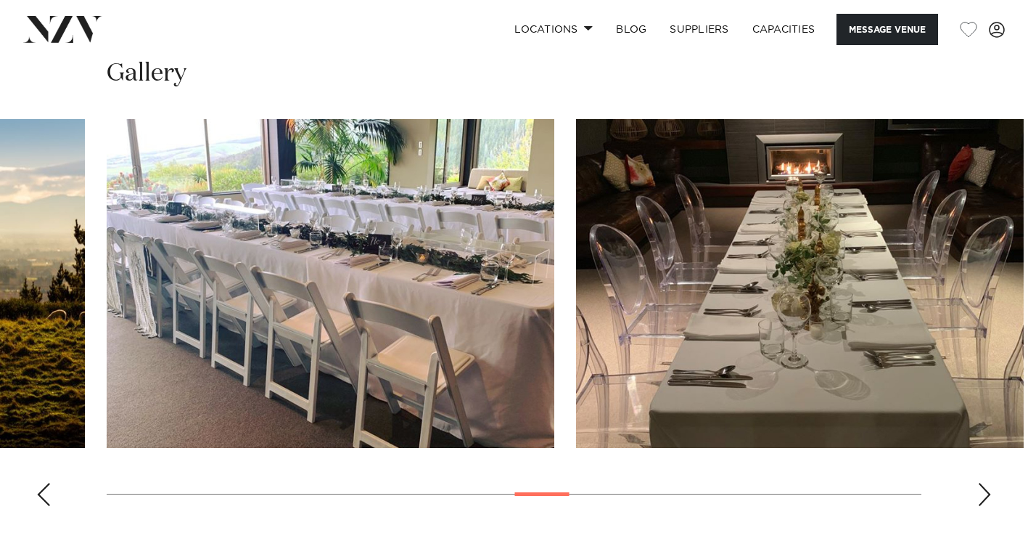
click at [985, 494] on div "Next slide" at bounding box center [985, 494] width 15 height 23
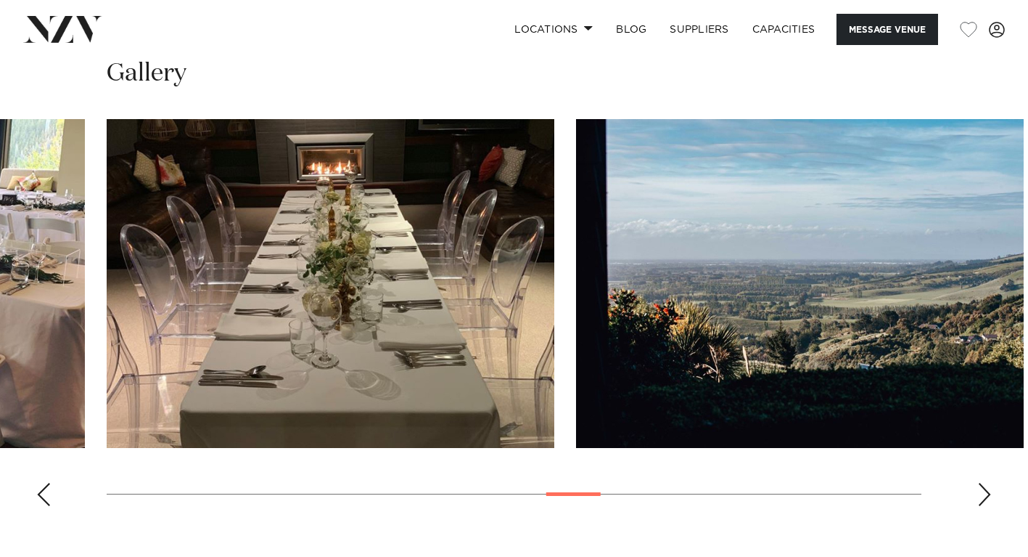
click at [985, 494] on div "Next slide" at bounding box center [985, 494] width 15 height 23
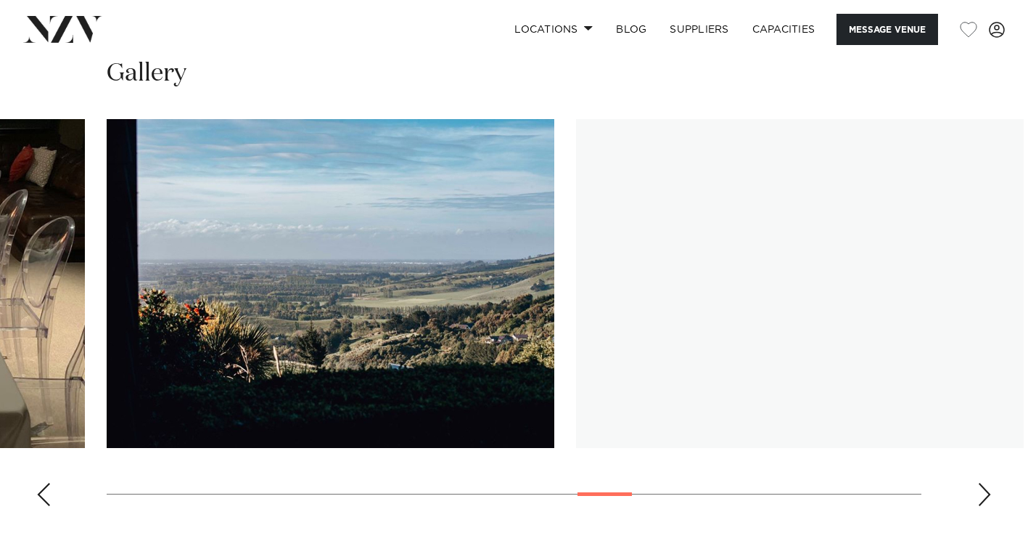
click at [985, 494] on div "Next slide" at bounding box center [985, 494] width 15 height 23
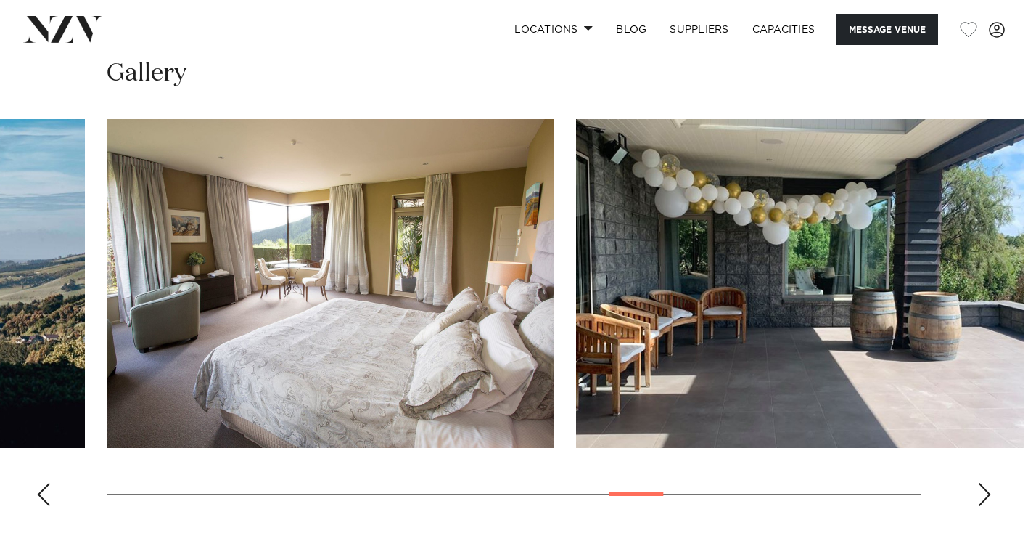
click at [986, 493] on div "Next slide" at bounding box center [985, 494] width 15 height 23
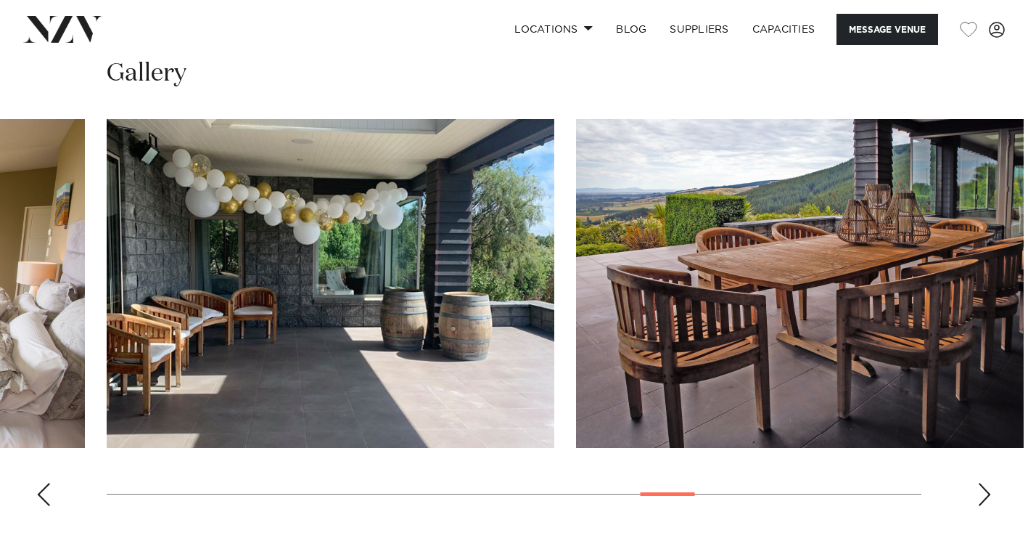
click at [986, 493] on div "Next slide" at bounding box center [985, 494] width 15 height 23
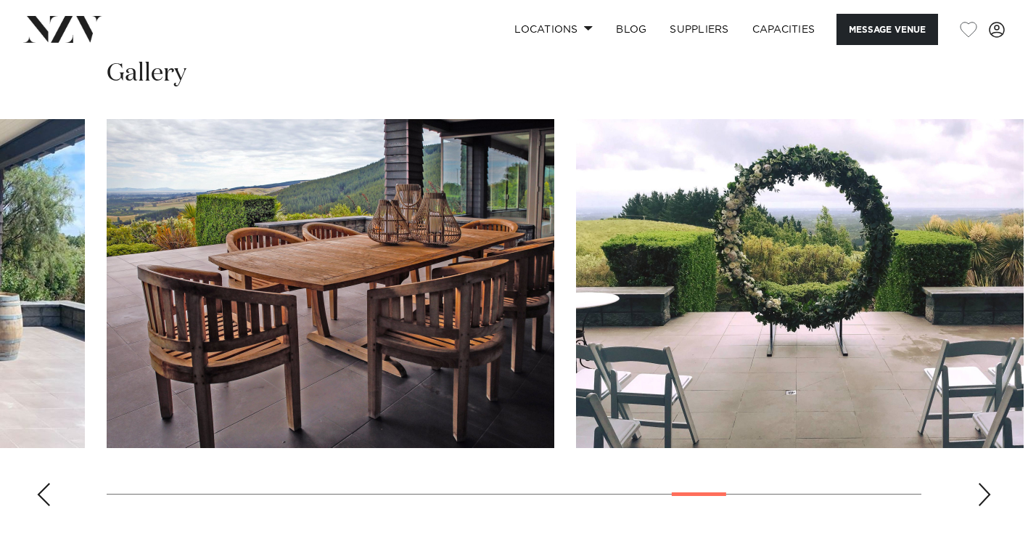
click at [986, 493] on div "Next slide" at bounding box center [985, 494] width 15 height 23
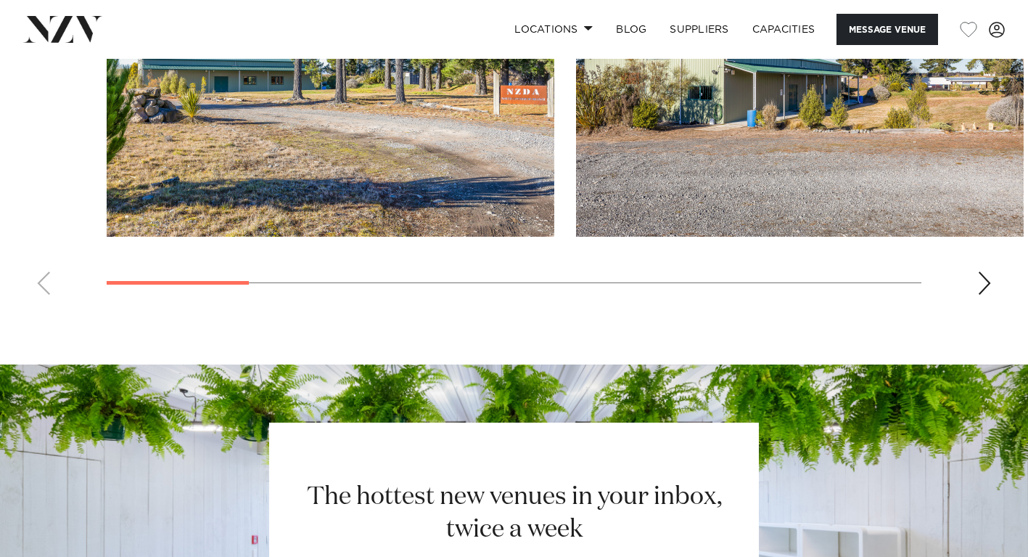
scroll to position [1460, 0]
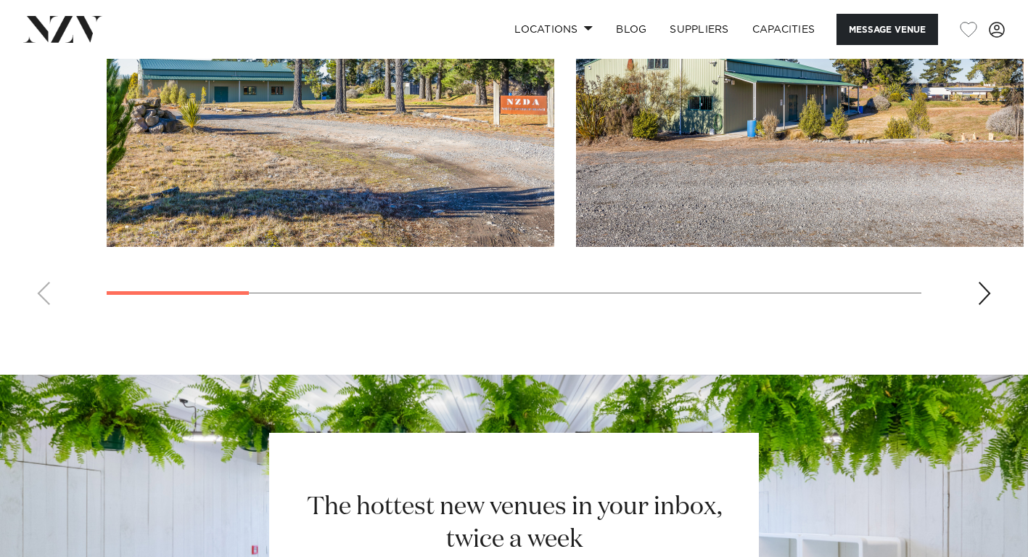
click at [986, 295] on div "Next slide" at bounding box center [985, 293] width 15 height 23
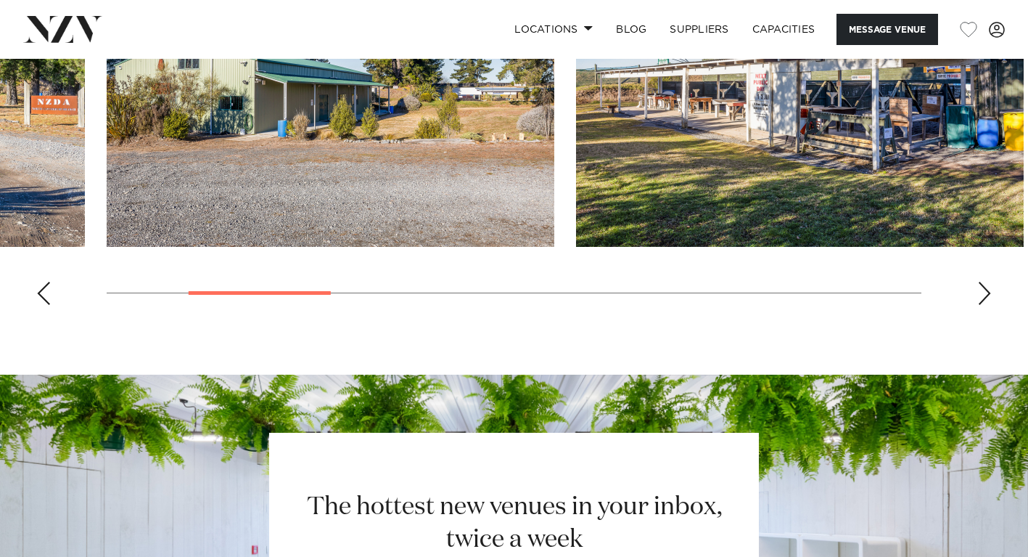
click at [986, 295] on div "Next slide" at bounding box center [985, 293] width 15 height 23
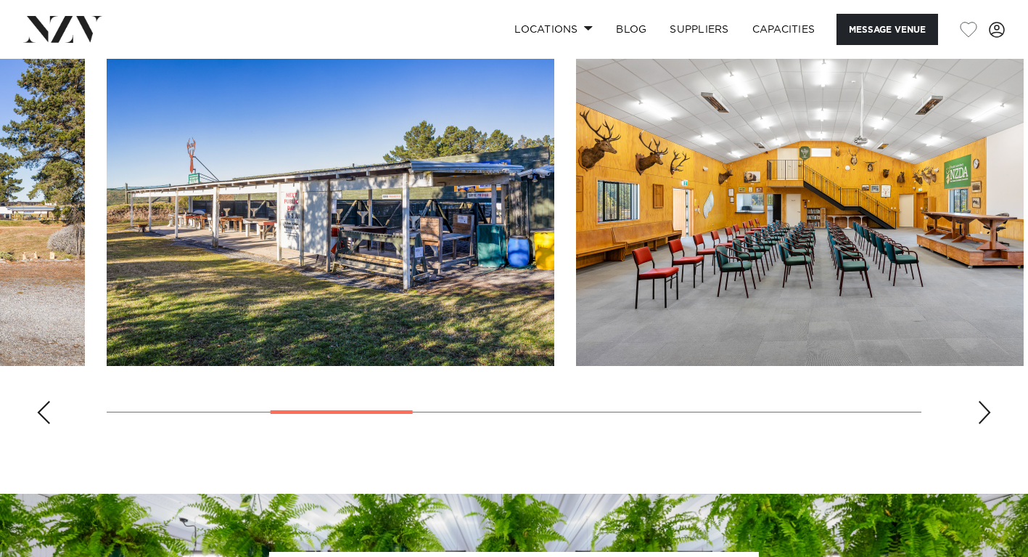
scroll to position [1341, 0]
click at [986, 409] on div "Next slide" at bounding box center [985, 412] width 15 height 23
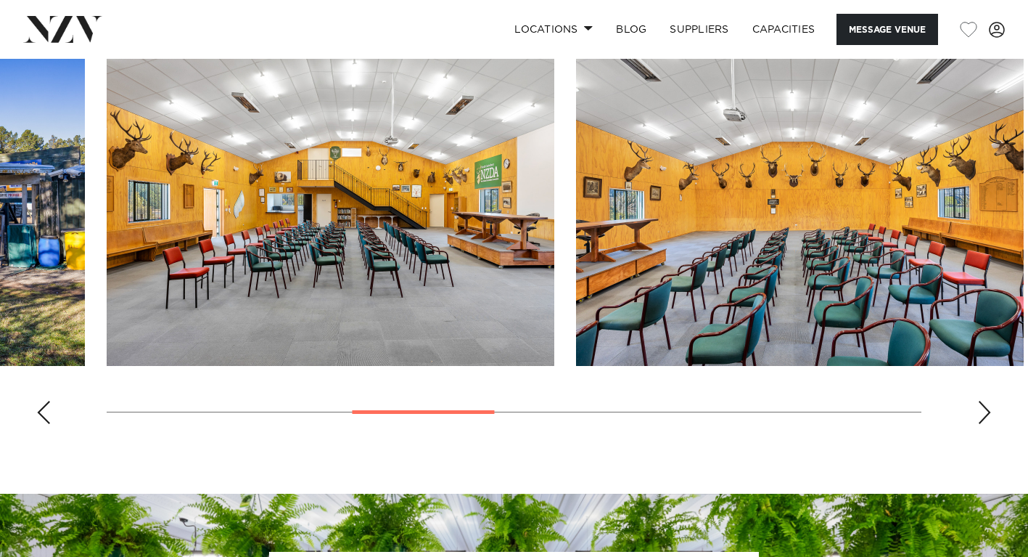
click at [986, 409] on div "Next slide" at bounding box center [985, 412] width 15 height 23
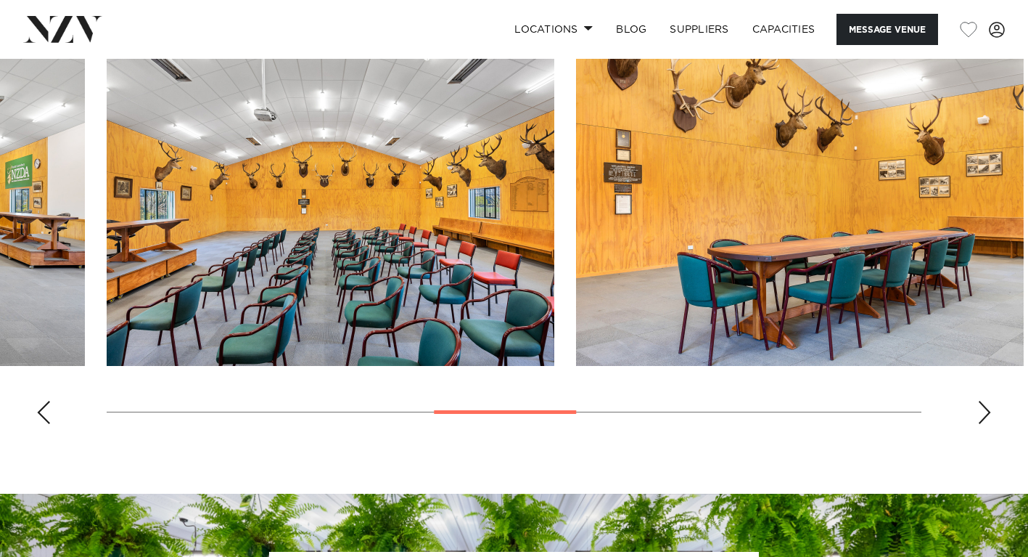
click at [986, 409] on div "Next slide" at bounding box center [985, 412] width 15 height 23
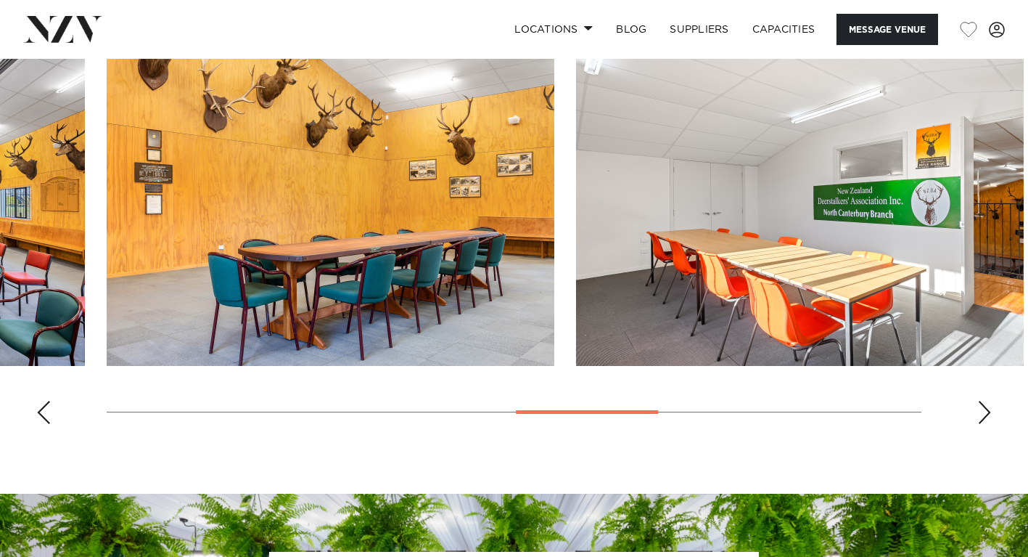
click at [986, 409] on div "Next slide" at bounding box center [985, 412] width 15 height 23
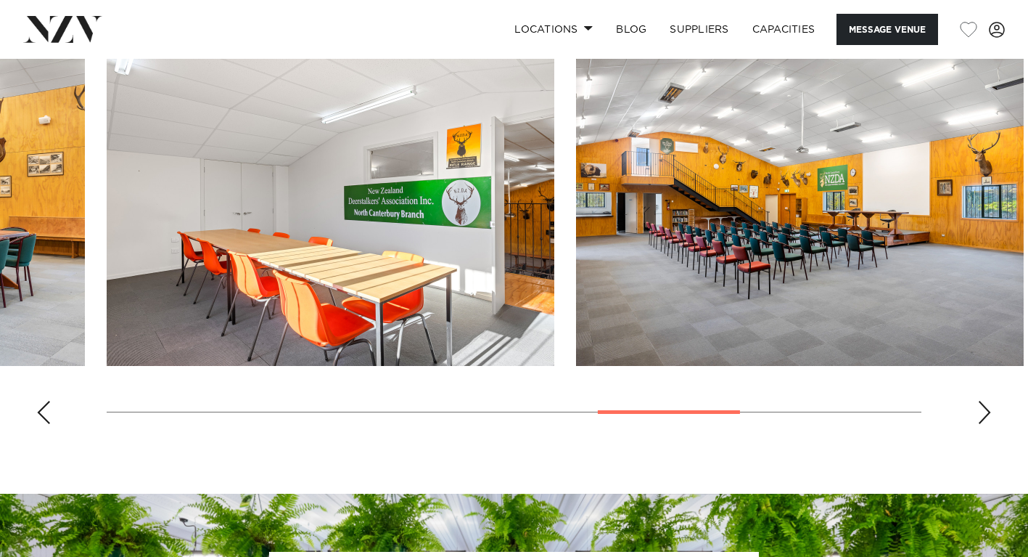
click at [986, 409] on div "Next slide" at bounding box center [985, 412] width 15 height 23
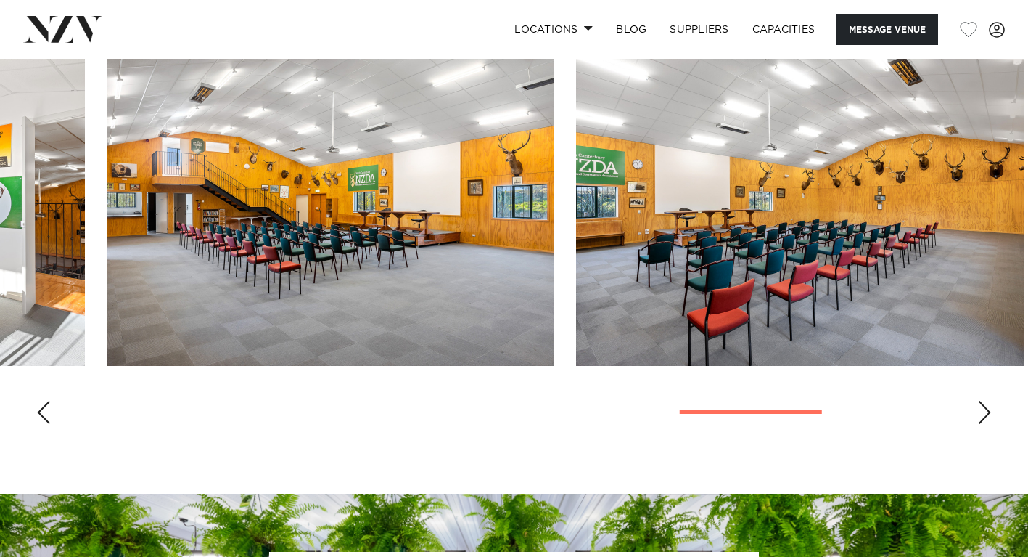
click at [986, 409] on div "Next slide" at bounding box center [985, 412] width 15 height 23
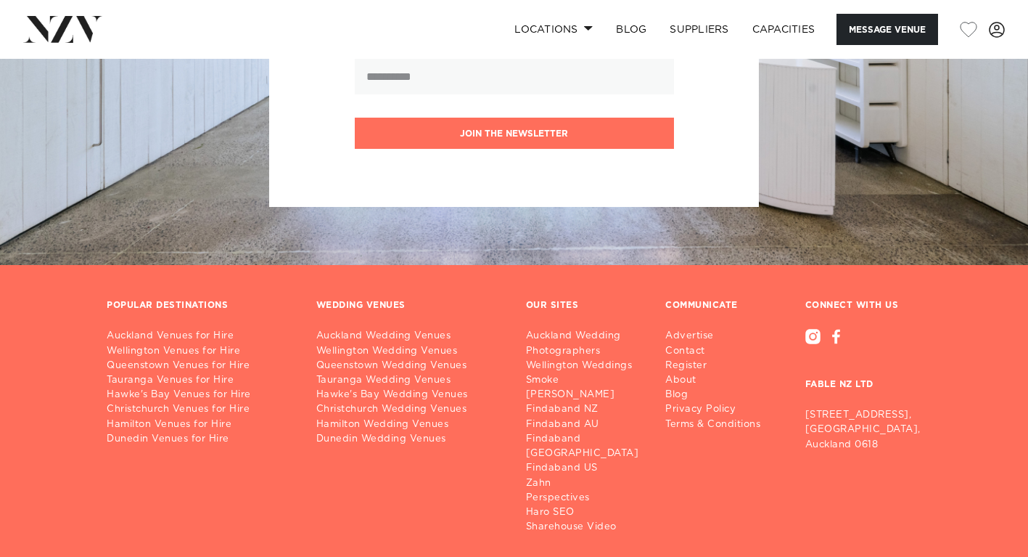
scroll to position [2021, 0]
